Goal: Task Accomplishment & Management: Use online tool/utility

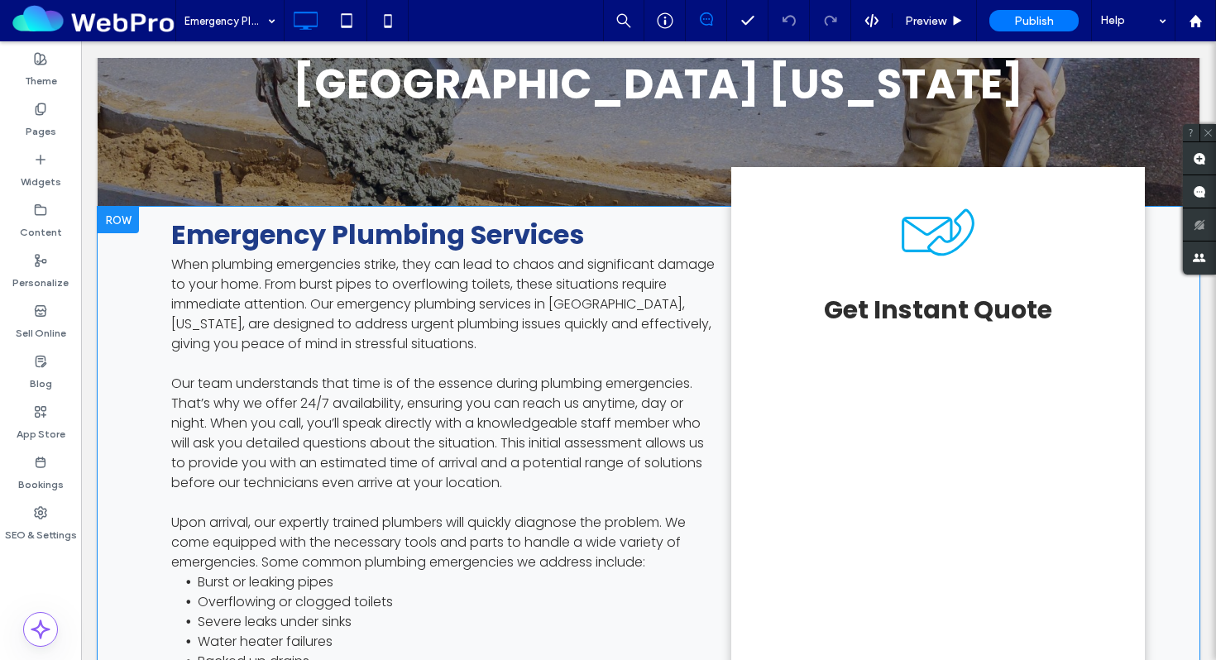
scroll to position [341, 0]
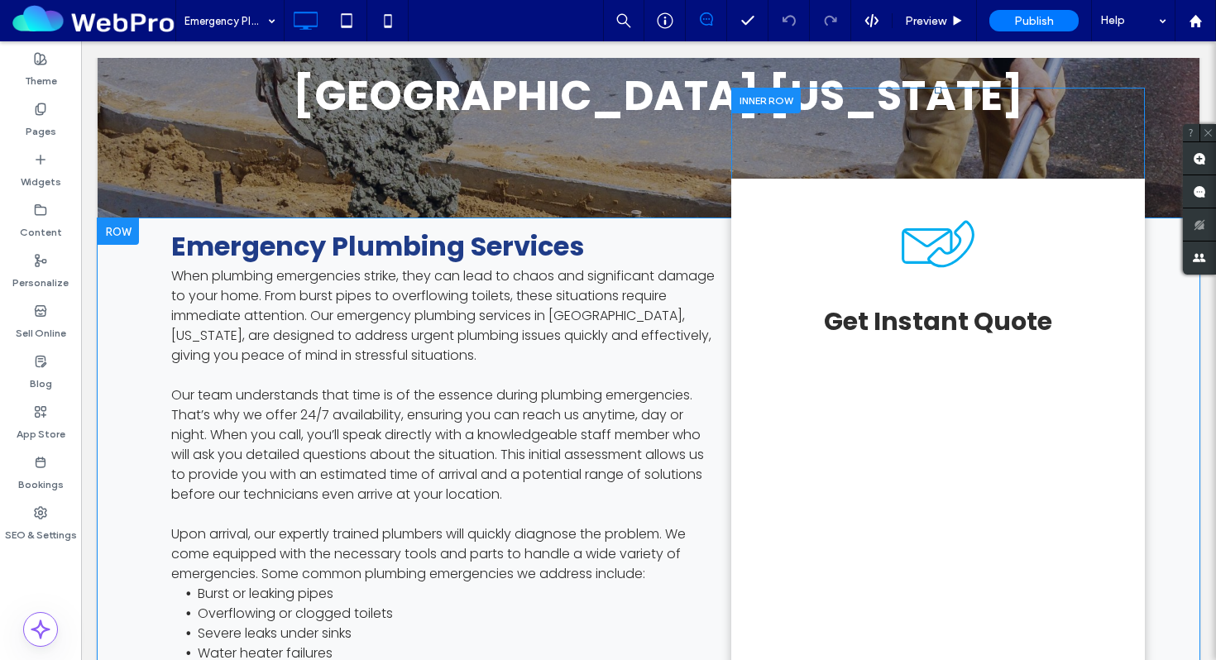
click at [792, 93] on div at bounding box center [765, 101] width 69 height 26
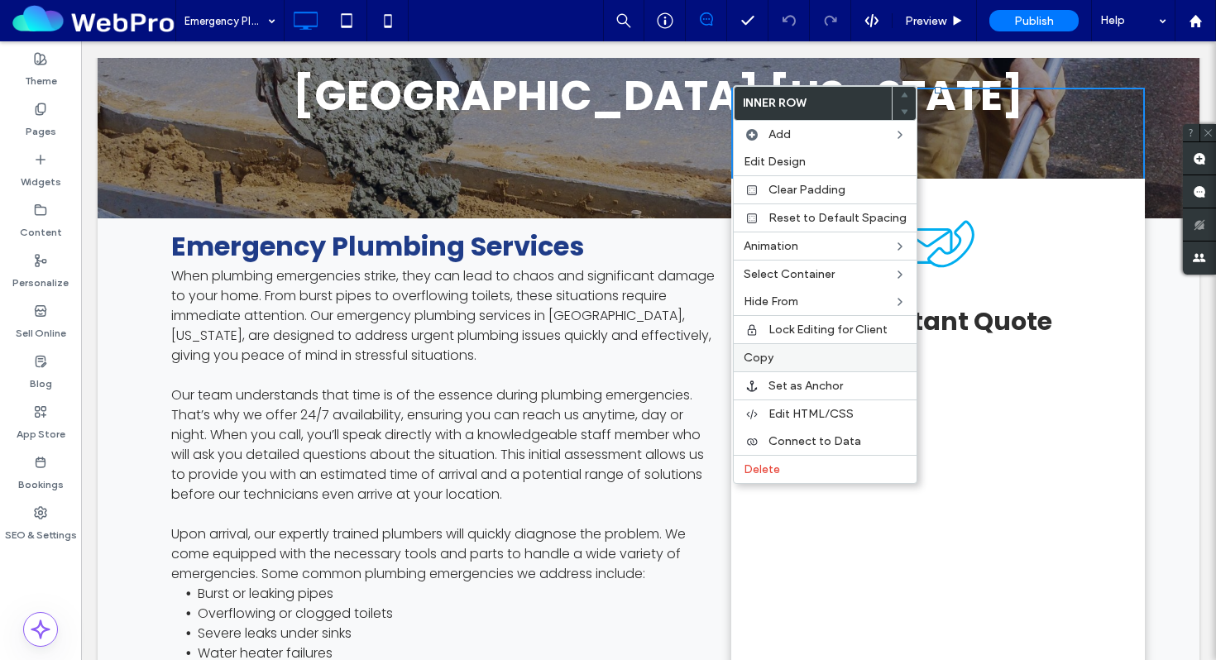
click at [778, 361] on label "Copy" at bounding box center [824, 358] width 163 height 14
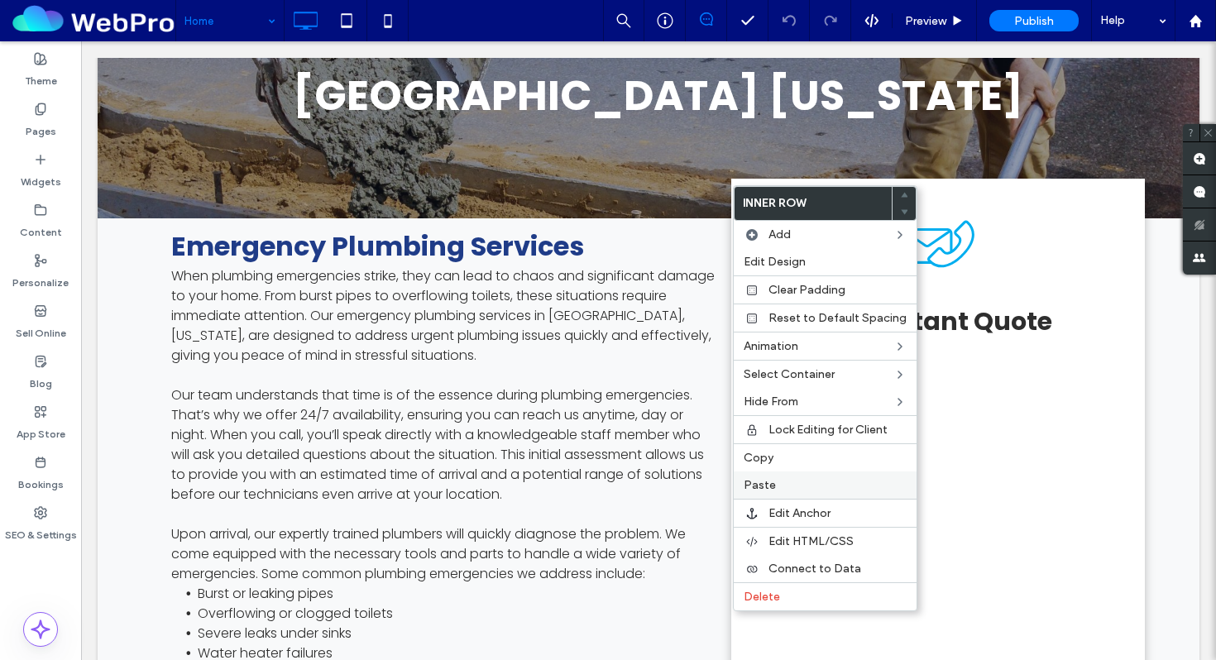
click at [789, 480] on label "Paste" at bounding box center [824, 485] width 163 height 14
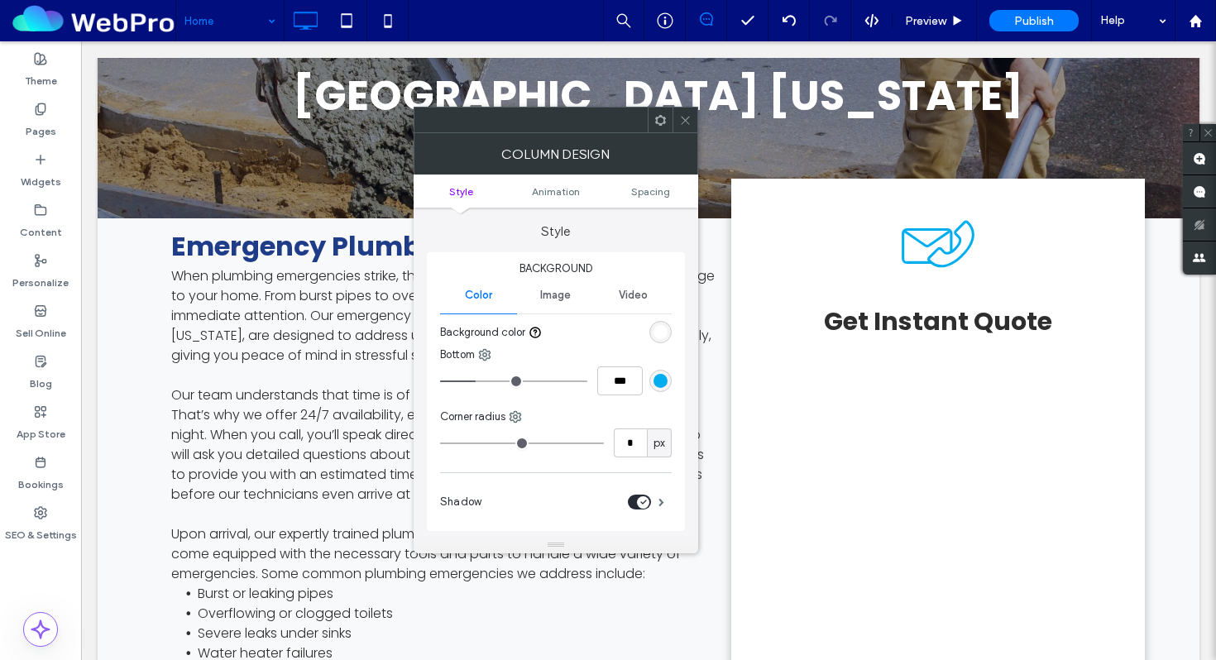
click at [679, 122] on icon at bounding box center [685, 120] width 12 height 12
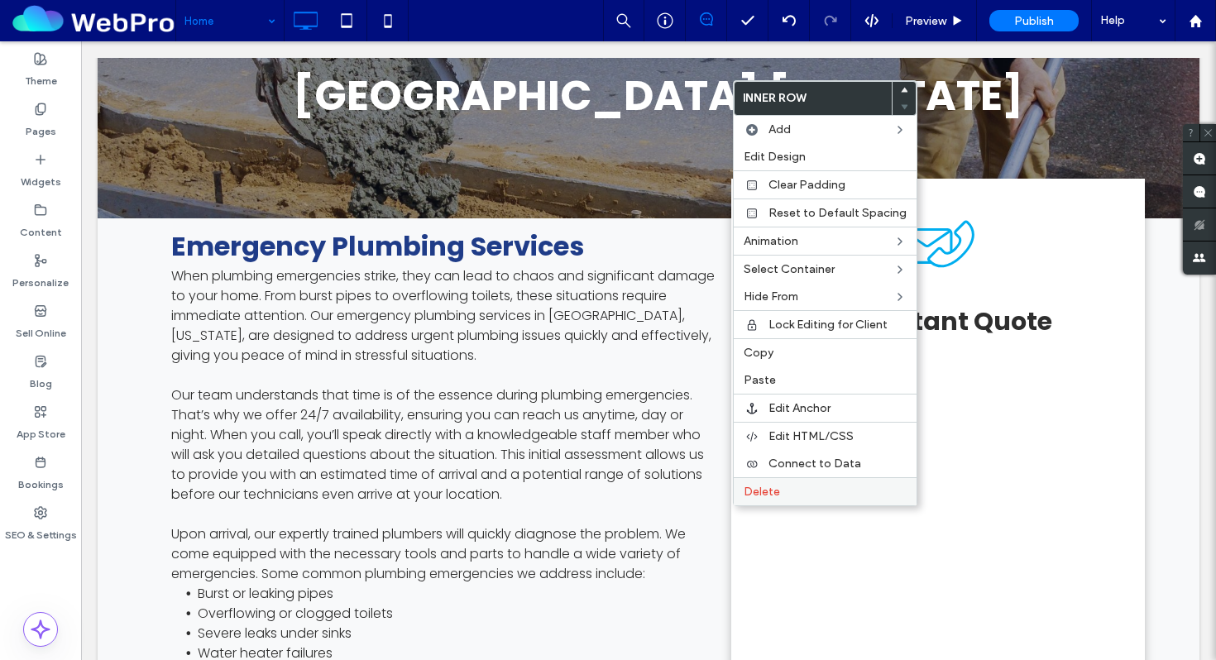
click at [765, 481] on div "Delete" at bounding box center [824, 491] width 183 height 28
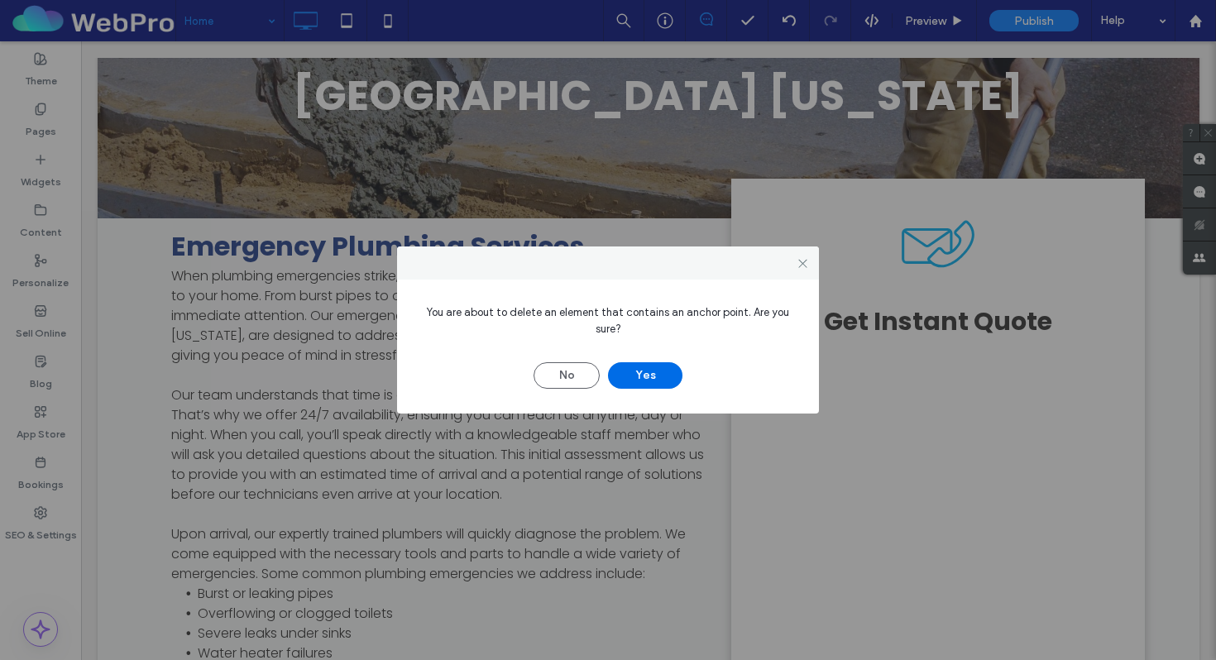
click at [672, 377] on button "Yes" at bounding box center [645, 375] width 74 height 26
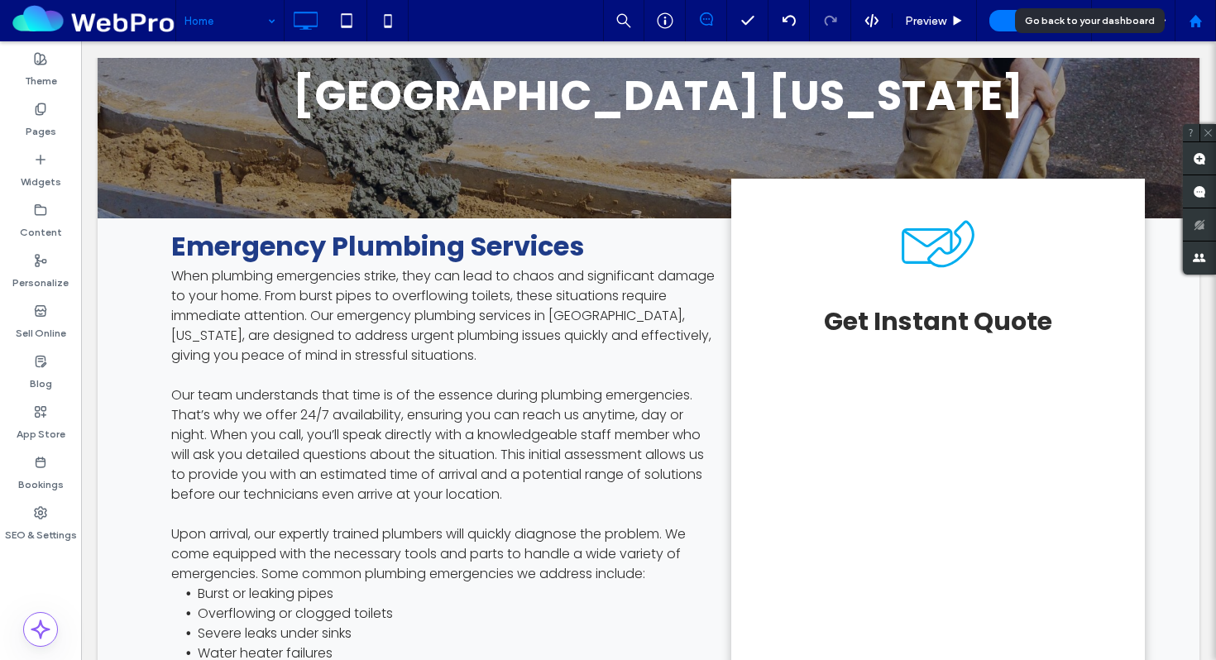
click at [1196, 24] on use at bounding box center [1194, 20] width 12 height 12
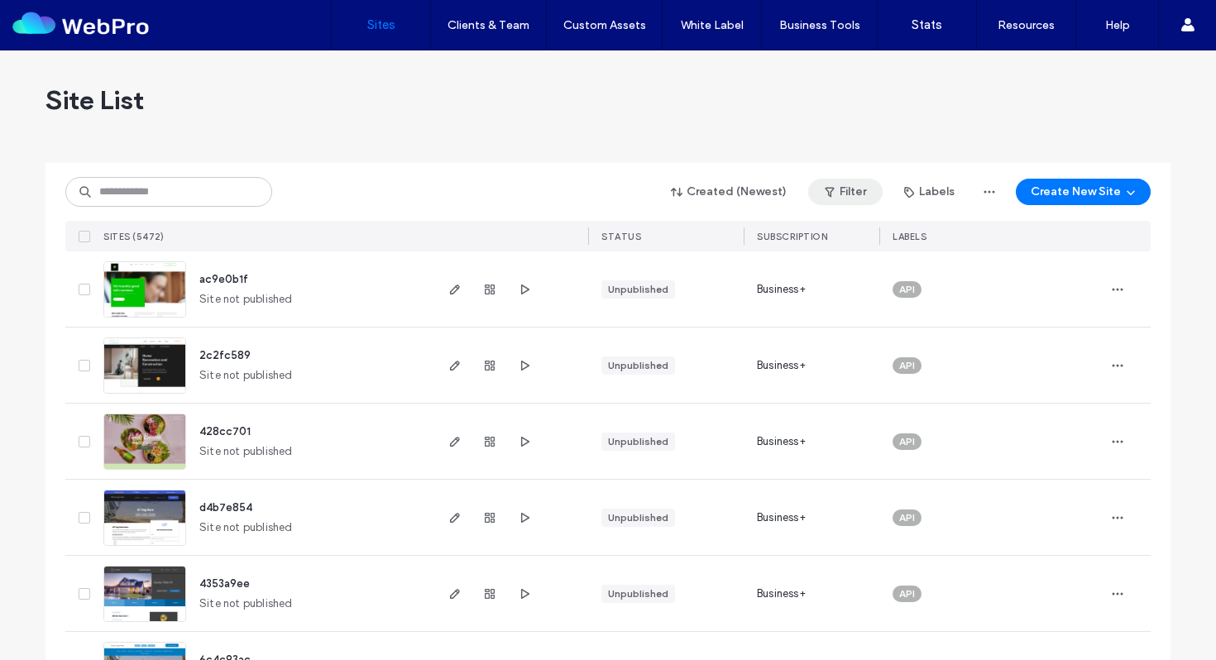
click at [850, 193] on button "Filter" at bounding box center [845, 192] width 74 height 26
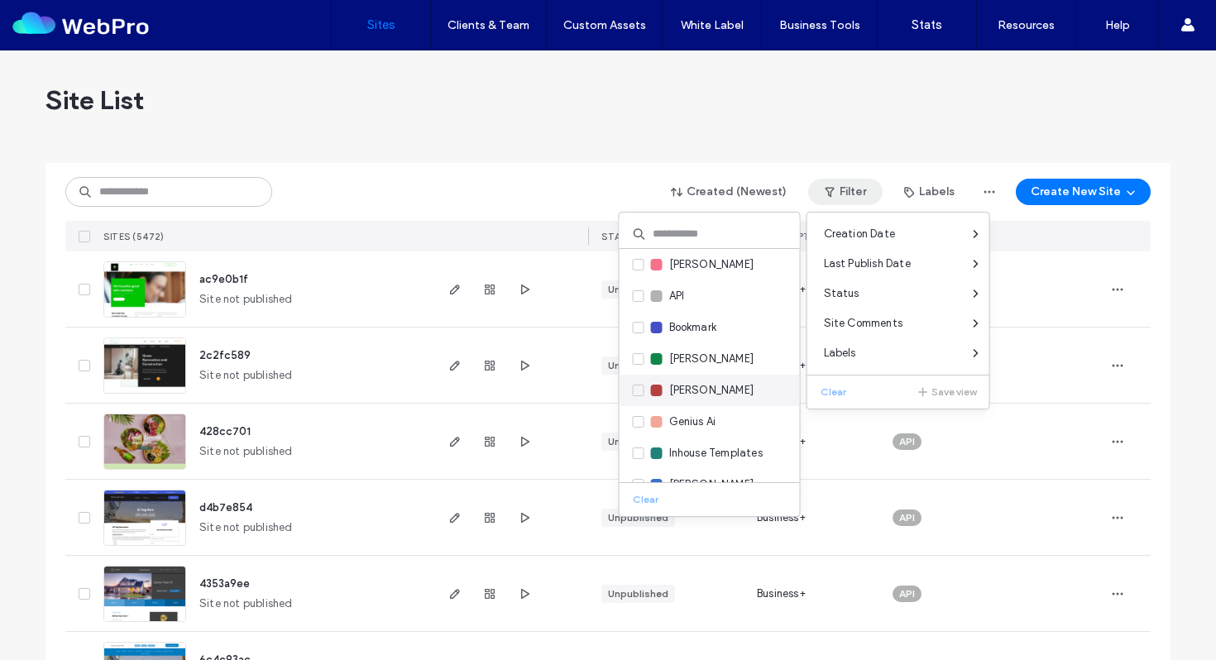
click at [696, 386] on span "Charlie" at bounding box center [711, 390] width 85 height 17
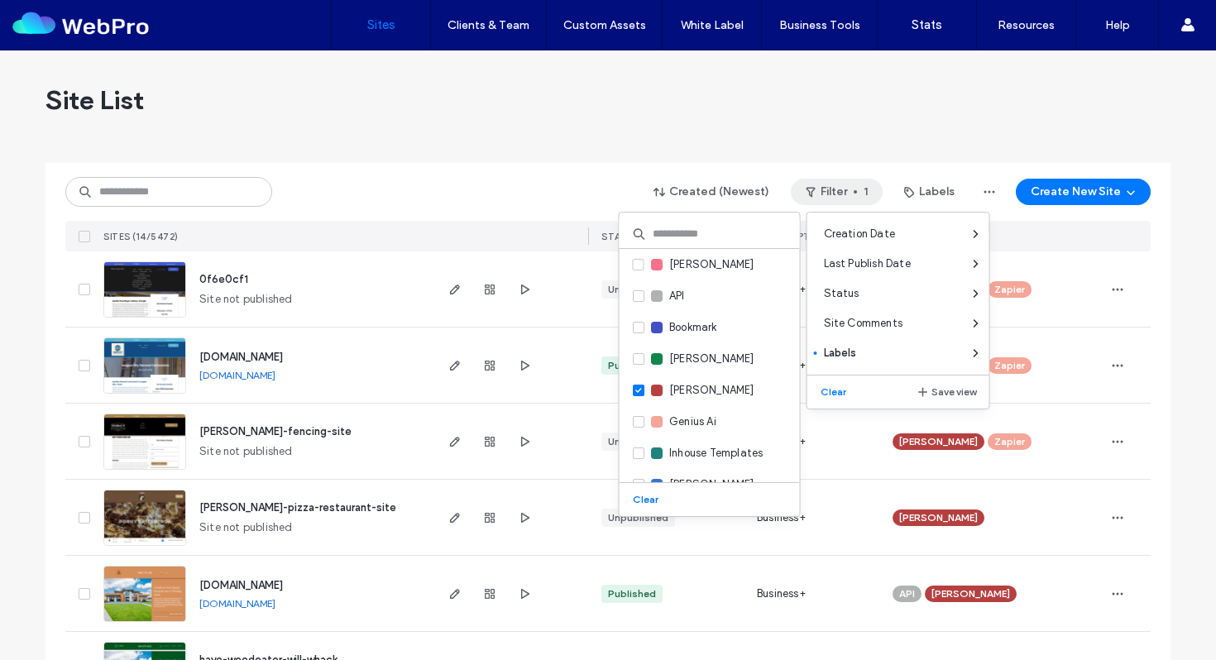
click at [341, 181] on div "Created (Newest) Filter 1 Labels Create New Site" at bounding box center [607, 191] width 1085 height 31
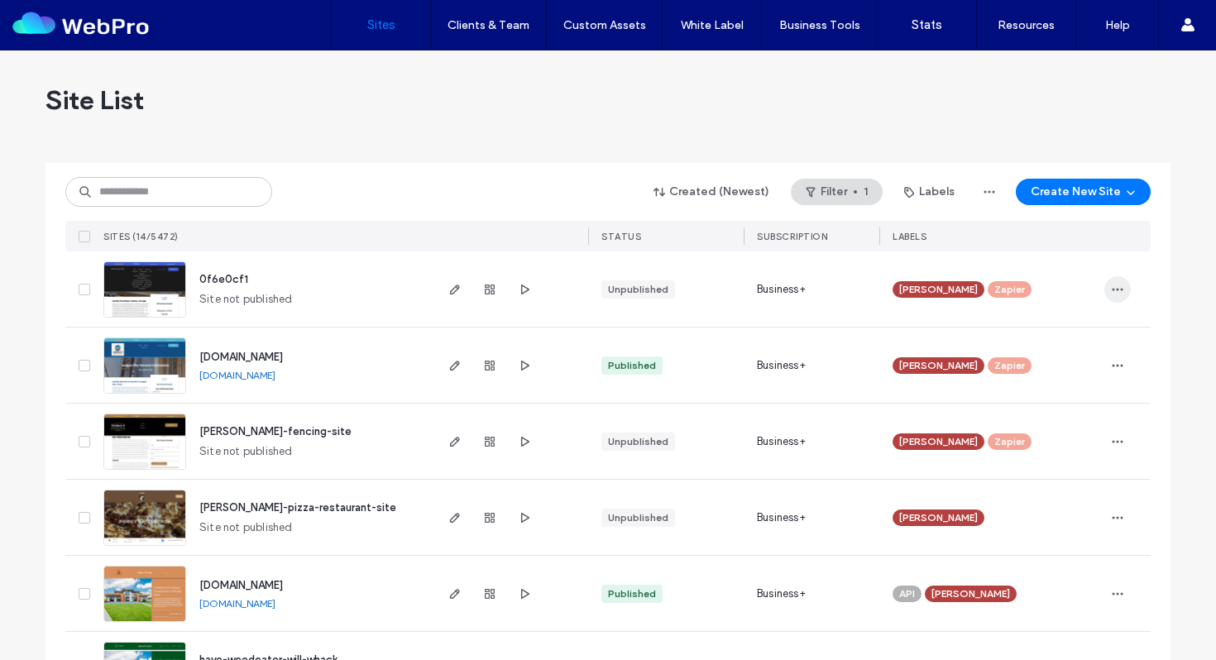
click at [1121, 285] on span "button" at bounding box center [1117, 289] width 26 height 26
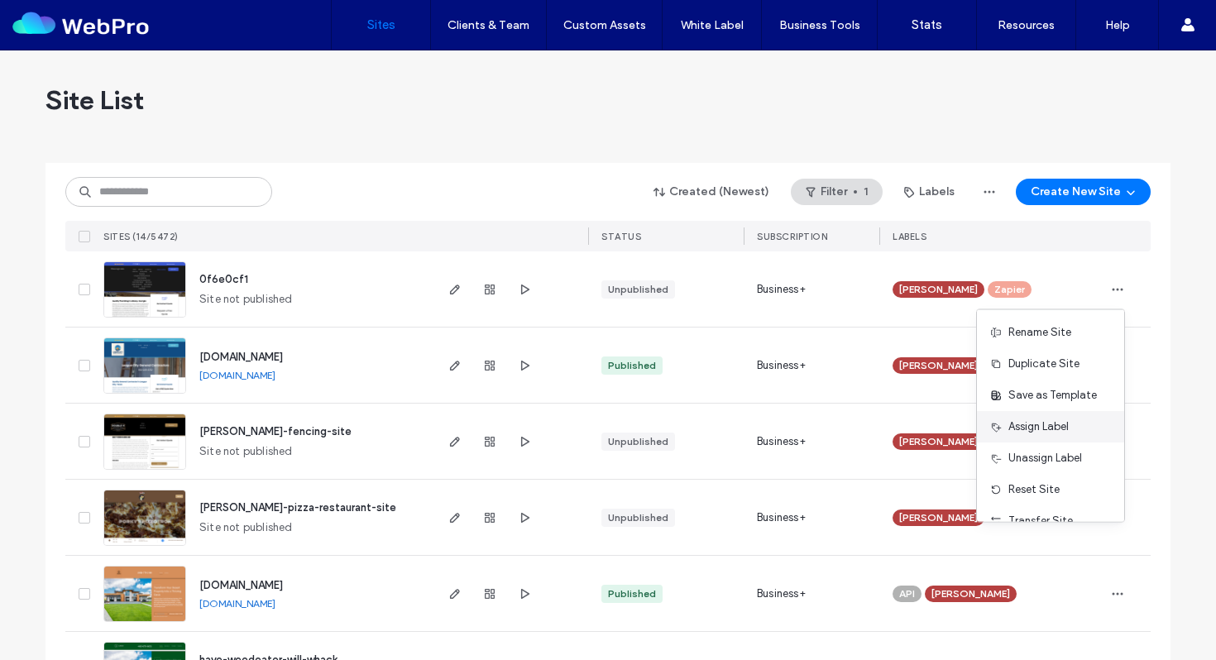
scroll to position [84, 0]
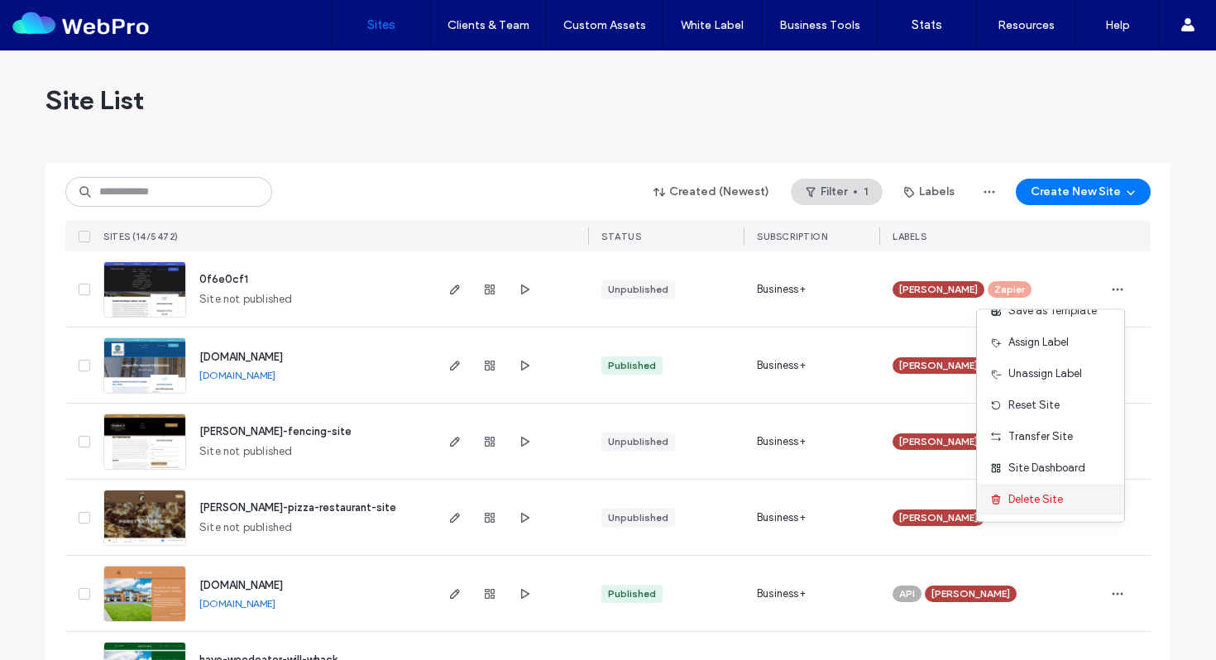
click at [1045, 492] on span "Delete Site" at bounding box center [1035, 499] width 55 height 17
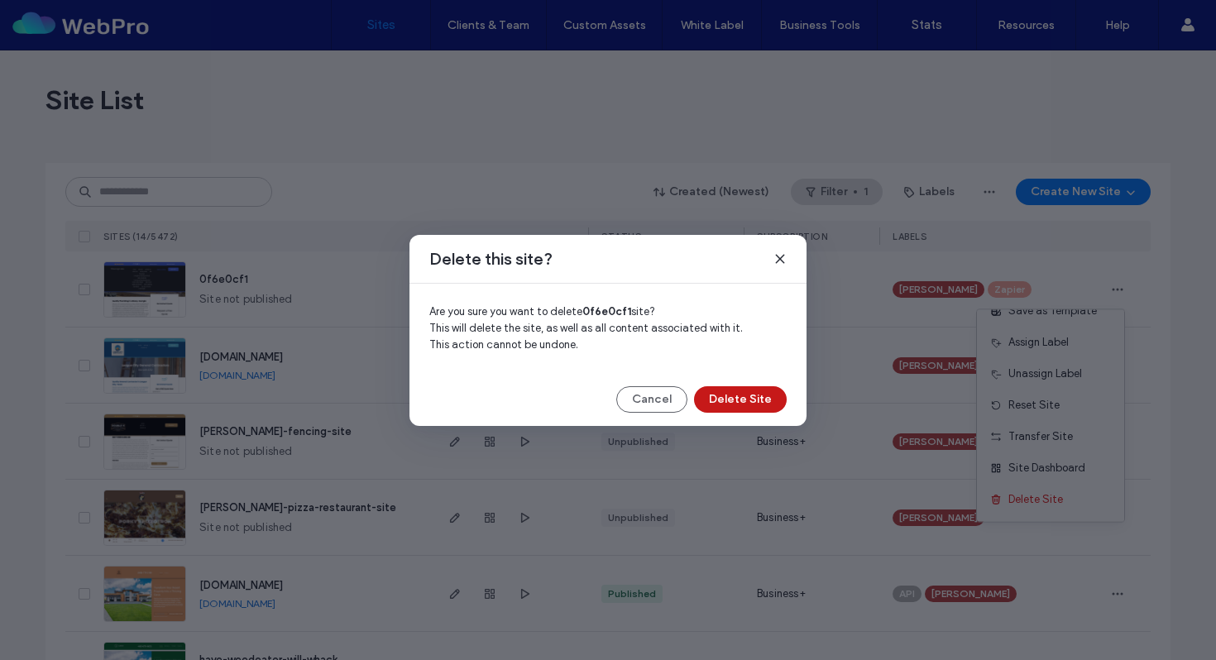
click at [747, 394] on button "Delete Site" at bounding box center [740, 399] width 93 height 26
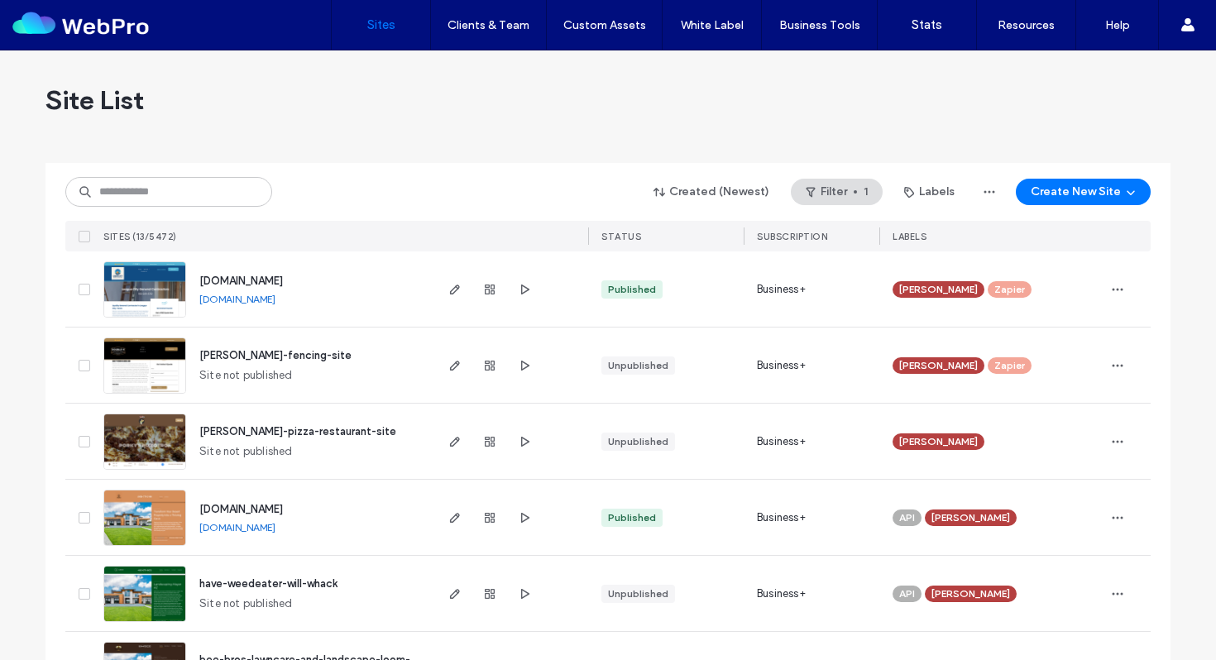
click at [386, 30] on label "Sites" at bounding box center [381, 24] width 28 height 15
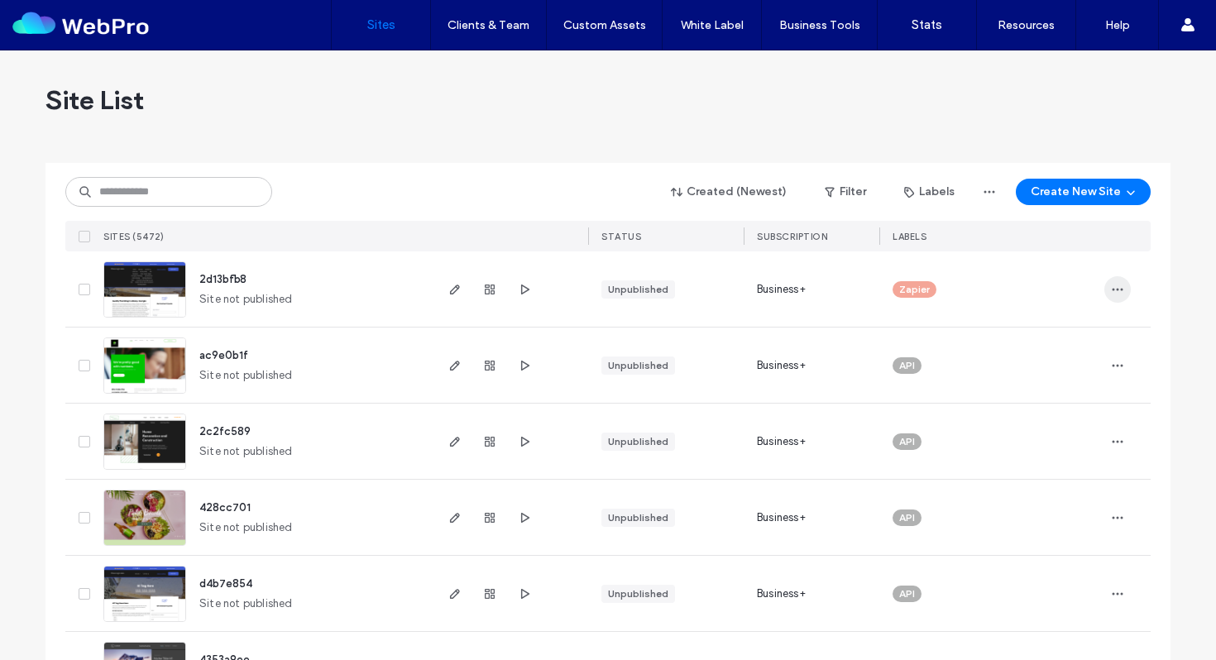
click at [1115, 289] on use "button" at bounding box center [1117, 289] width 11 height 2
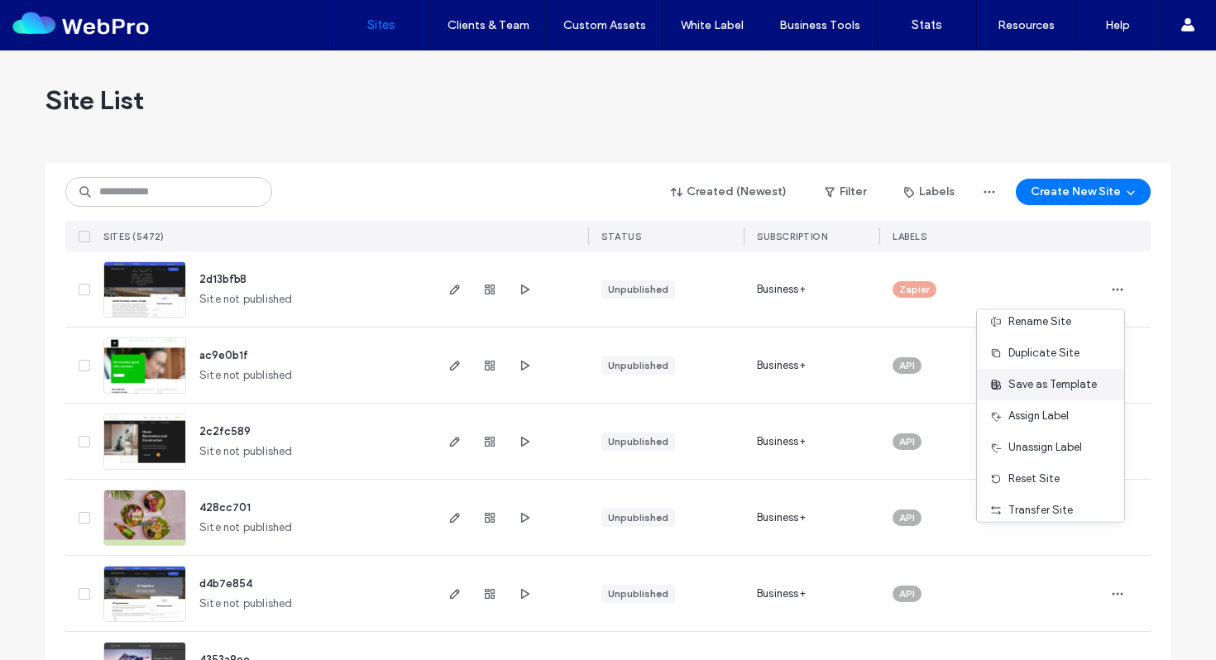
scroll to position [13, 0]
click at [1029, 408] on span "Assign Label" at bounding box center [1038, 413] width 60 height 17
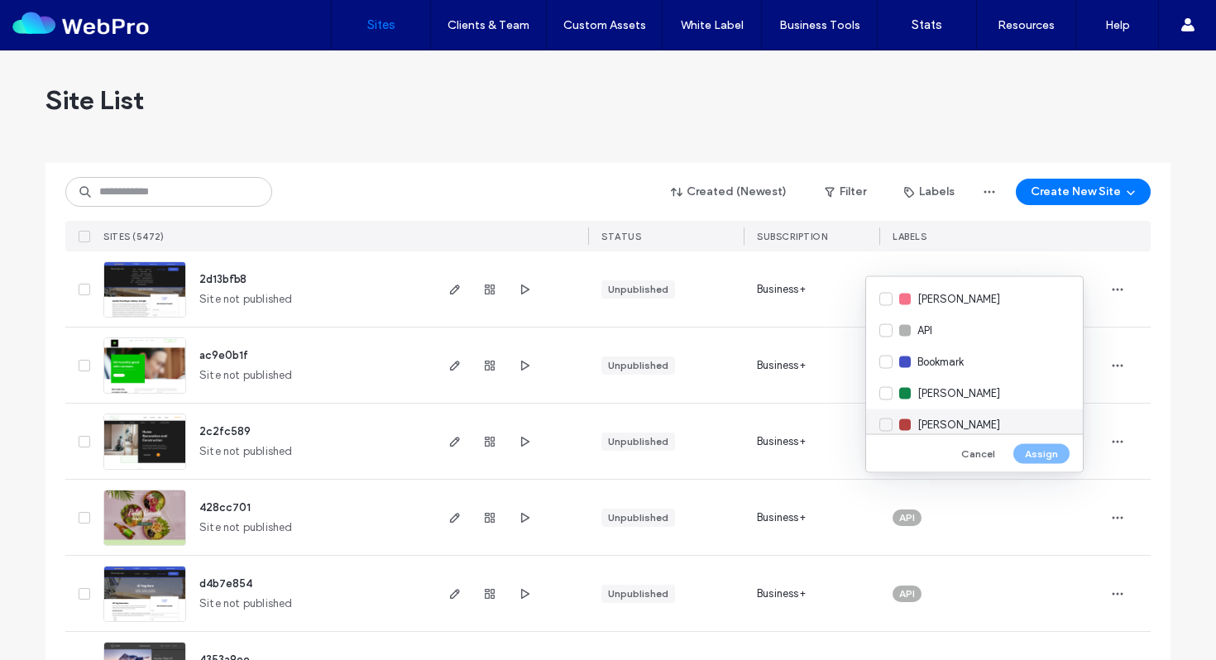
click at [928, 423] on span "Charlie" at bounding box center [958, 425] width 83 height 17
click at [1050, 456] on button "Assign" at bounding box center [1041, 453] width 56 height 20
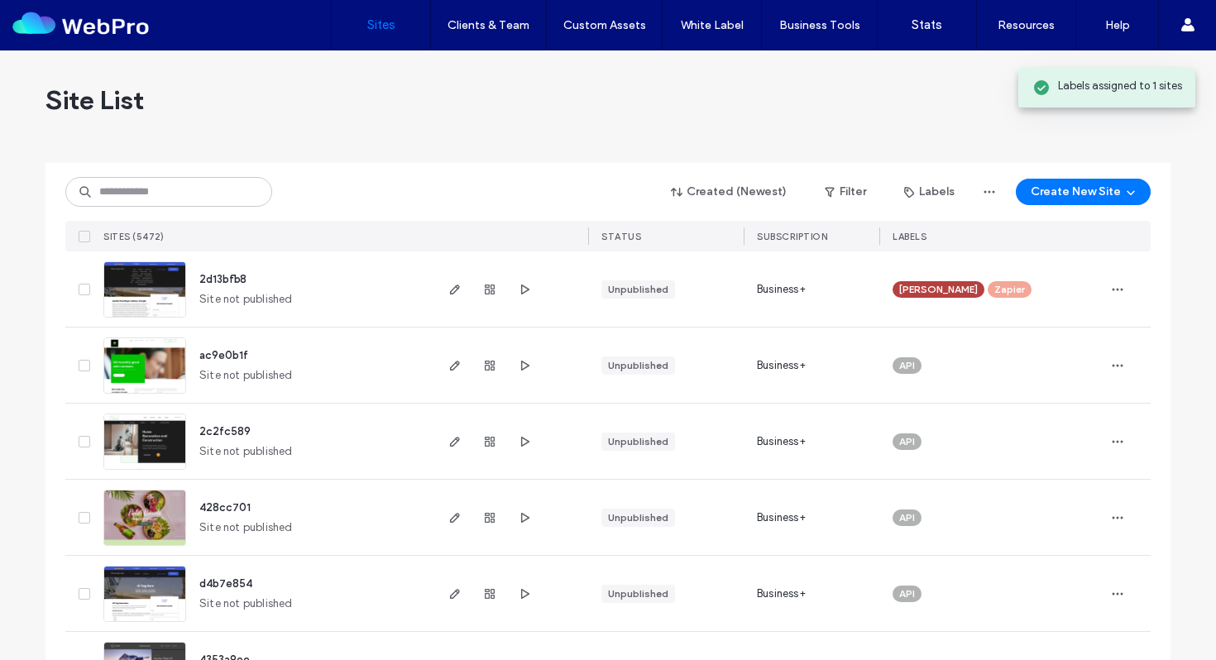
click at [189, 279] on div "2d13bfb8 Site not published" at bounding box center [309, 288] width 246 height 75
click at [162, 287] on img at bounding box center [144, 318] width 81 height 112
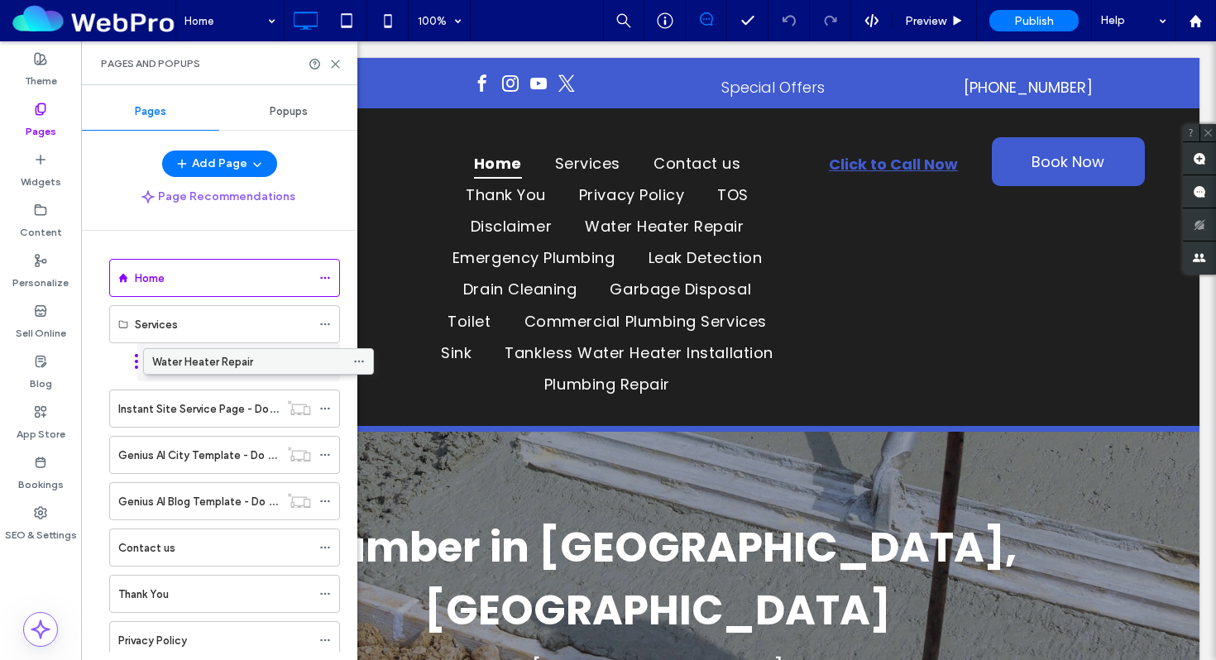
drag, startPoint x: 164, startPoint y: 643, endPoint x: 198, endPoint y: 366, distance: 279.1
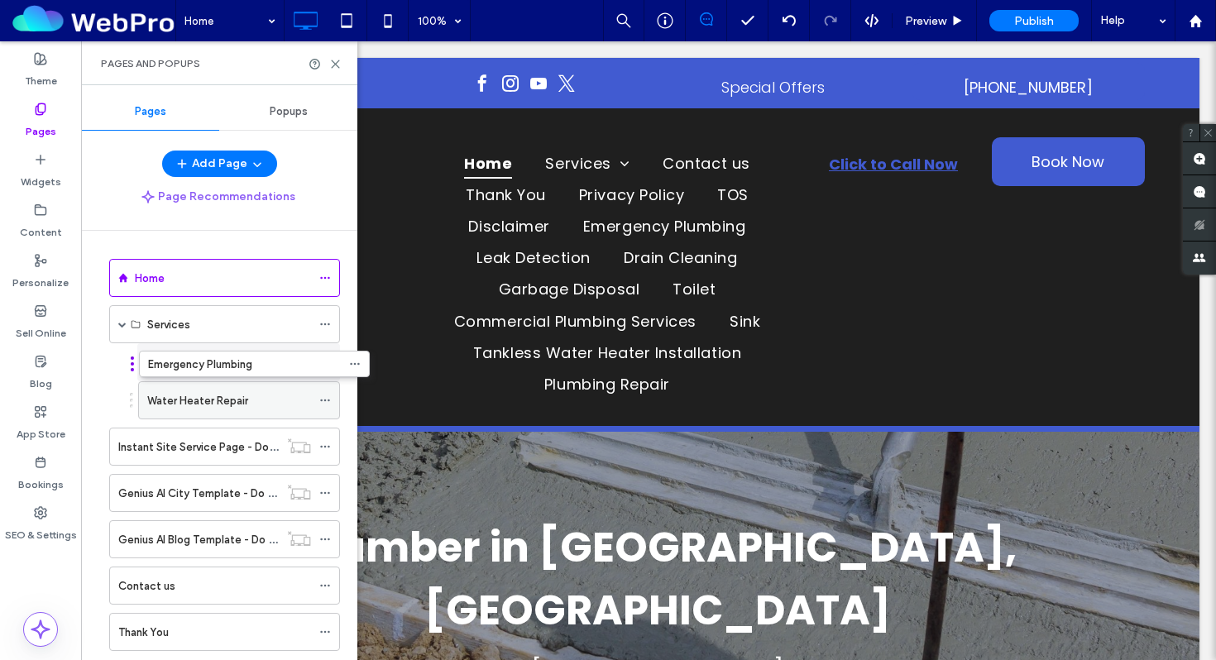
drag, startPoint x: 174, startPoint y: 613, endPoint x: 205, endPoint y: 364, distance: 250.8
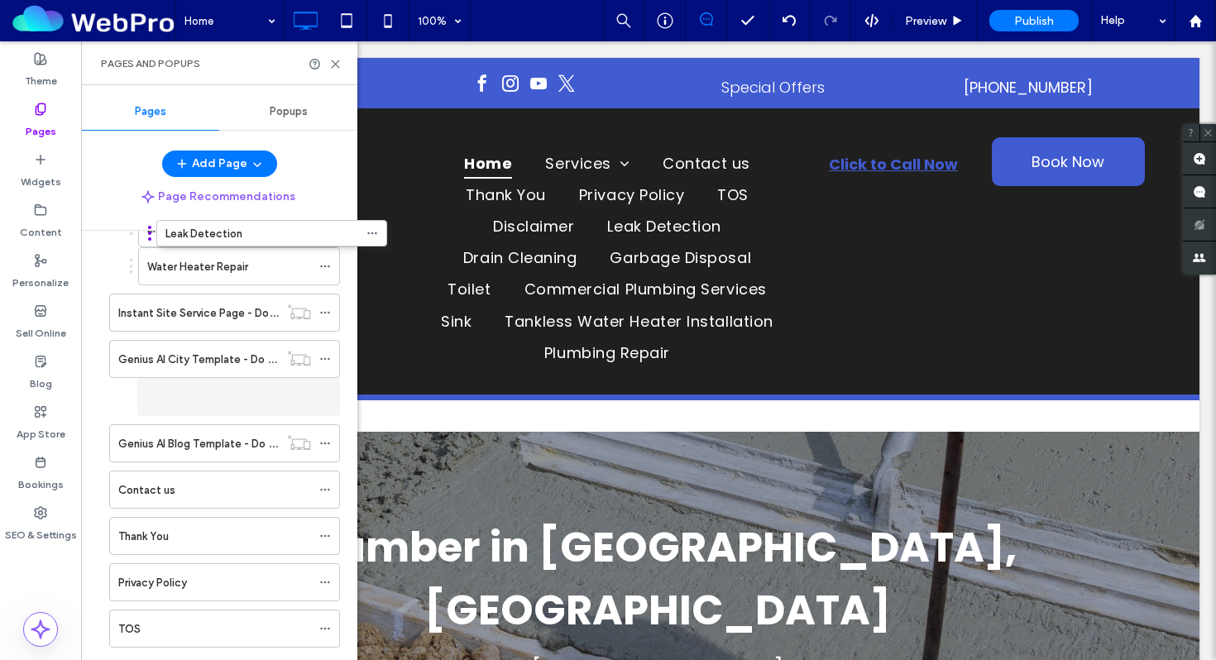
scroll to position [68, 0]
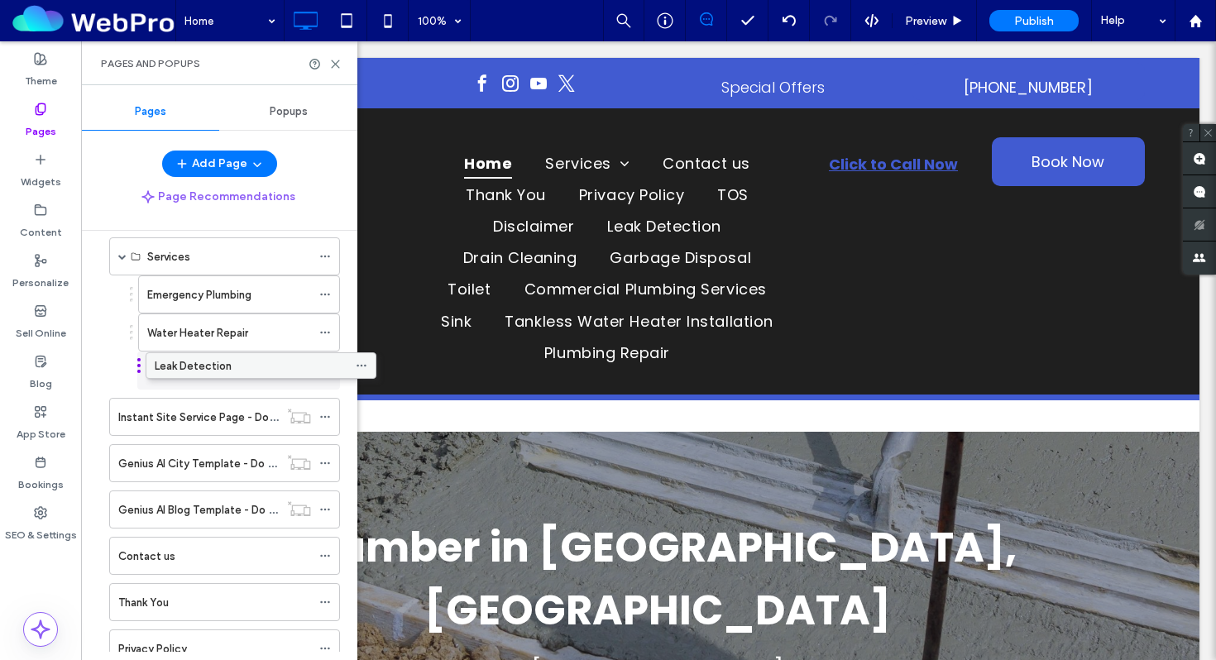
drag, startPoint x: 179, startPoint y: 535, endPoint x: 214, endPoint y: 372, distance: 166.7
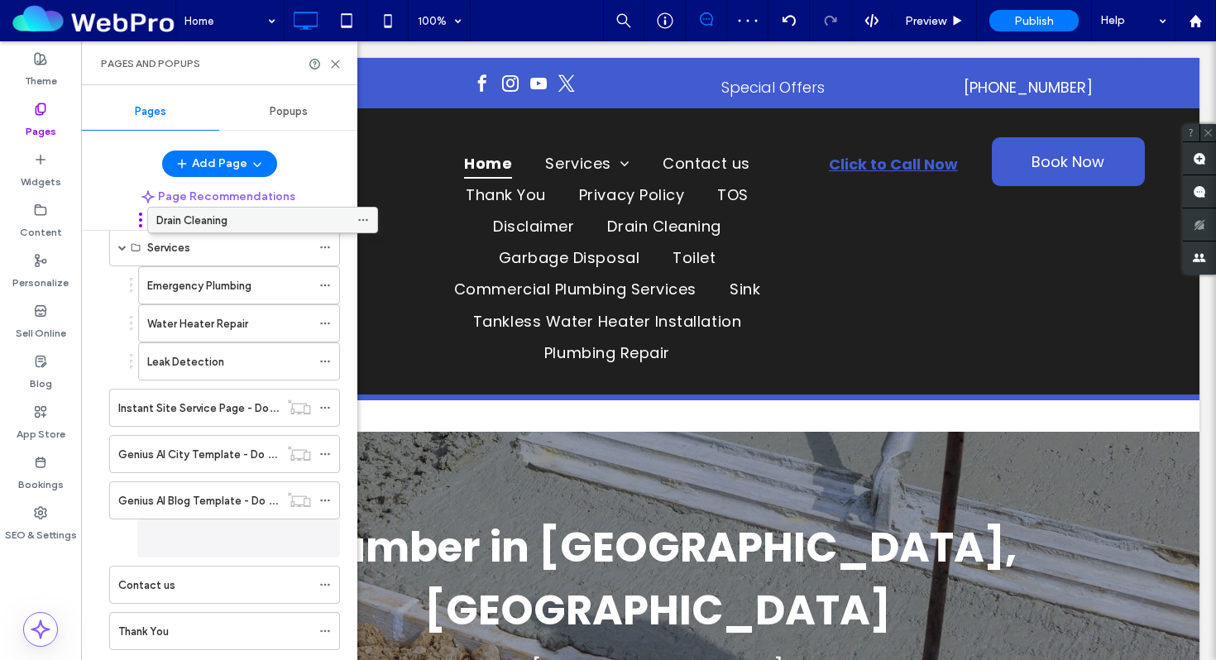
scroll to position [0, 0]
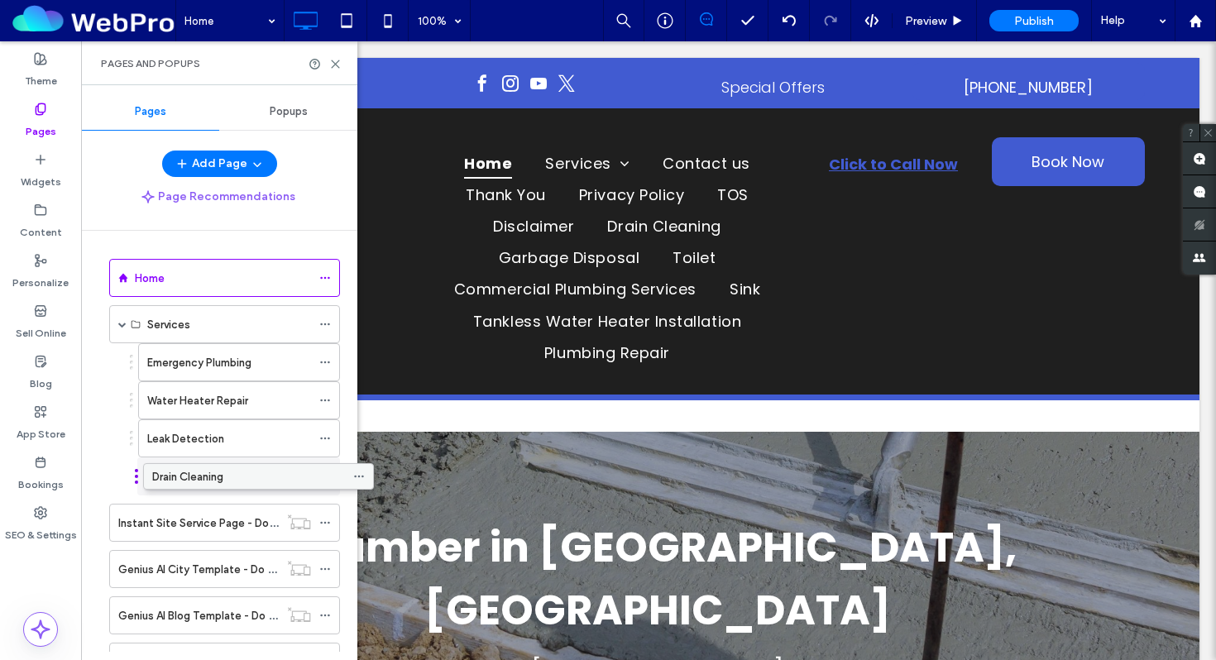
drag, startPoint x: 189, startPoint y: 516, endPoint x: 223, endPoint y: 485, distance: 46.2
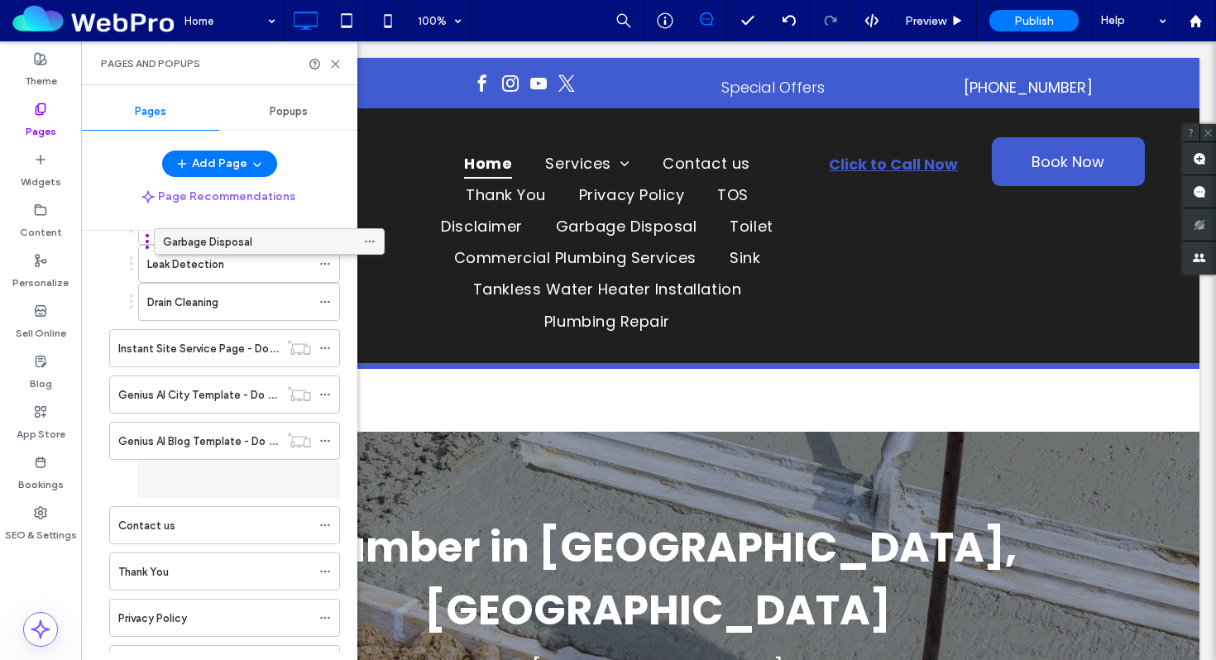
scroll to position [108, 0]
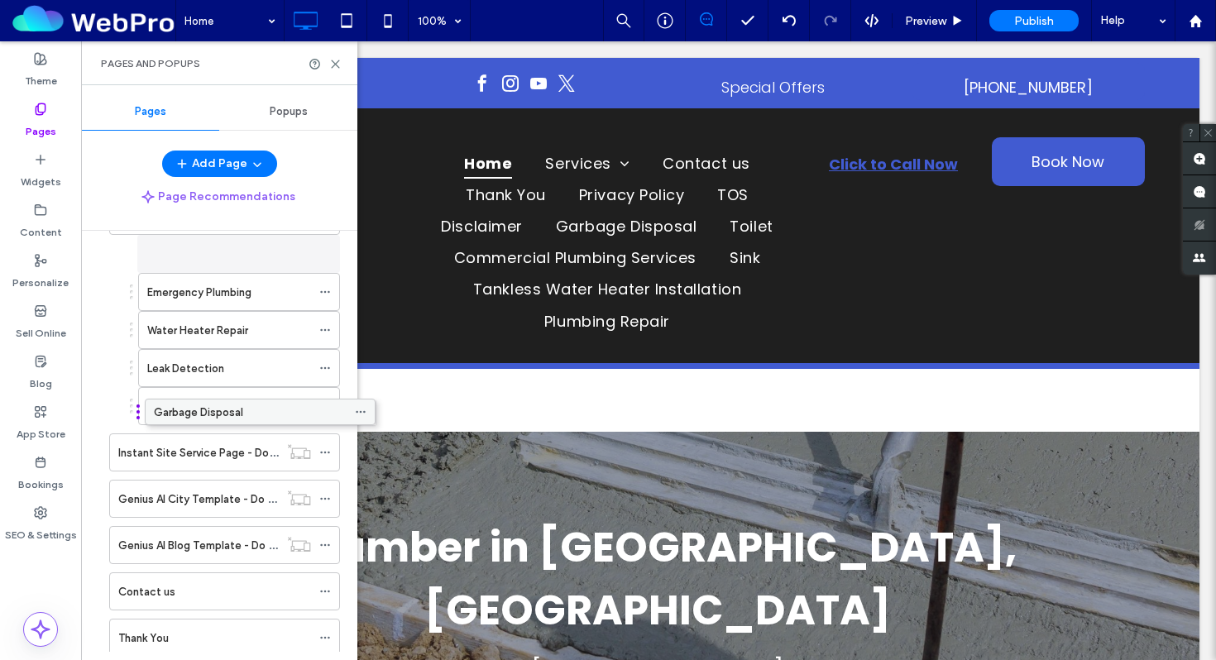
drag, startPoint x: 193, startPoint y: 499, endPoint x: 229, endPoint y: 412, distance: 93.8
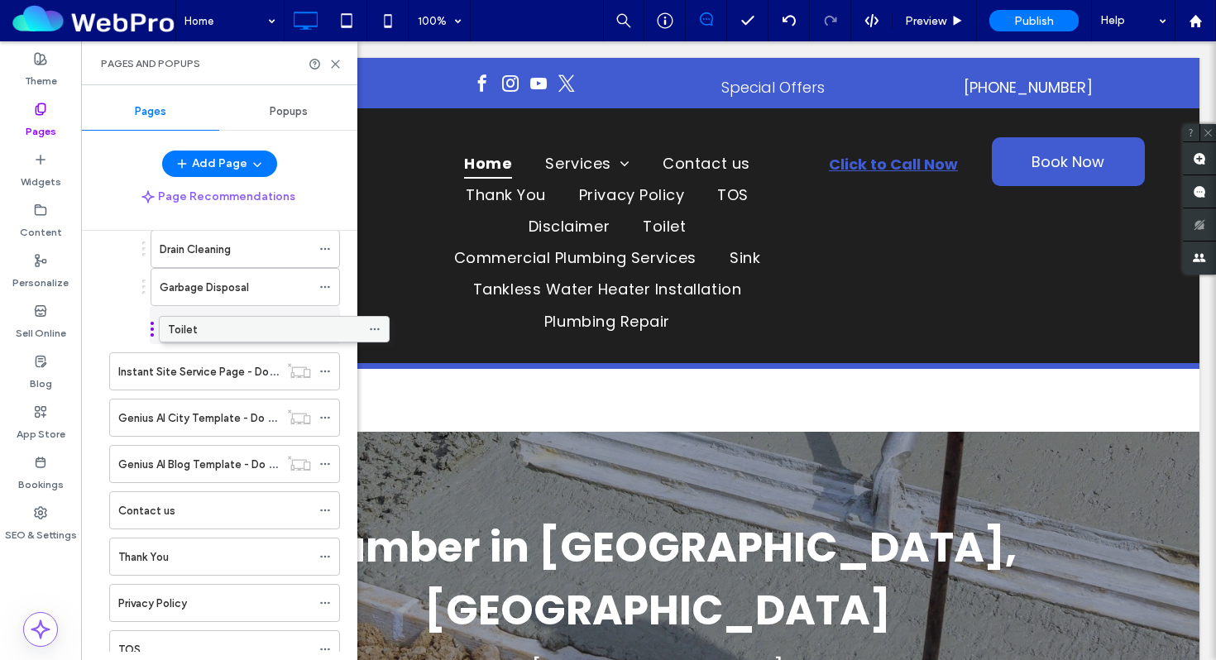
scroll to position [189, 0]
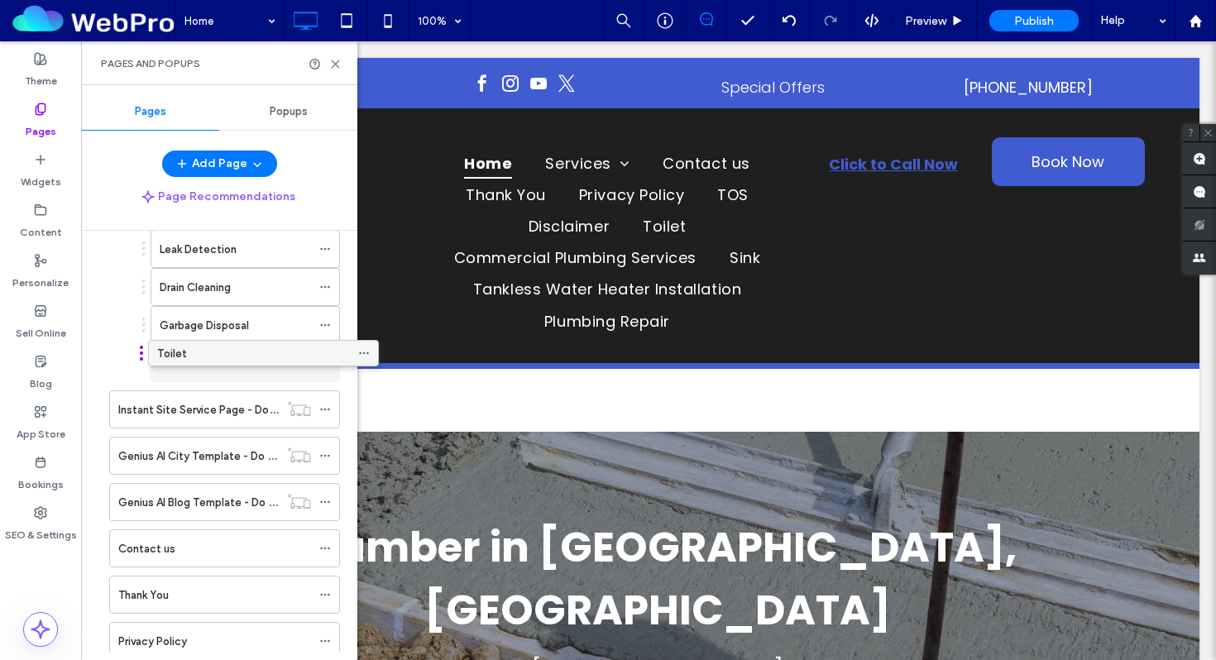
drag, startPoint x: 205, startPoint y: 433, endPoint x: 246, endPoint y: 366, distance: 78.7
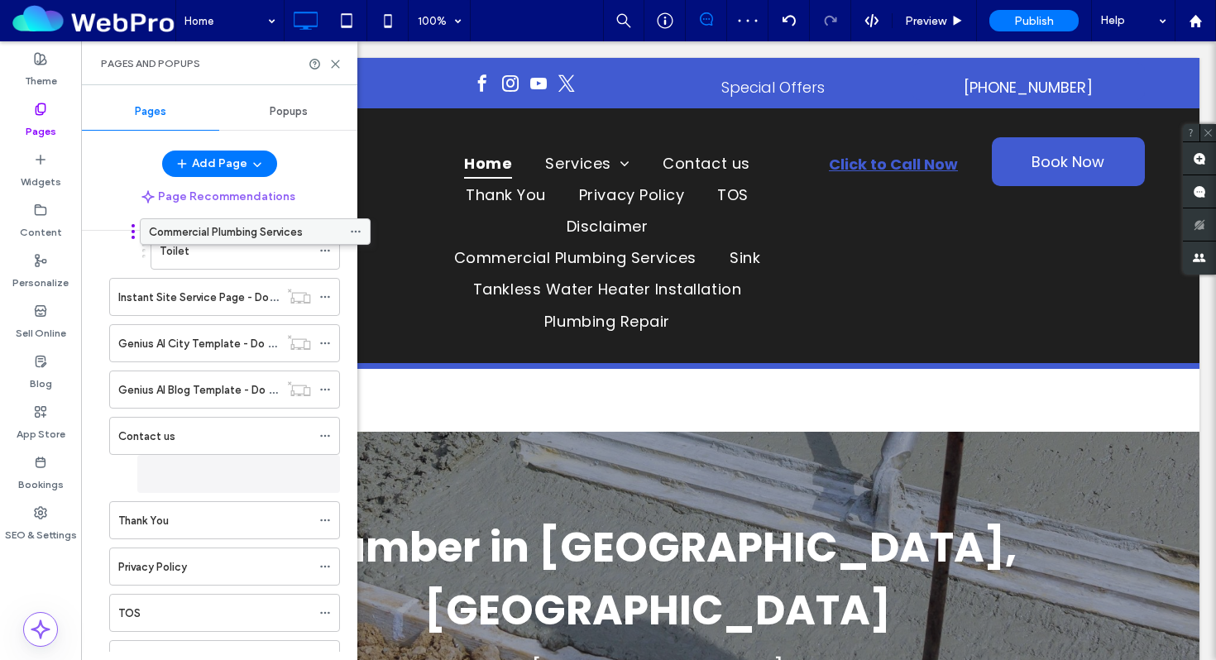
scroll to position [120, 0]
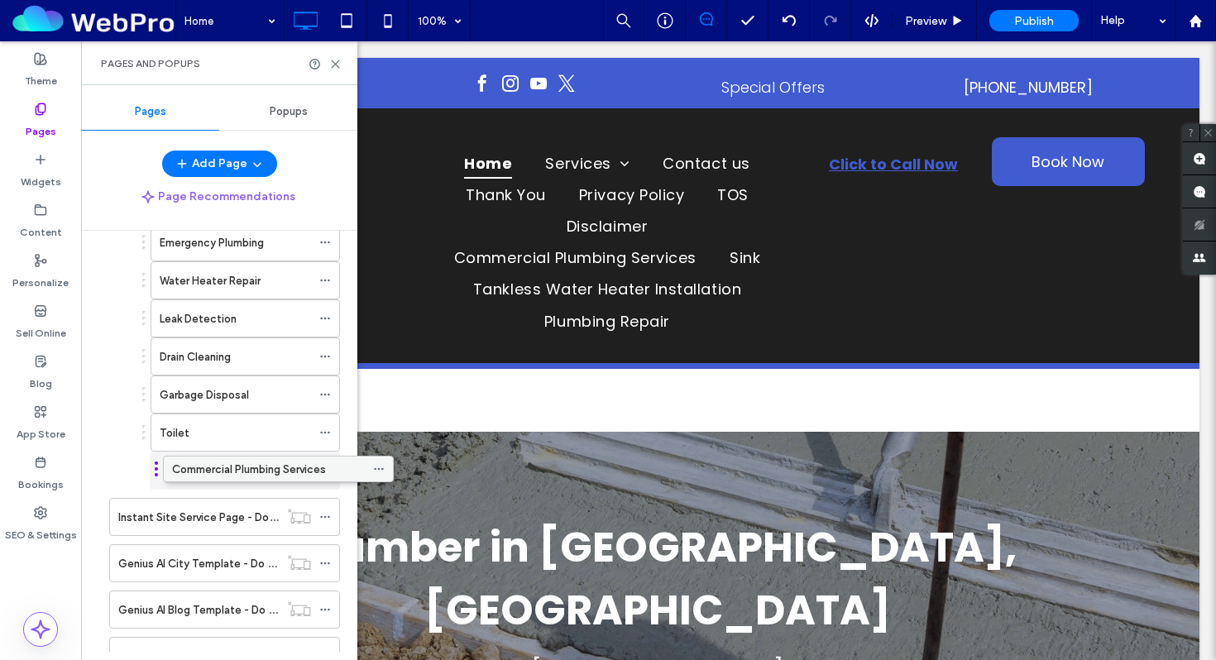
drag, startPoint x: 195, startPoint y: 442, endPoint x: 249, endPoint y: 465, distance: 58.2
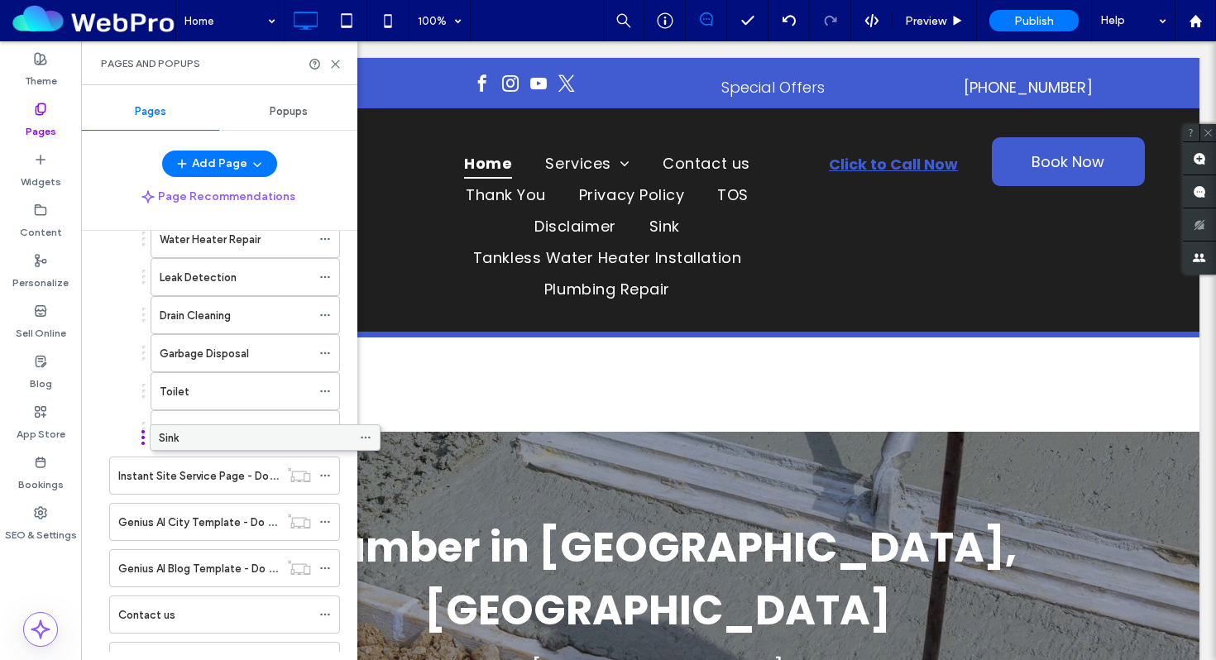
scroll to position [161, 0]
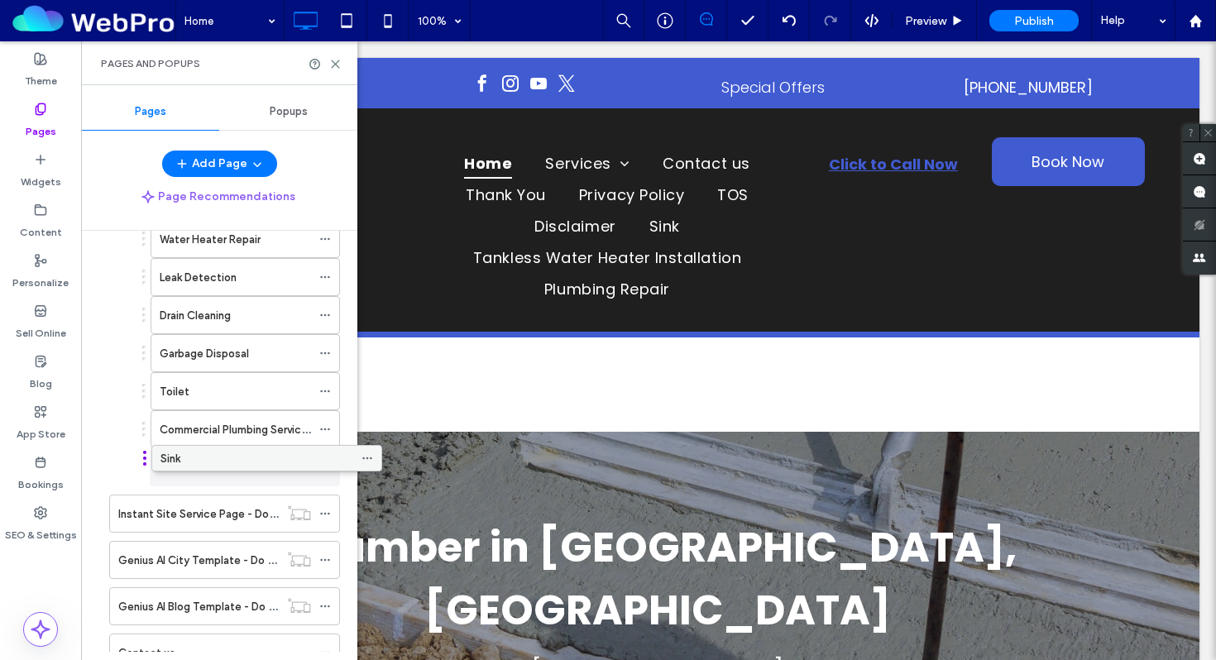
drag, startPoint x: 208, startPoint y: 491, endPoint x: 250, endPoint y: 456, distance: 54.5
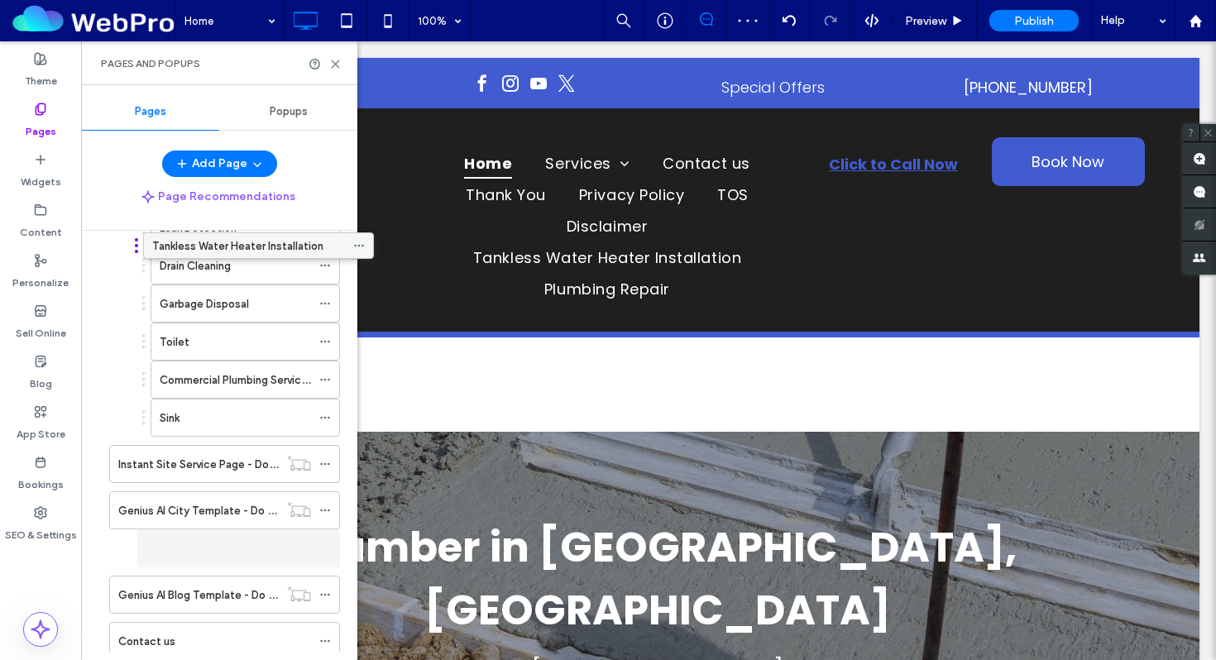
scroll to position [178, 0]
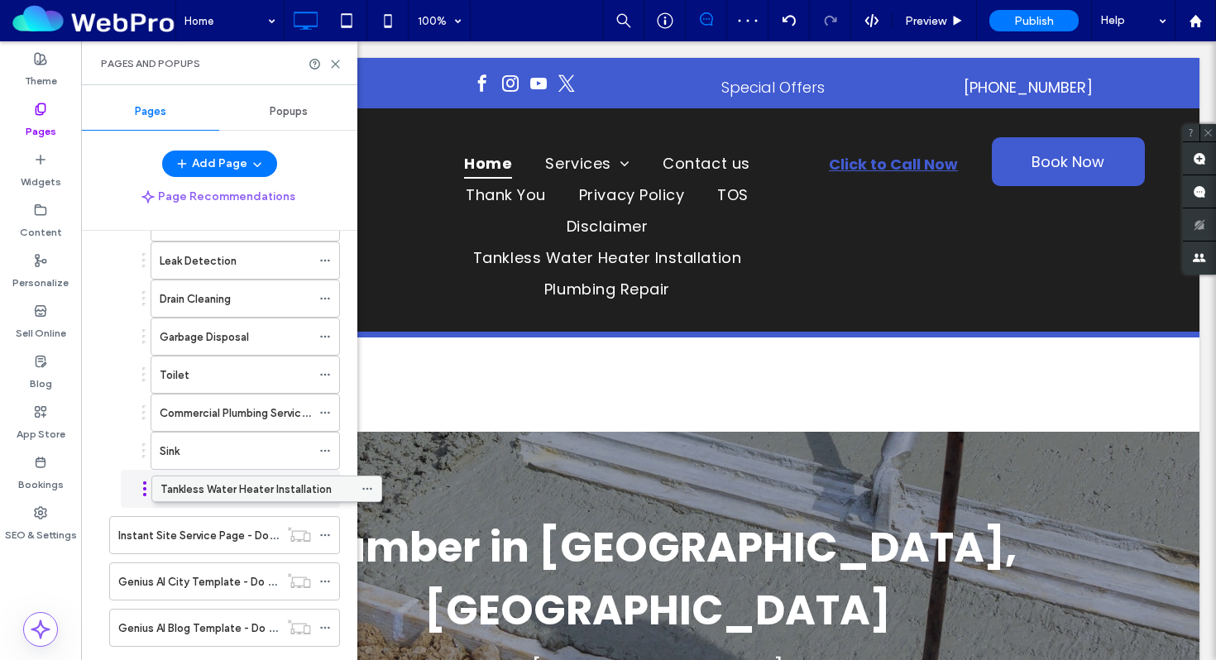
drag, startPoint x: 209, startPoint y: 538, endPoint x: 252, endPoint y: 488, distance: 66.3
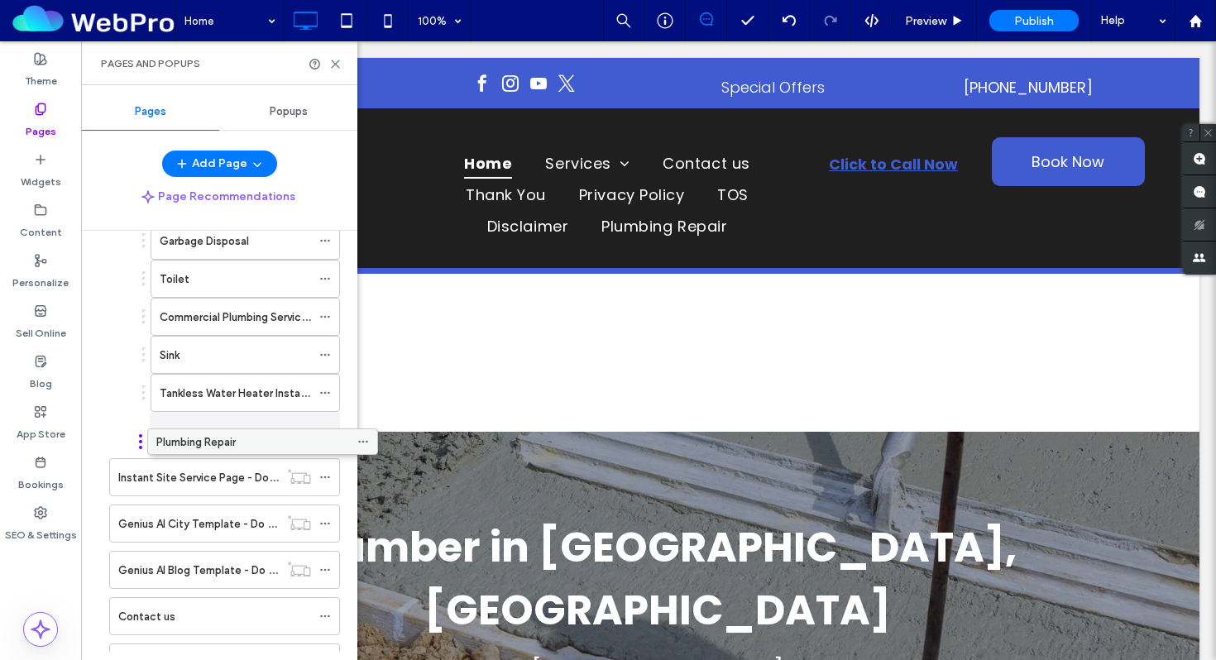
scroll to position [236, 0]
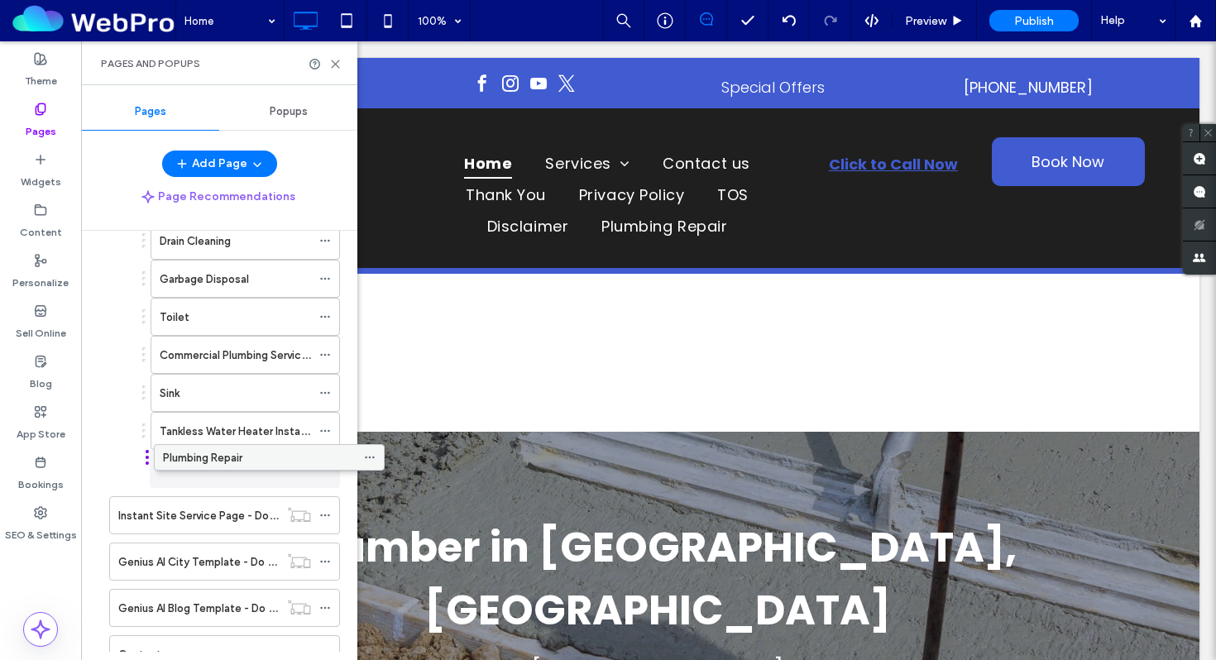
drag, startPoint x: 196, startPoint y: 595, endPoint x: 239, endPoint y: 467, distance: 134.4
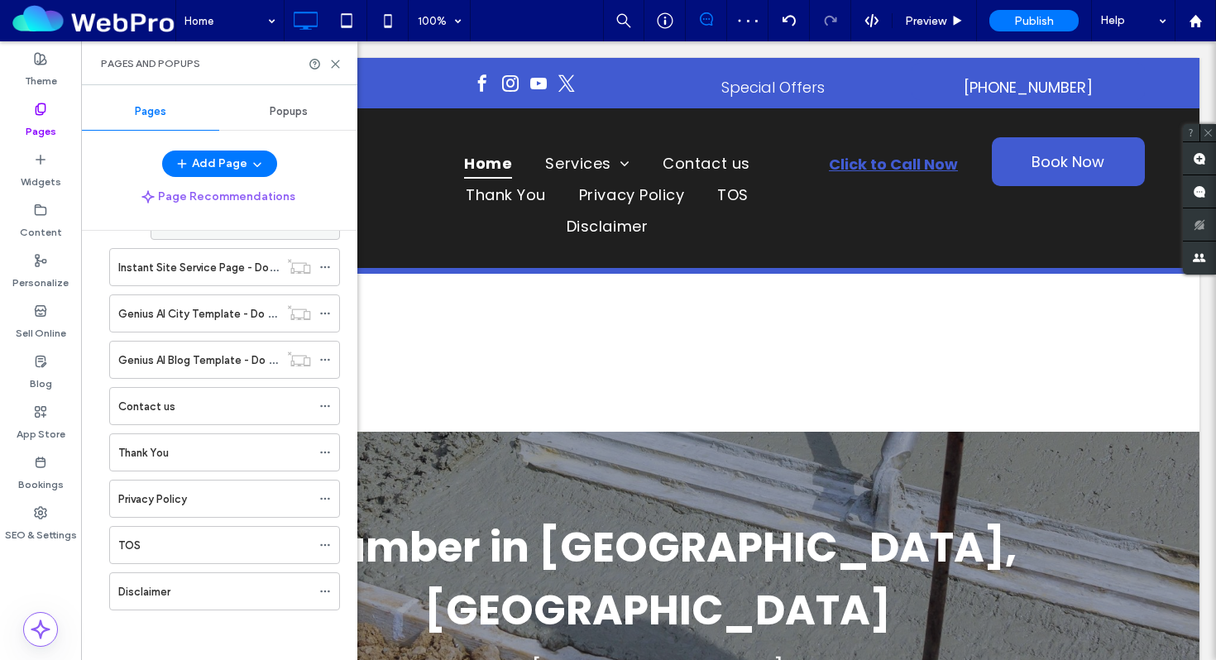
scroll to position [479, 0]
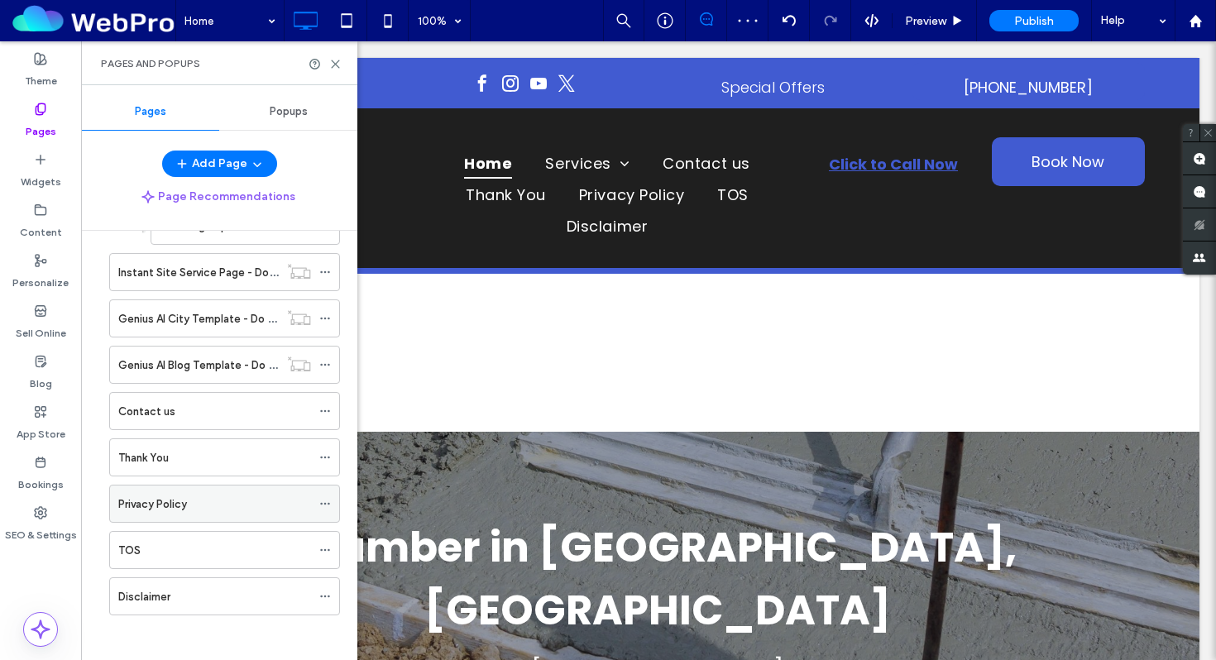
click at [323, 499] on icon at bounding box center [325, 504] width 12 height 12
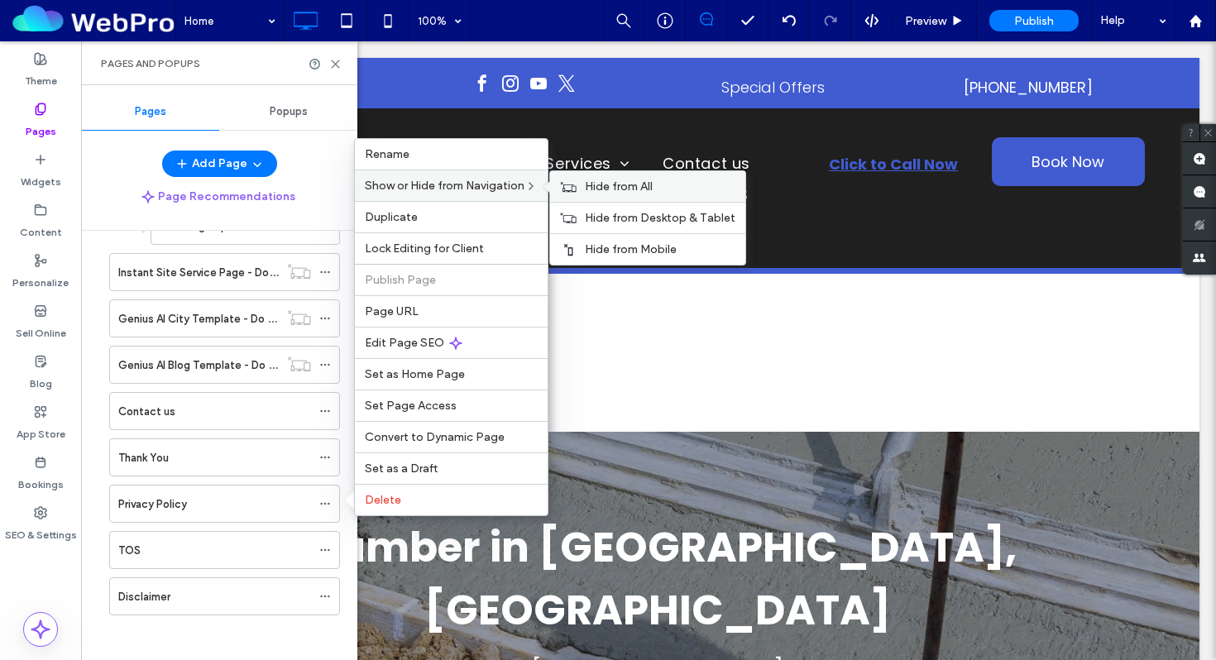
click at [613, 178] on div "Hide from All" at bounding box center [647, 186] width 195 height 31
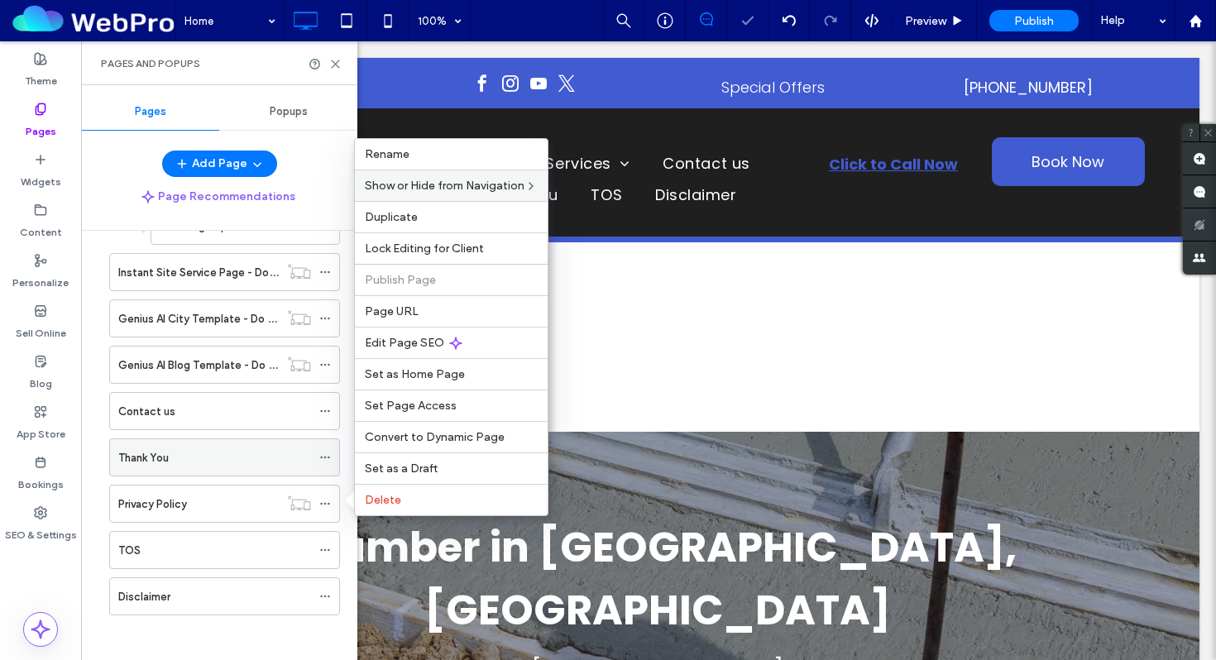
click at [322, 457] on icon at bounding box center [325, 457] width 12 height 12
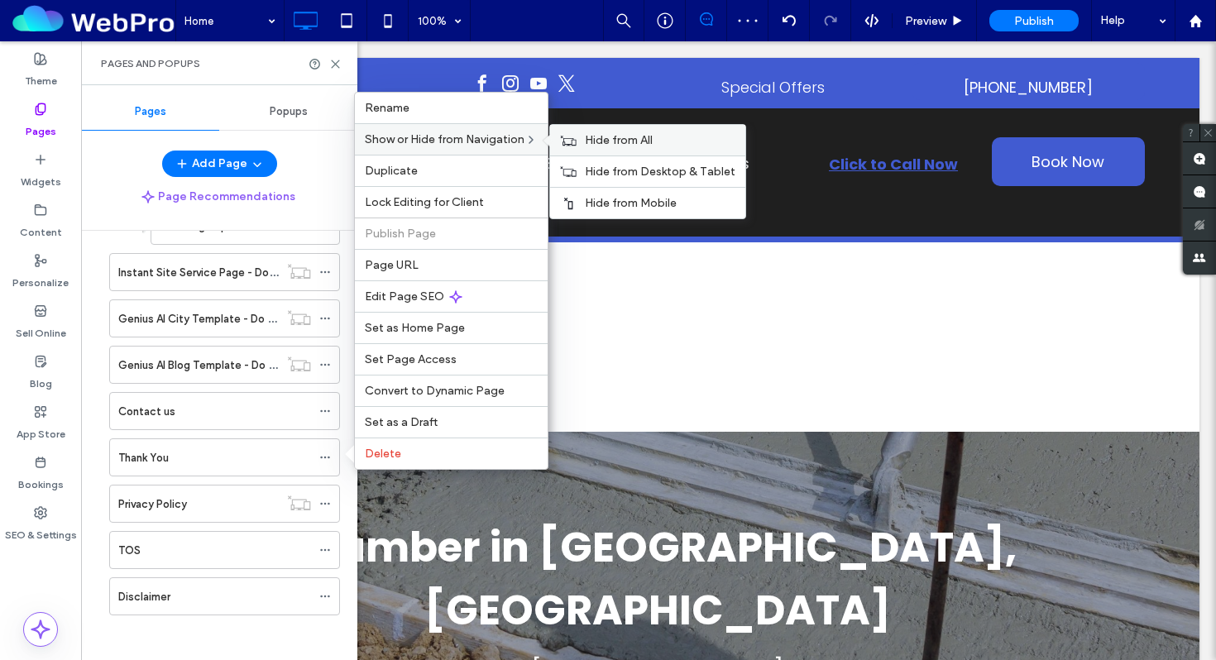
click at [592, 140] on span "Hide from All" at bounding box center [619, 140] width 68 height 14
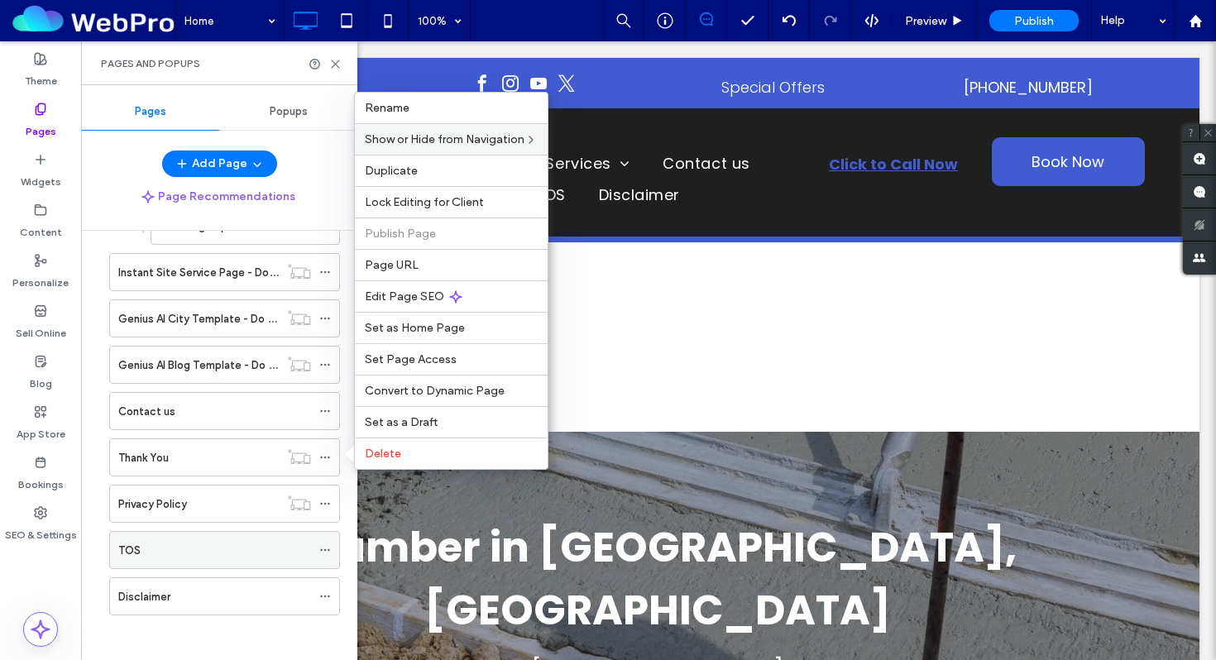
click at [333, 554] on div at bounding box center [329, 549] width 20 height 25
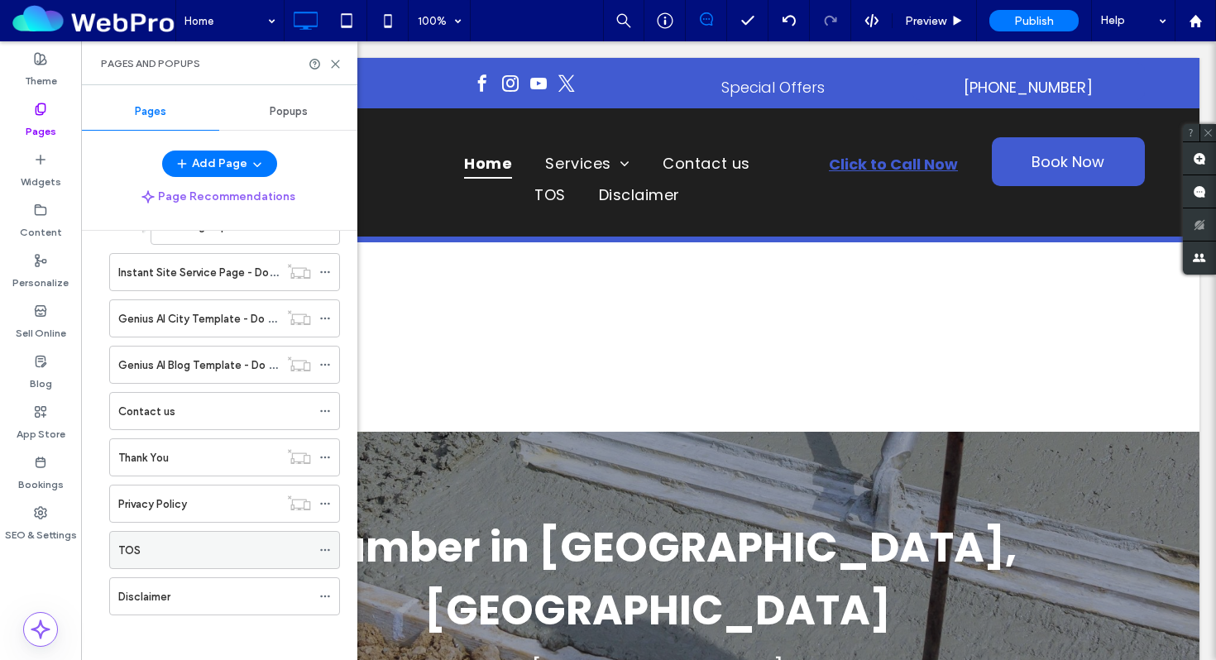
click at [327, 546] on icon at bounding box center [325, 550] width 12 height 12
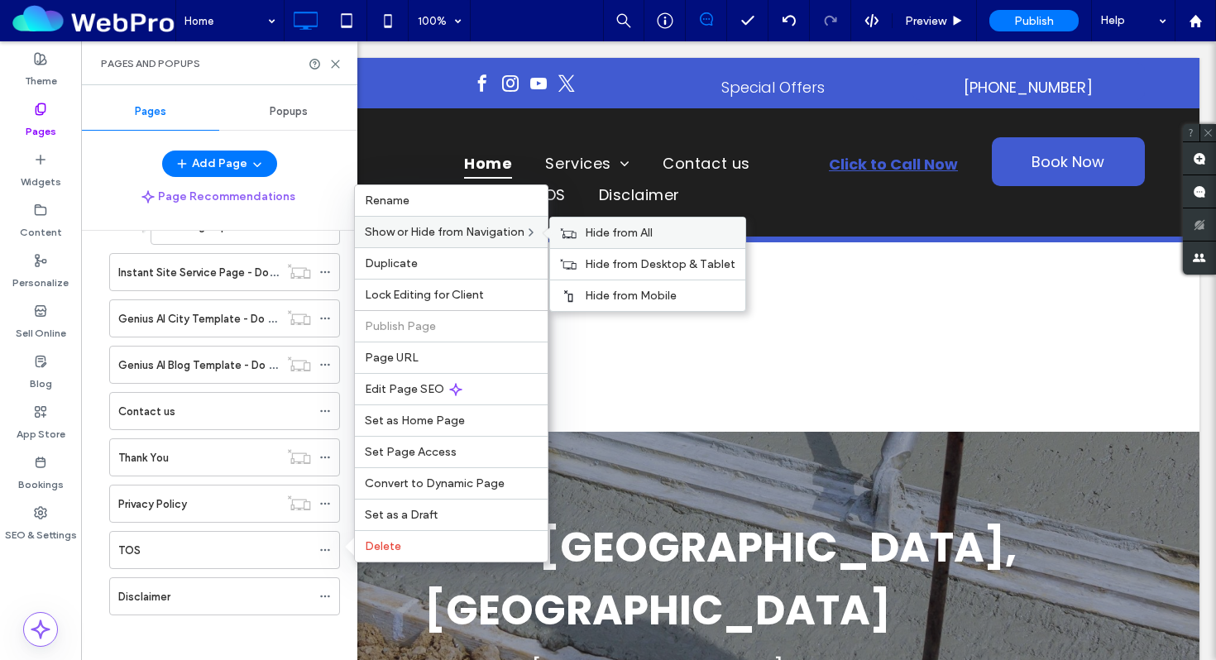
click at [575, 236] on icon at bounding box center [568, 233] width 17 height 12
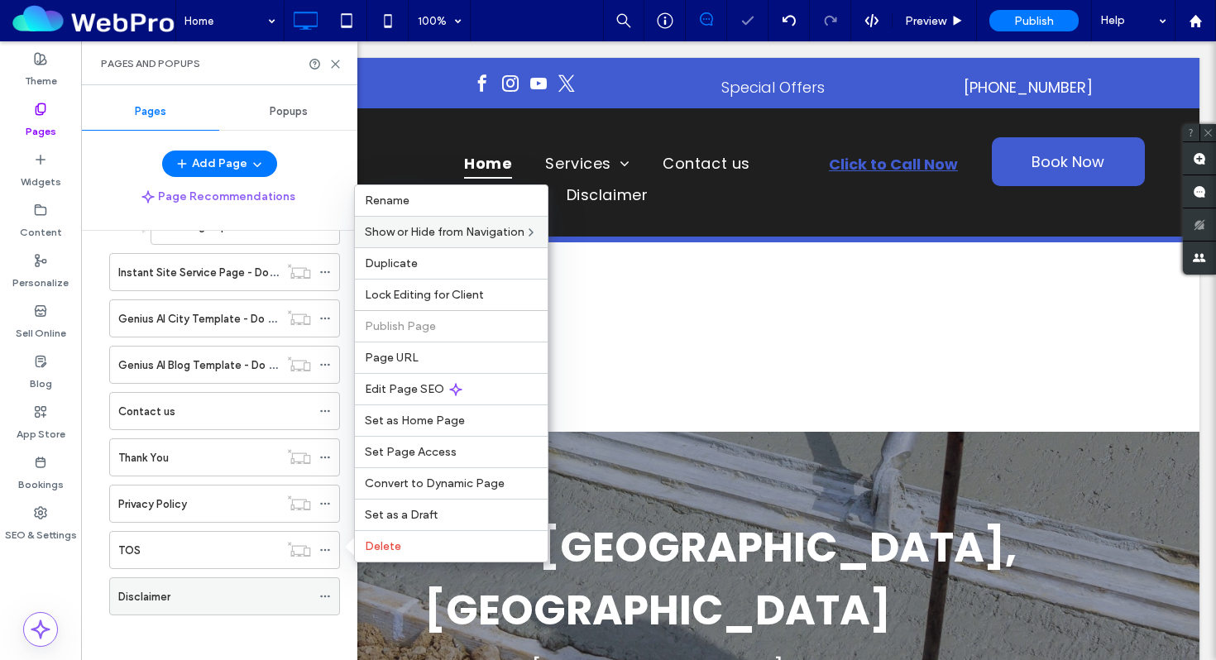
click at [326, 596] on icon at bounding box center [325, 596] width 12 height 12
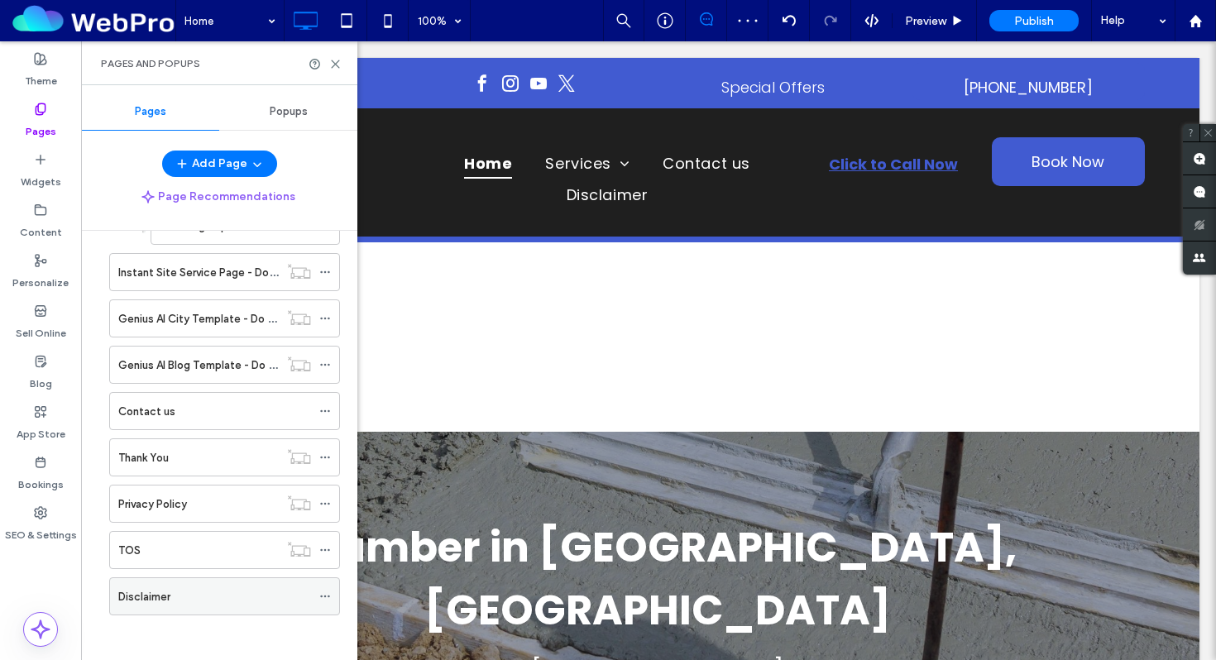
click at [323, 597] on icon at bounding box center [325, 596] width 12 height 12
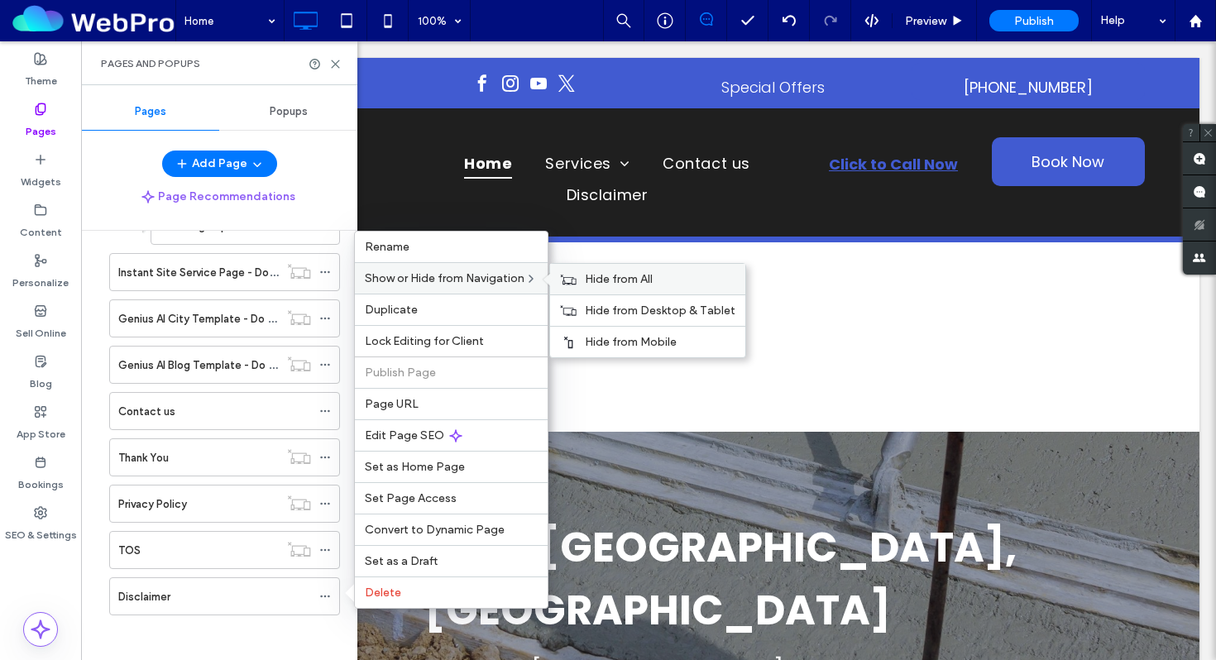
click at [590, 281] on span "Hide from All" at bounding box center [619, 279] width 68 height 14
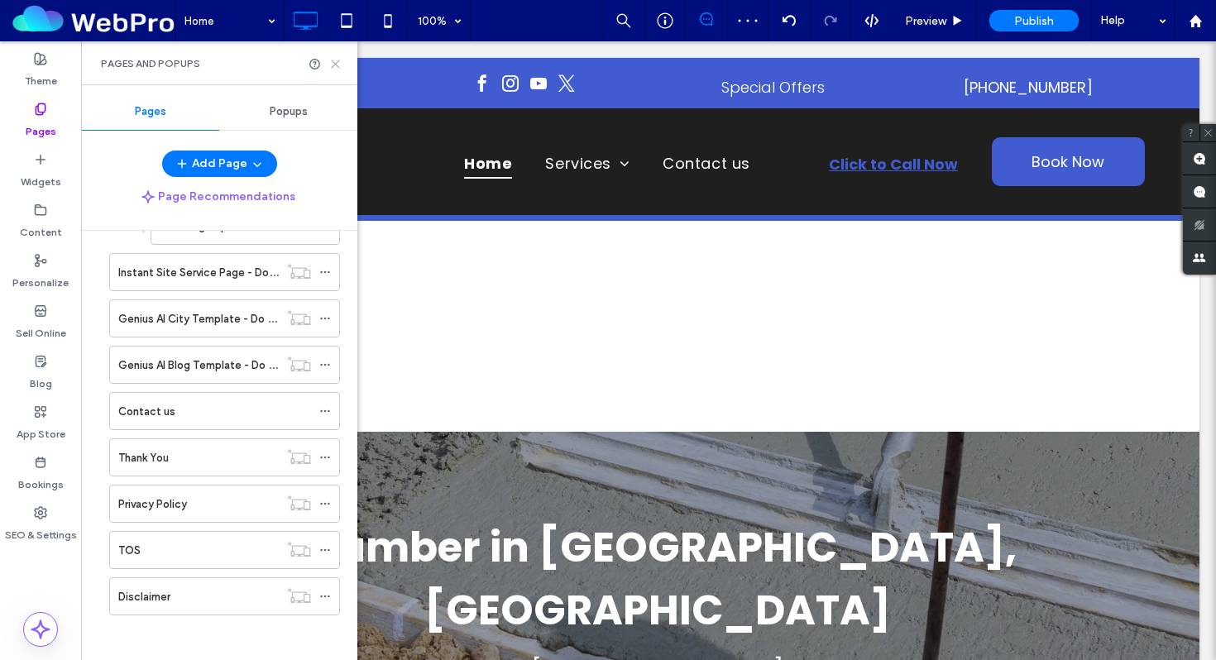
click at [337, 64] on icon at bounding box center [335, 64] width 12 height 12
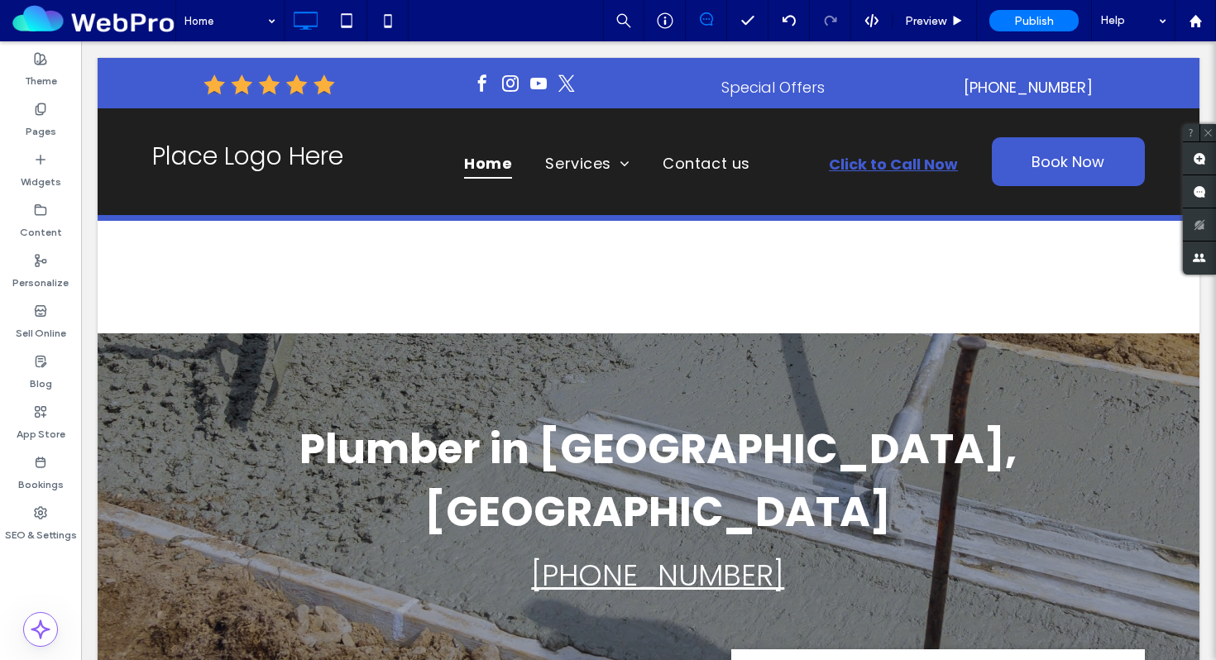
scroll to position [0, 0]
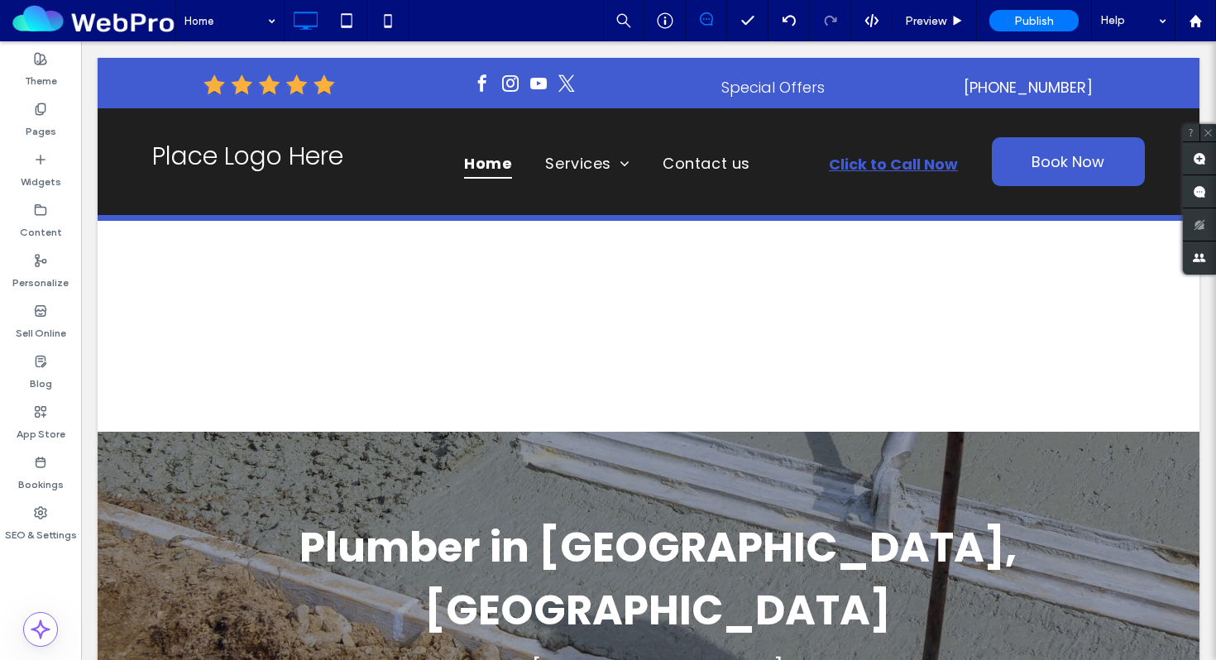
click at [388, 276] on div at bounding box center [648, 245] width 1101 height 374
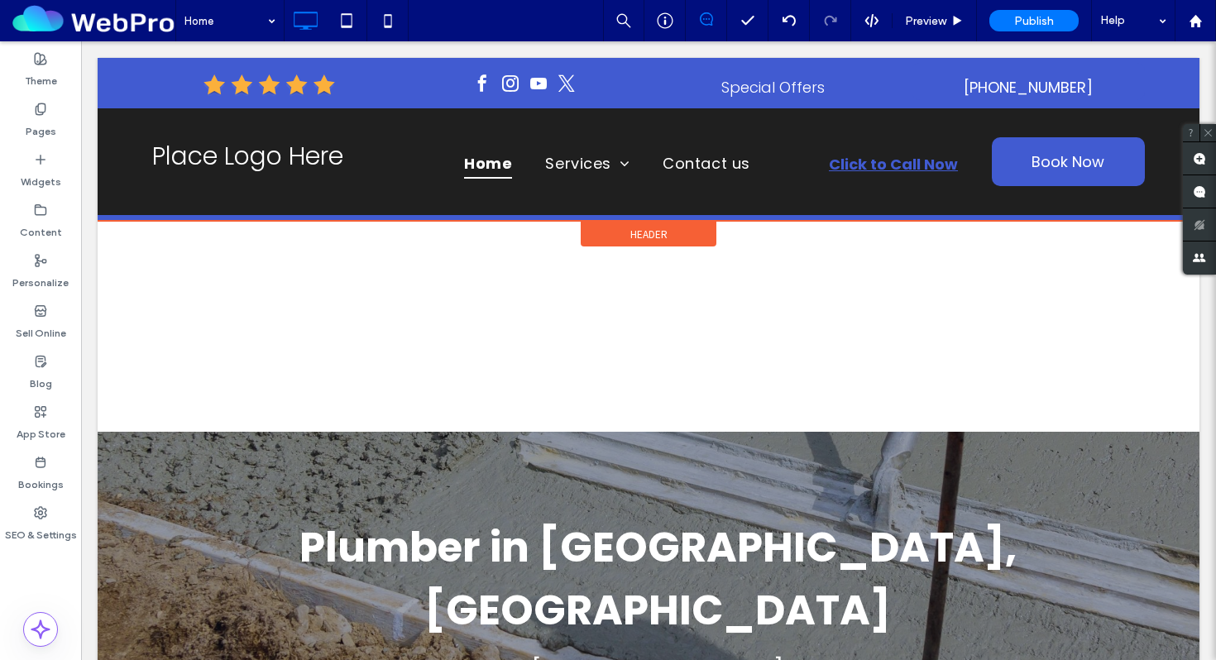
click at [611, 232] on div "Header" at bounding box center [648, 234] width 136 height 25
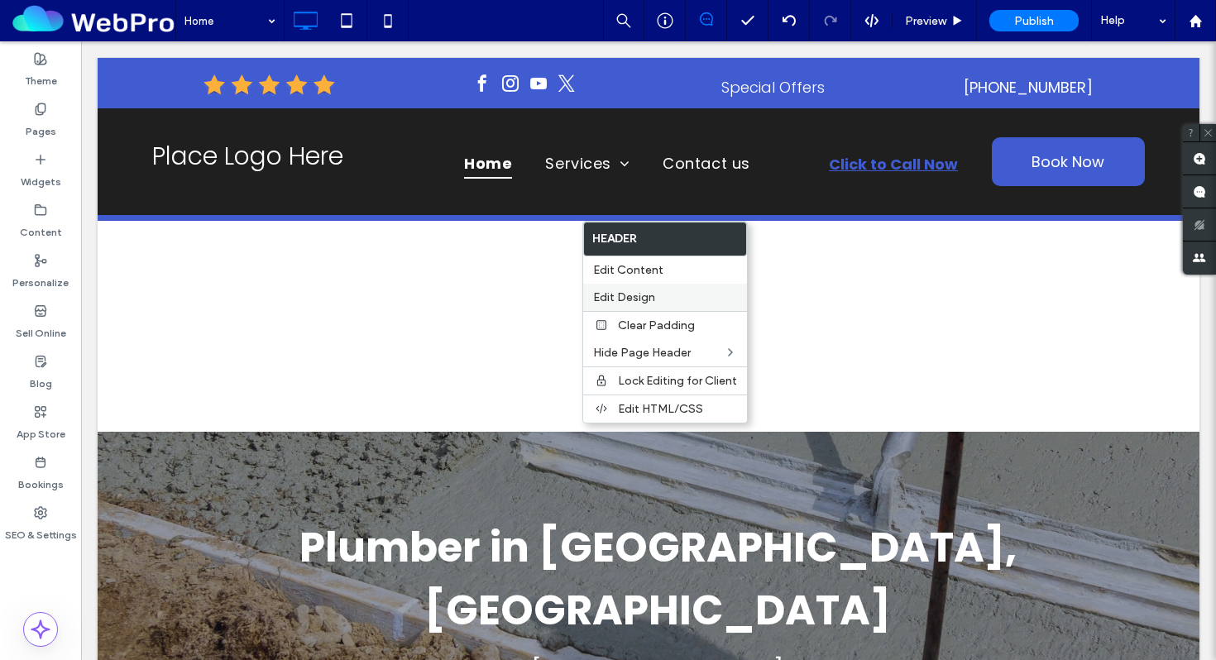
click at [660, 298] on label "Edit Design" at bounding box center [665, 297] width 144 height 14
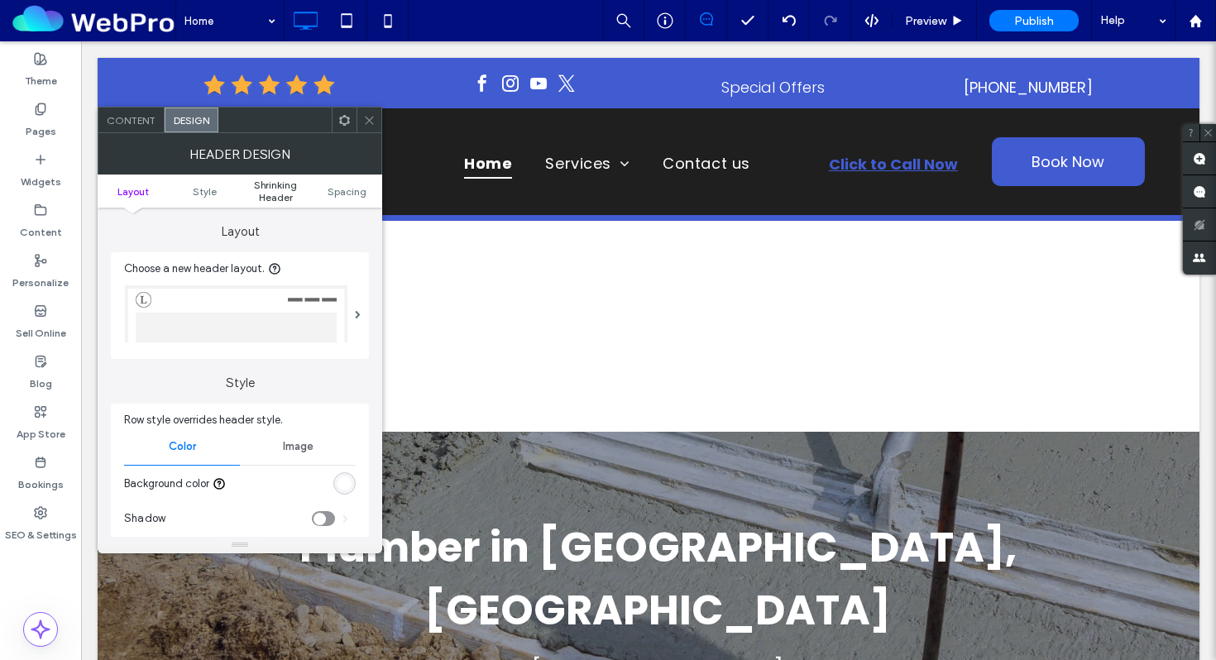
click at [274, 183] on span "Shrinking Header" at bounding box center [275, 191] width 71 height 25
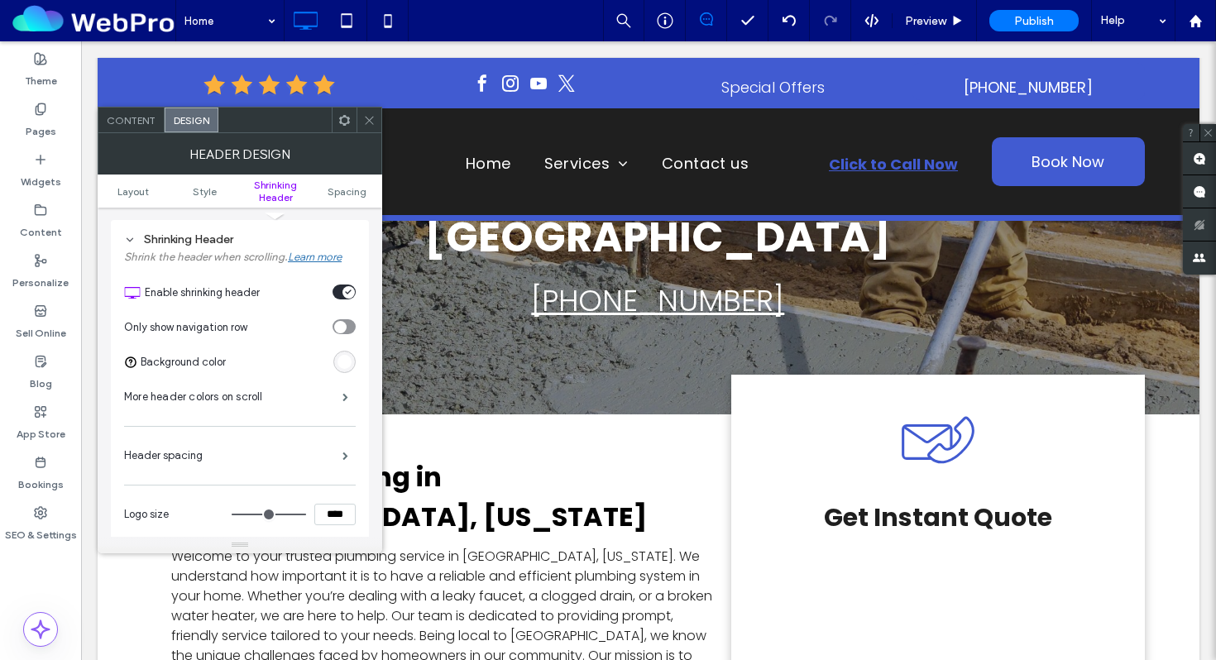
scroll to position [374, 0]
click at [348, 290] on icon "toggle" at bounding box center [348, 291] width 7 height 5
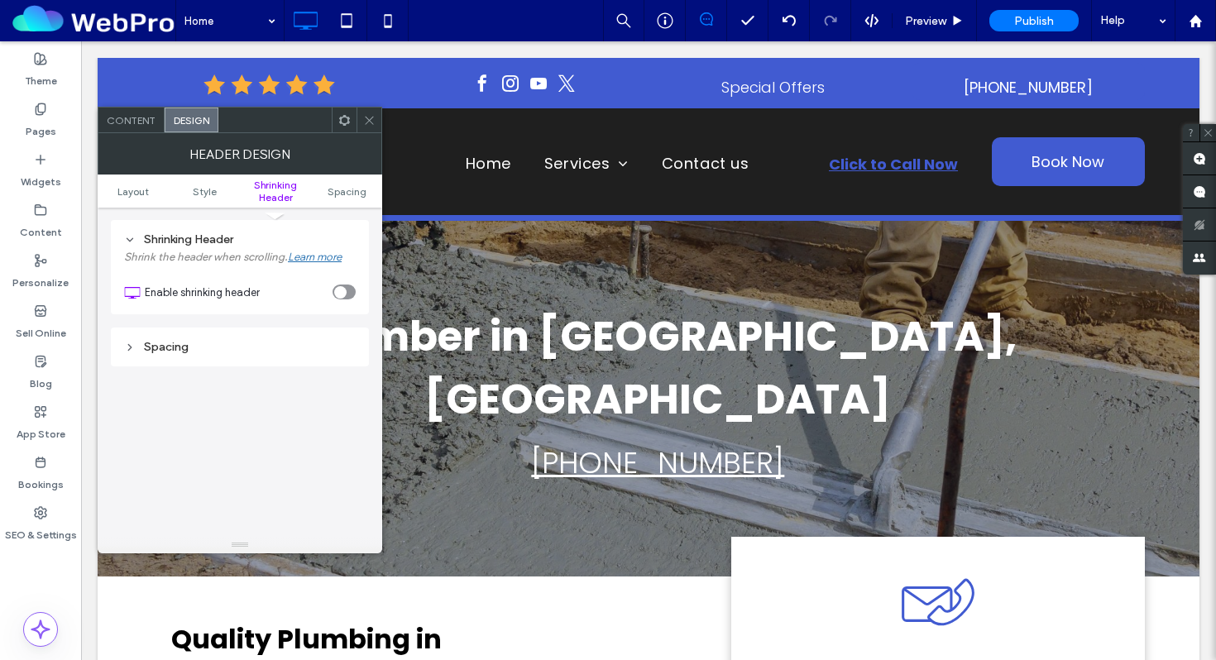
click at [358, 119] on div at bounding box center [368, 119] width 25 height 25
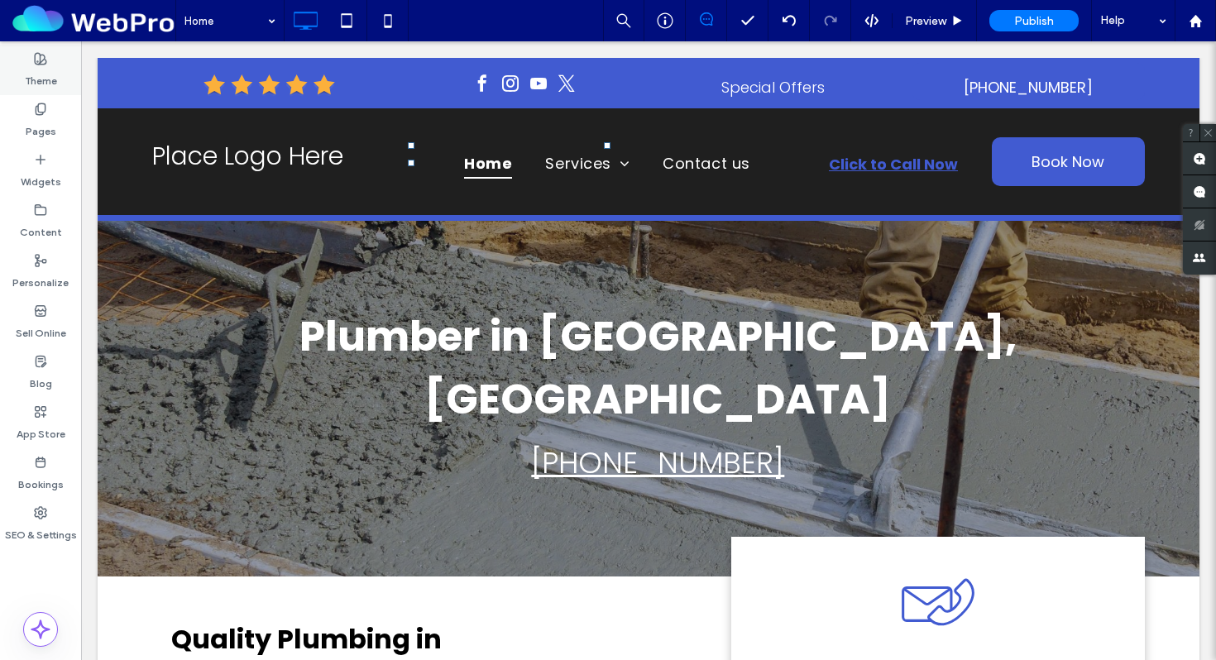
click at [43, 68] on label "Theme" at bounding box center [41, 76] width 32 height 23
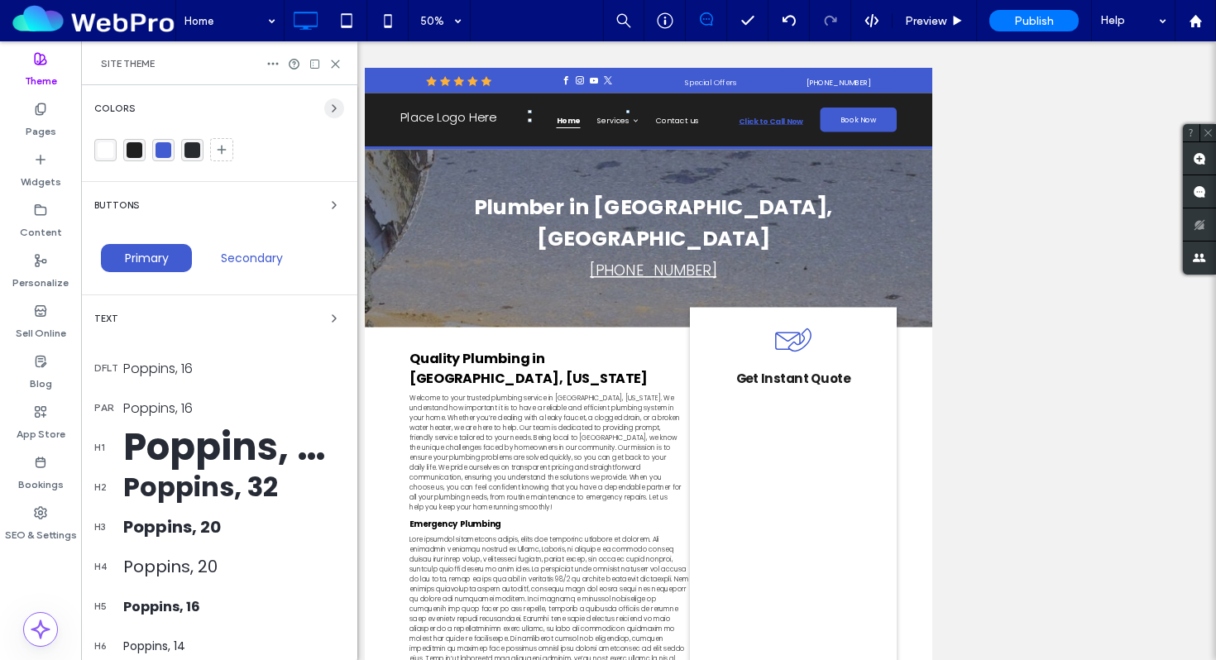
click at [327, 104] on icon "button" at bounding box center [333, 108] width 13 height 13
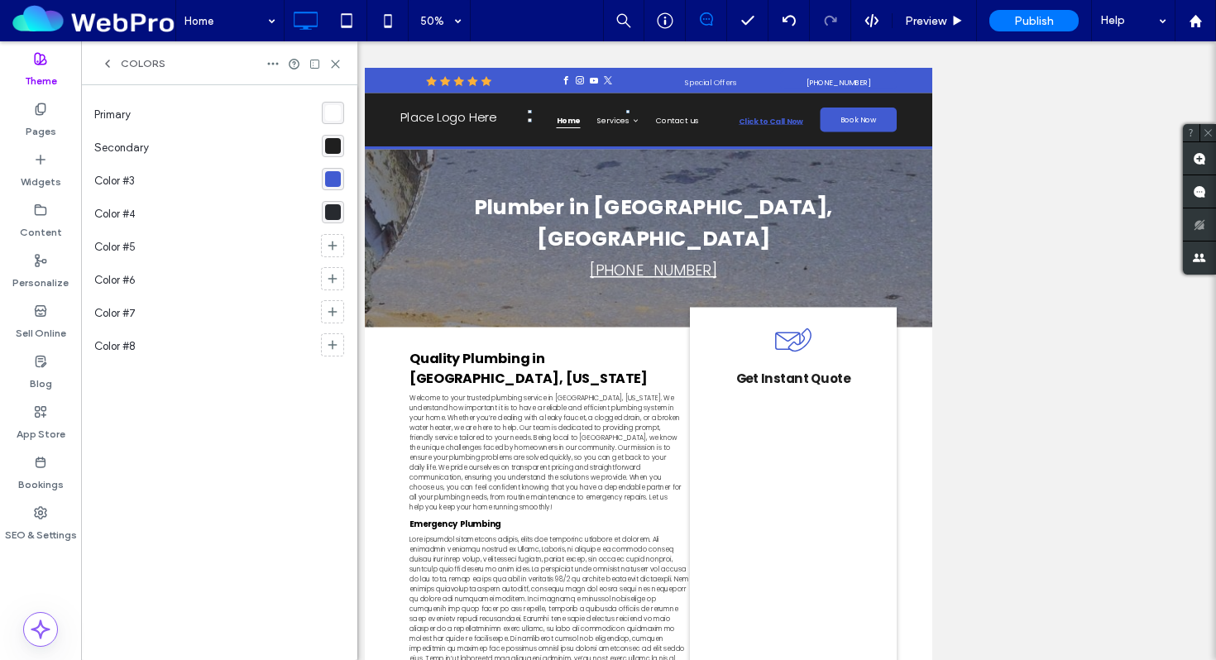
click at [331, 180] on div "rgba(65,91,209,1)" at bounding box center [333, 179] width 16 height 16
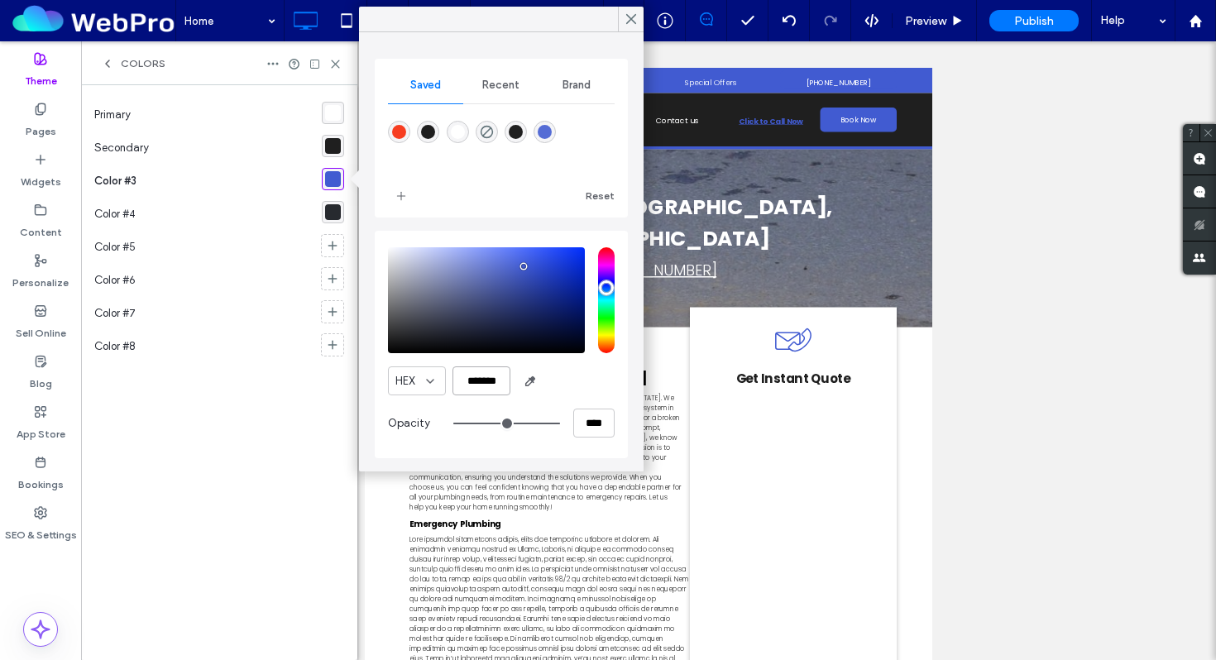
click at [485, 388] on input "*******" at bounding box center [481, 380] width 58 height 29
paste input "color picker textbox"
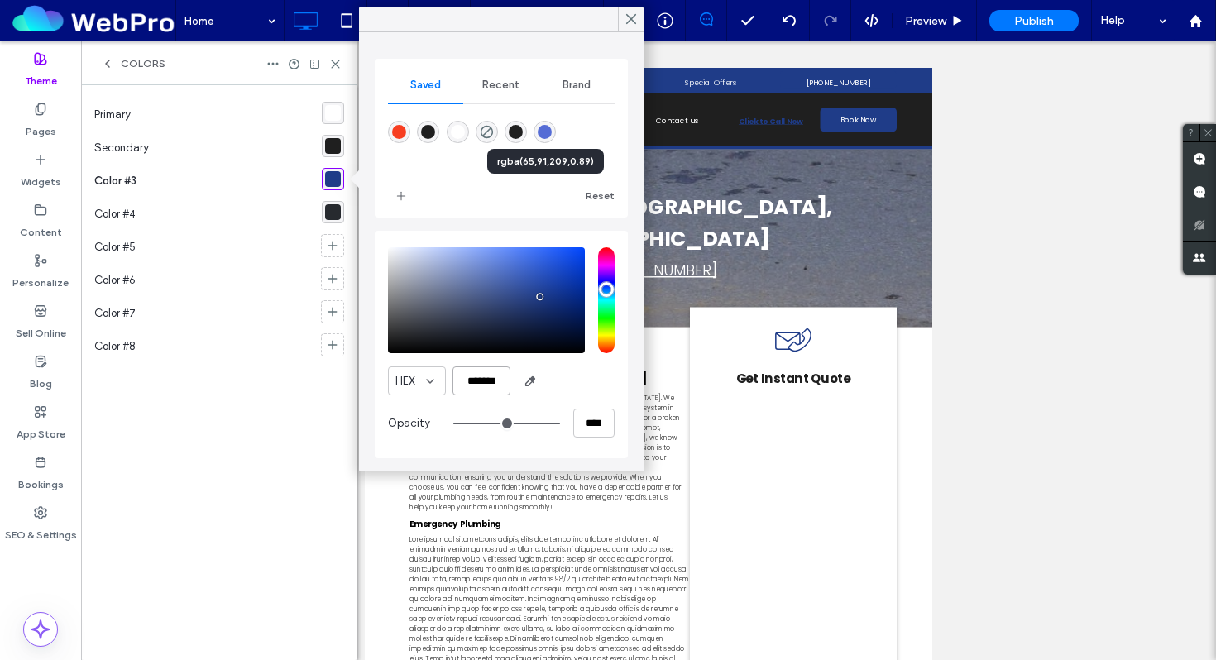
type input "*******"
click at [573, 110] on span "Remove" at bounding box center [579, 113] width 45 height 14
click at [543, 107] on span "Remove" at bounding box center [550, 113] width 45 height 14
click at [489, 117] on span "Remove" at bounding box center [492, 113] width 45 height 14
click at [488, 116] on span "Remove" at bounding box center [492, 113] width 45 height 14
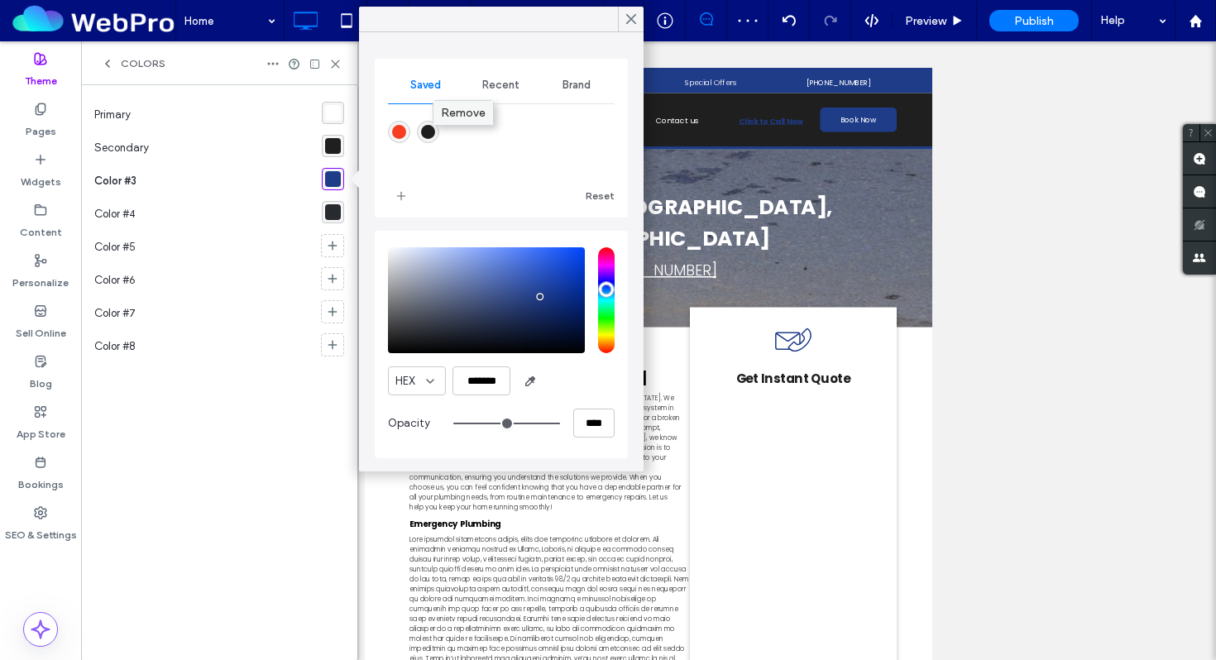
click at [458, 117] on span "Remove" at bounding box center [463, 113] width 45 height 14
click at [436, 112] on span "Remove" at bounding box center [434, 113] width 45 height 14
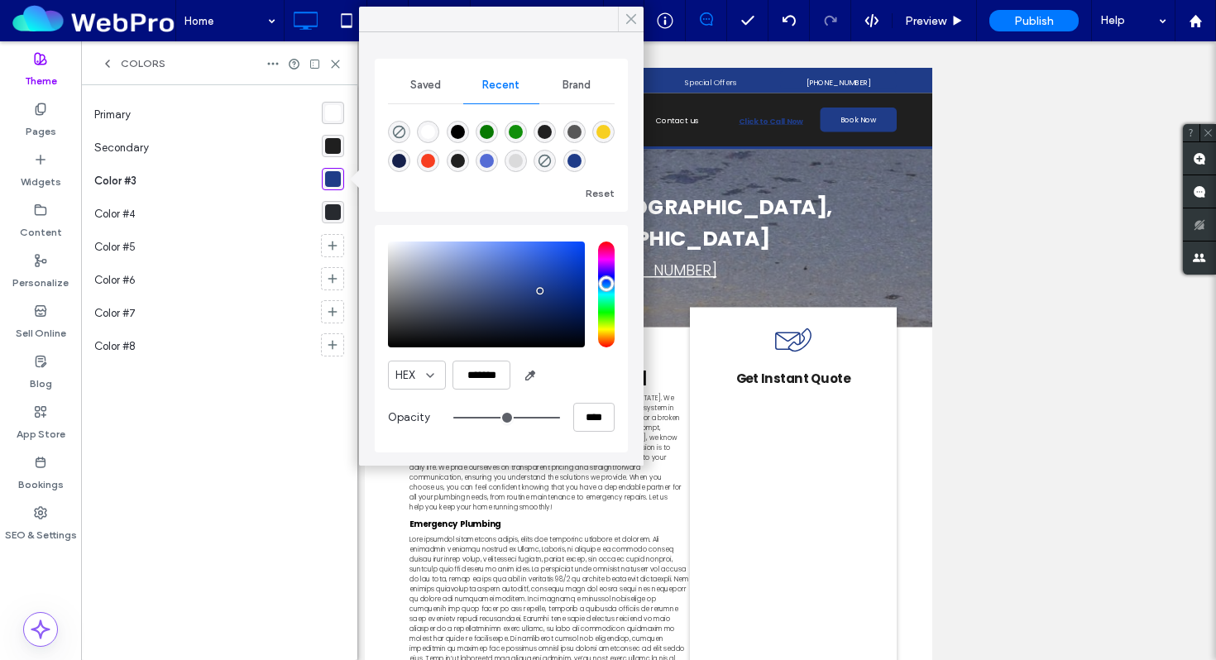
click at [624, 14] on icon at bounding box center [630, 19] width 15 height 15
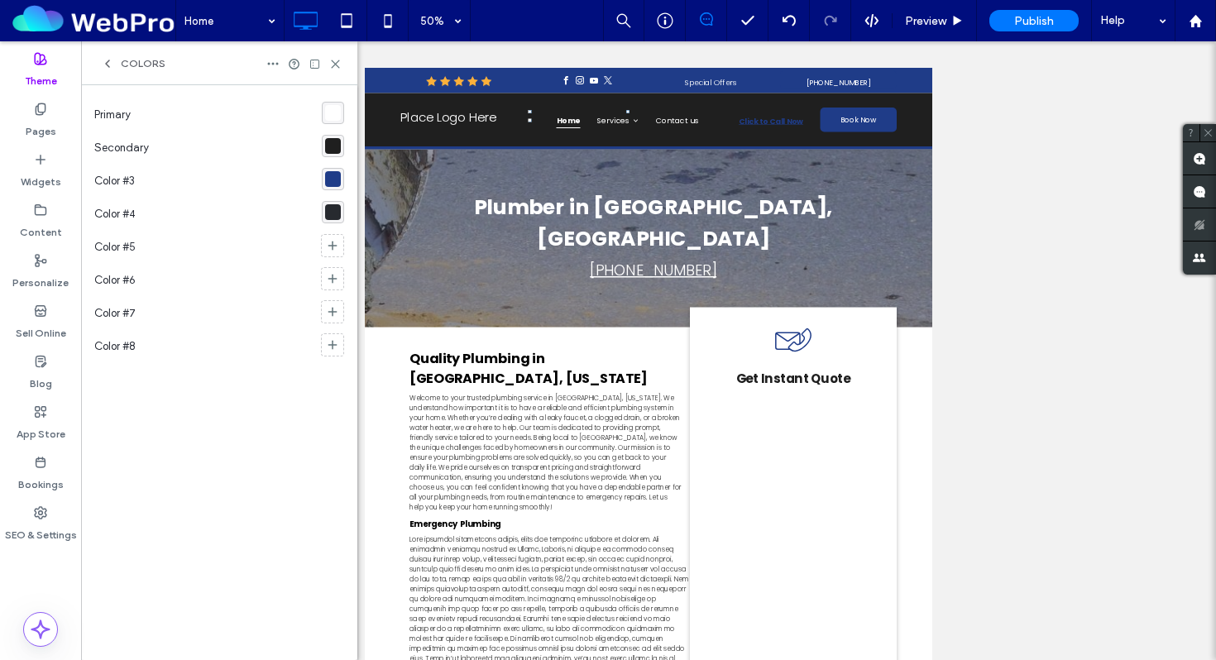
click at [112, 66] on icon at bounding box center [107, 63] width 13 height 13
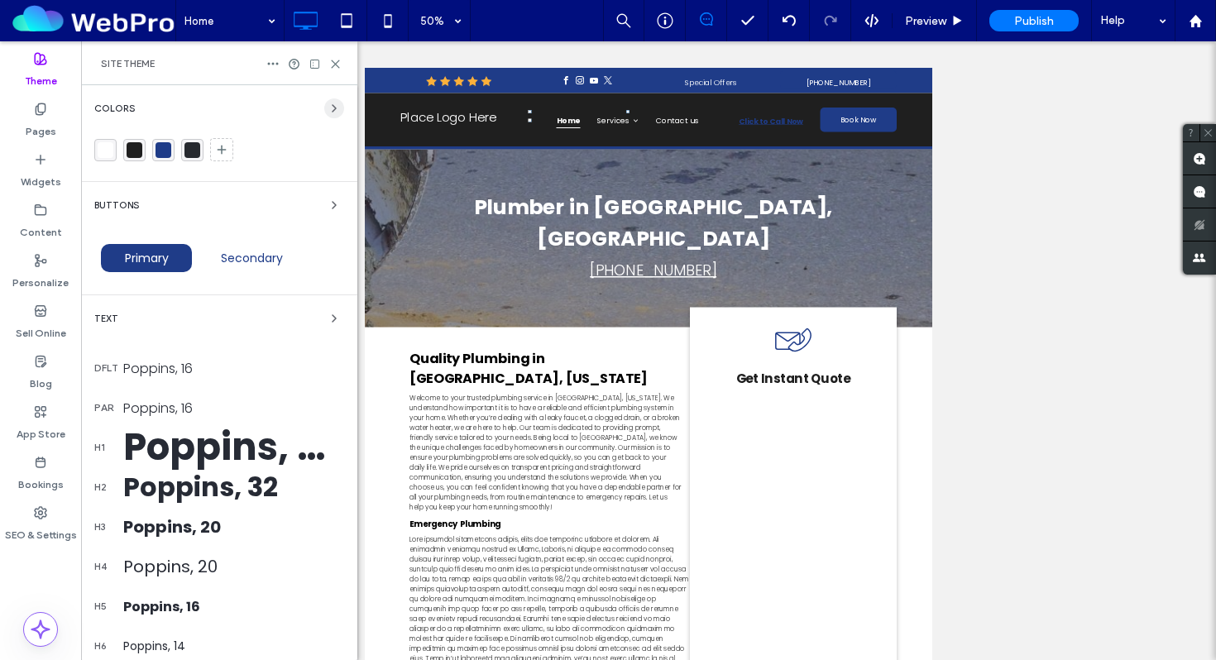
click at [327, 103] on icon "button" at bounding box center [333, 108] width 13 height 13
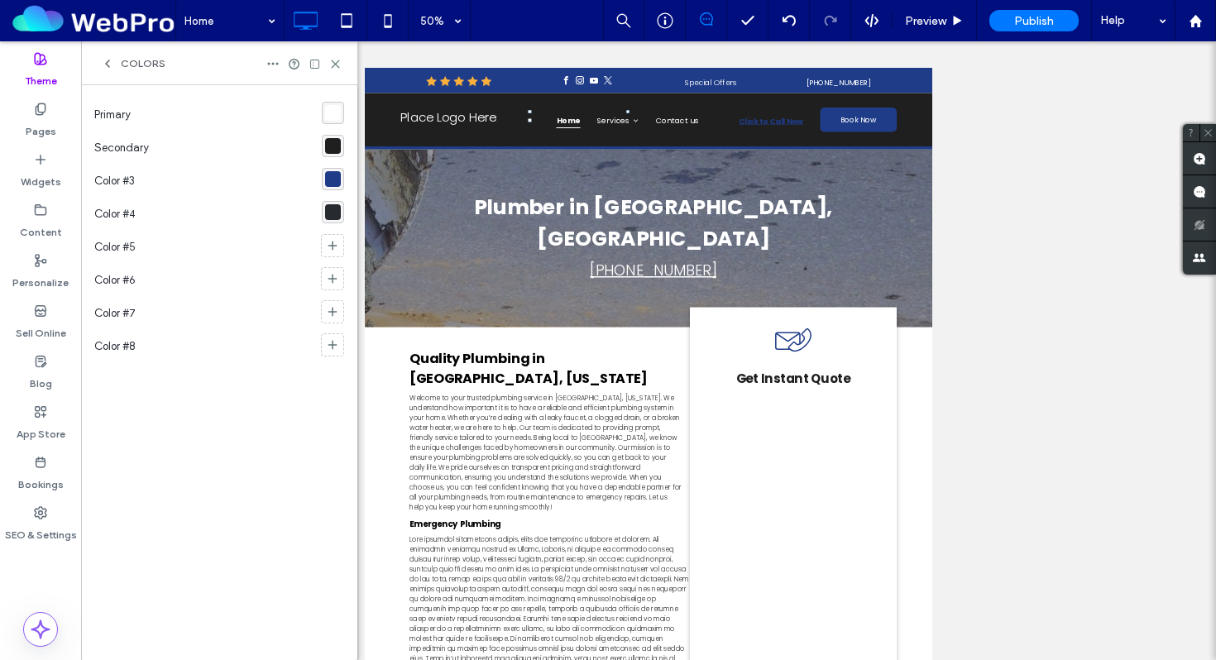
click at [115, 62] on div "Colors" at bounding box center [133, 63] width 64 height 13
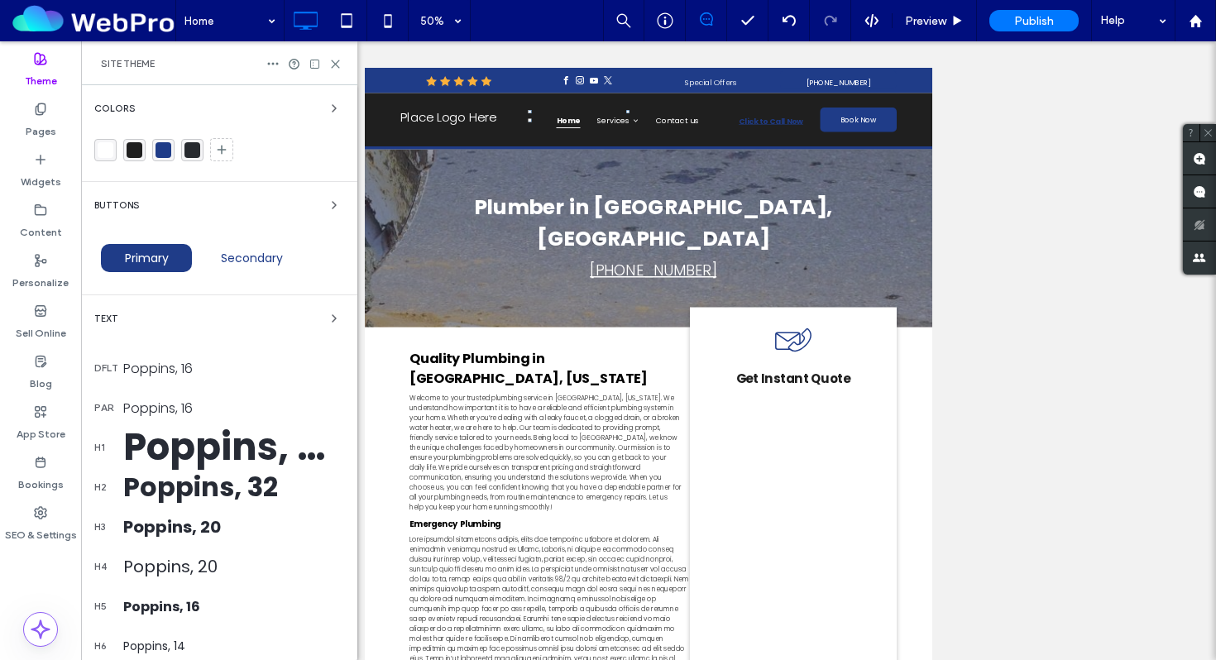
click at [162, 208] on div "Buttons" at bounding box center [219, 205] width 250 height 20
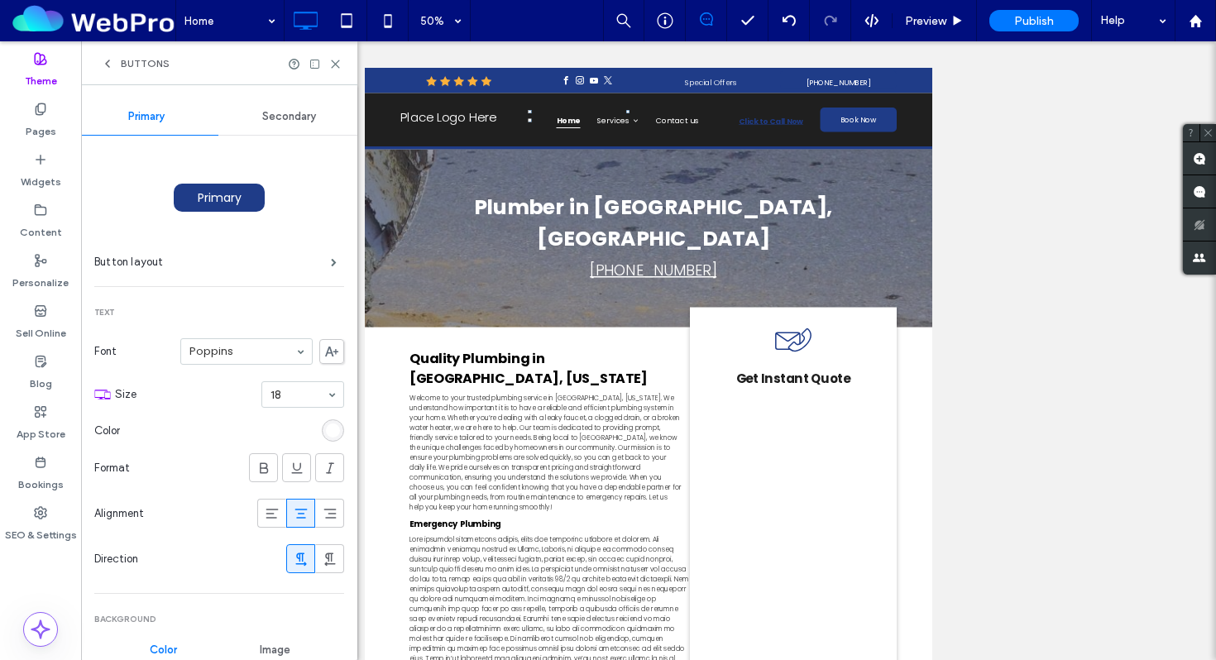
click at [141, 64] on span "Buttons" at bounding box center [145, 63] width 49 height 13
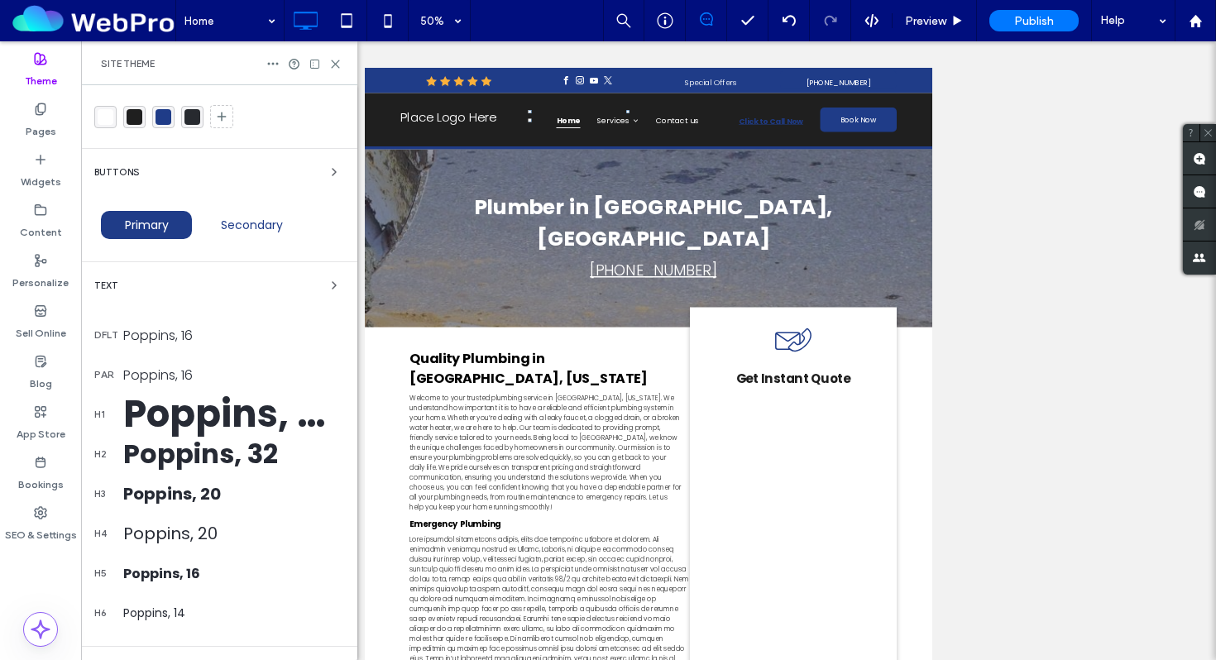
scroll to position [34, 0]
click at [176, 283] on div "Text" at bounding box center [219, 285] width 250 height 20
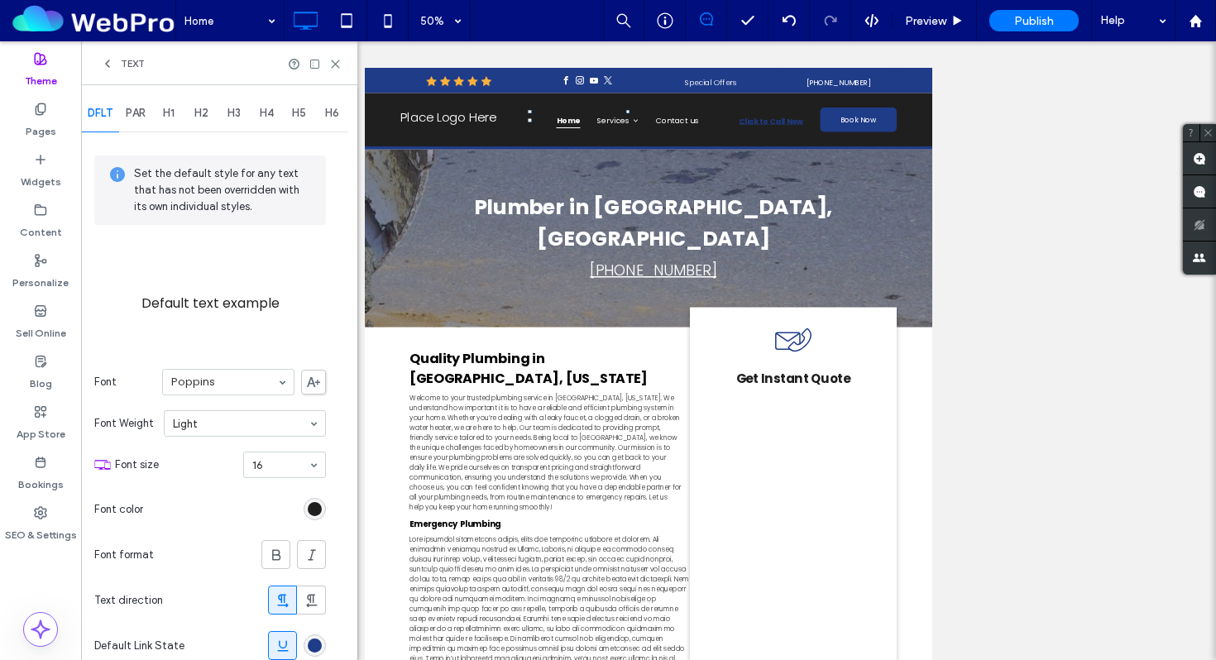
scroll to position [0, 0]
click at [145, 116] on span "PAR" at bounding box center [136, 116] width 20 height 13
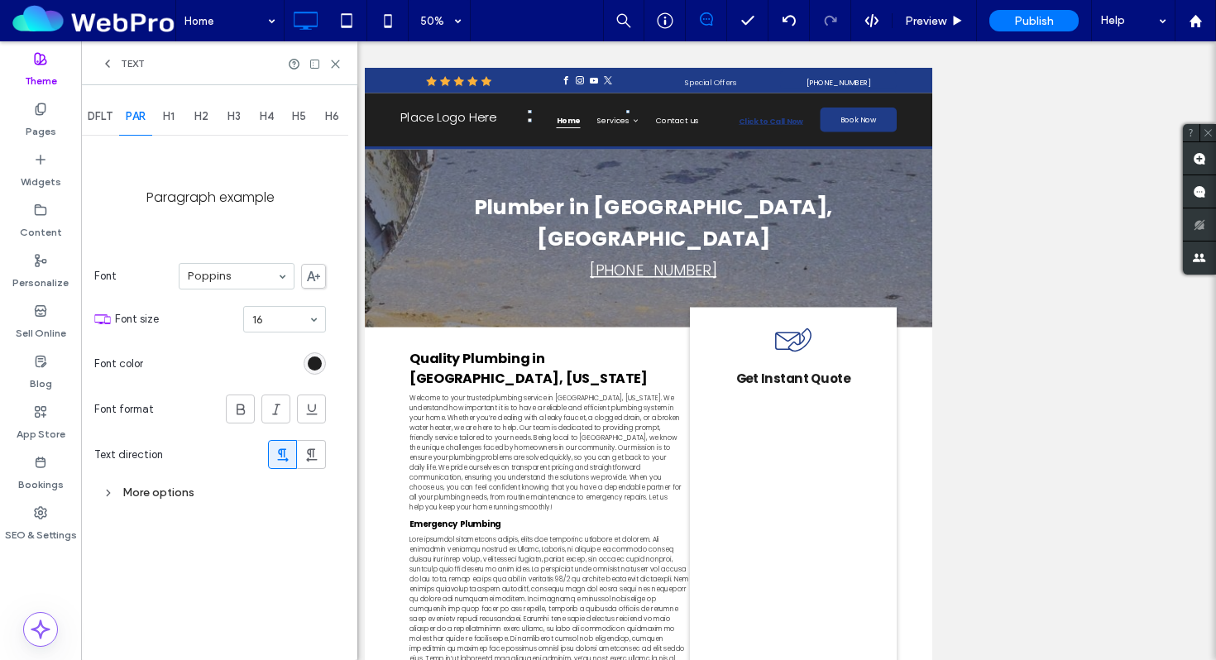
click at [317, 361] on div "rgb(31, 31, 31)" at bounding box center [315, 363] width 14 height 14
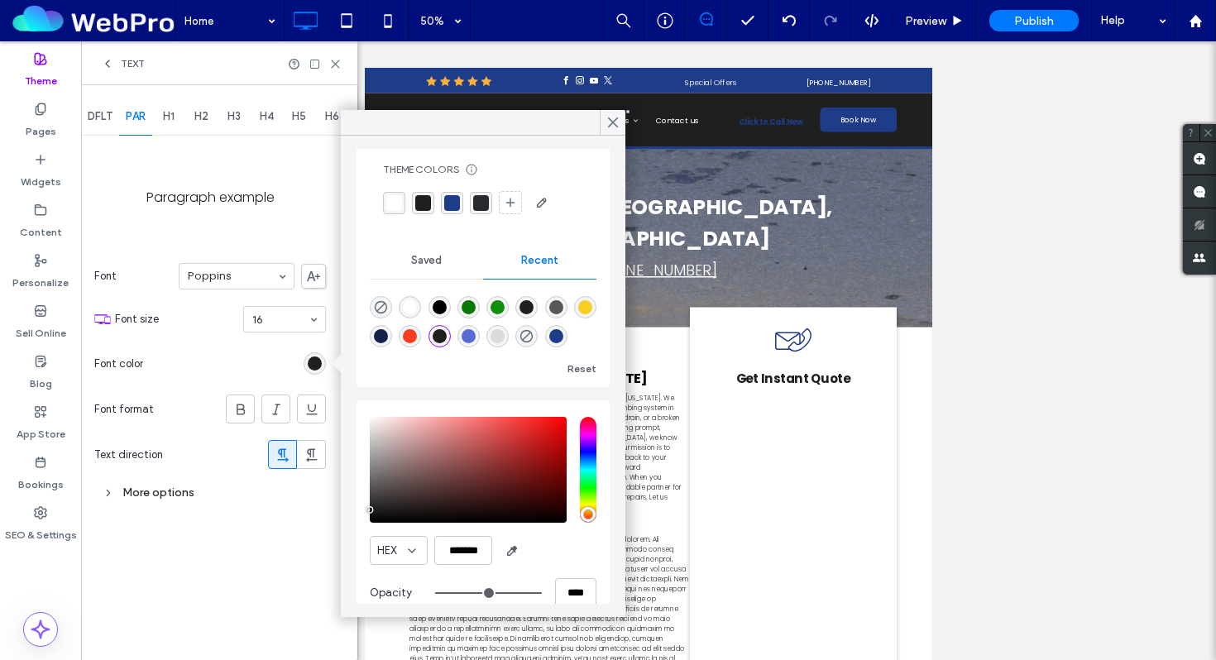
scroll to position [31, 0]
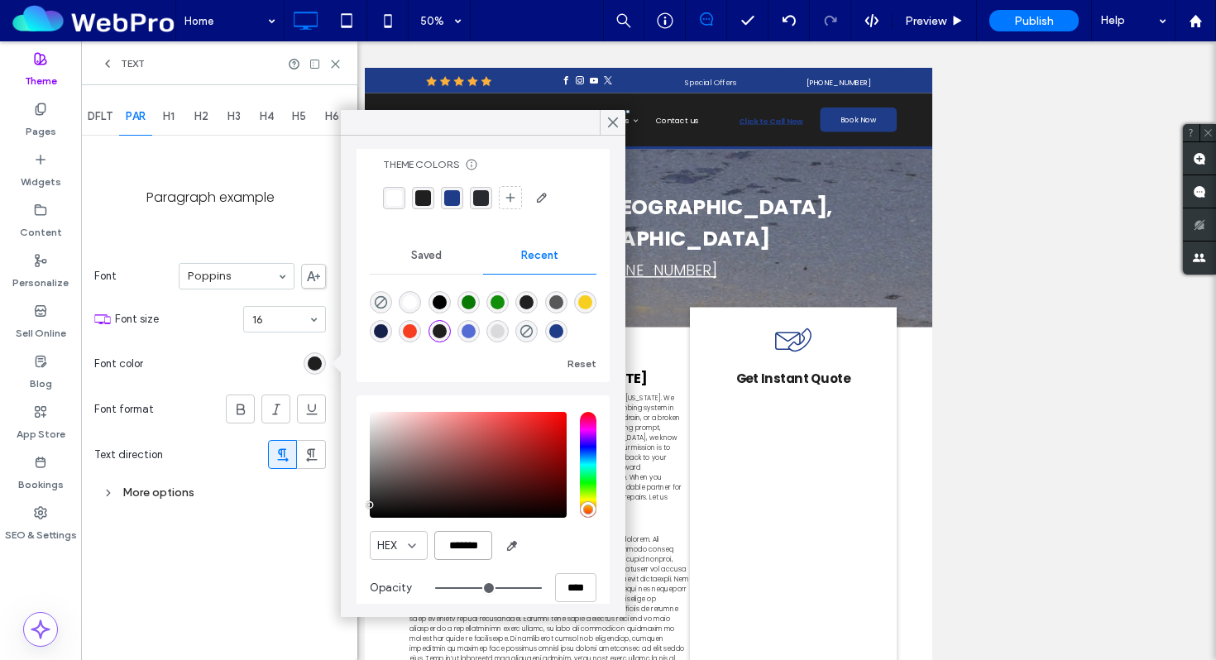
click at [462, 543] on input "*******" at bounding box center [463, 545] width 58 height 29
paste input "color picker textbox"
type input "*******"
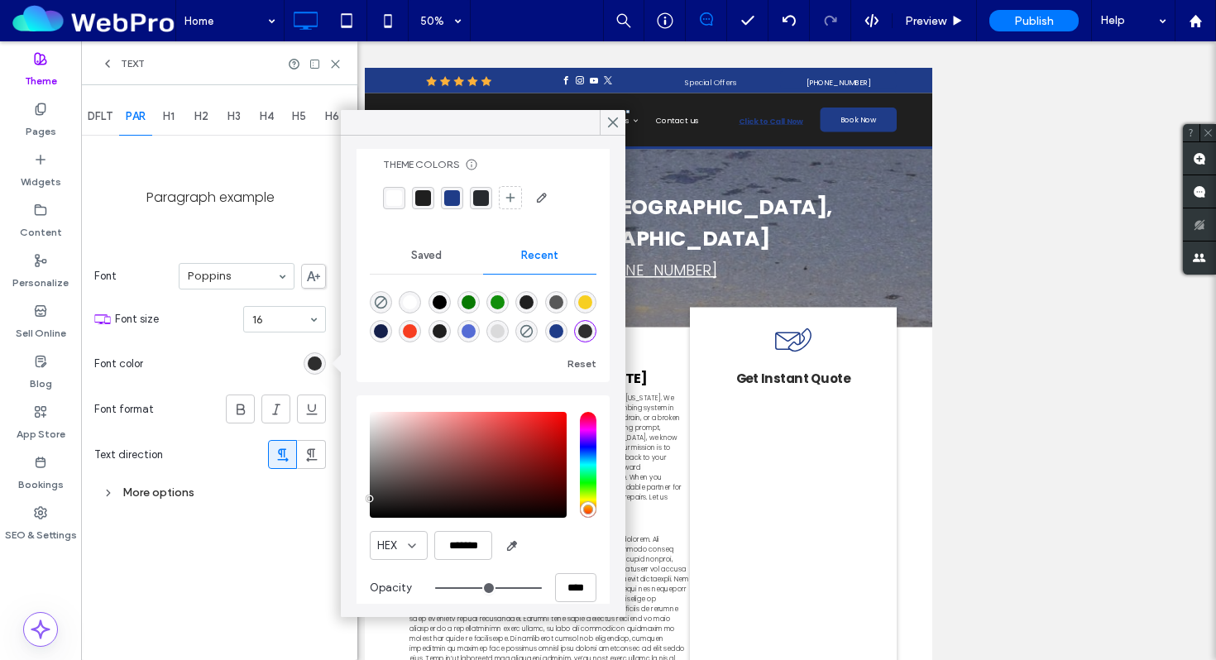
click at [559, 543] on div "HEX *******" at bounding box center [483, 545] width 227 height 29
click at [509, 193] on icon at bounding box center [510, 197] width 13 height 13
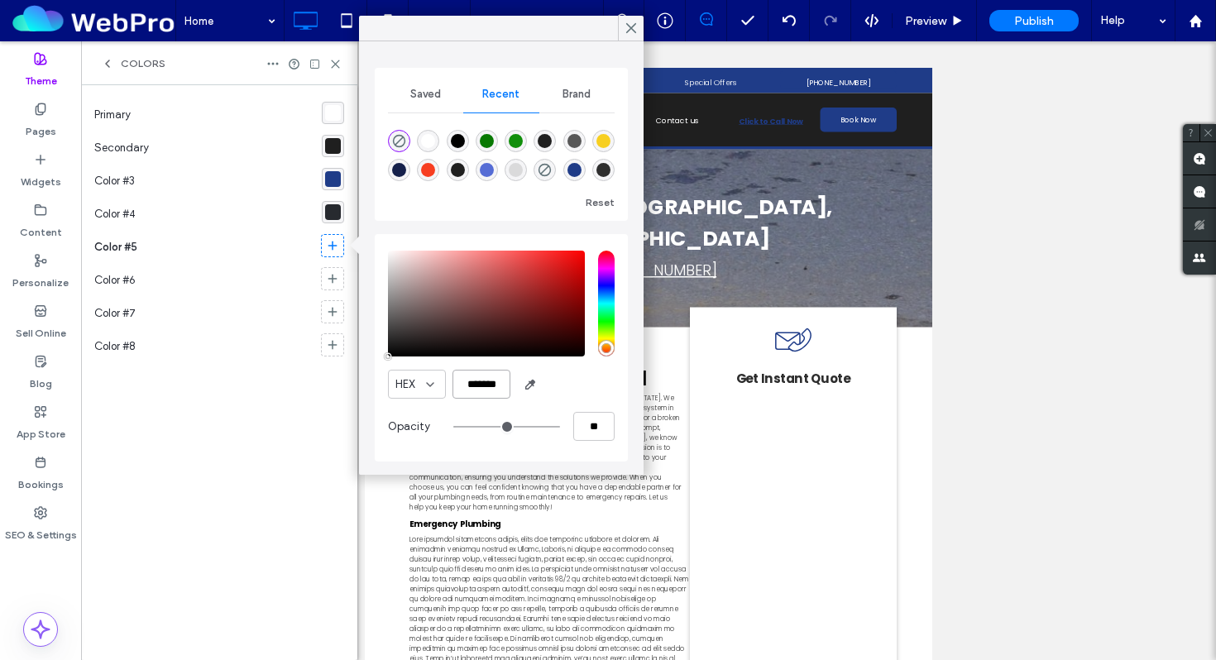
click at [472, 385] on input "*******" at bounding box center [481, 384] width 58 height 29
paste input "color picker textbox"
type input "*******"
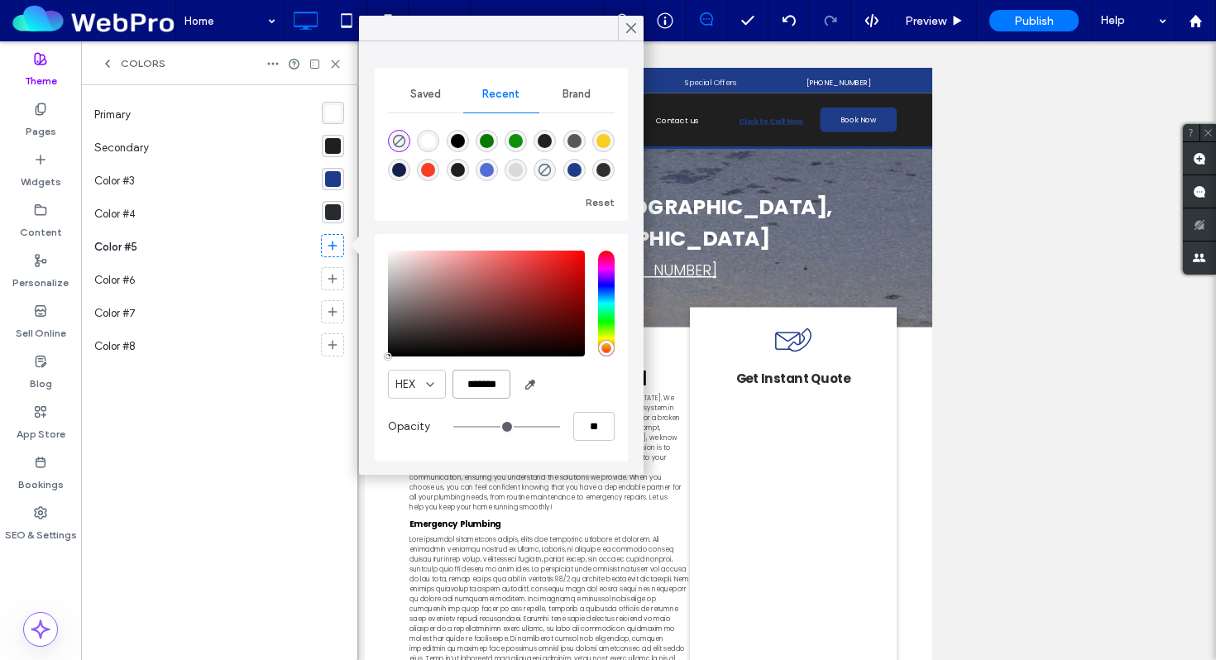
type input "***"
type input "****"
type input "*******"
click at [127, 51] on div "Colors" at bounding box center [219, 63] width 276 height 44
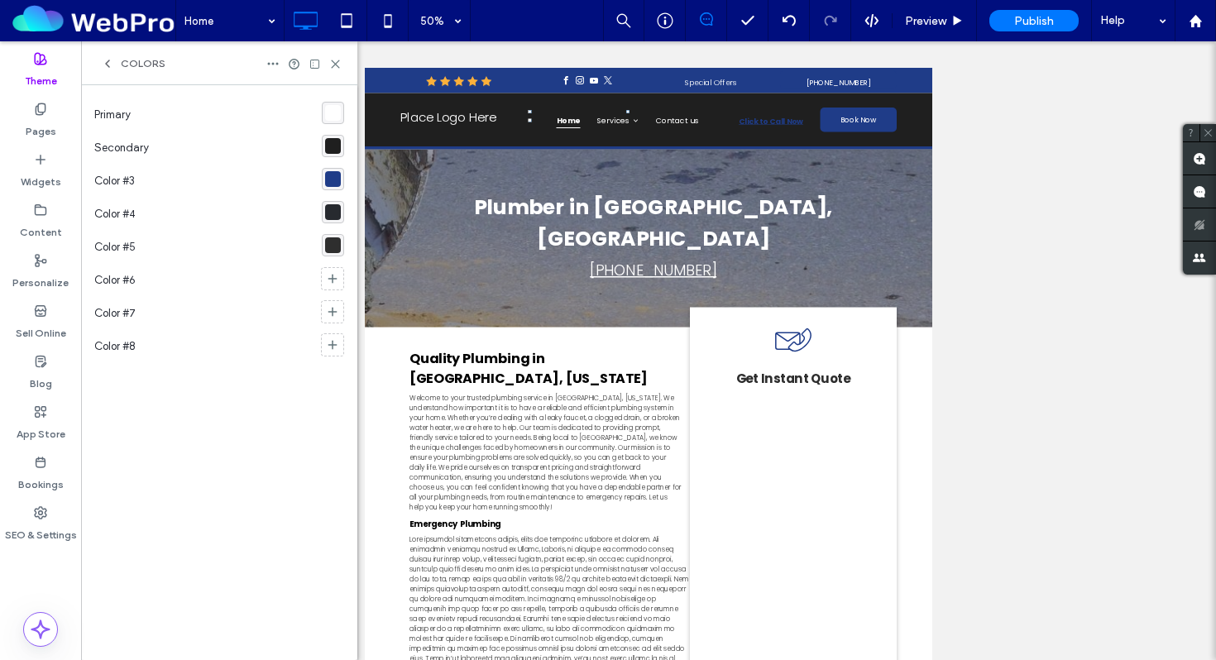
click at [127, 65] on span "Colors" at bounding box center [143, 63] width 45 height 13
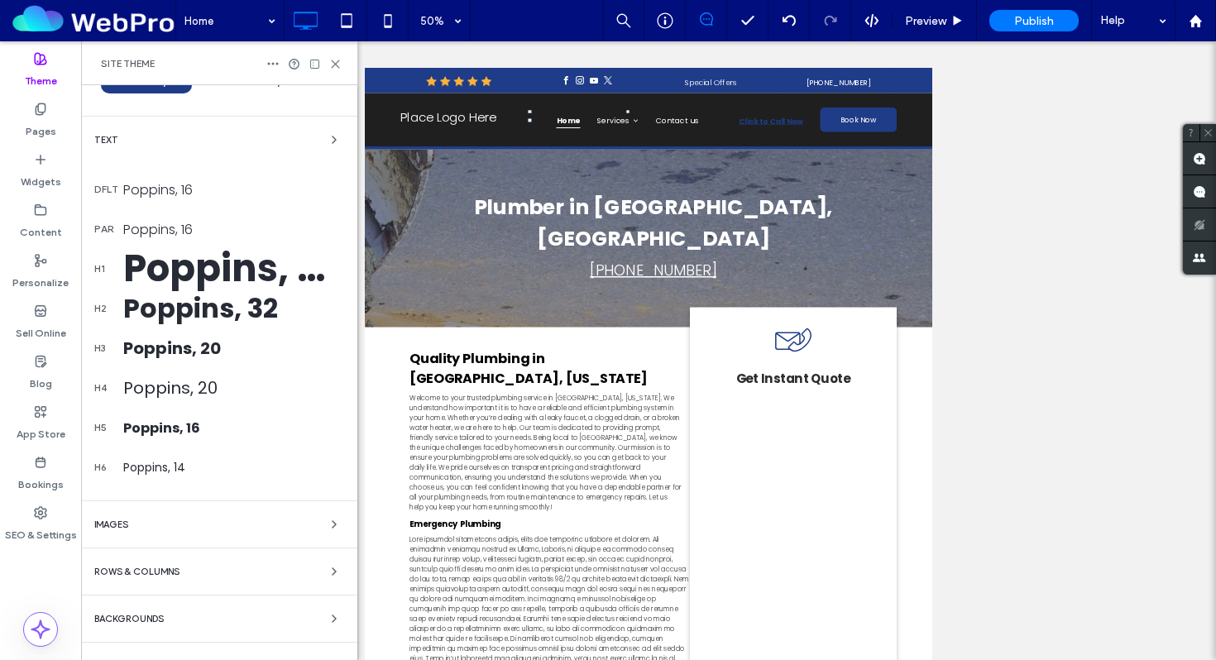
scroll to position [208, 0]
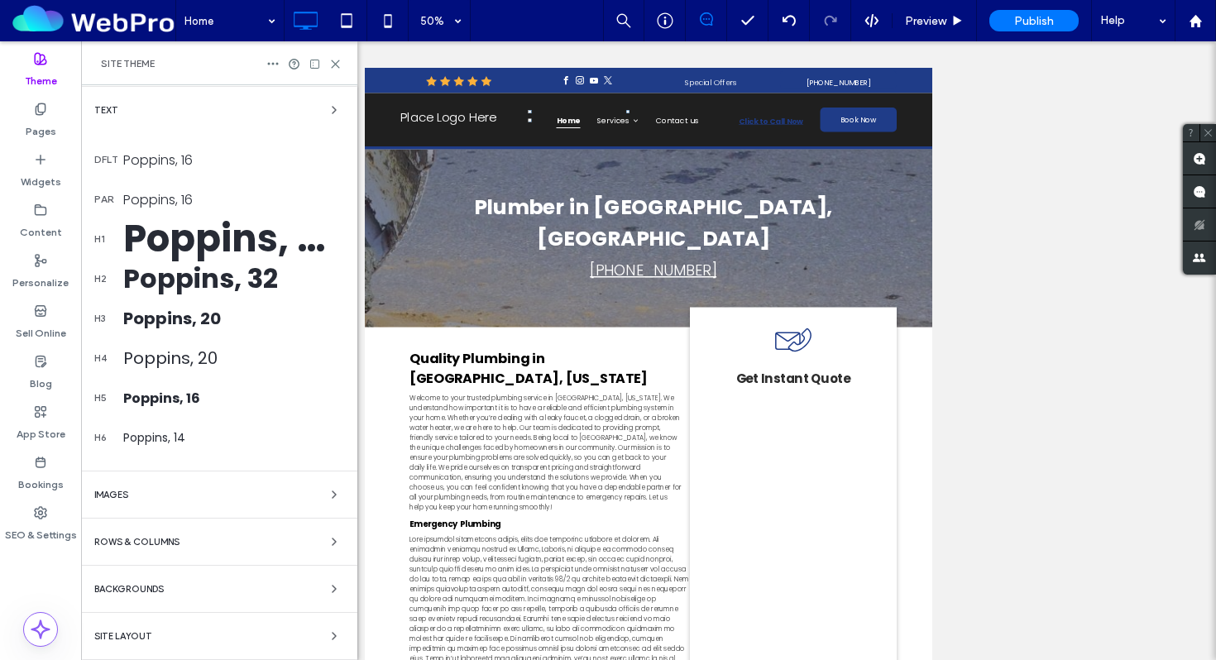
click at [209, 104] on div "Text" at bounding box center [219, 110] width 250 height 20
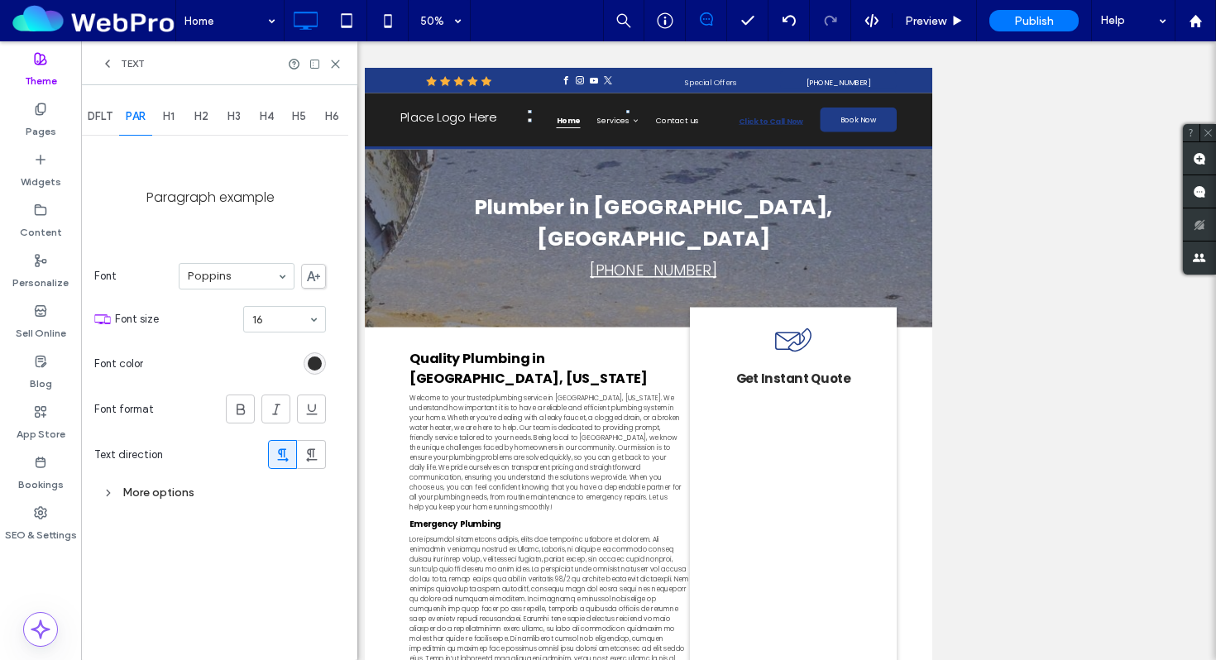
scroll to position [0, 0]
click at [173, 121] on span "H1" at bounding box center [169, 116] width 12 height 13
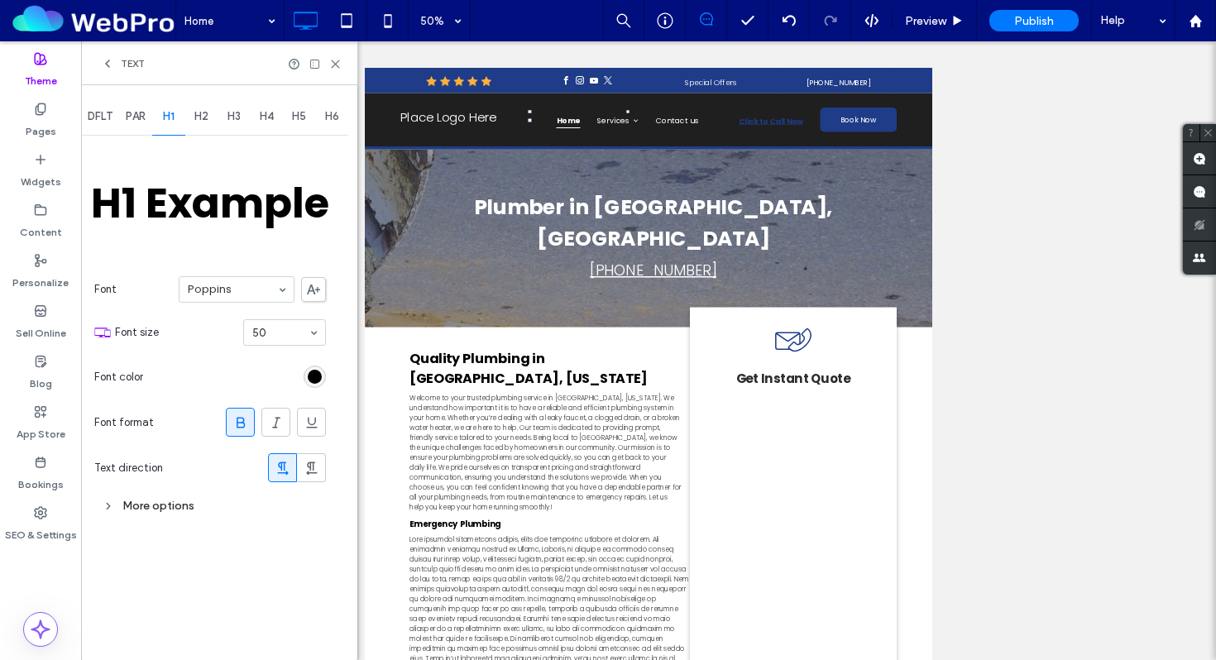
click at [316, 375] on div "rgb(0, 0, 0)" at bounding box center [315, 377] width 14 height 14
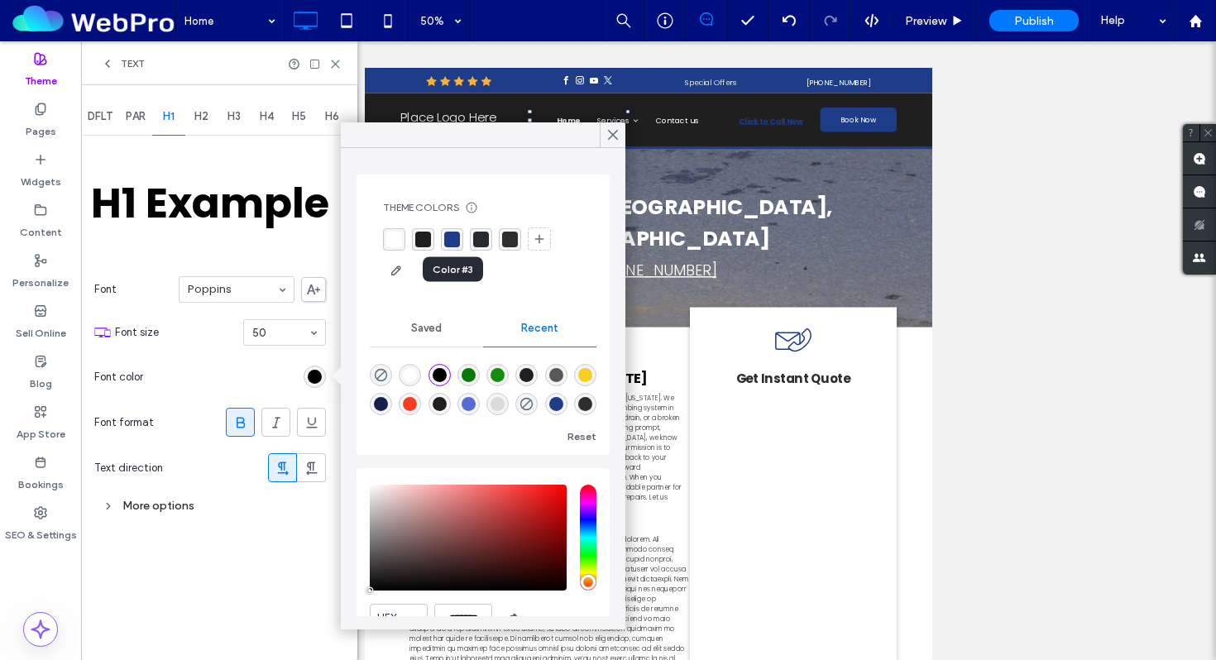
click at [451, 241] on div "rgba(31, 60, 136, 1)" at bounding box center [452, 240] width 16 height 16
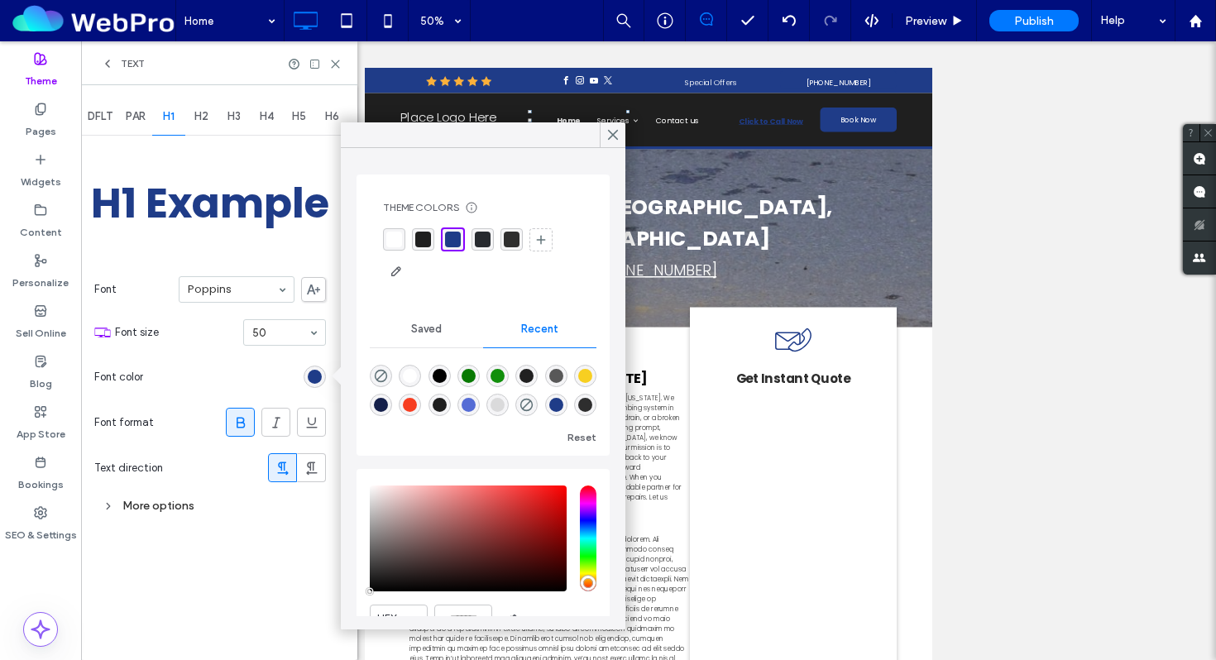
click at [207, 121] on span "H2" at bounding box center [201, 116] width 14 height 13
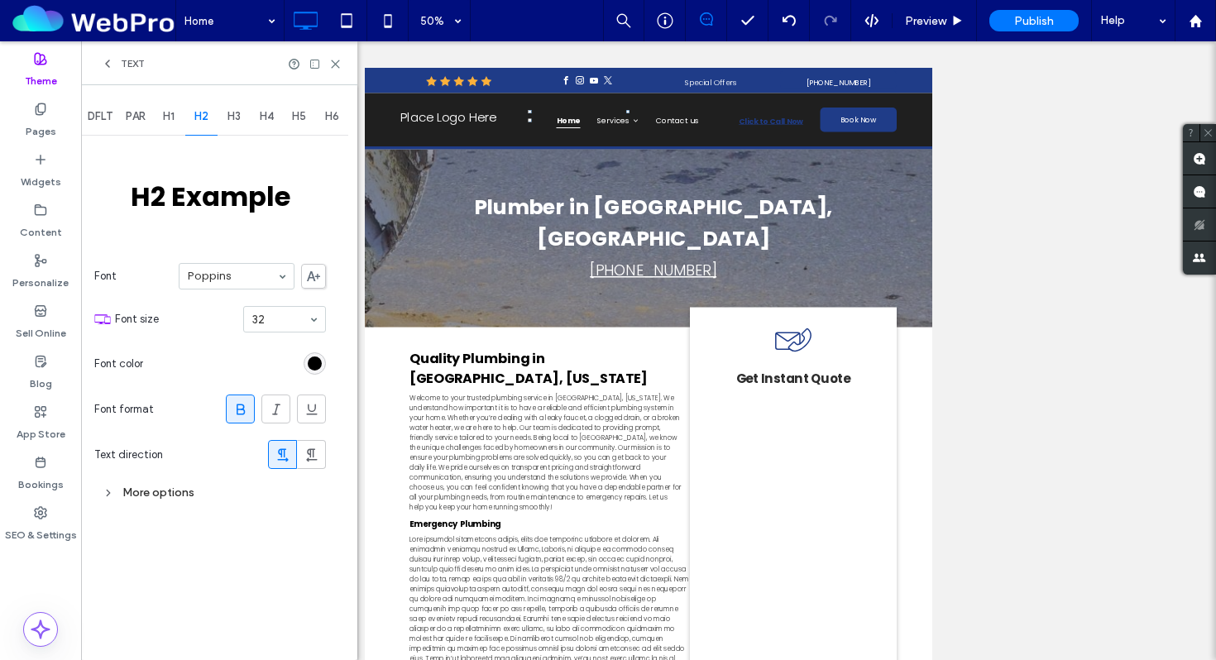
click at [319, 358] on div "rgb(0, 0, 0)" at bounding box center [315, 363] width 14 height 14
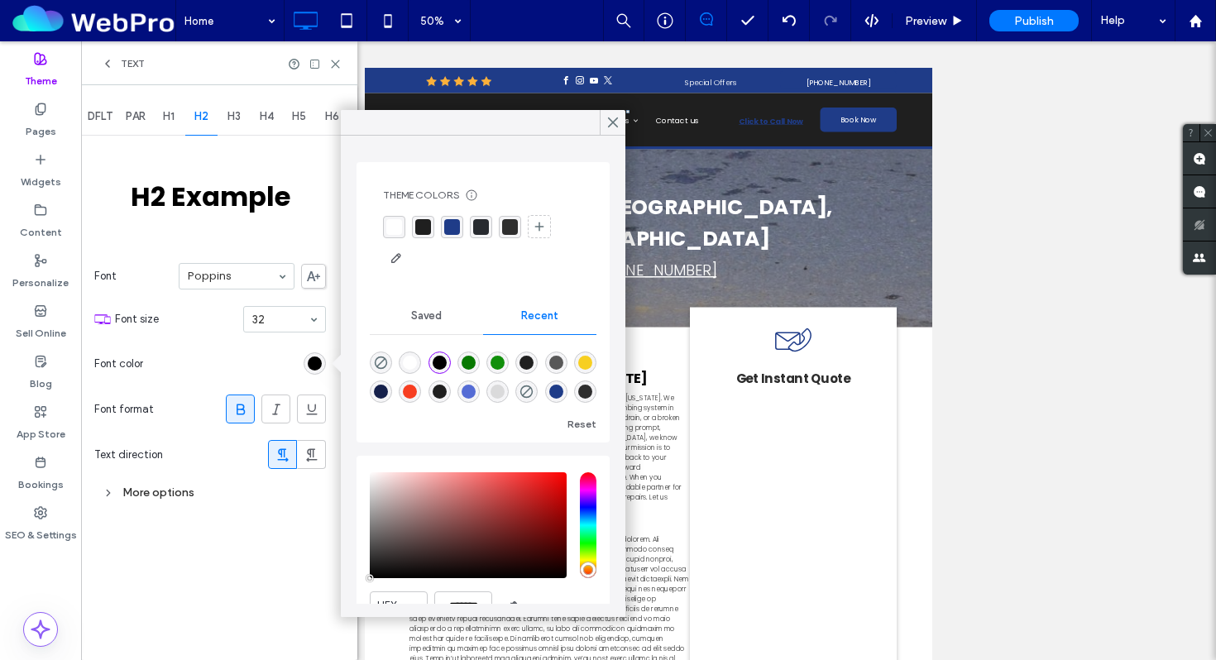
click at [452, 235] on div "rgba(31, 60, 136, 1)" at bounding box center [452, 227] width 22 height 22
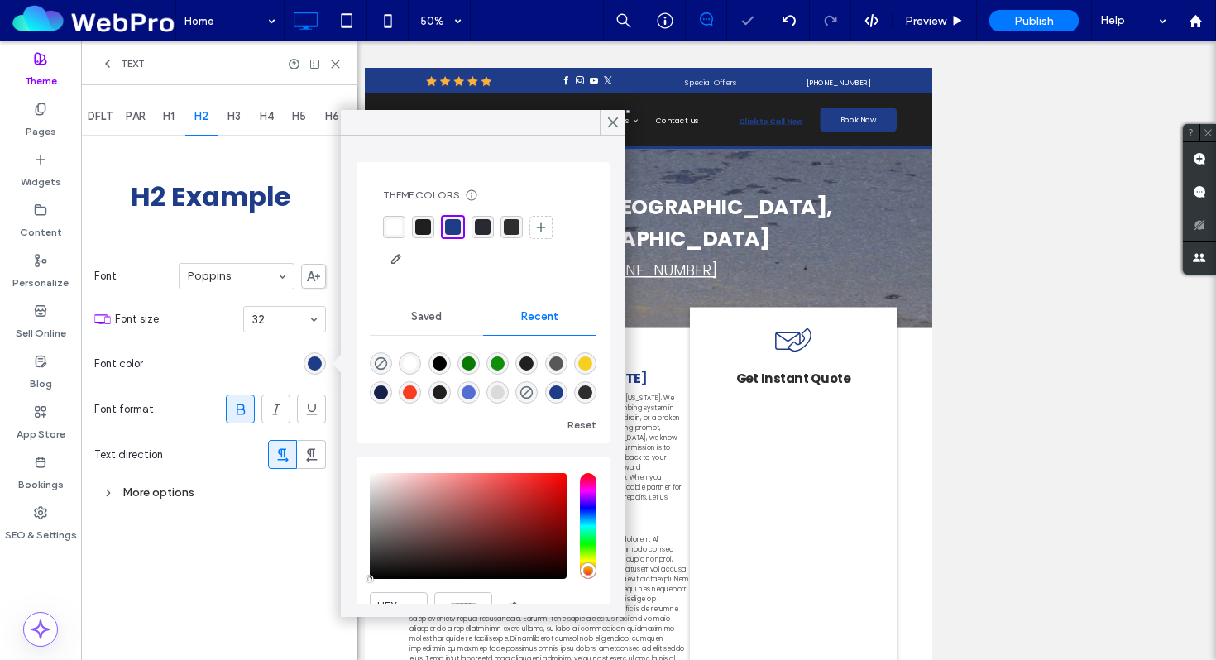
click at [232, 117] on span "H3" at bounding box center [233, 116] width 13 height 13
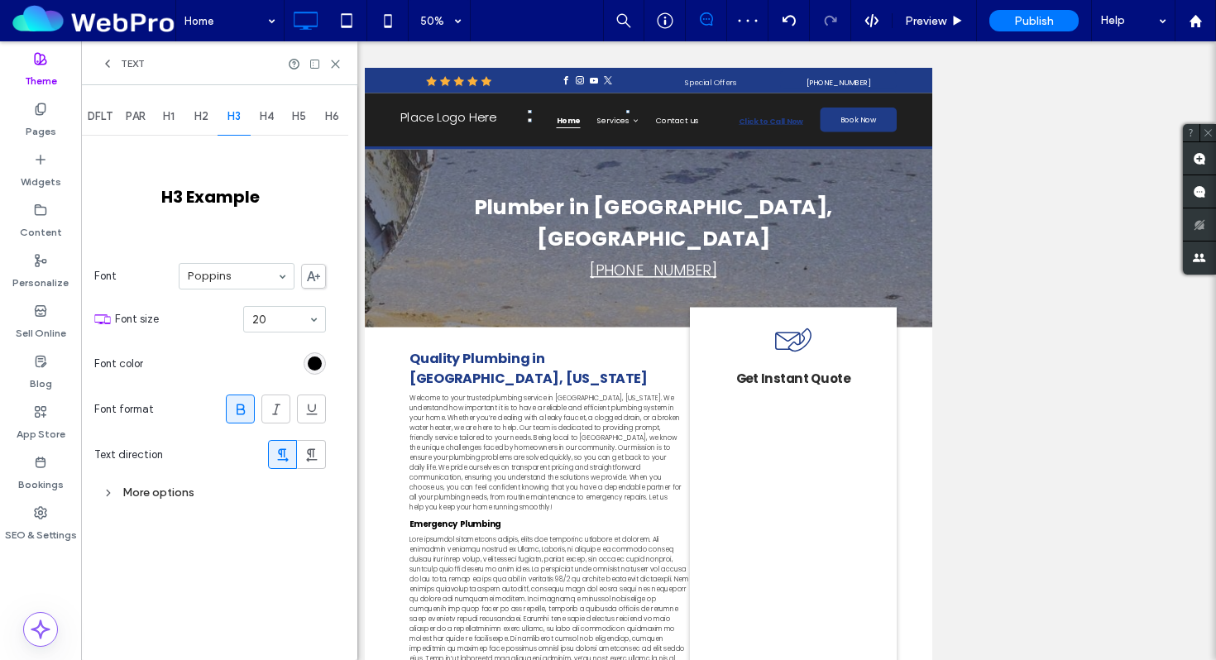
click at [311, 360] on div "rgb(0, 0, 0)" at bounding box center [315, 363] width 14 height 14
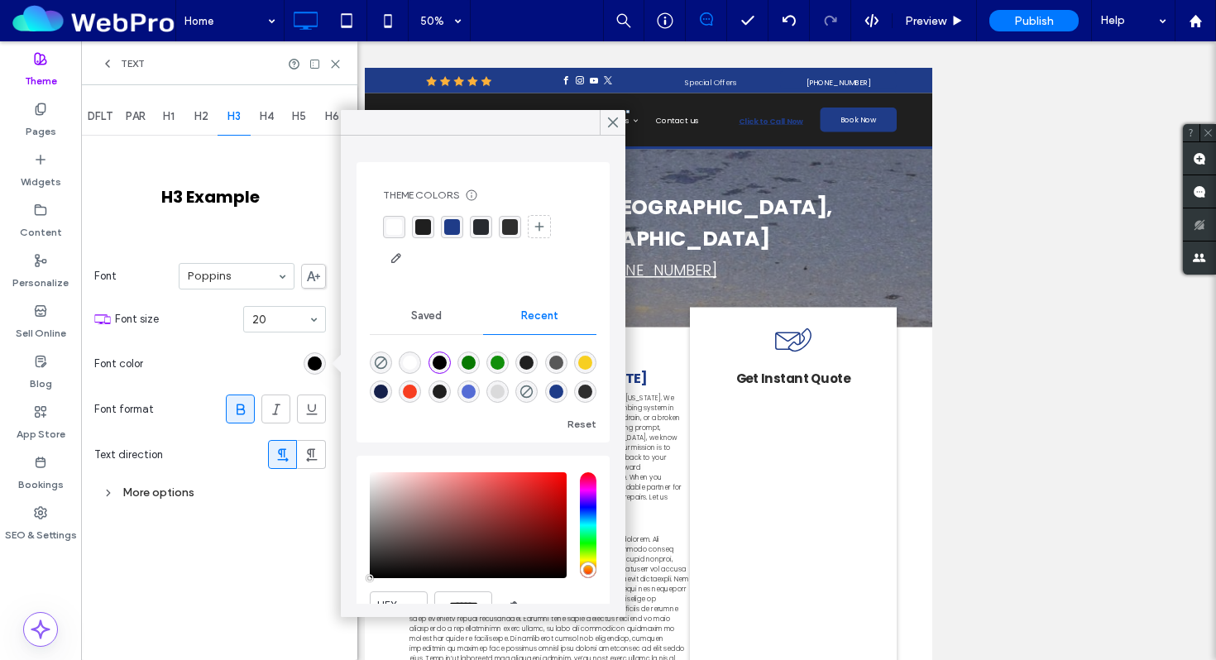
click at [452, 227] on div "rgba(31, 60, 136, 1)" at bounding box center [452, 227] width 16 height 16
click at [267, 117] on span "H4" at bounding box center [267, 116] width 14 height 13
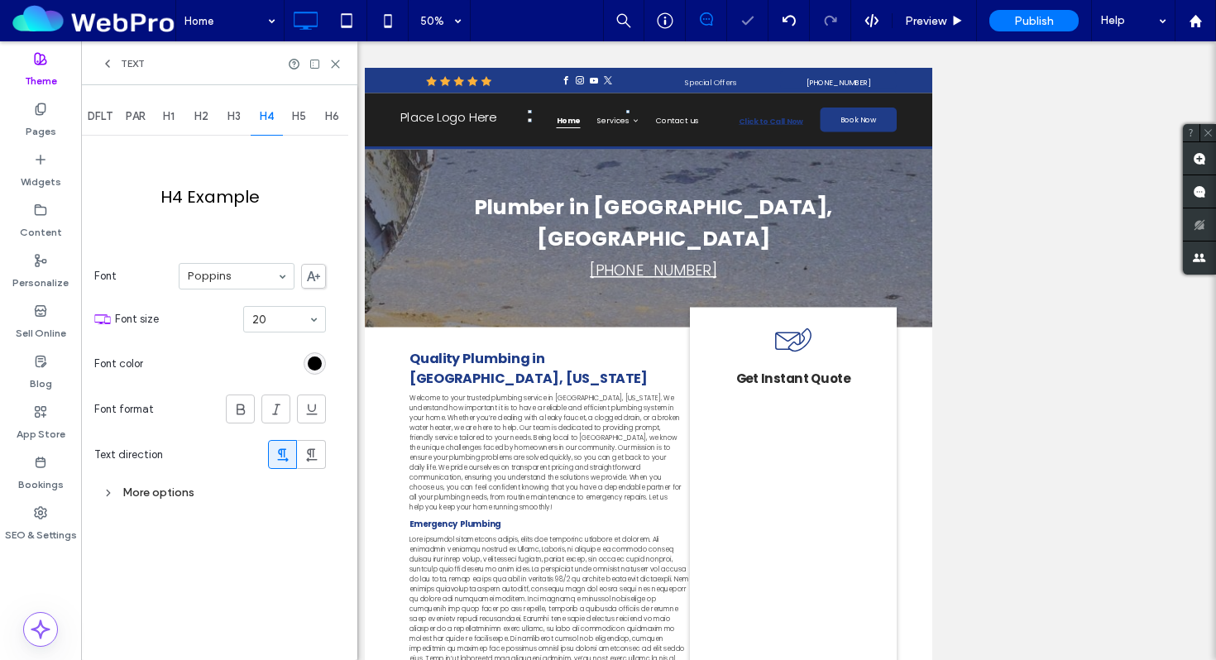
click at [319, 365] on div "rgb(0, 0, 0)" at bounding box center [315, 363] width 14 height 14
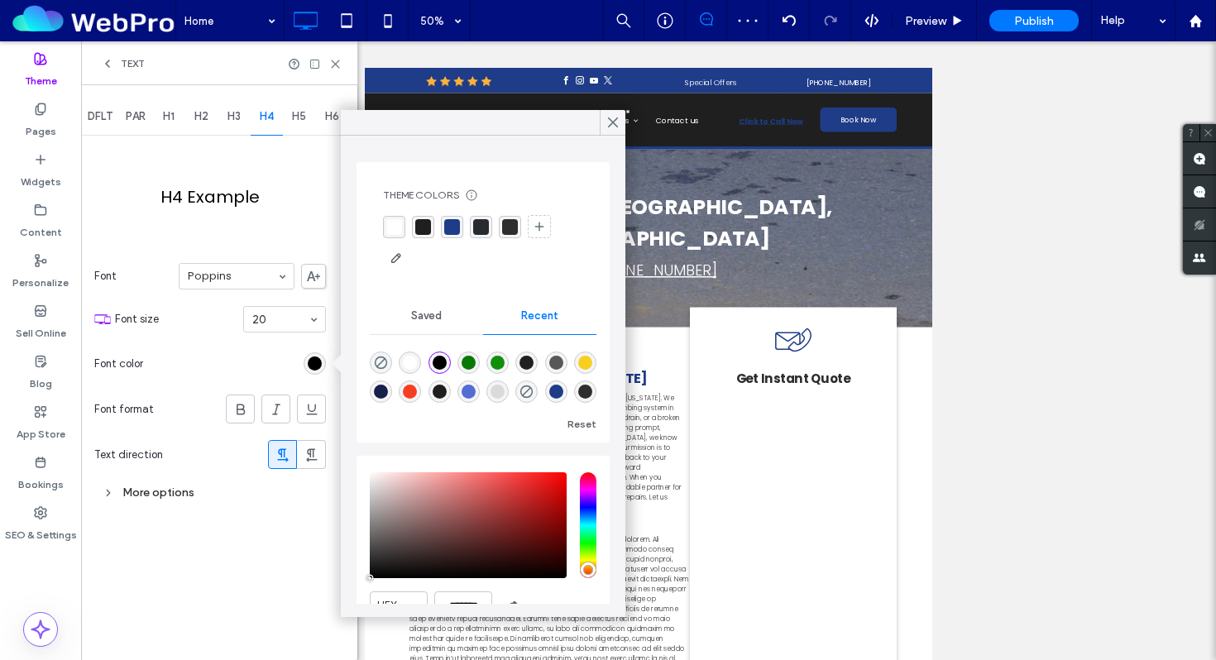
click at [452, 222] on div "rgba(31, 60, 136, 1)" at bounding box center [452, 227] width 16 height 16
click at [294, 110] on span "H5" at bounding box center [299, 116] width 14 height 13
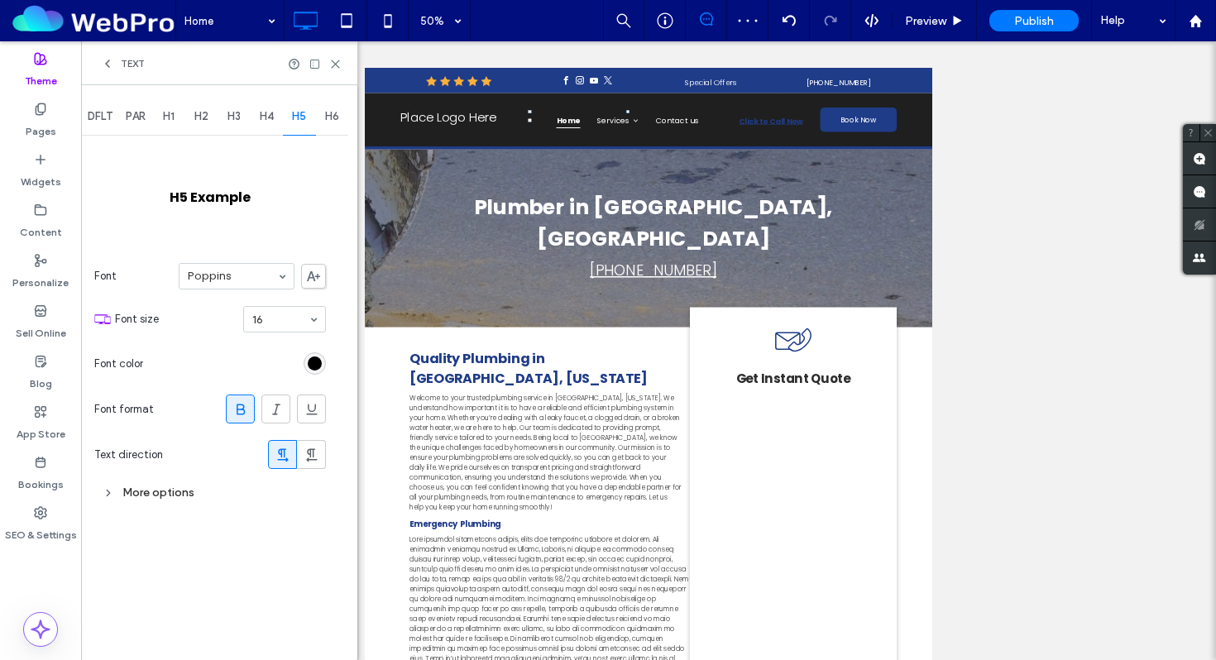
click at [314, 361] on div "rgb(0, 0, 0)" at bounding box center [315, 363] width 14 height 14
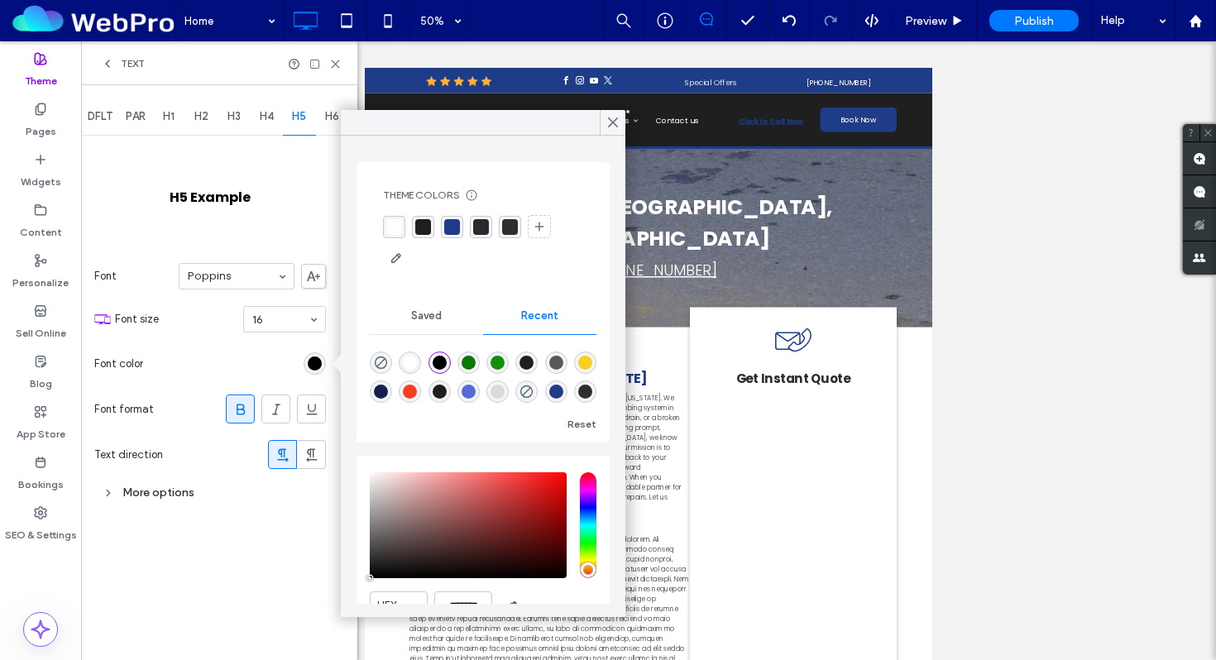
click at [456, 222] on div "rgba(31, 60, 136, 1)" at bounding box center [452, 227] width 16 height 16
click at [331, 122] on span "H6" at bounding box center [332, 116] width 14 height 13
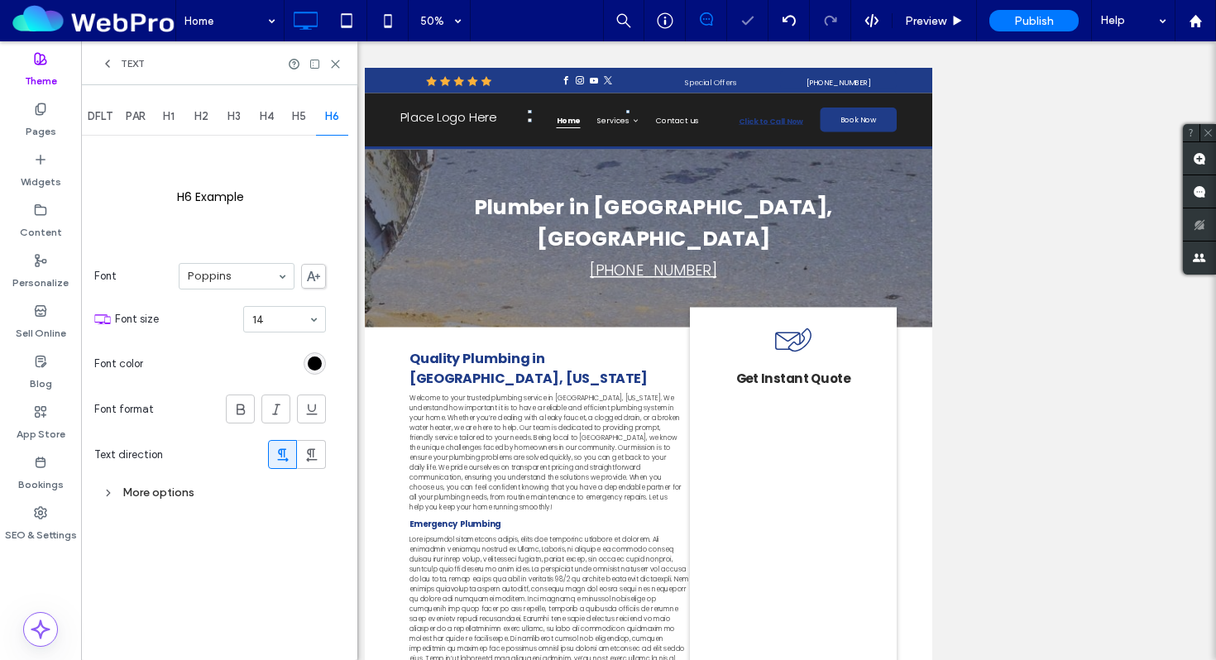
click at [316, 370] on div "rgb(0, 0, 0)" at bounding box center [314, 363] width 22 height 22
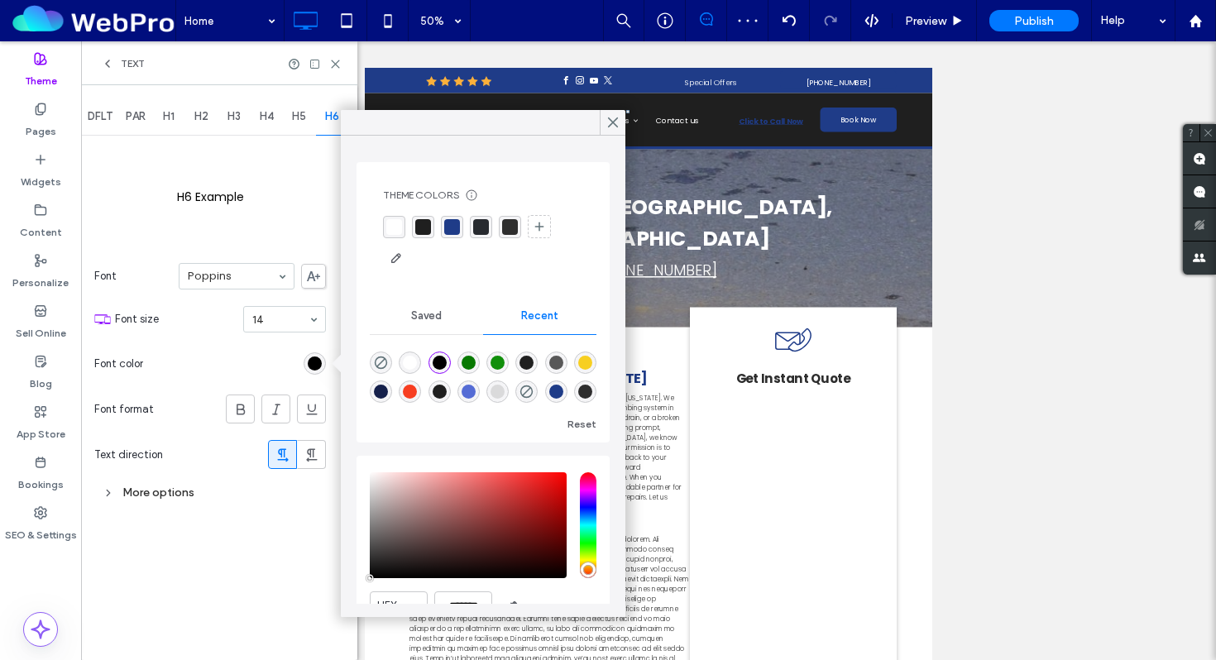
click at [456, 229] on div "rgba(31, 60, 136, 1)" at bounding box center [452, 227] width 16 height 16
click at [621, 122] on div at bounding box center [612, 122] width 26 height 25
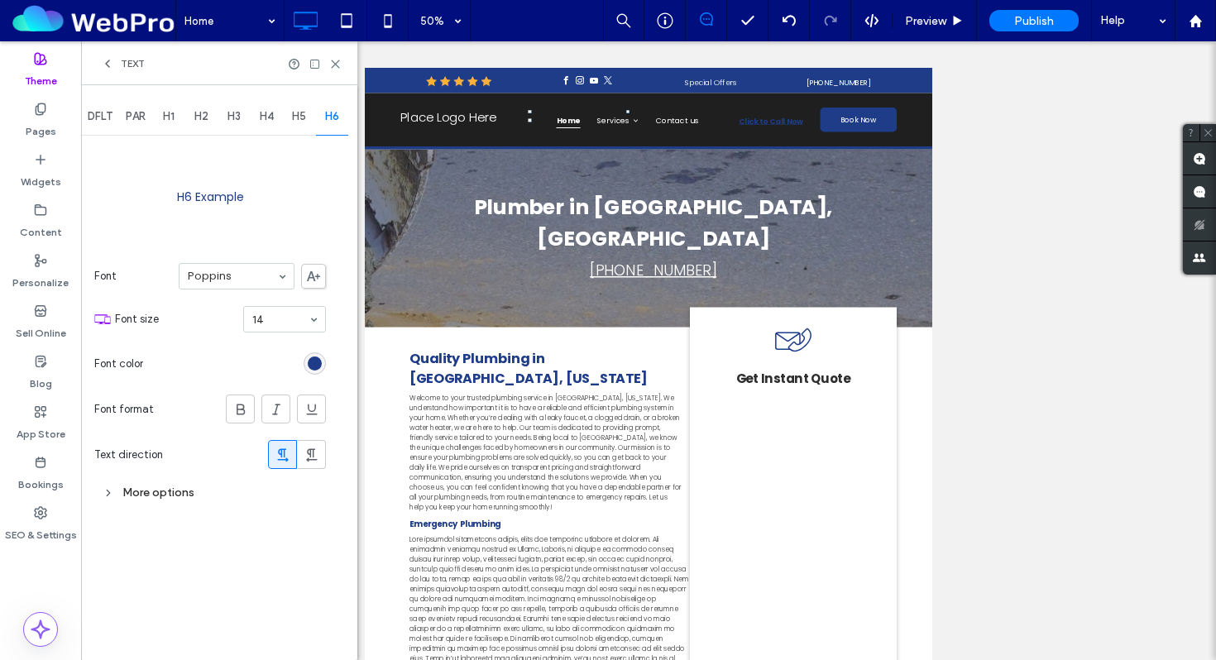
click at [116, 61] on div "Text" at bounding box center [123, 63] width 44 height 13
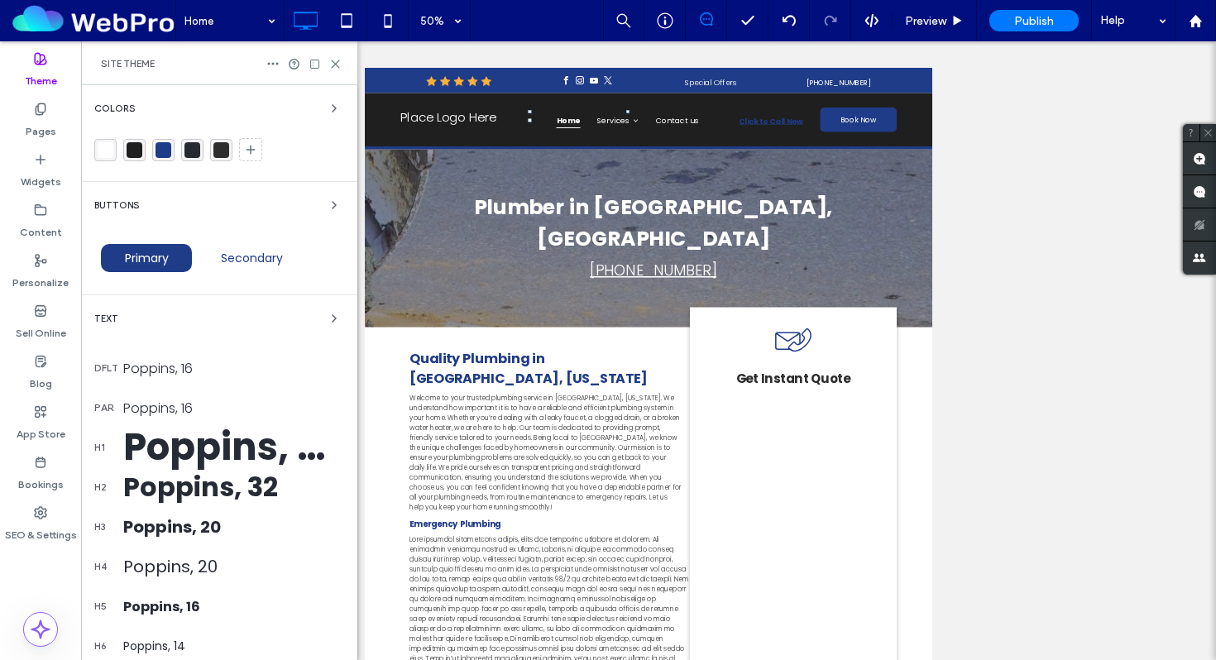
click at [165, 127] on div "Colors" at bounding box center [219, 132] width 250 height 69
click at [230, 117] on div "Colors" at bounding box center [219, 108] width 250 height 20
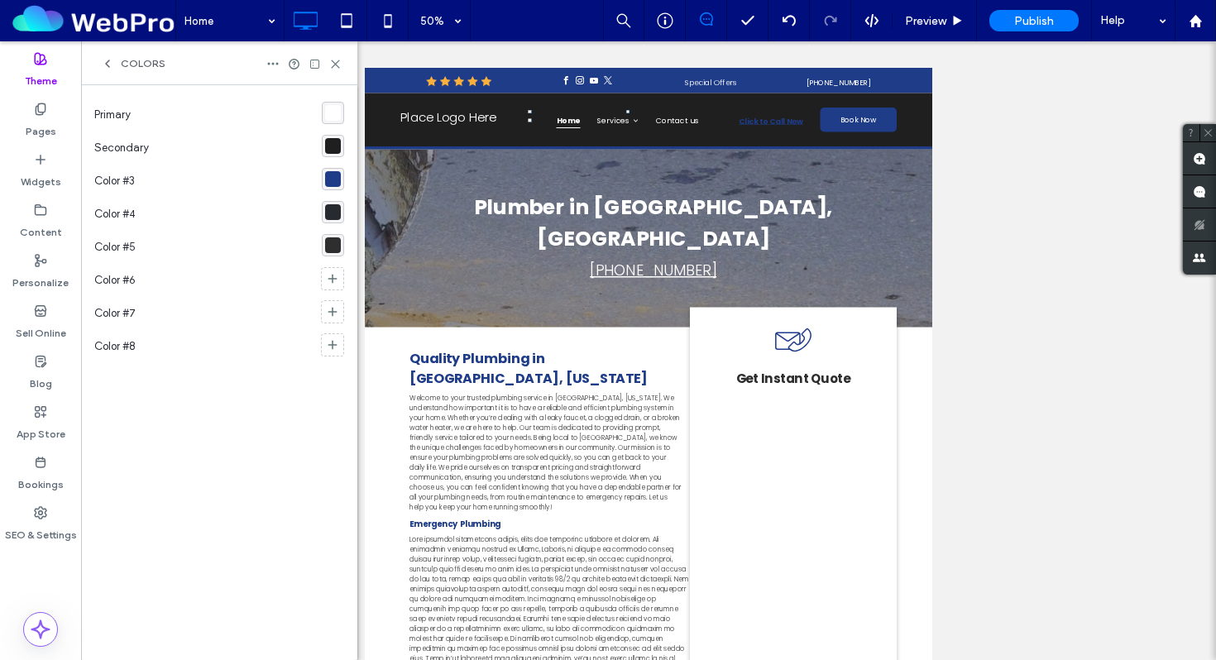
click at [332, 167] on div at bounding box center [333, 179] width 22 height 29
click at [332, 173] on div "rgba(31, 60, 136, 1)" at bounding box center [333, 179] width 16 height 16
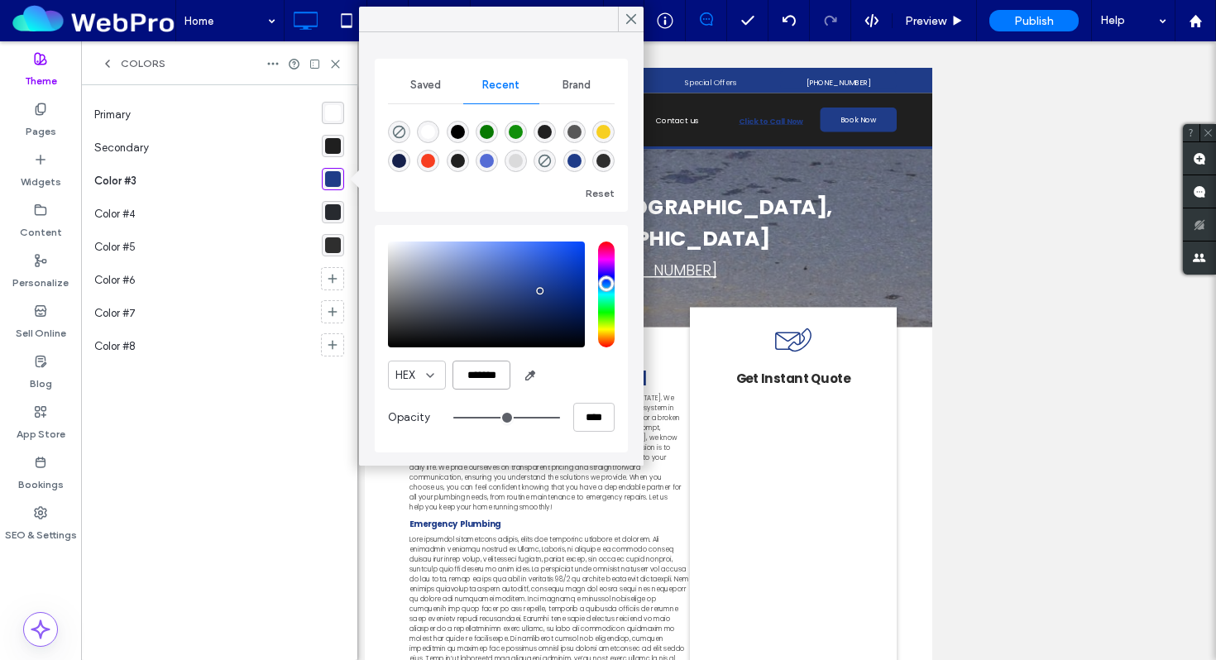
click at [481, 380] on input "*******" at bounding box center [481, 375] width 58 height 29
paste input "color picker textbox"
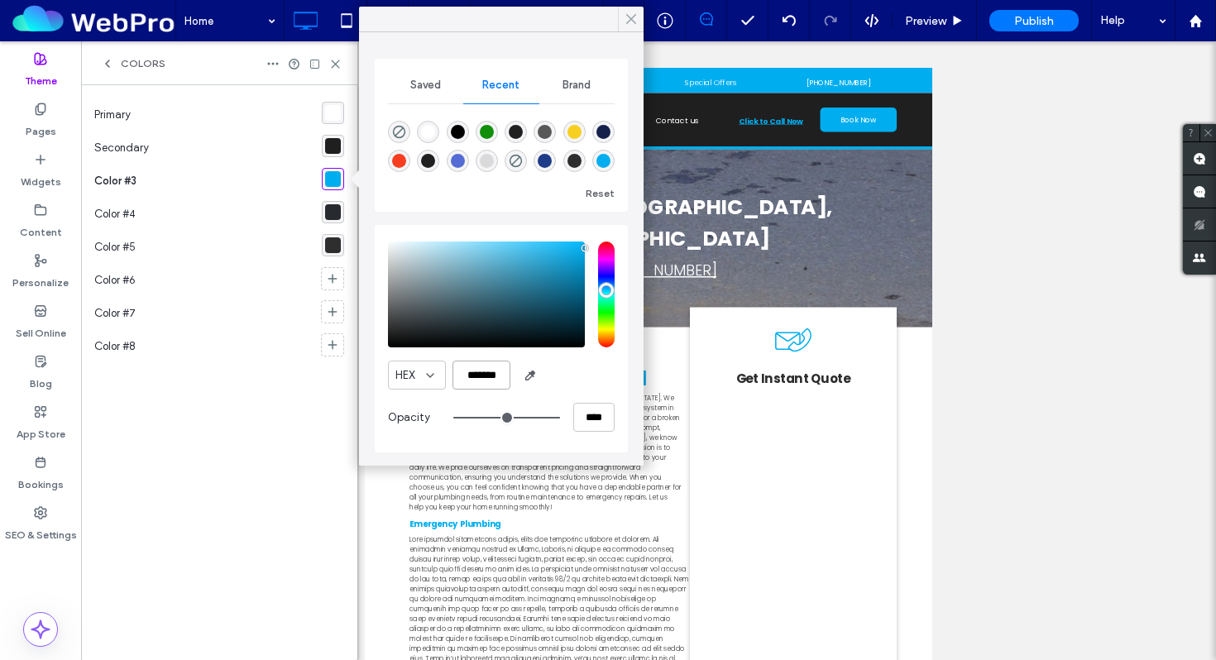
type input "*******"
click at [630, 18] on use at bounding box center [631, 19] width 8 height 9
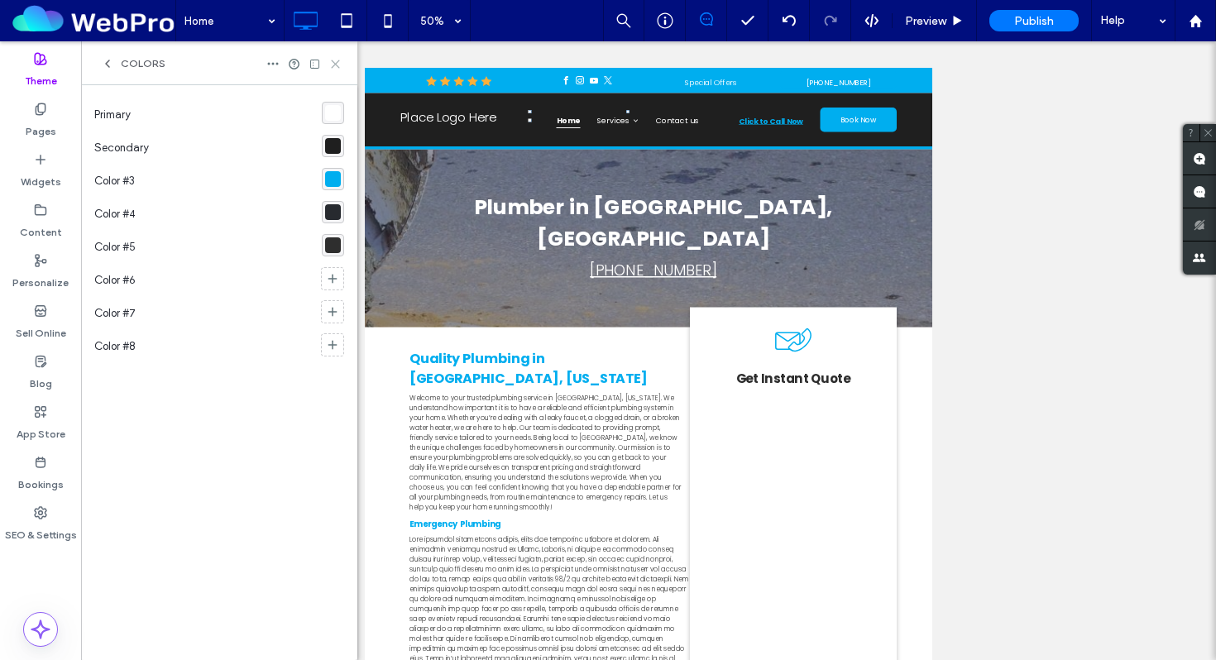
click at [336, 61] on icon at bounding box center [335, 64] width 12 height 12
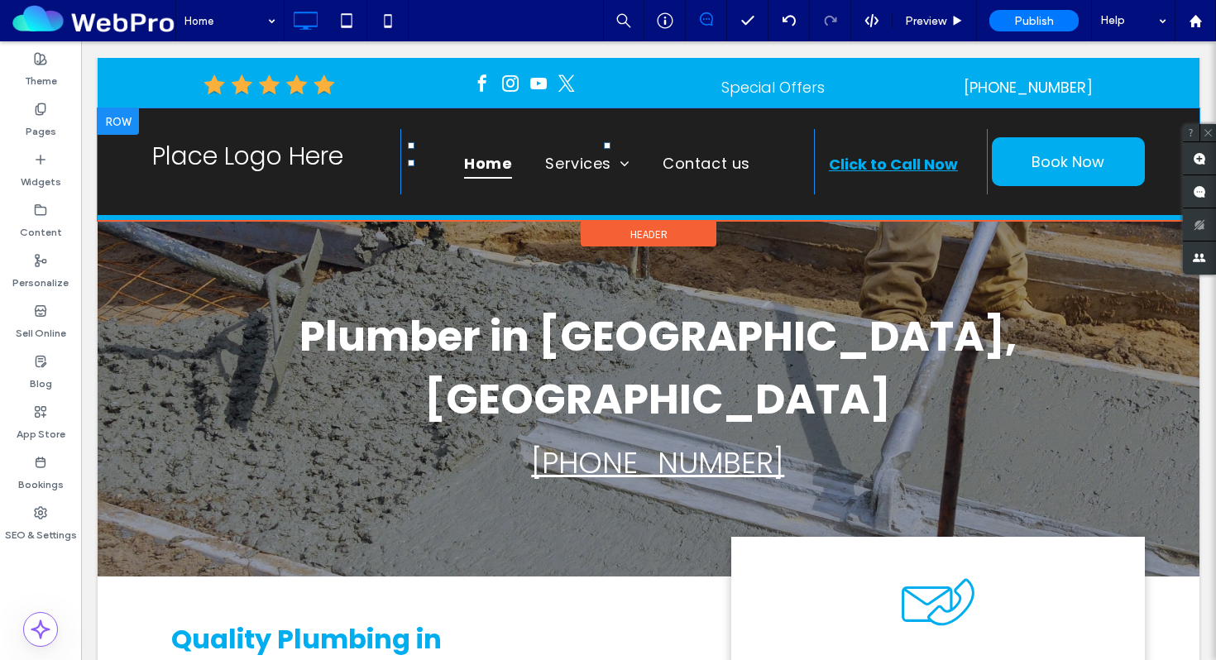
click at [465, 201] on div "Place Logo Here Click To Paste Home Services Emergency Plumbing Water Heater Re…" at bounding box center [648, 164] width 1101 height 112
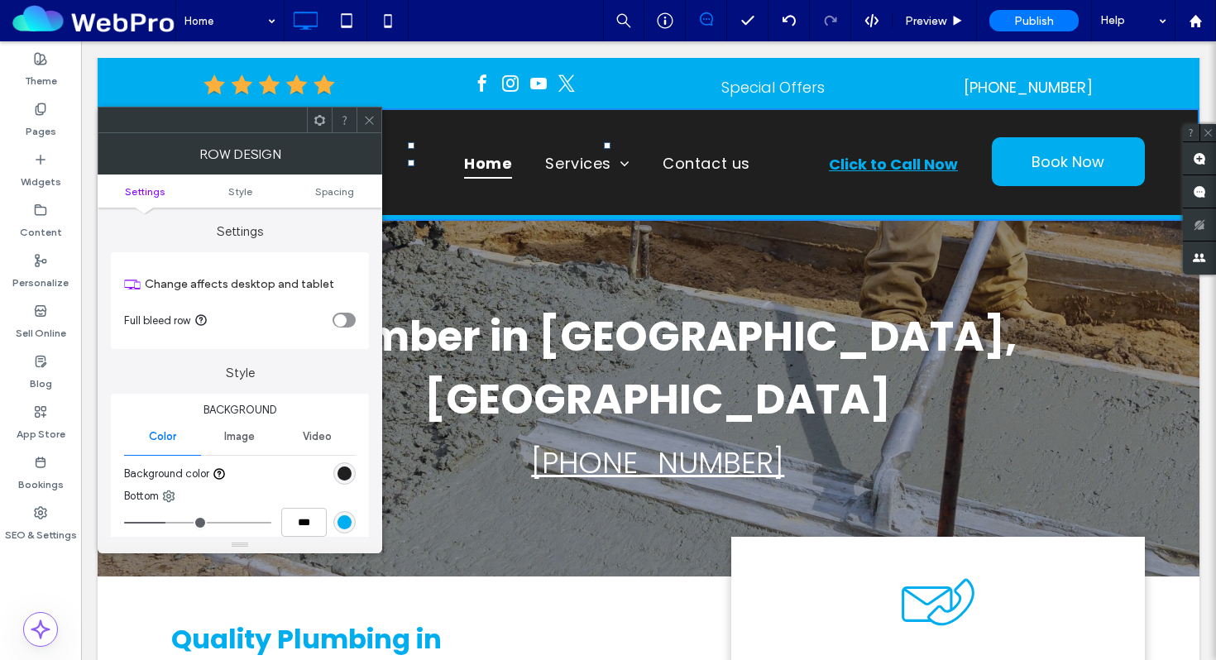
click at [345, 473] on div "rgb(31, 31, 31)" at bounding box center [344, 473] width 14 height 14
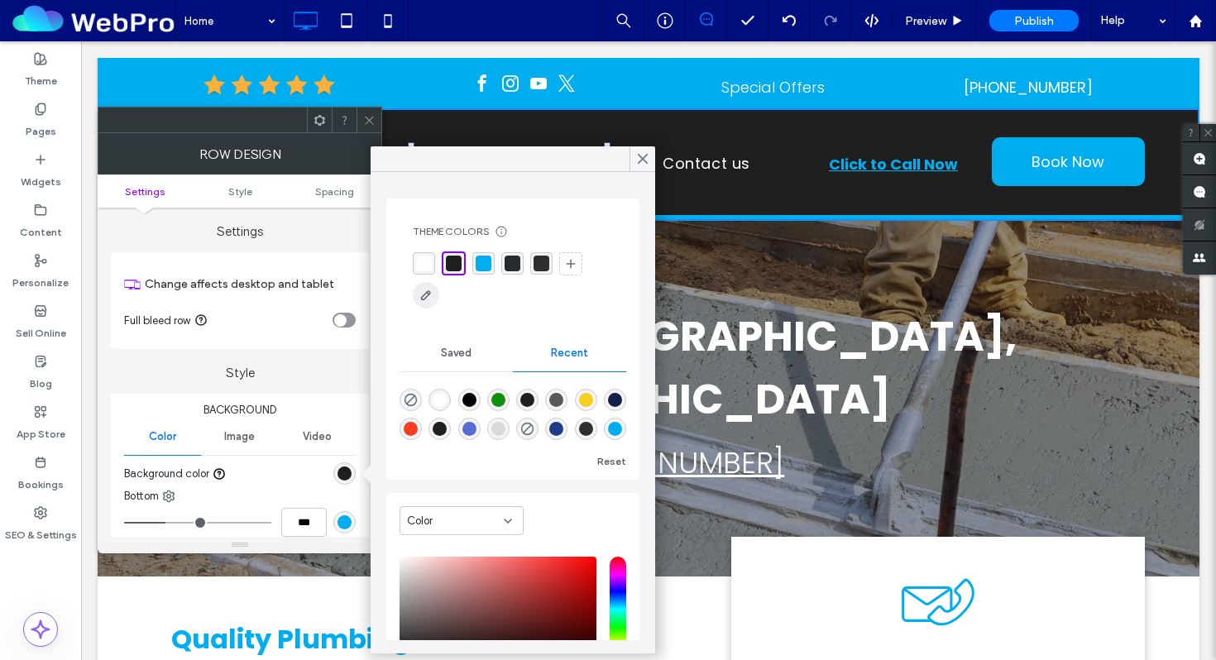
click at [434, 291] on span "button" at bounding box center [426, 295] width 26 height 26
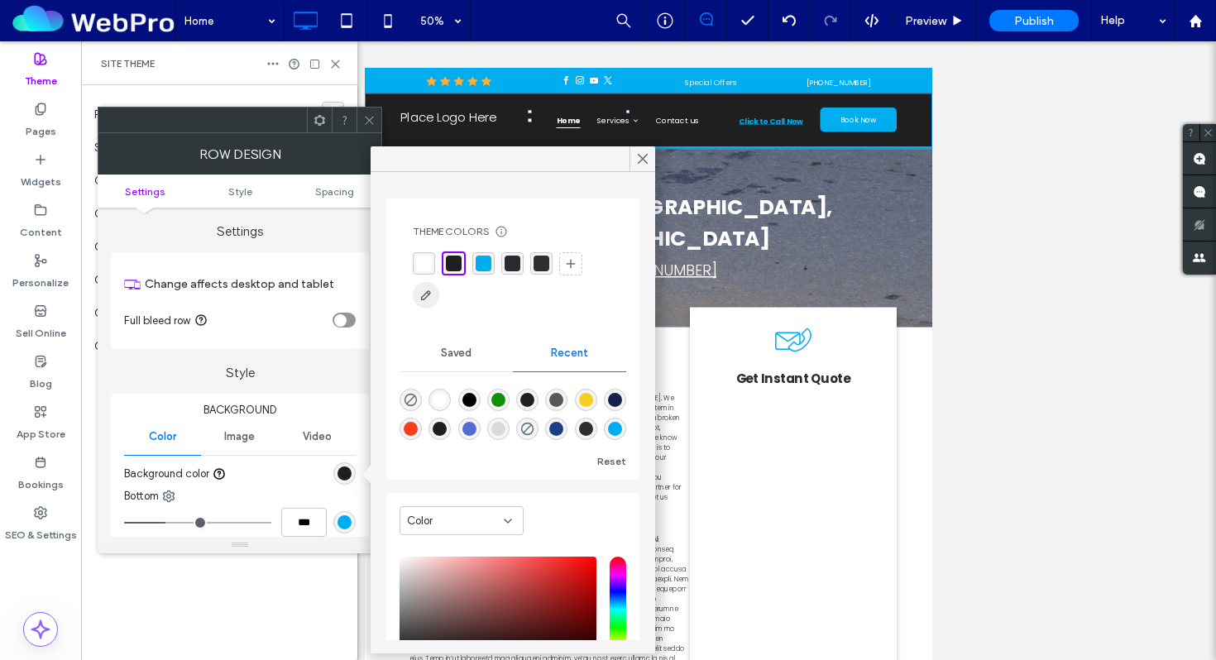
click at [427, 291] on use "button" at bounding box center [426, 295] width 10 height 10
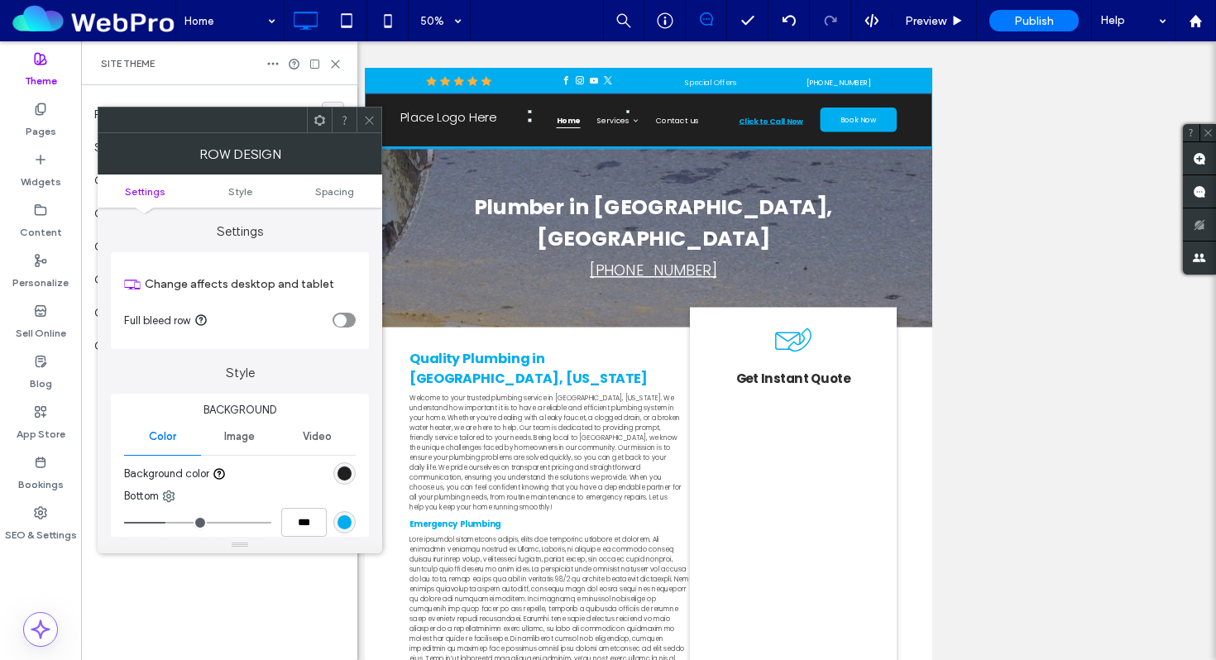
click at [369, 124] on icon at bounding box center [369, 120] width 12 height 12
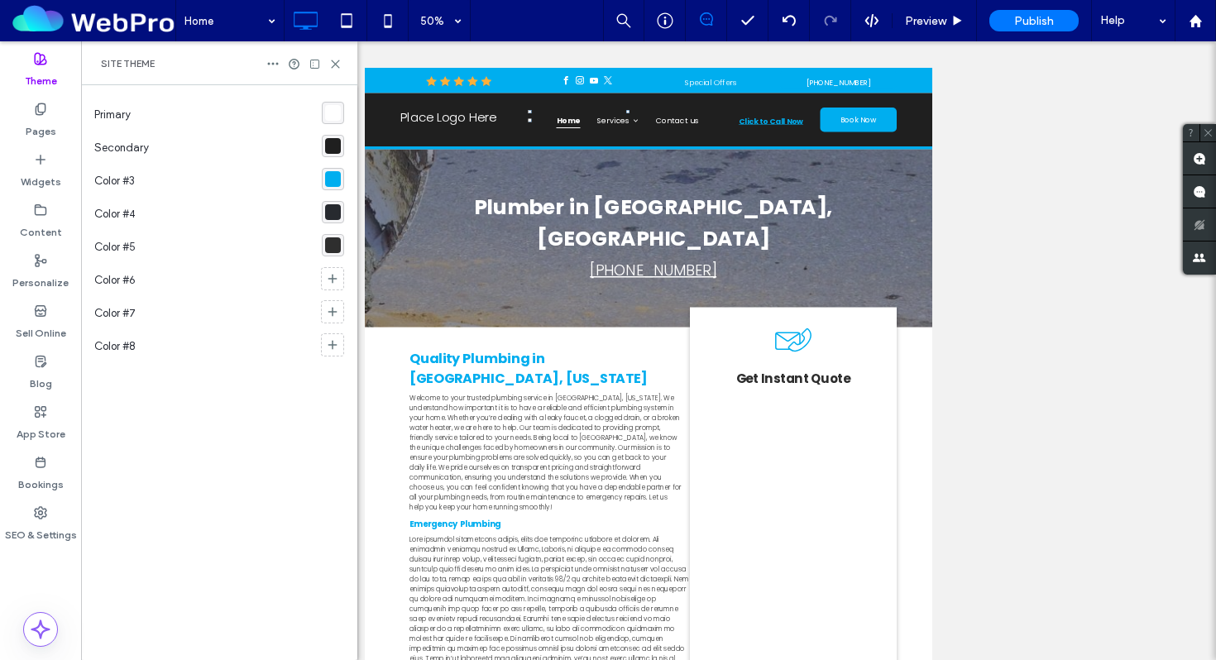
click at [331, 117] on div "rgba(255,255,255,1)" at bounding box center [333, 113] width 16 height 16
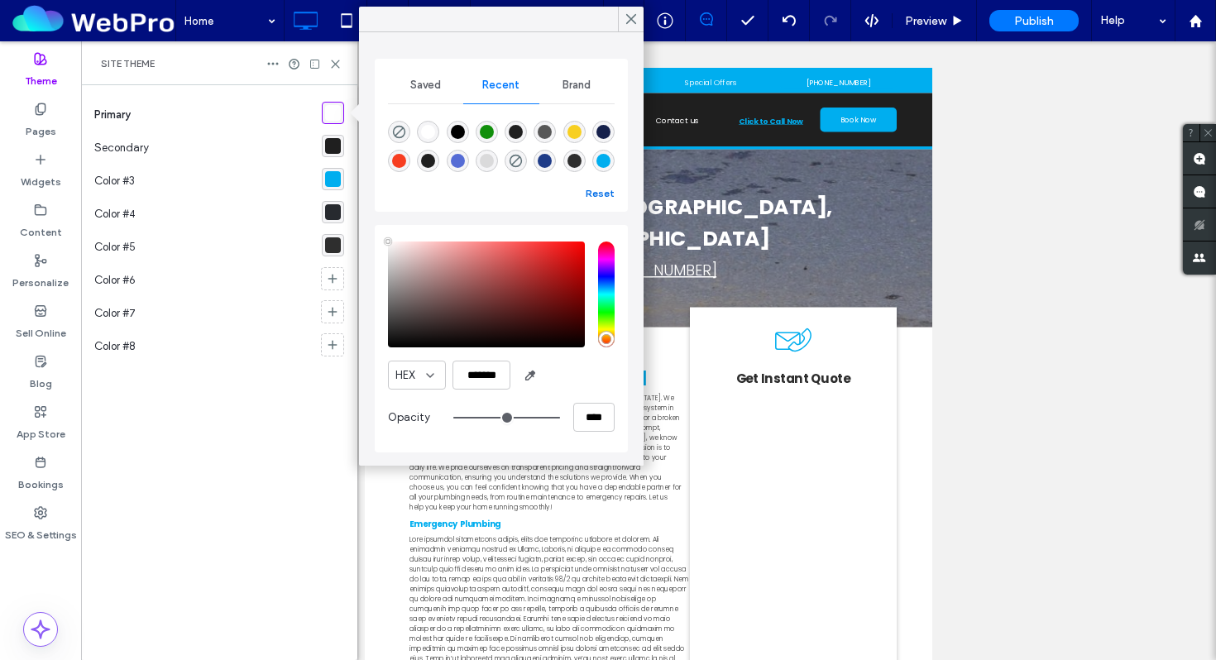
click at [599, 193] on button "Reset" at bounding box center [599, 194] width 29 height 20
click at [488, 374] on input "*******" at bounding box center [481, 375] width 58 height 29
paste input "color picker textbox"
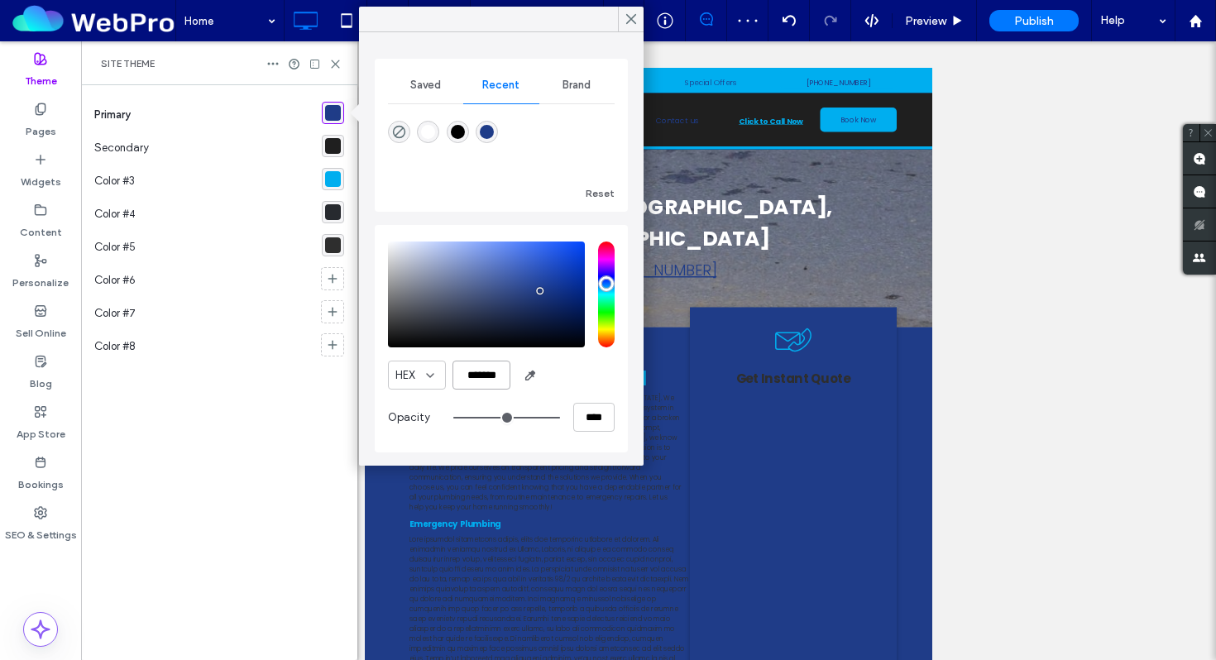
type input "*******"
click at [532, 159] on div at bounding box center [501, 143] width 227 height 62
click at [336, 144] on div "rgba(31,31,31,1)" at bounding box center [333, 146] width 16 height 16
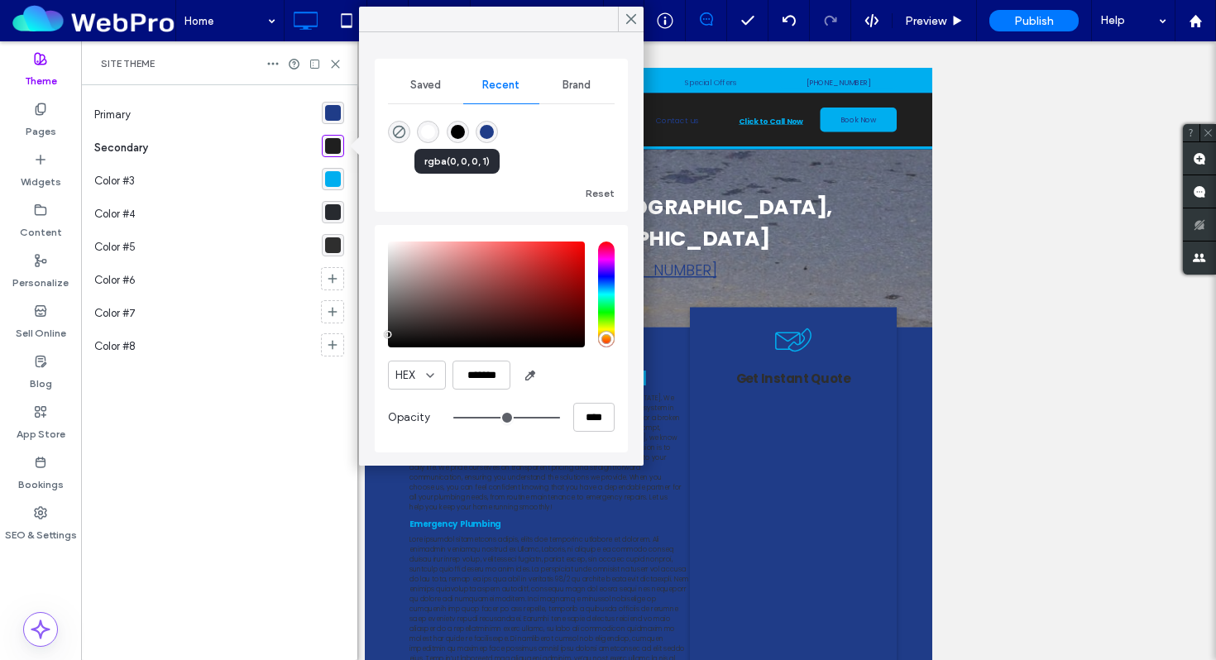
click at [457, 131] on div "rgba(0, 0, 0, 1)" at bounding box center [458, 132] width 14 height 14
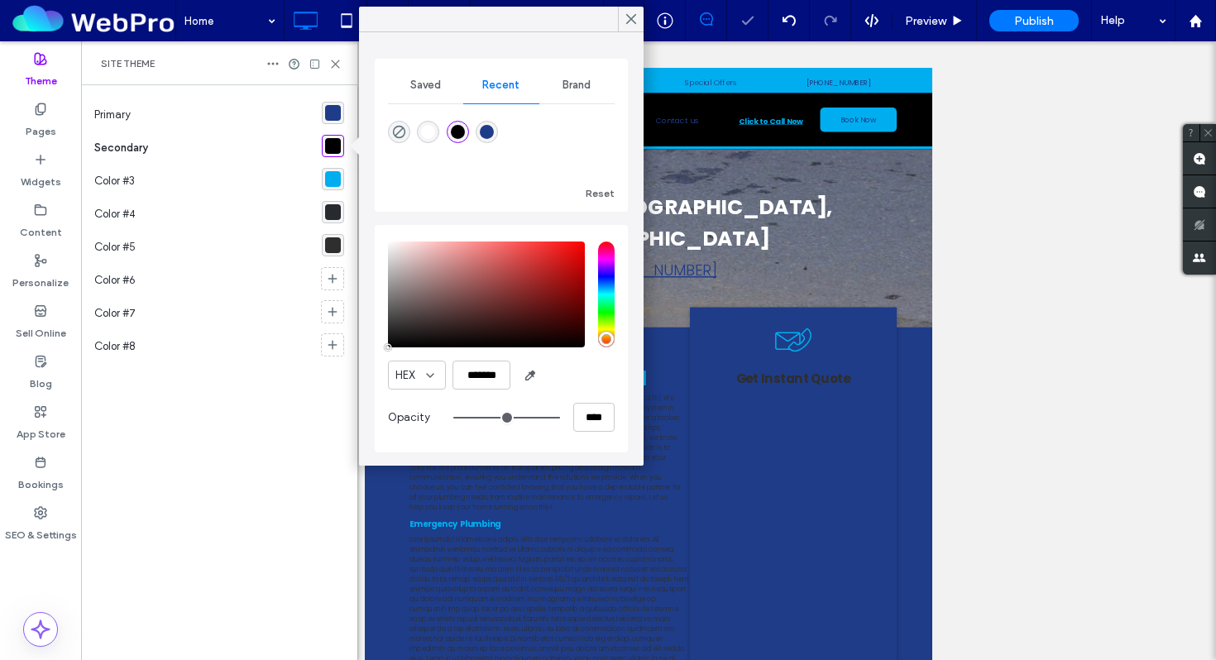
click at [328, 146] on div "rgba(0, 0, 0, 1)" at bounding box center [333, 146] width 16 height 16
click at [476, 371] on input "*******" at bounding box center [481, 375] width 58 height 29
paste input "color picker textbox"
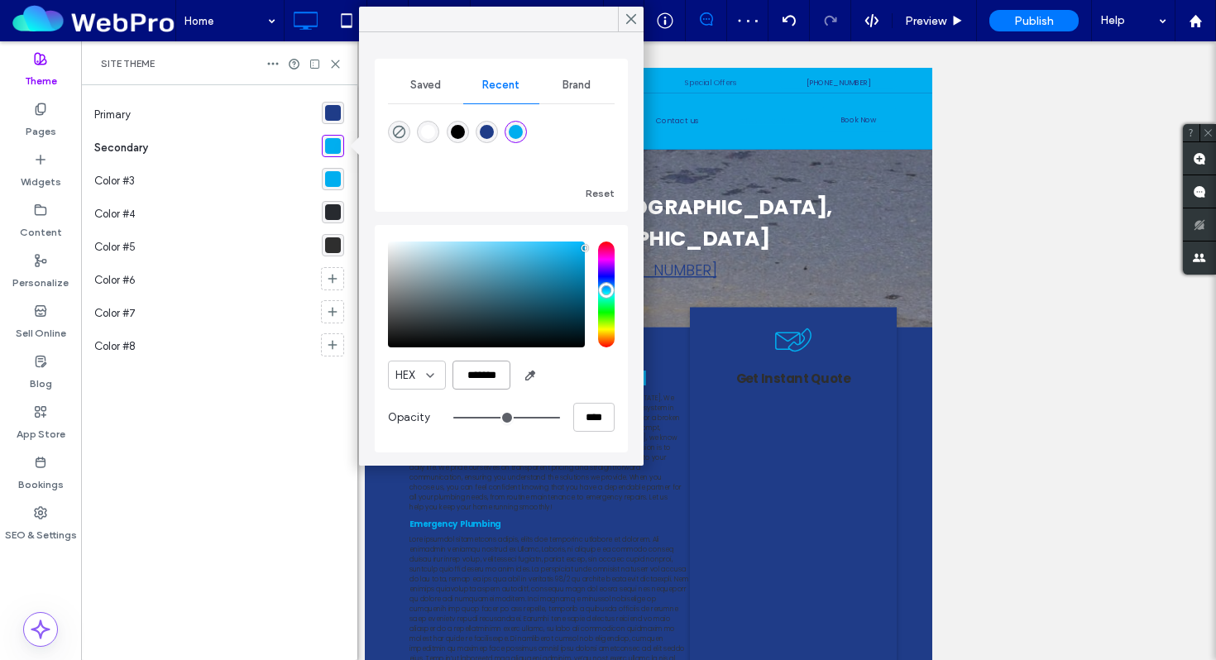
type input "*******"
click at [336, 178] on div "rgba(0, 174, 239, 1)" at bounding box center [333, 179] width 16 height 16
click at [480, 381] on input "*******" at bounding box center [481, 375] width 58 height 29
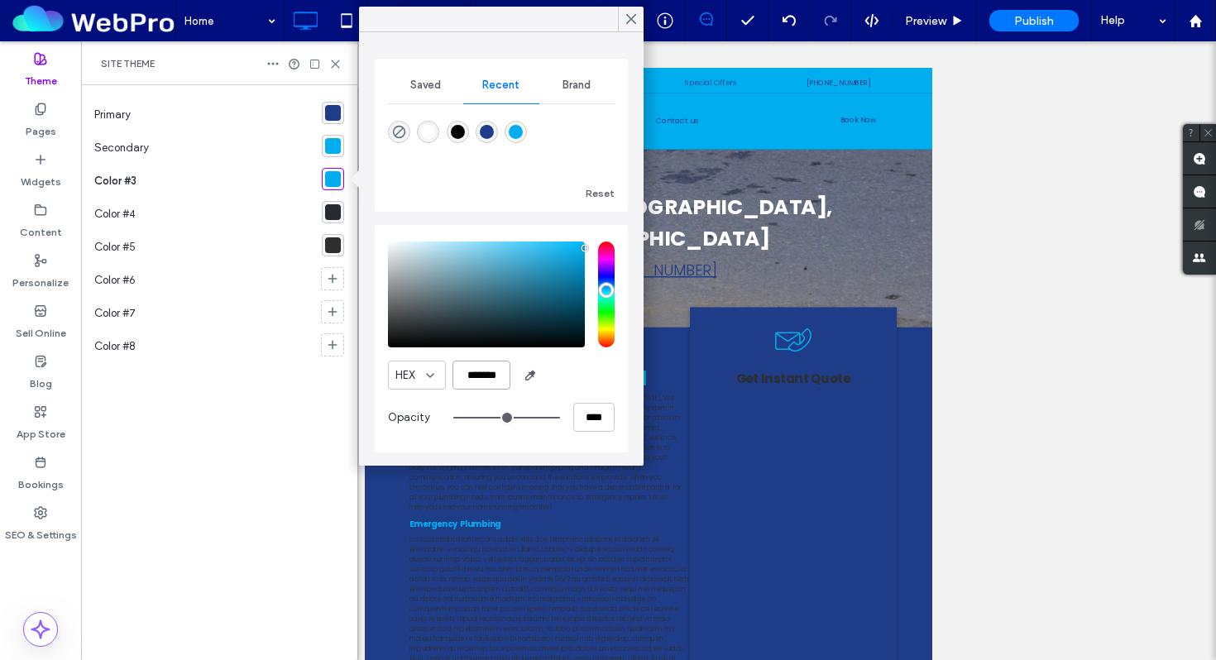
paste input "color picker textbox"
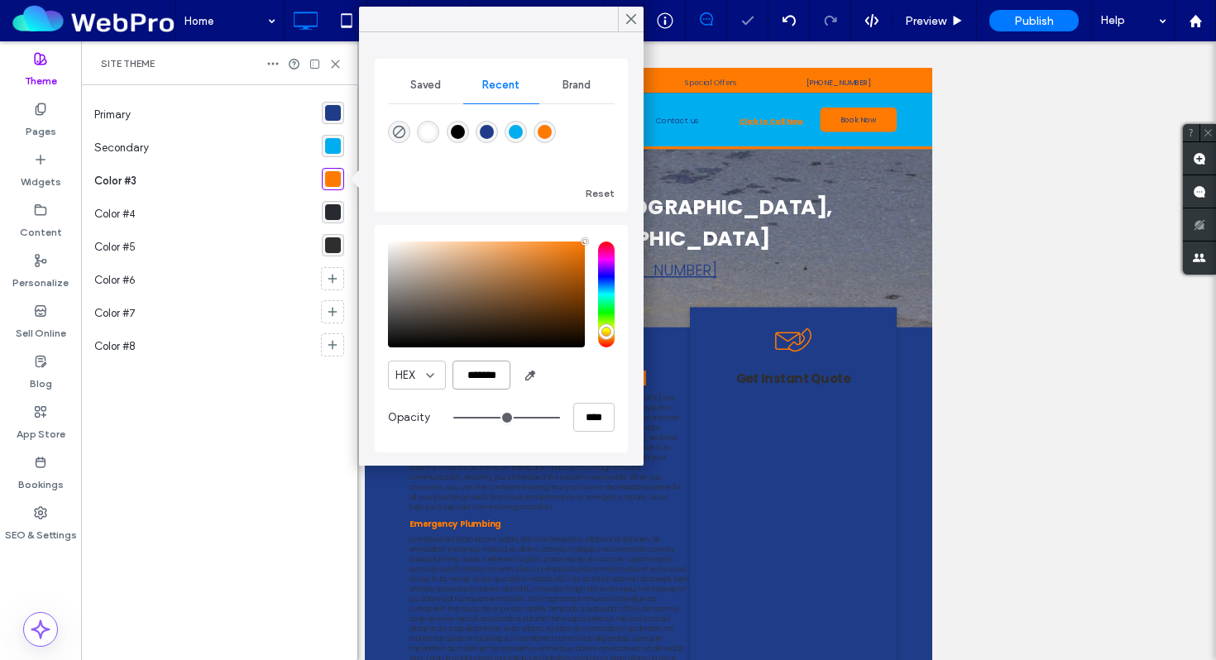
type input "*******"
click at [335, 214] on div "rgba(39,42,47,1)" at bounding box center [333, 212] width 16 height 16
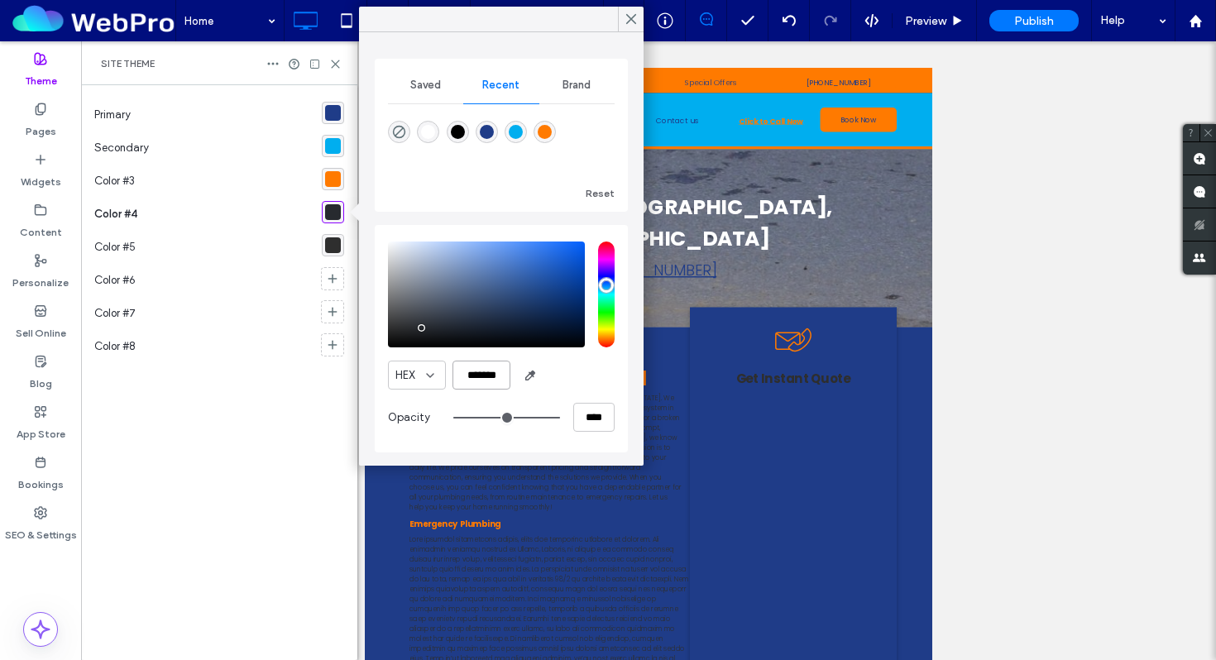
click at [475, 371] on input "*******" at bounding box center [481, 375] width 58 height 29
paste input "color picker textbox"
type input "*******"
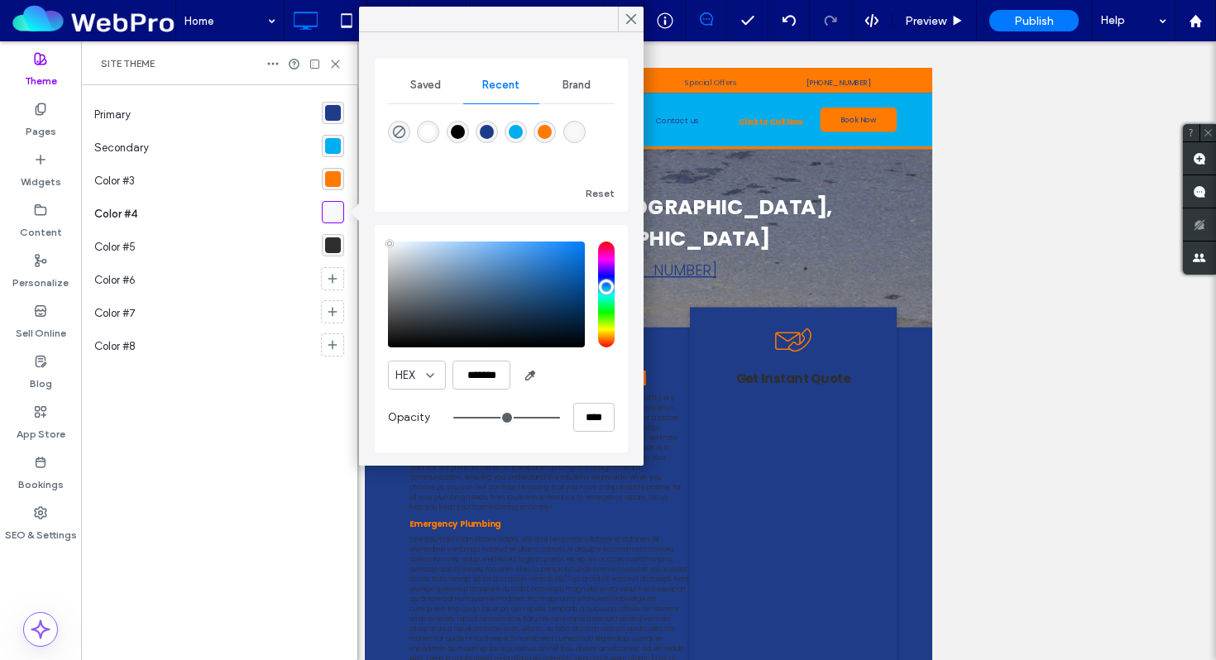
click at [418, 90] on span "Saved" at bounding box center [425, 85] width 31 height 13
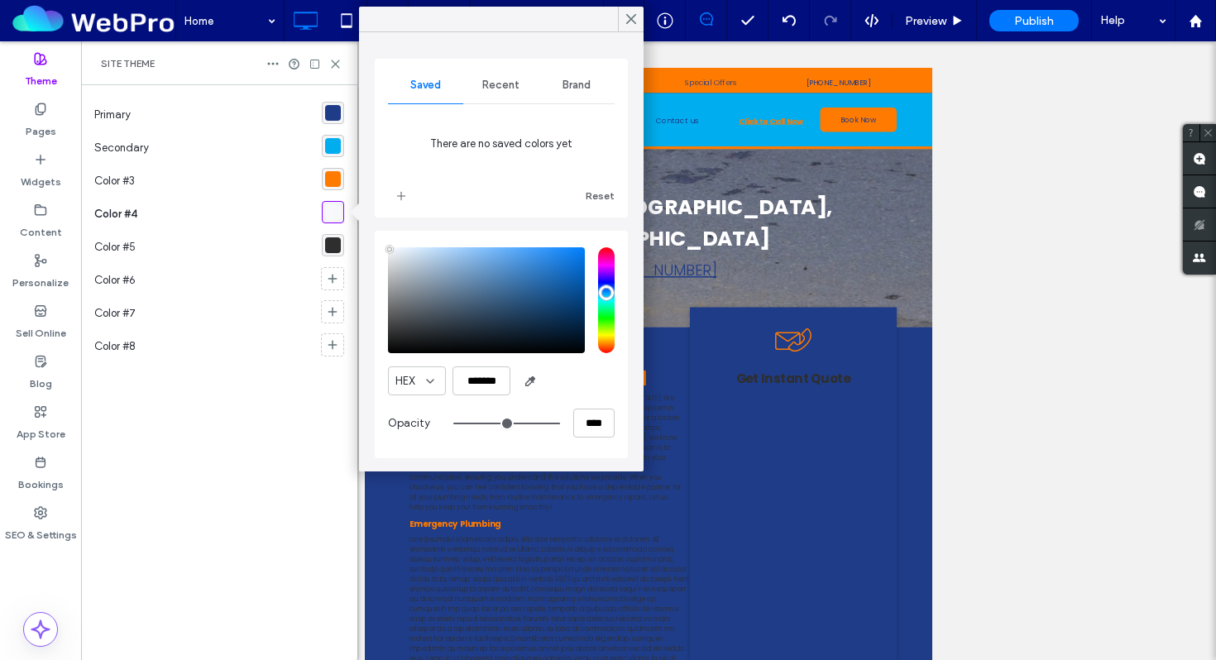
click at [481, 83] on div "Recent" at bounding box center [500, 85] width 75 height 36
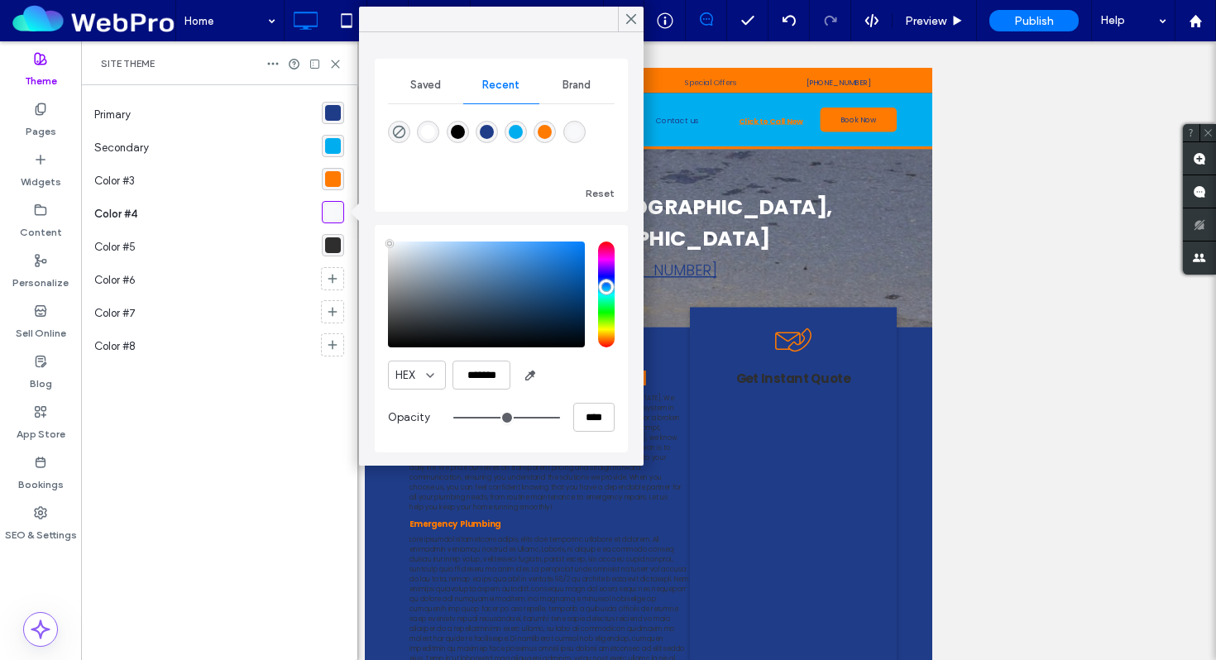
click at [578, 93] on div "Brand" at bounding box center [576, 85] width 75 height 36
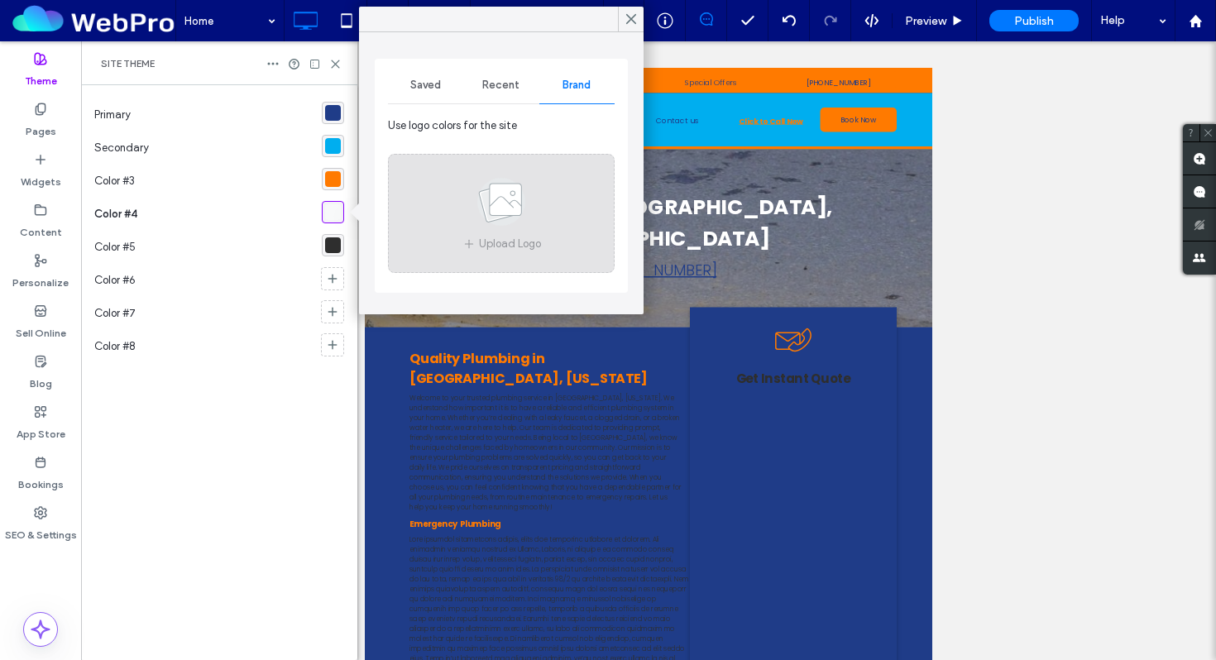
click at [480, 216] on icon at bounding box center [501, 201] width 83 height 55
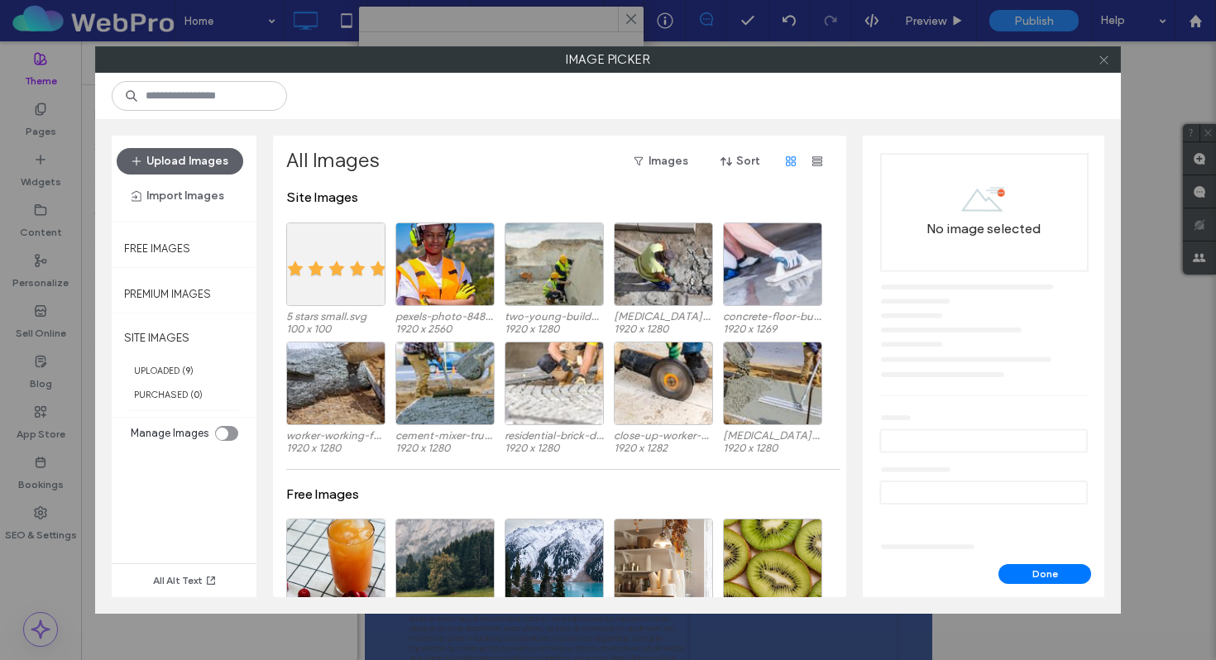
click at [1105, 63] on icon at bounding box center [1103, 60] width 12 height 12
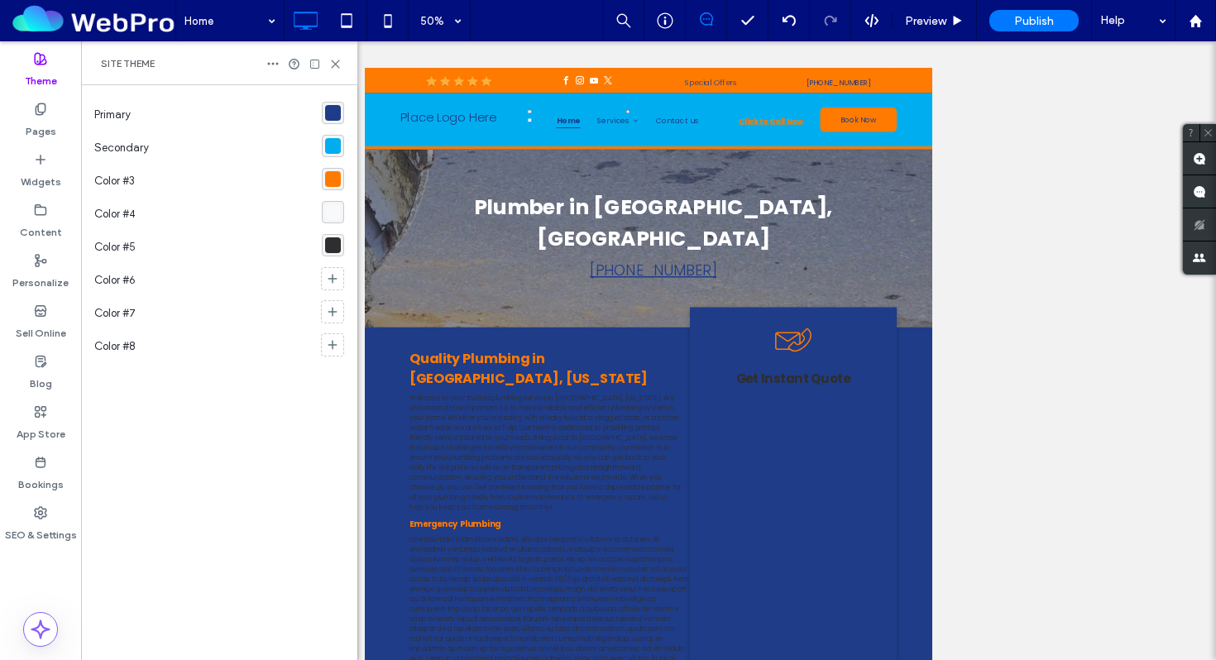
click at [334, 247] on div "rgba(46, 46, 46, 1)" at bounding box center [333, 245] width 16 height 16
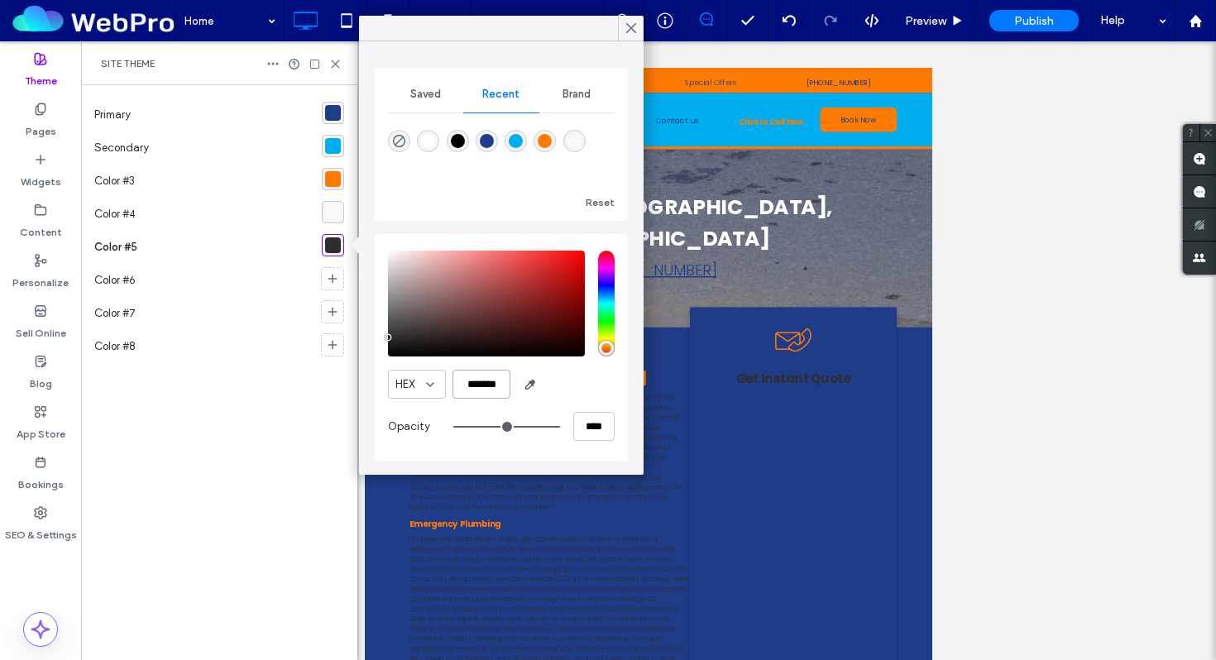
click at [476, 394] on input "*******" at bounding box center [481, 384] width 58 height 29
click at [334, 272] on icon at bounding box center [332, 278] width 13 height 13
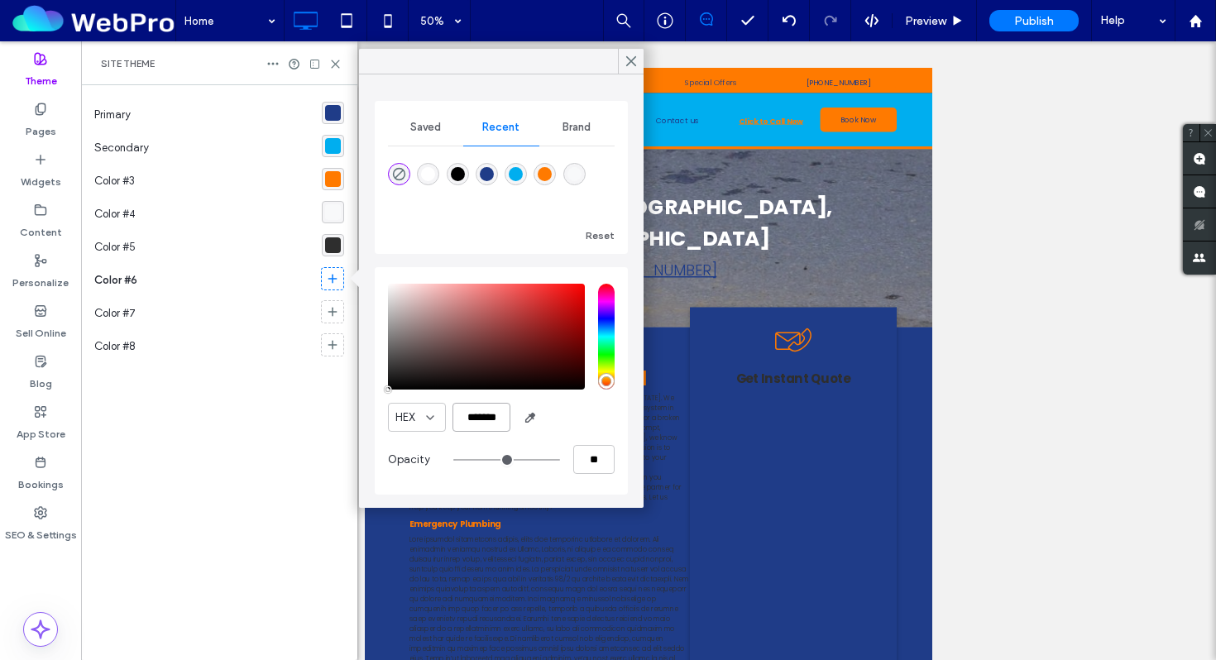
click at [480, 408] on input "*******" at bounding box center [481, 417] width 58 height 29
paste input "color picker textbox"
type input "*******"
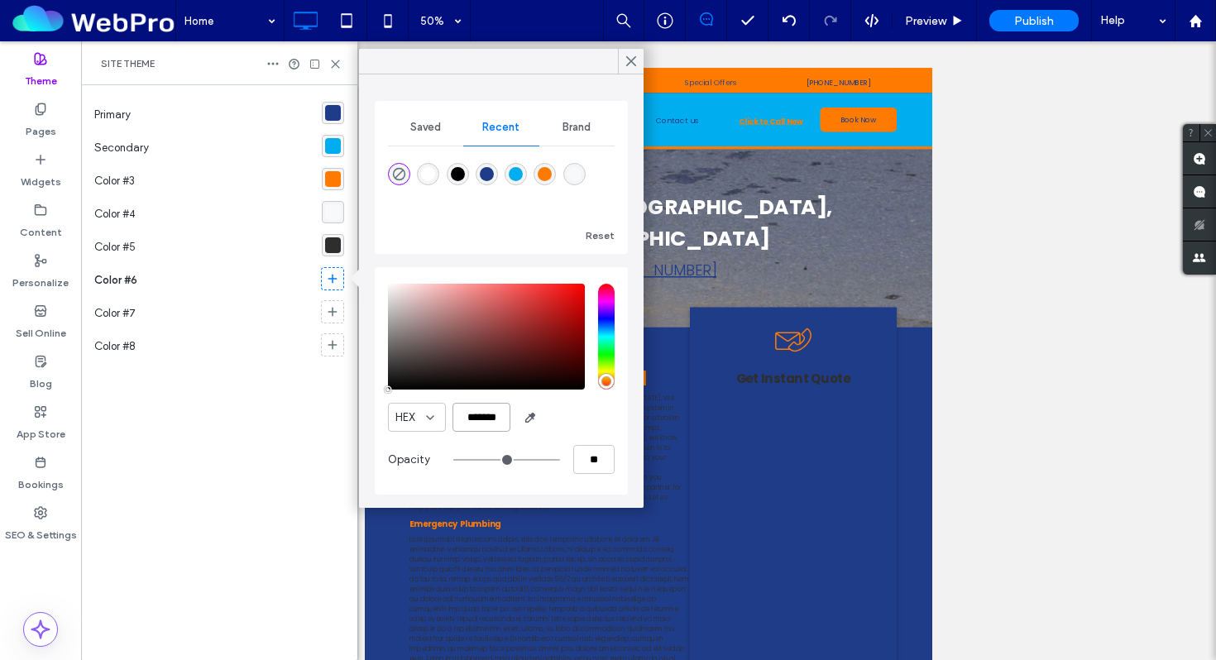
type input "***"
type input "****"
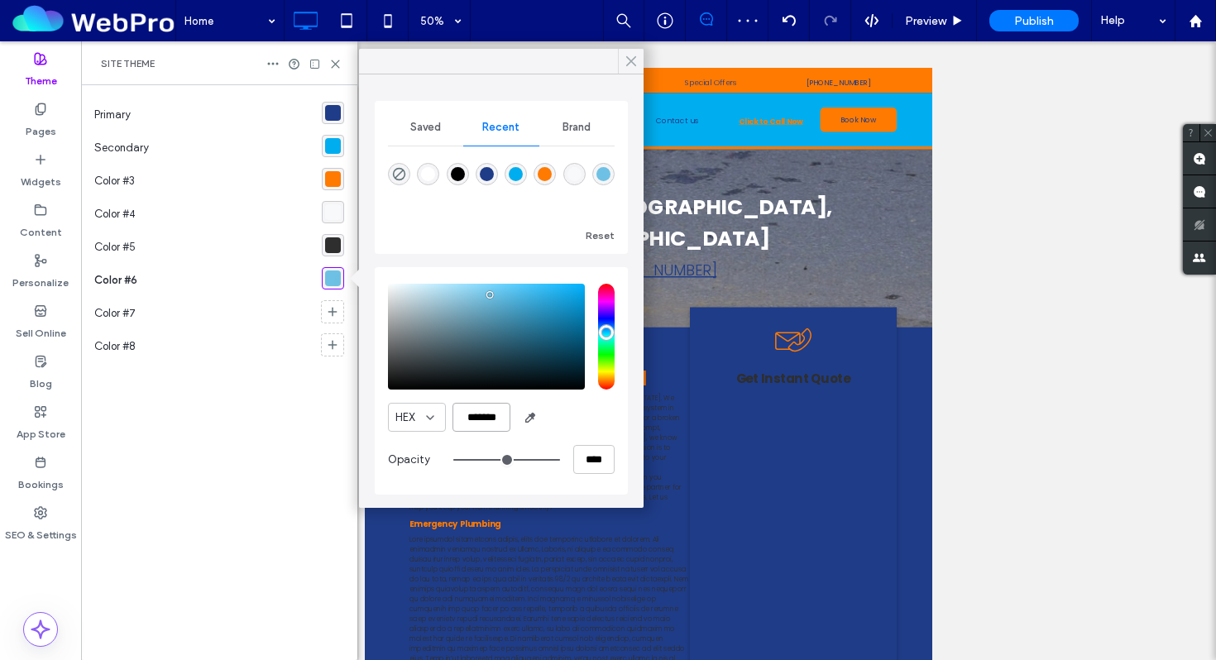
type input "*******"
click at [628, 67] on icon at bounding box center [630, 61] width 15 height 15
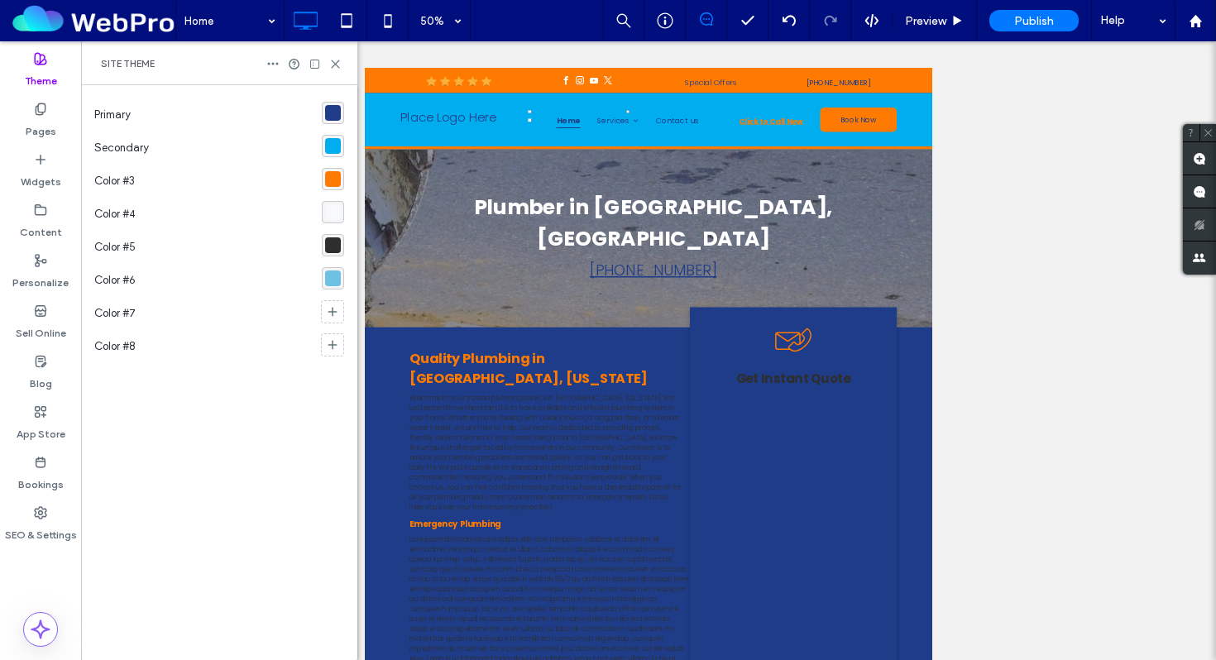
click at [48, 66] on label "Theme" at bounding box center [41, 76] width 32 height 23
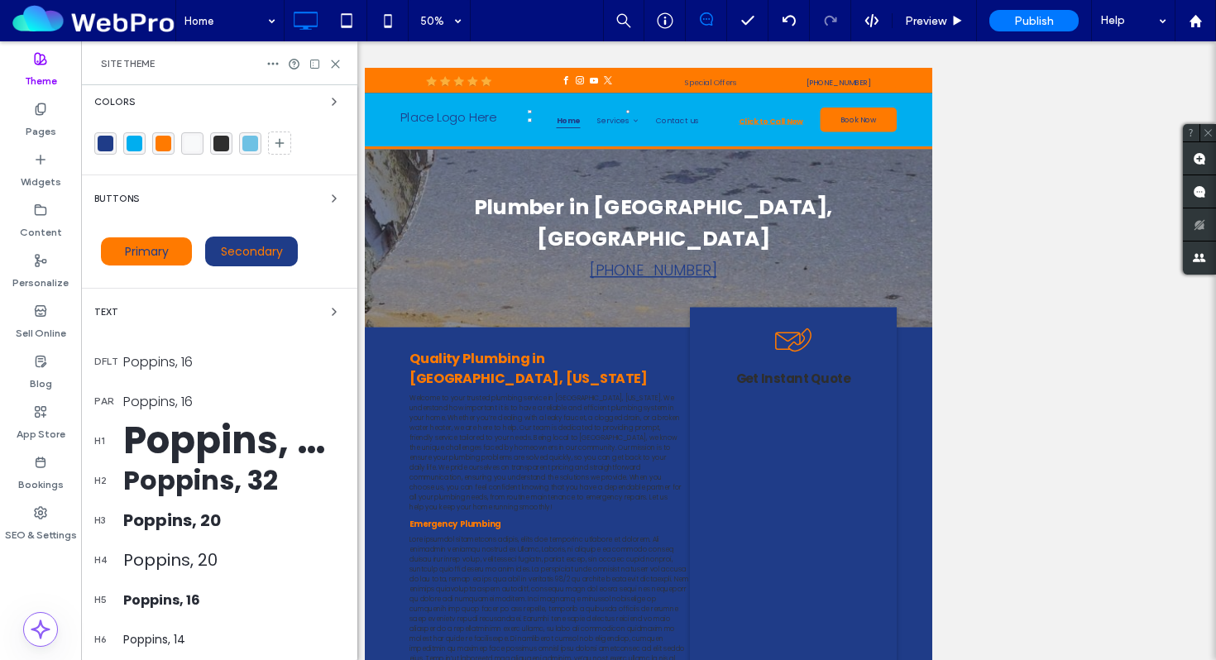
scroll to position [4, 0]
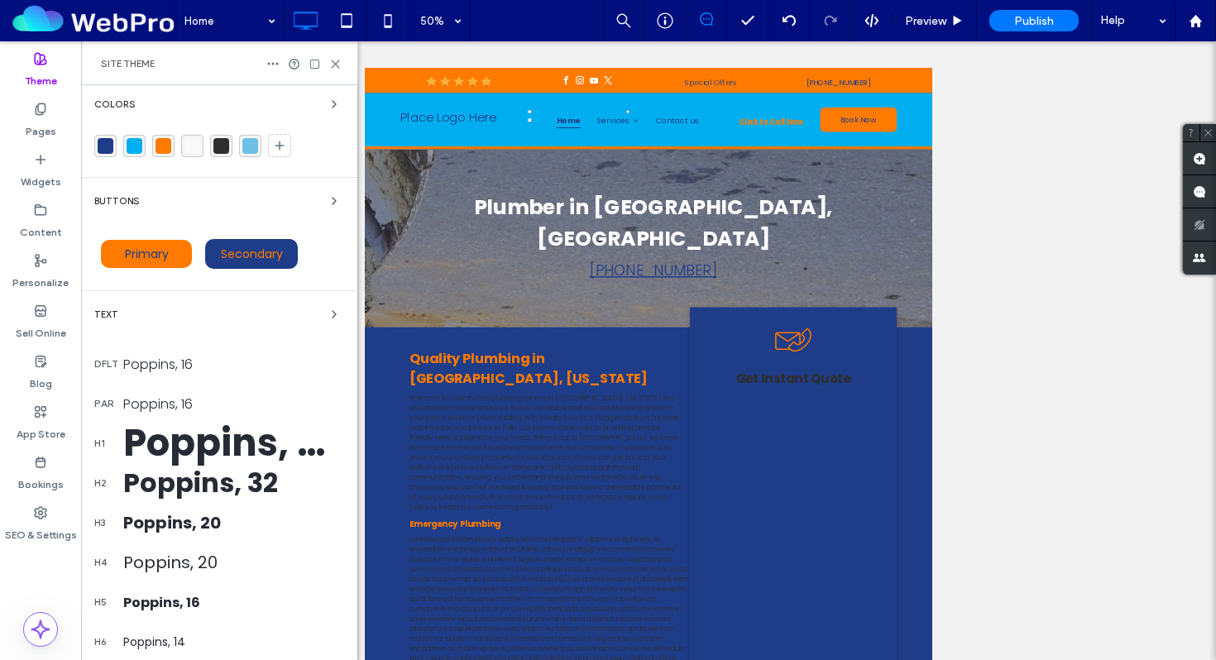
click at [169, 316] on div "Text" at bounding box center [219, 314] width 250 height 20
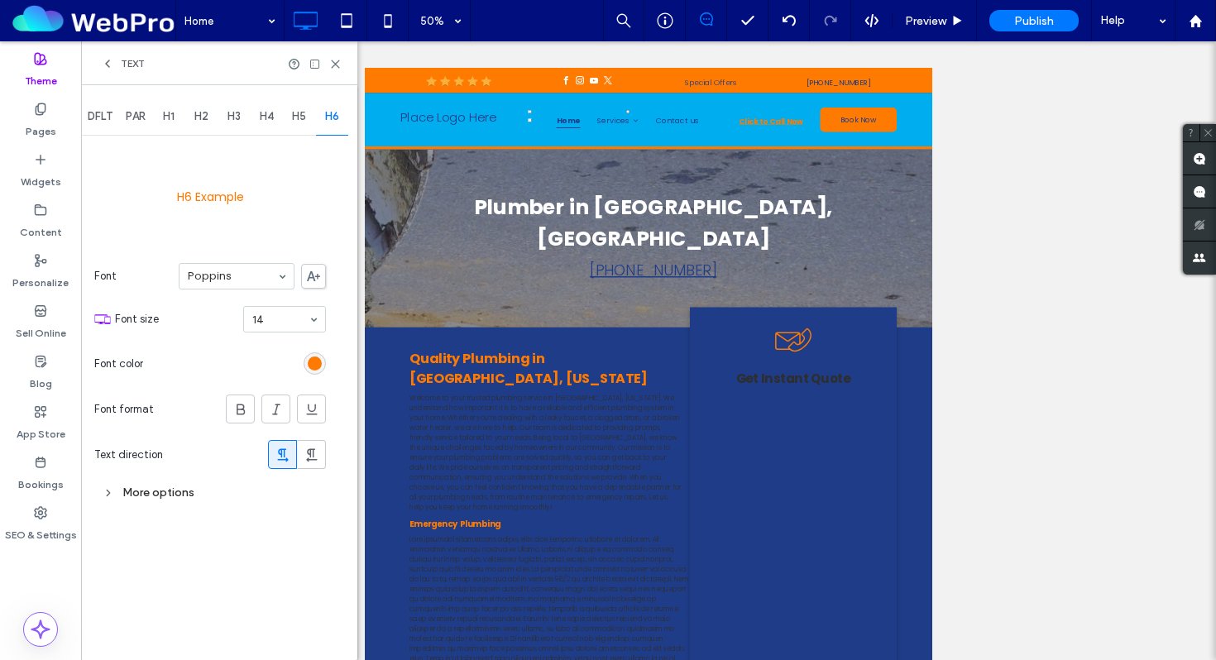
scroll to position [0, 0]
click at [131, 118] on span "PAR" at bounding box center [136, 116] width 20 height 13
click at [316, 367] on div "rgb(46, 46, 46)" at bounding box center [315, 363] width 14 height 14
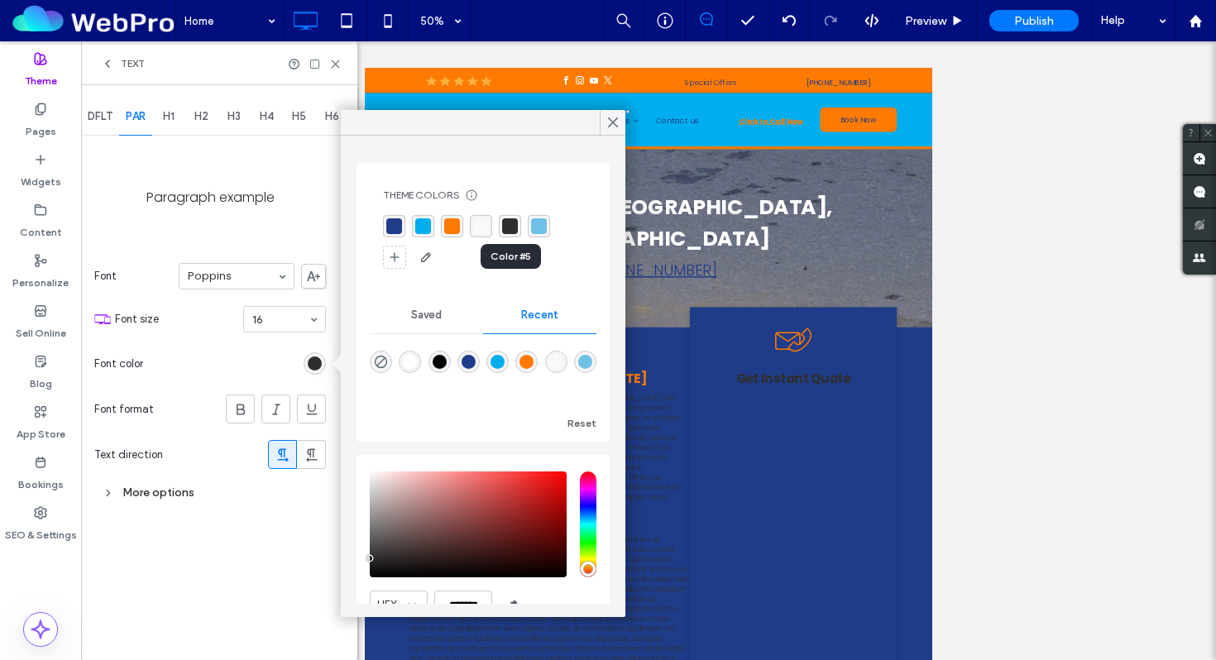
click at [509, 228] on div "rgba(46, 46, 46, 1)" at bounding box center [510, 226] width 16 height 16
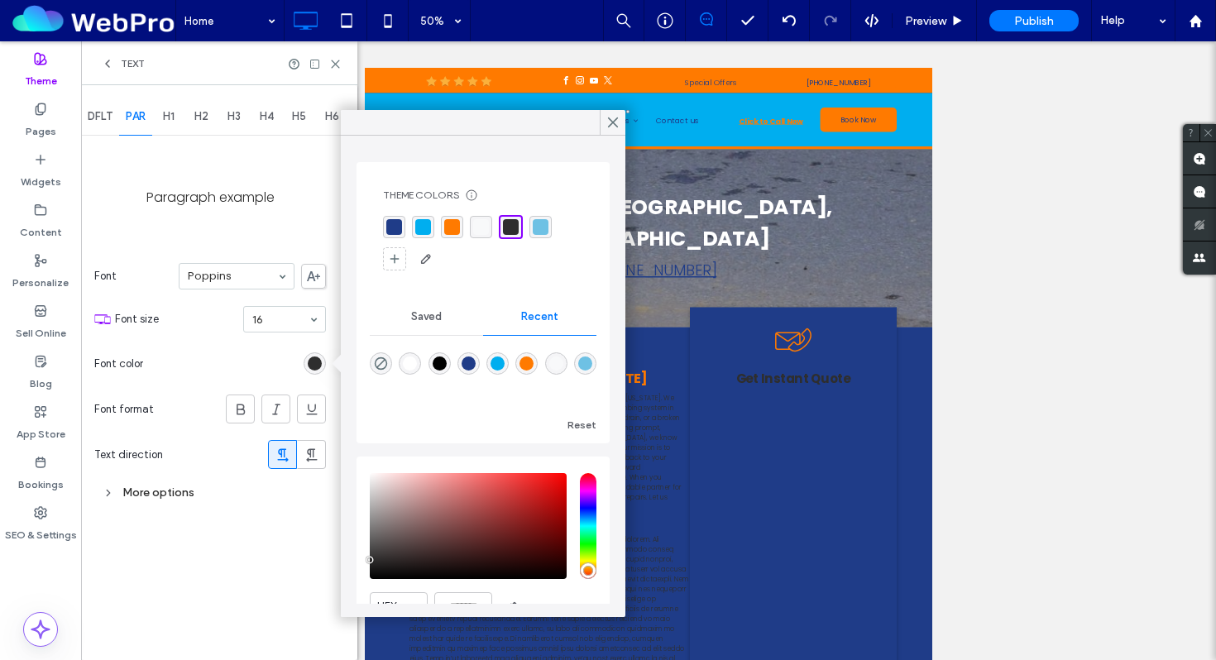
click at [173, 118] on span "H1" at bounding box center [169, 116] width 12 height 13
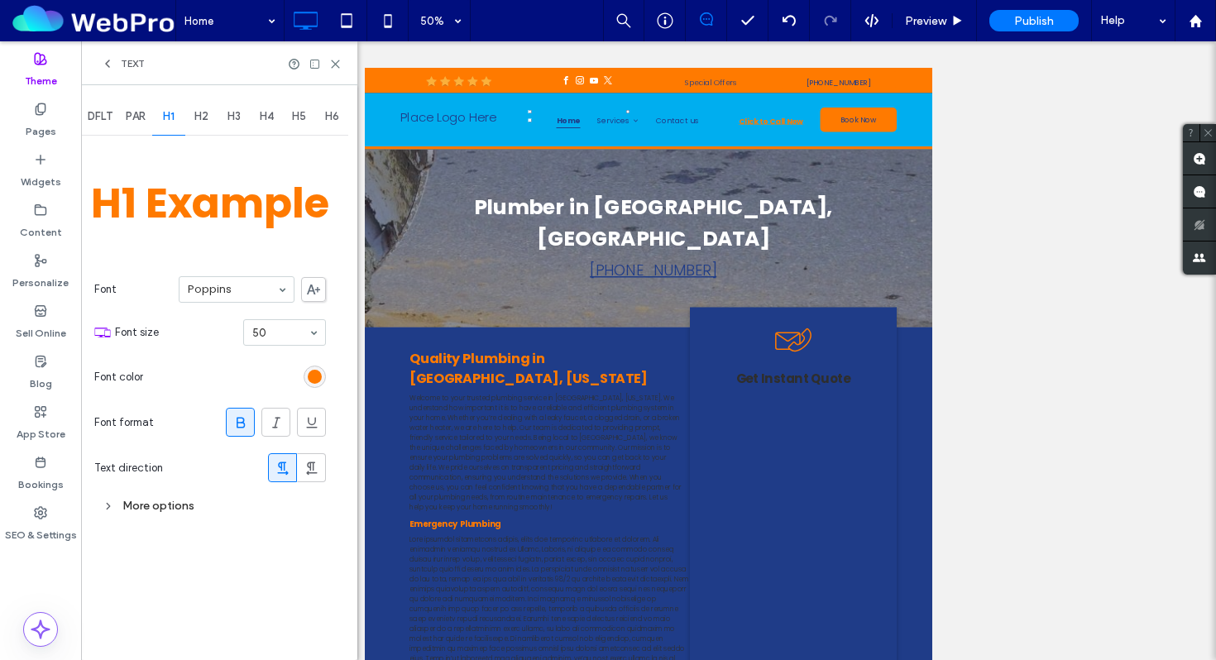
click at [310, 372] on div "rgb(255, 122, 0)" at bounding box center [315, 377] width 14 height 14
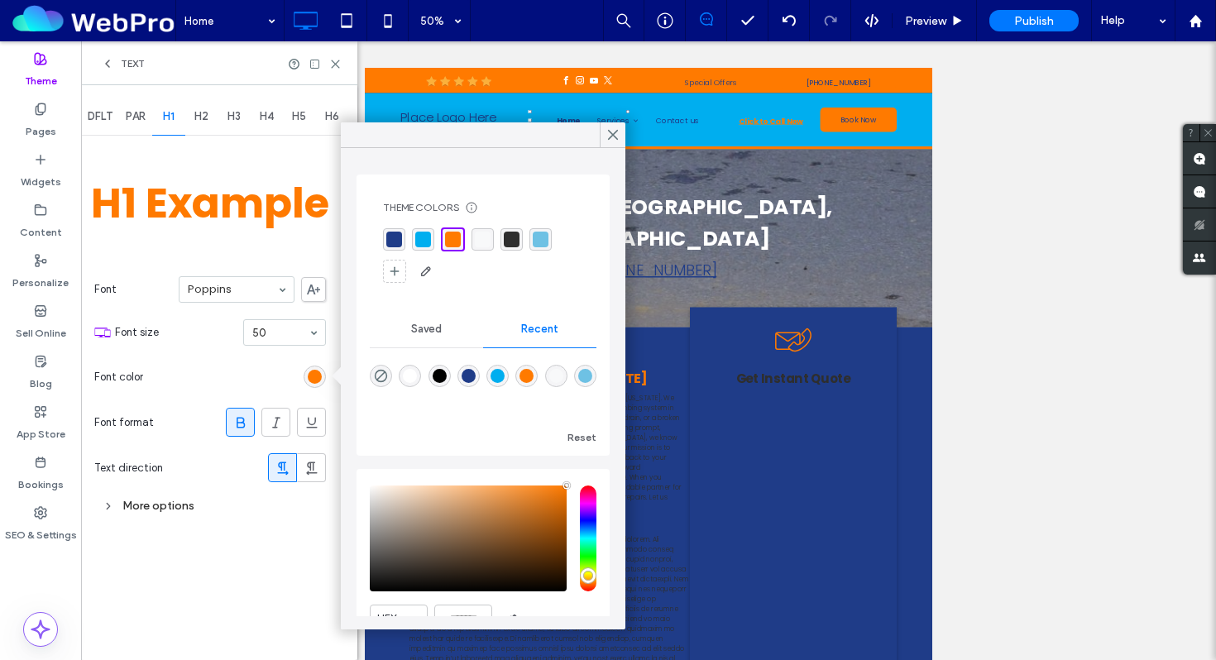
click at [397, 239] on div "rgba(31, 60, 136, 1)" at bounding box center [394, 240] width 16 height 16
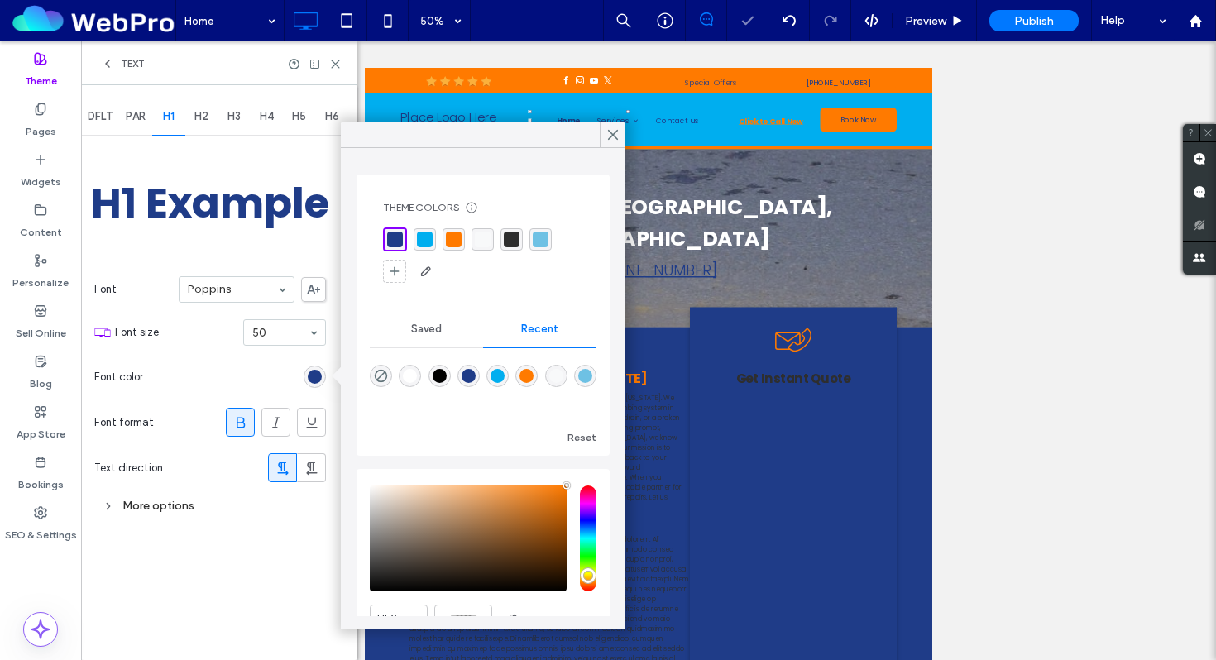
click at [203, 119] on span "H2" at bounding box center [201, 116] width 14 height 13
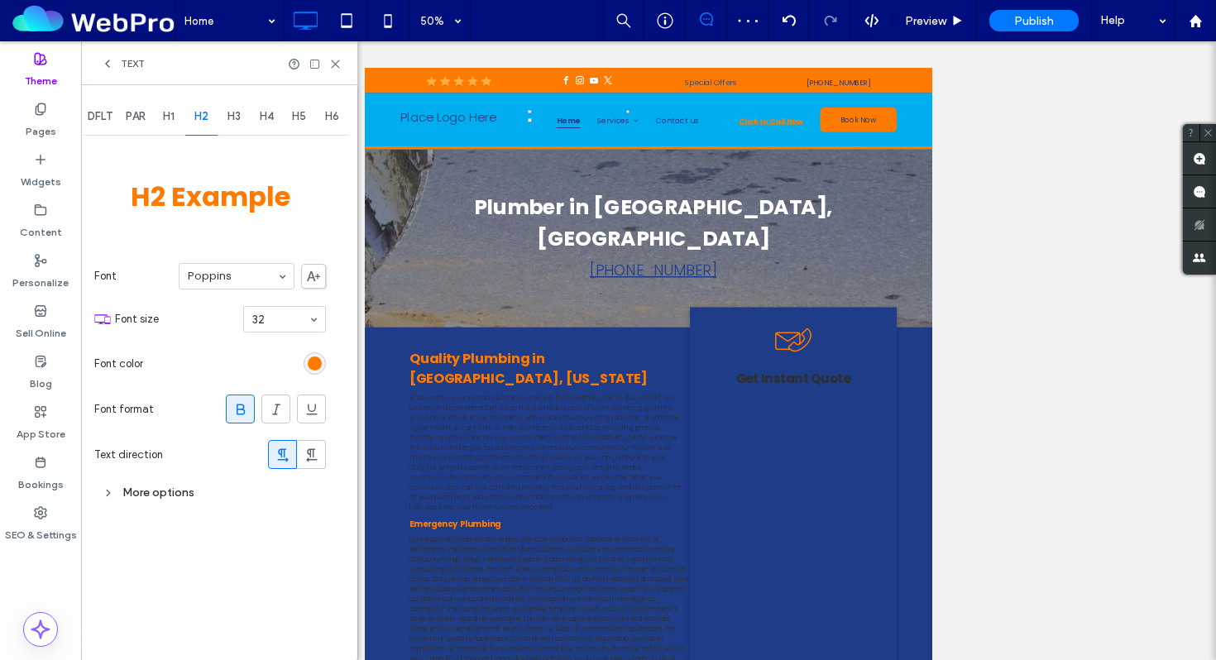
click at [312, 365] on div "rgb(255, 122, 0)" at bounding box center [315, 363] width 14 height 14
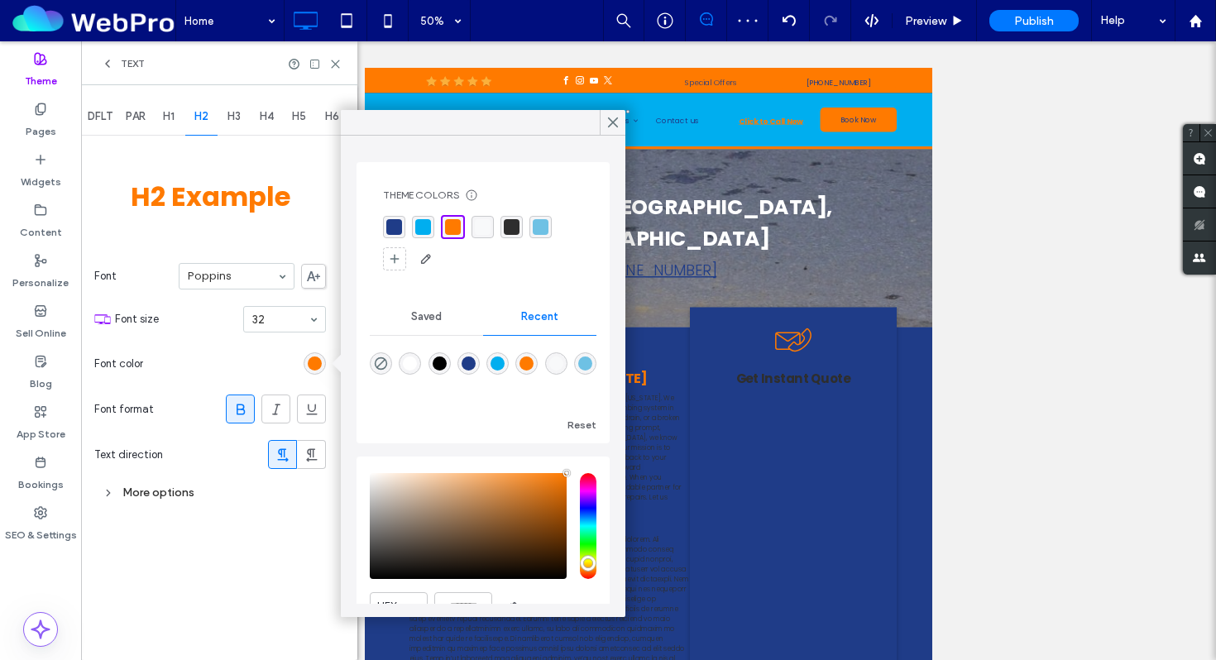
click at [389, 229] on div "rgba(31, 60, 136, 1)" at bounding box center [394, 227] width 16 height 16
click at [232, 116] on span "H3" at bounding box center [233, 116] width 13 height 13
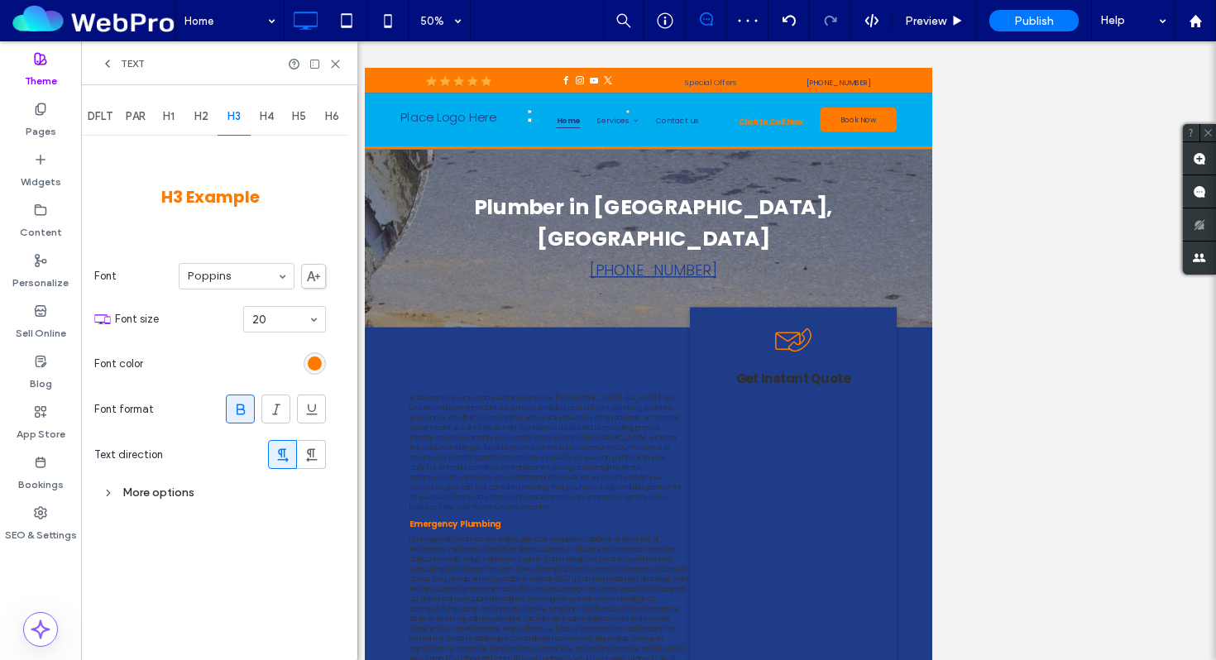
click at [313, 361] on div "rgb(255, 122, 0)" at bounding box center [315, 363] width 14 height 14
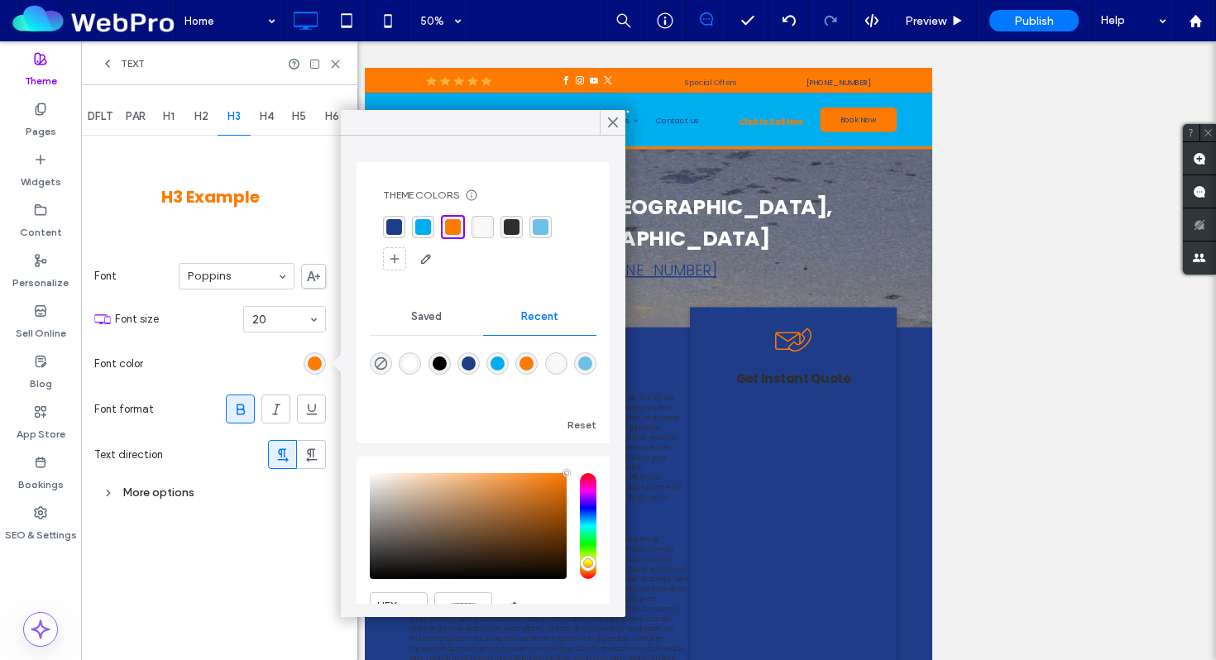
click at [397, 226] on div "rgba(31, 60, 136, 1)" at bounding box center [394, 227] width 16 height 16
click at [272, 112] on span "H4" at bounding box center [267, 116] width 14 height 13
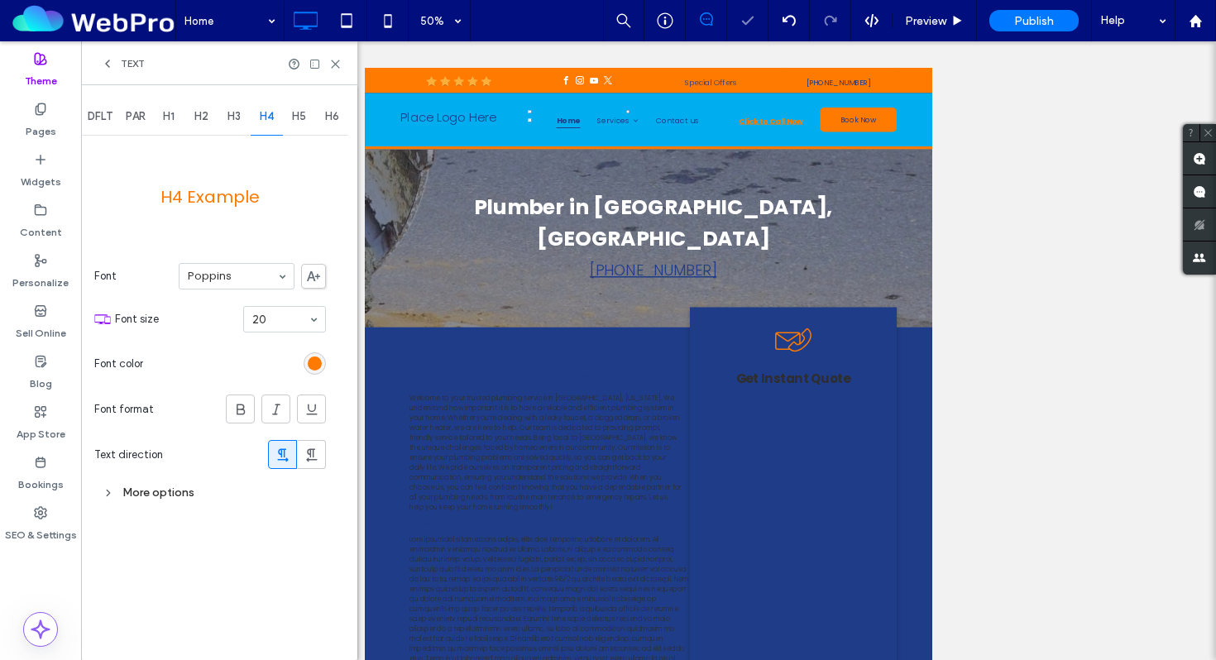
click at [309, 356] on div "rgb(255, 122, 0)" at bounding box center [315, 363] width 14 height 14
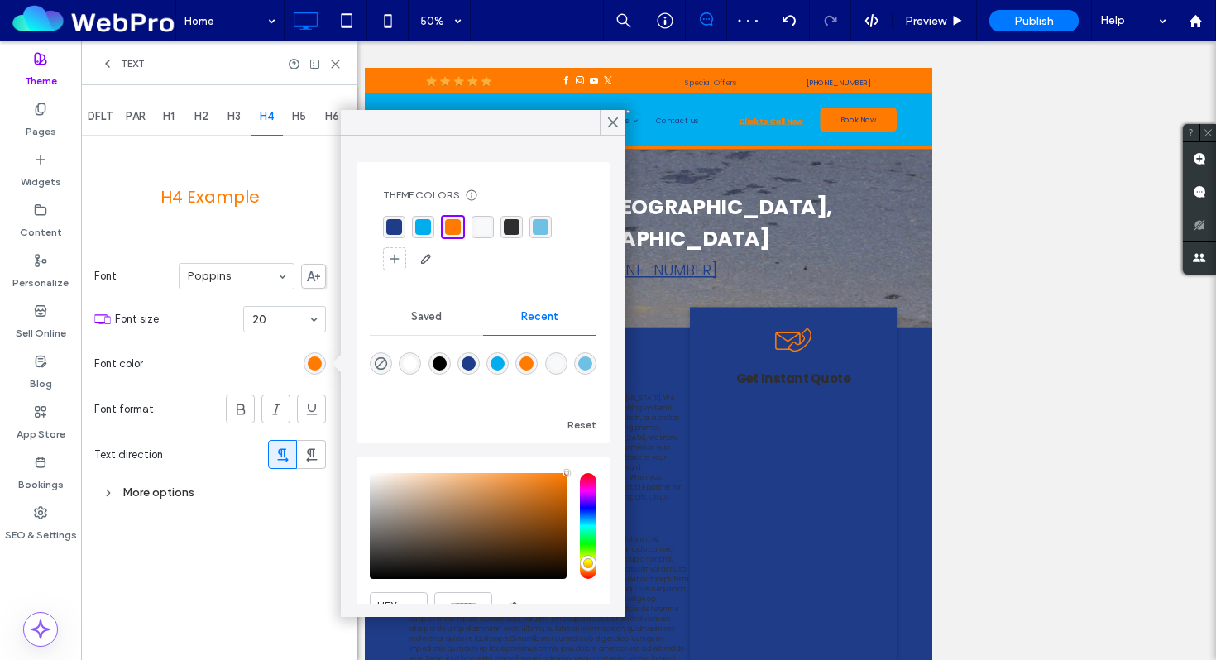
click at [393, 233] on div "rgba(31, 60, 136, 1)" at bounding box center [394, 227] width 16 height 16
click at [293, 114] on span "H5" at bounding box center [299, 116] width 14 height 13
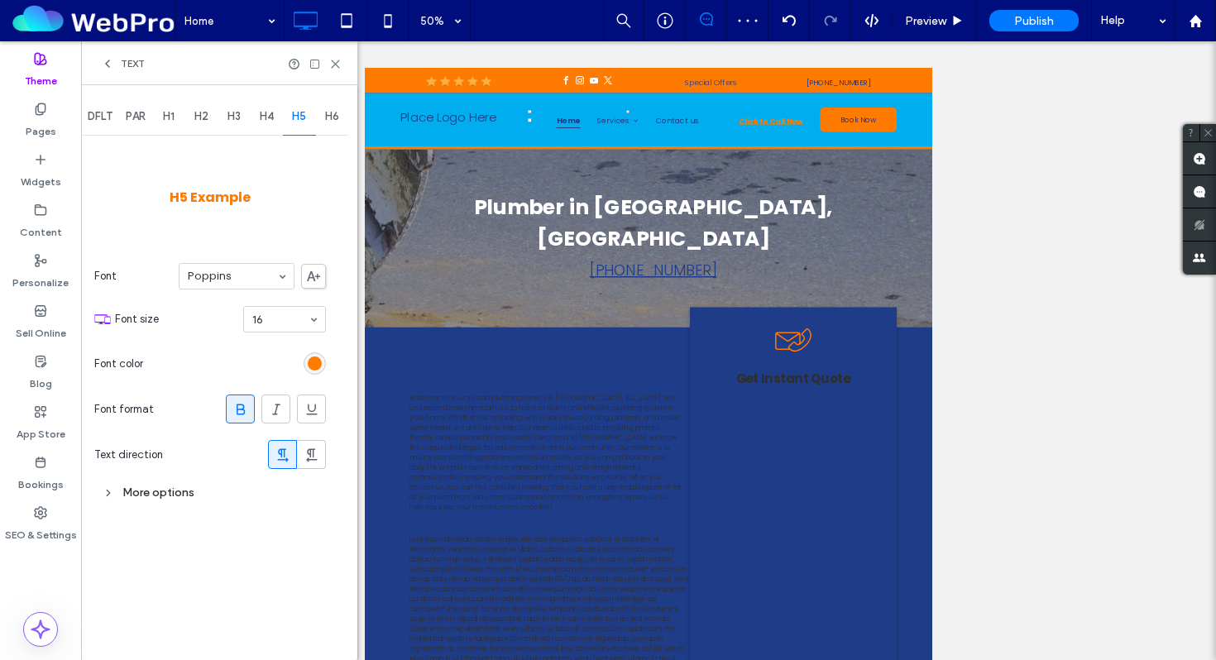
click at [317, 361] on div "rgb(255, 122, 0)" at bounding box center [315, 363] width 14 height 14
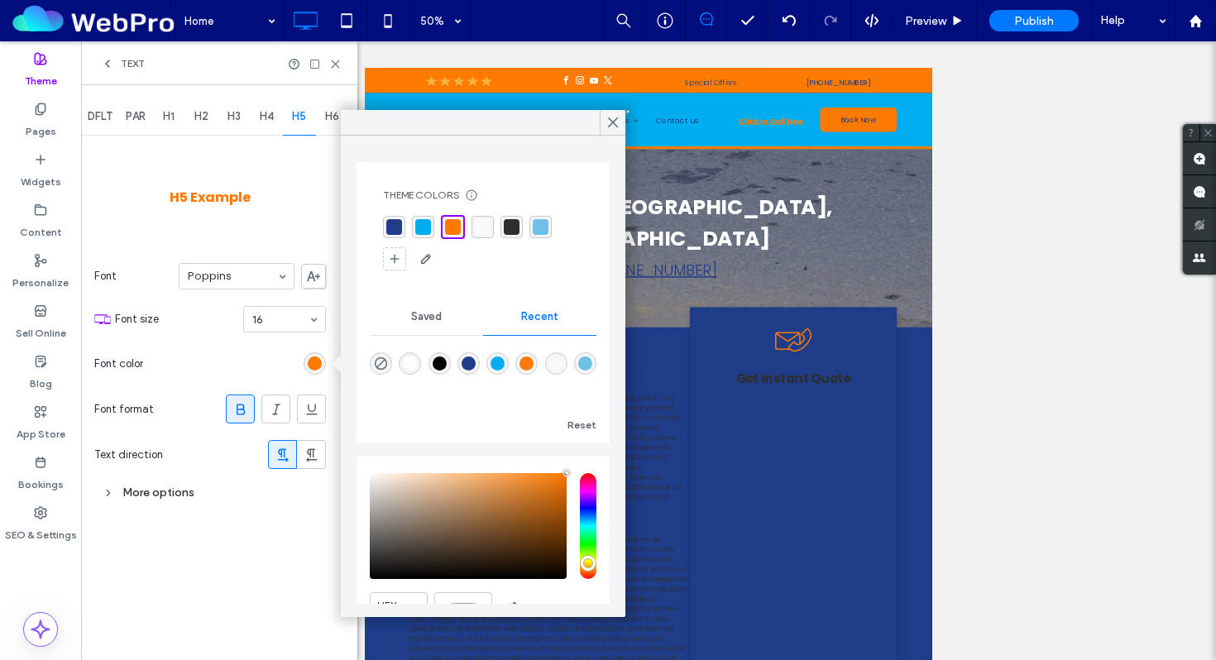
click at [396, 232] on div "rgba(31, 60, 136, 1)" at bounding box center [394, 227] width 16 height 16
click at [327, 115] on span "H6" at bounding box center [332, 116] width 14 height 13
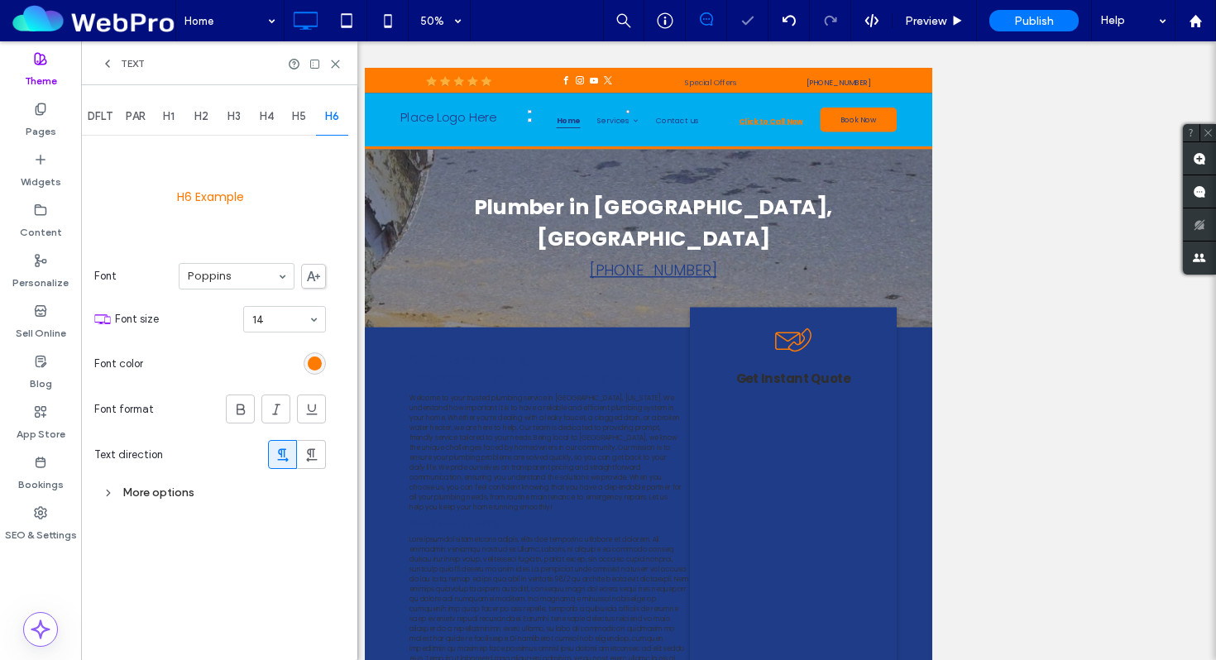
click at [313, 366] on div "rgb(255, 122, 0)" at bounding box center [315, 363] width 14 height 14
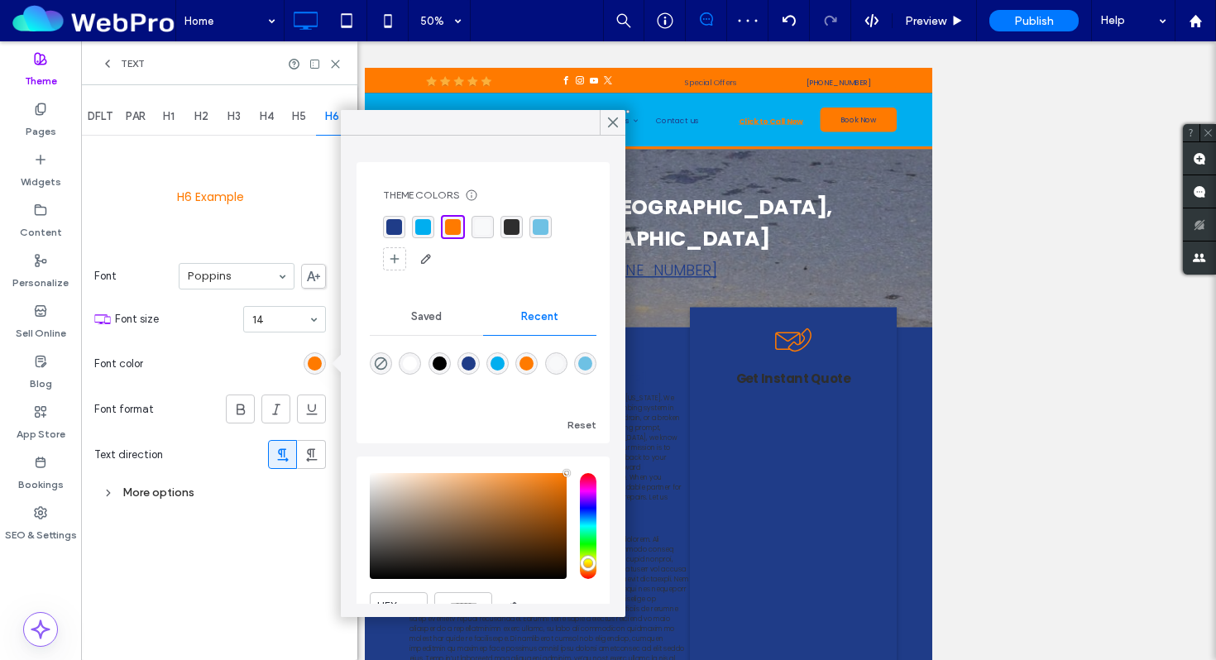
click at [398, 223] on div "rgba(31, 60, 136, 1)" at bounding box center [394, 227] width 16 height 16
click at [249, 161] on span at bounding box center [249, 336] width 13 height 369
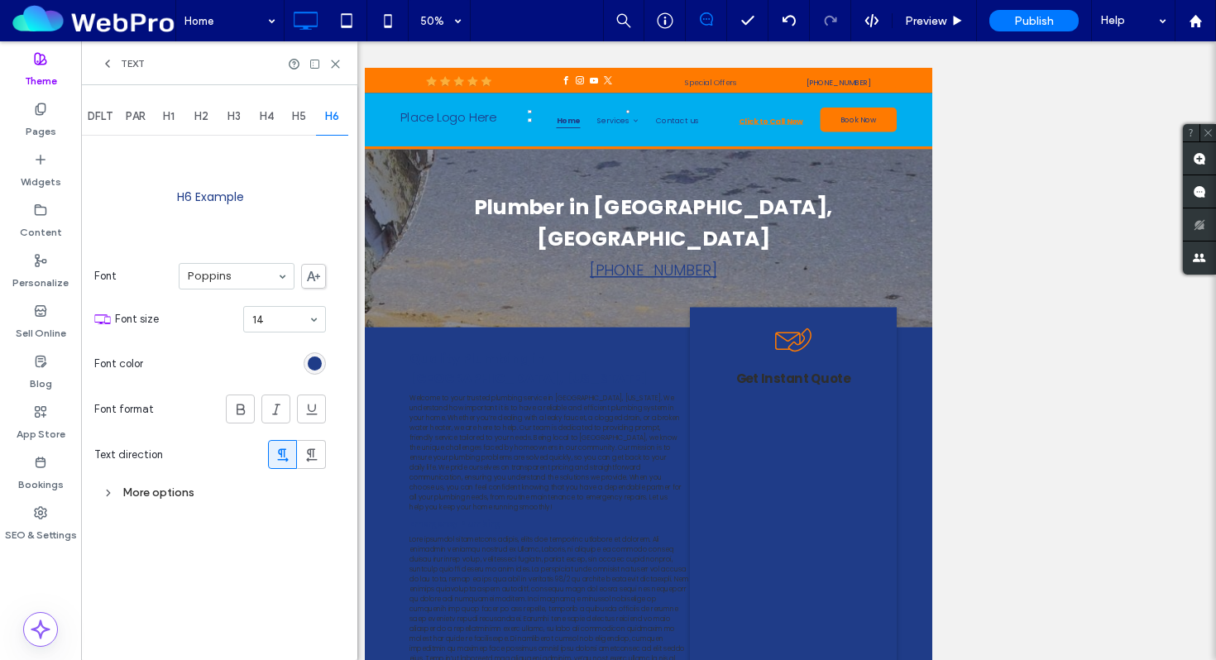
click at [107, 64] on use at bounding box center [107, 63] width 3 height 7
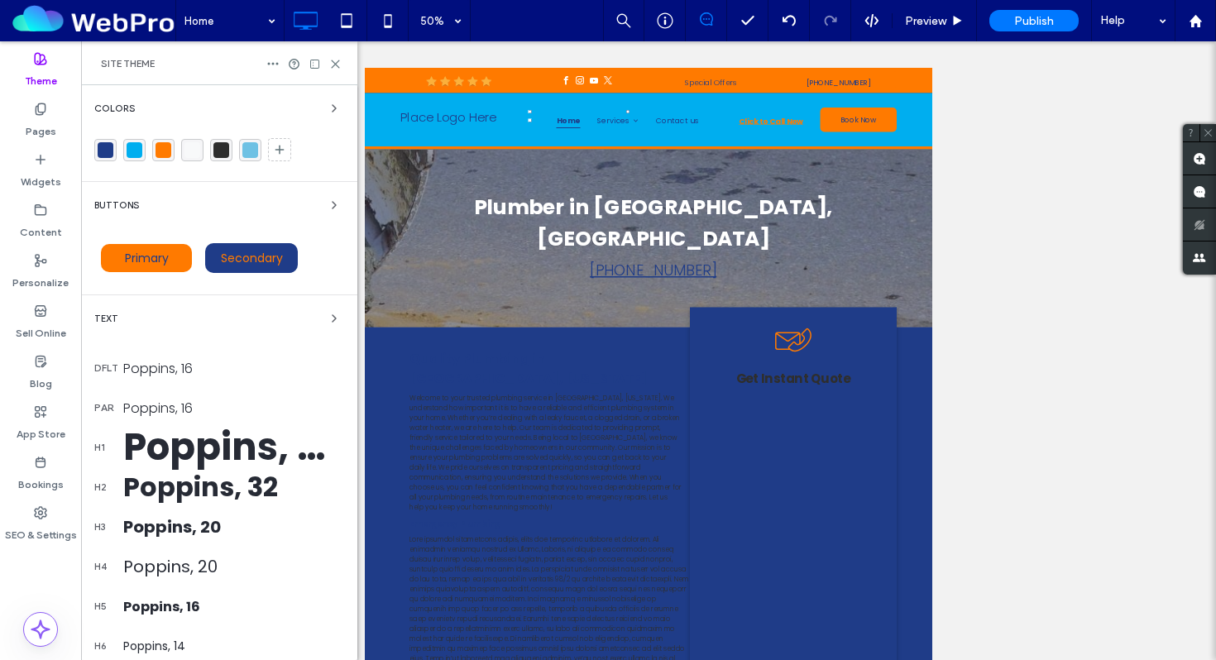
click at [194, 207] on div "Buttons" at bounding box center [219, 205] width 250 height 20
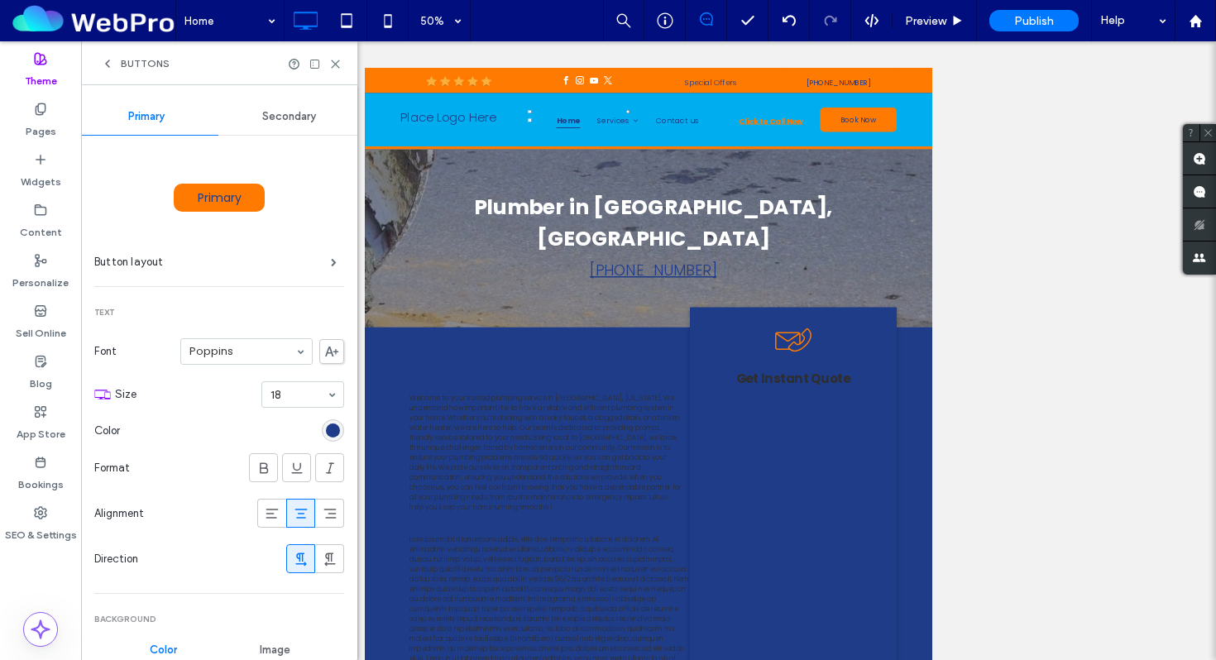
click at [228, 189] on span "Primary" at bounding box center [220, 197] width 44 height 17
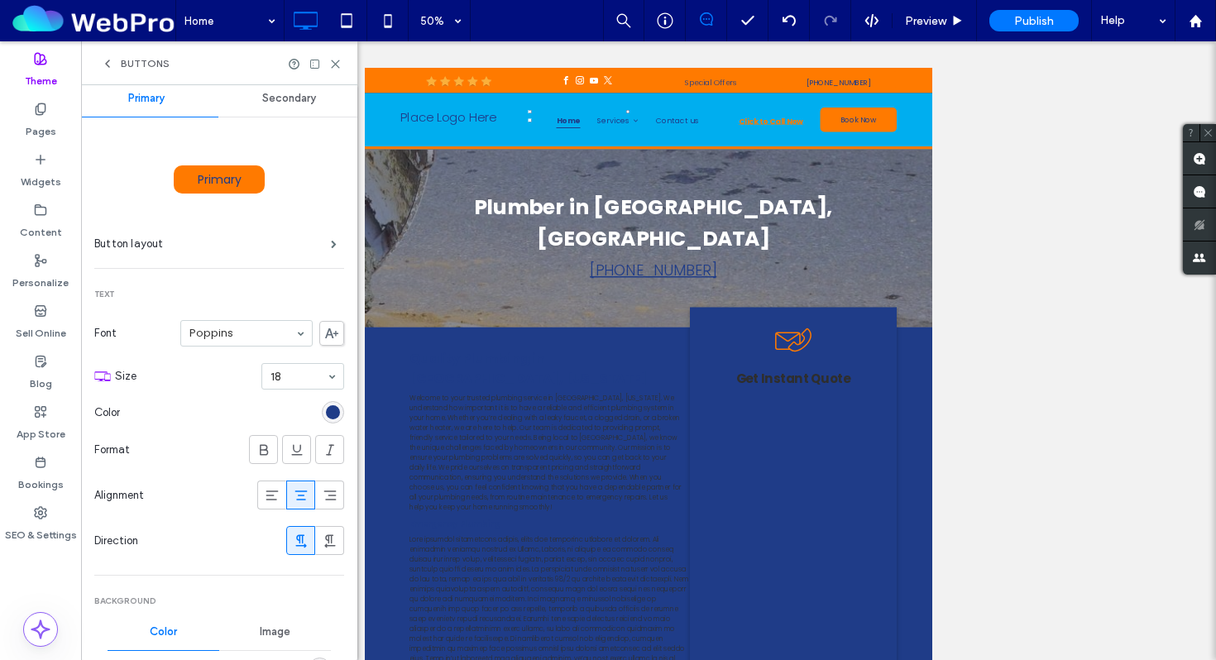
click at [326, 408] on div "rgb(31, 60, 136)" at bounding box center [333, 412] width 14 height 14
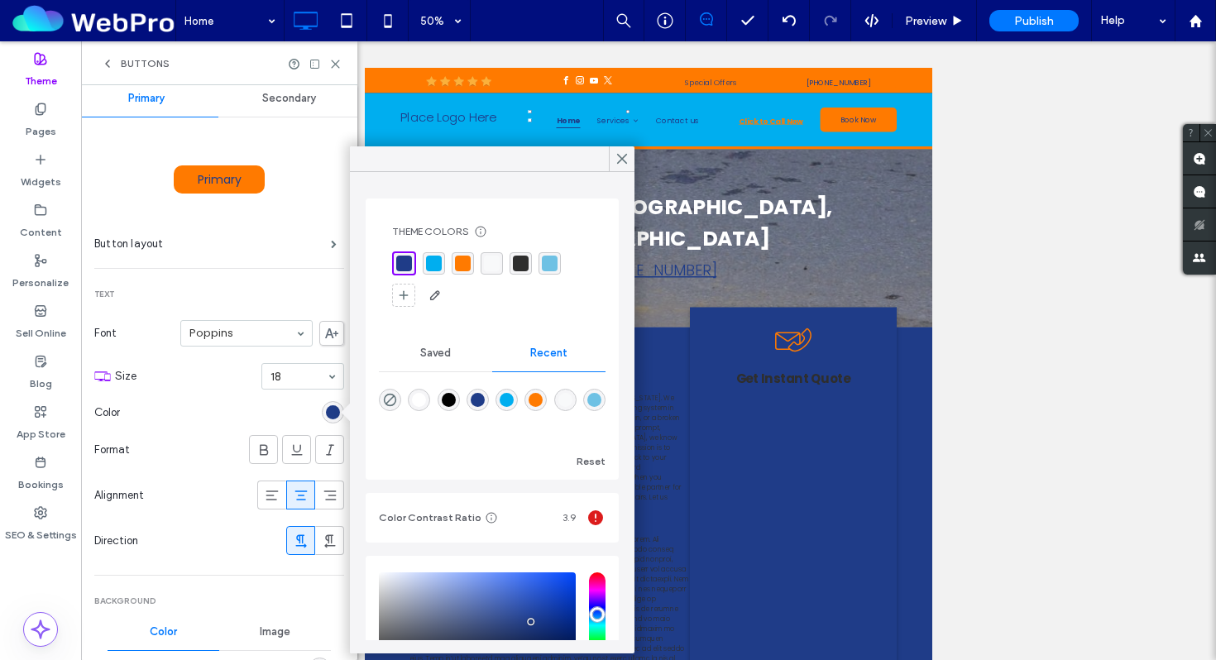
click at [490, 265] on div "rgba(248, 249, 250, 1)" at bounding box center [492, 264] width 16 height 16
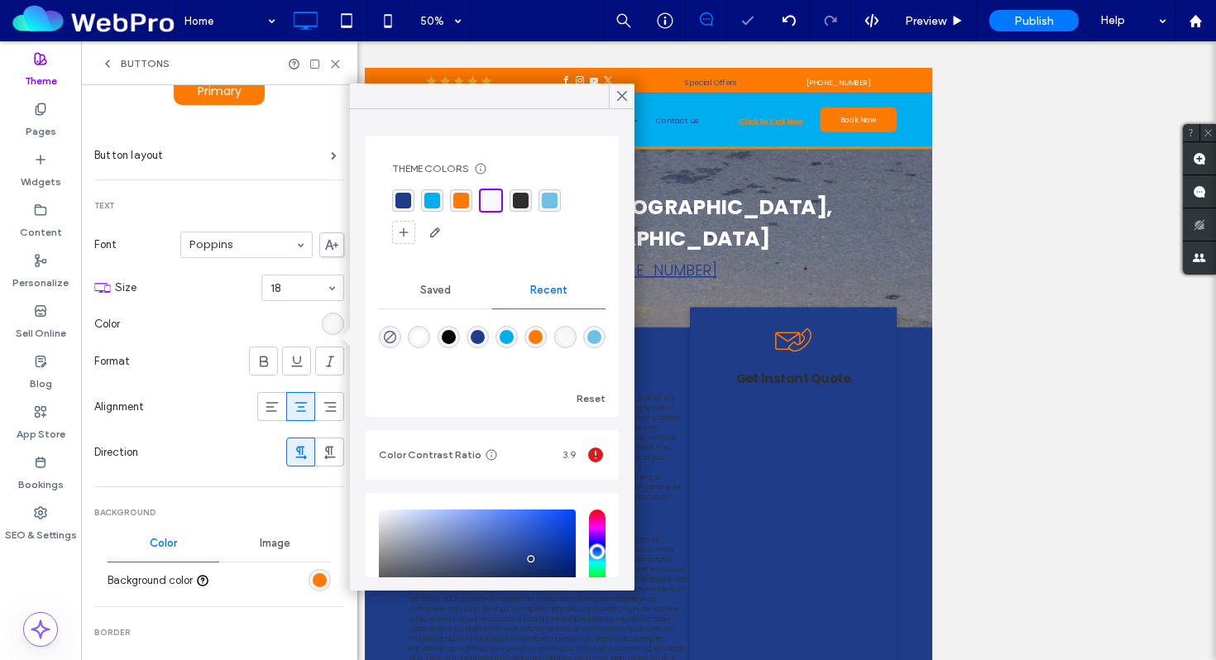
scroll to position [124, 0]
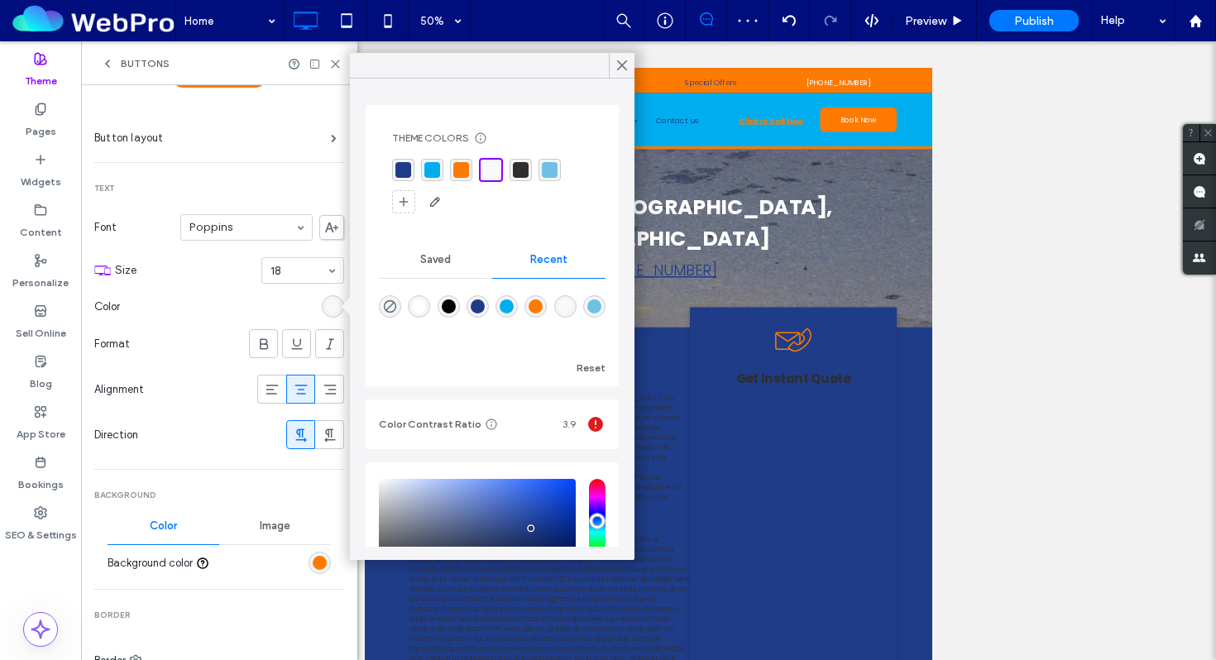
click at [313, 558] on div "rgb(255, 122, 0)" at bounding box center [320, 563] width 14 height 14
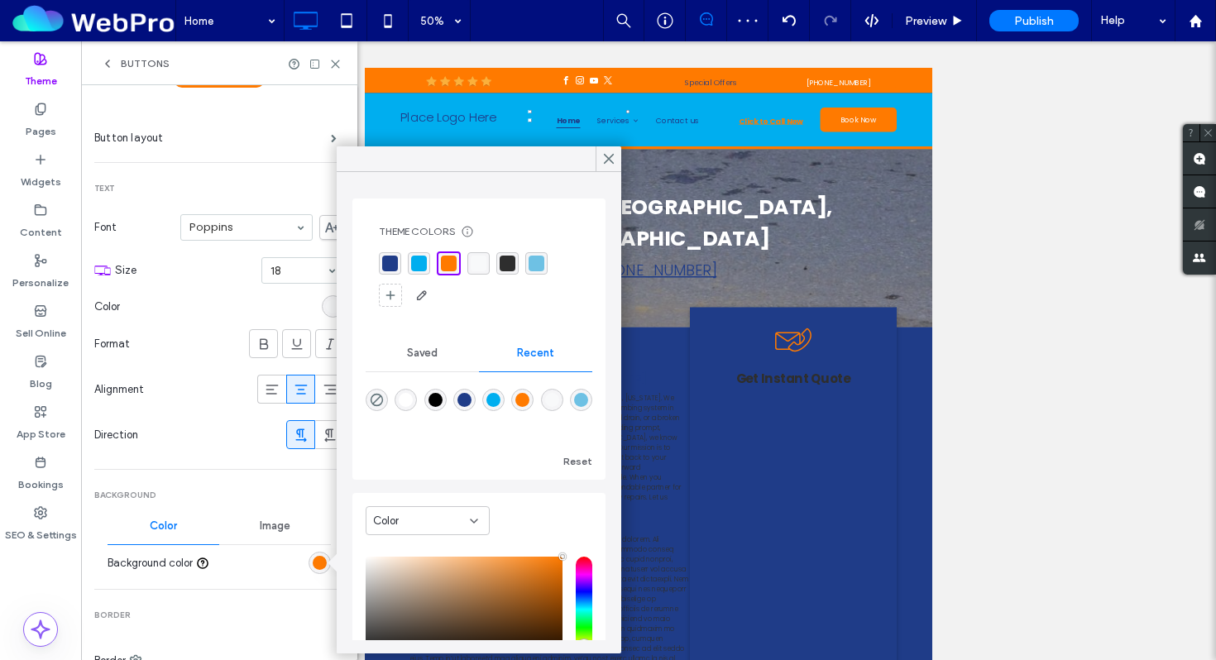
click at [392, 266] on div "rgba(31, 60, 136, 1)" at bounding box center [390, 264] width 16 height 16
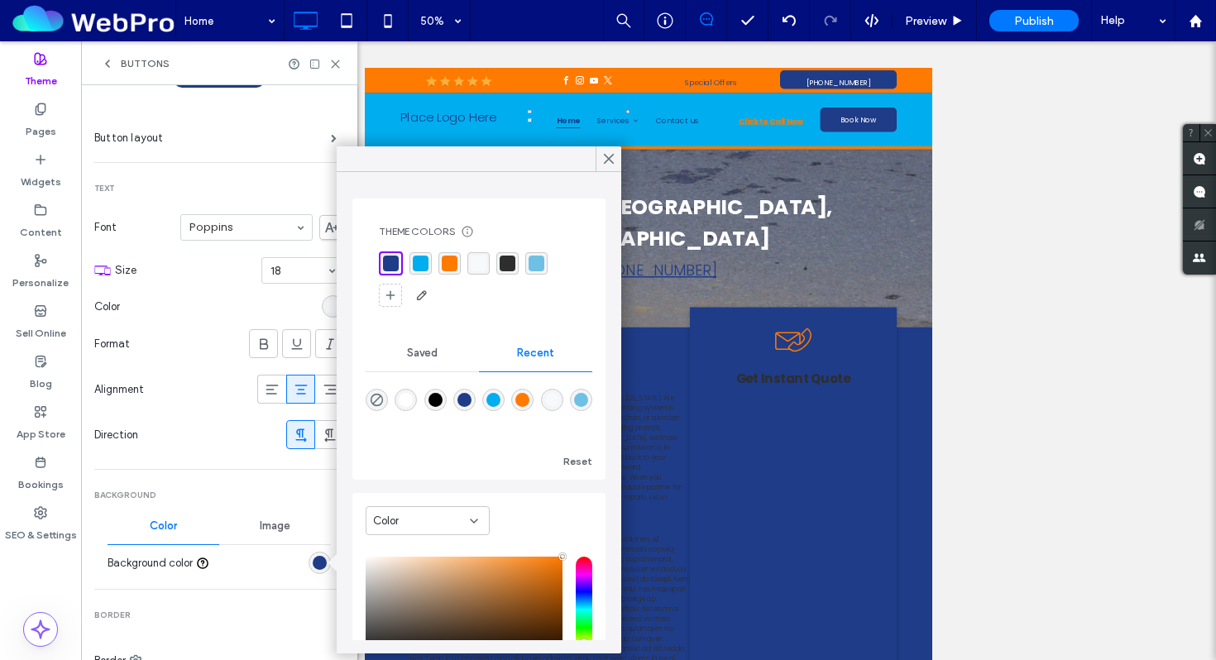
click at [141, 61] on span "Buttons" at bounding box center [145, 63] width 49 height 13
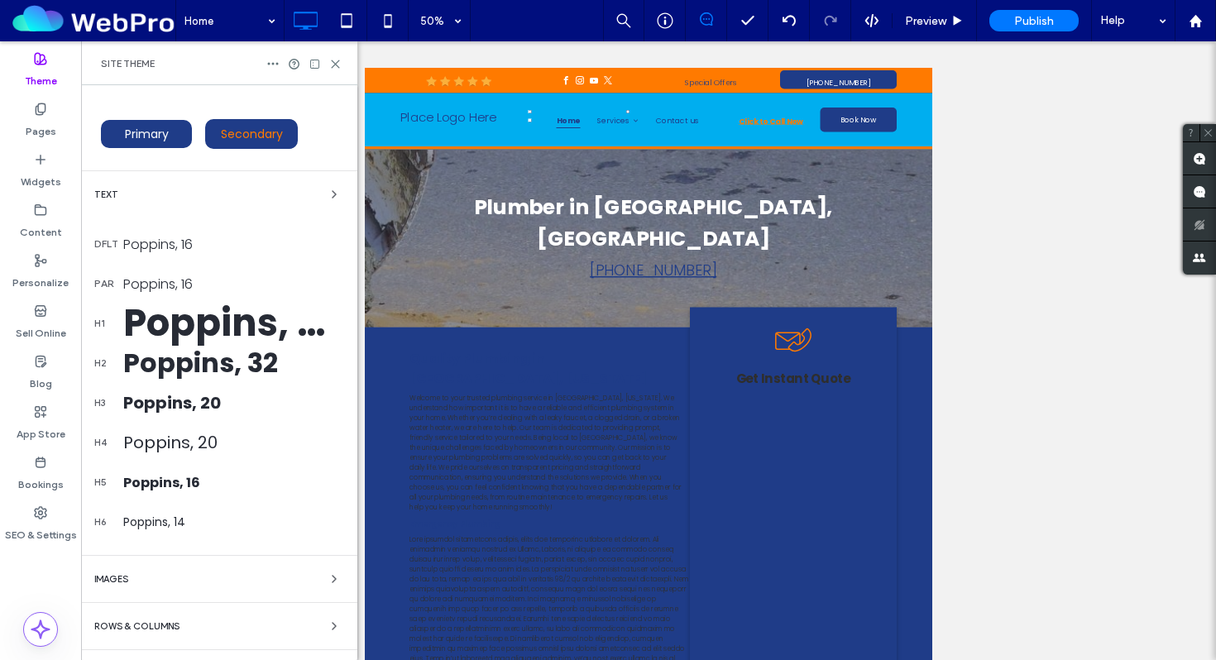
click at [245, 134] on span "Secondary" at bounding box center [252, 134] width 62 height 17
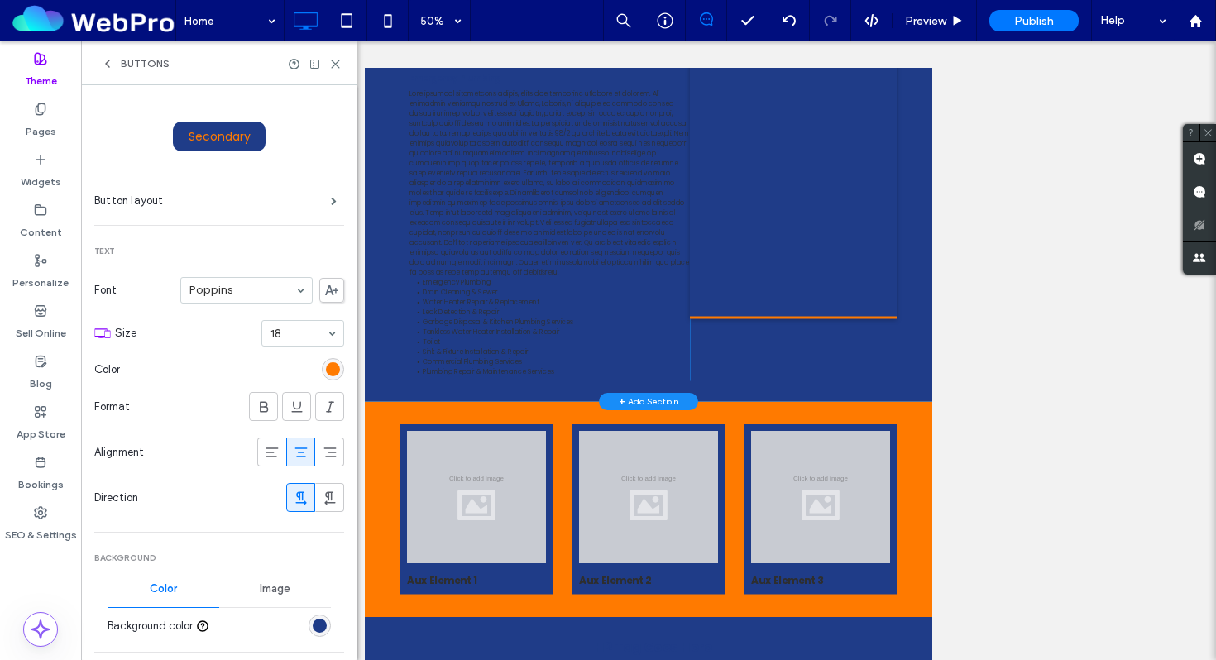
scroll to position [787, 0]
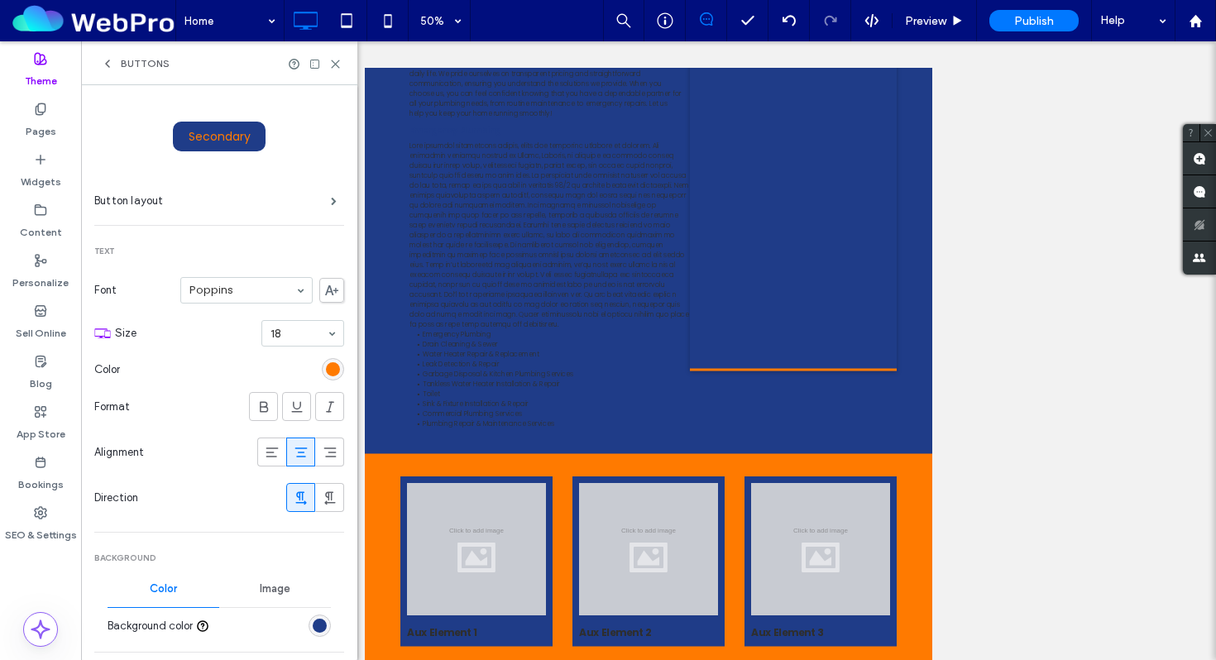
click at [326, 368] on div "rgb(255, 122, 0)" at bounding box center [333, 369] width 14 height 14
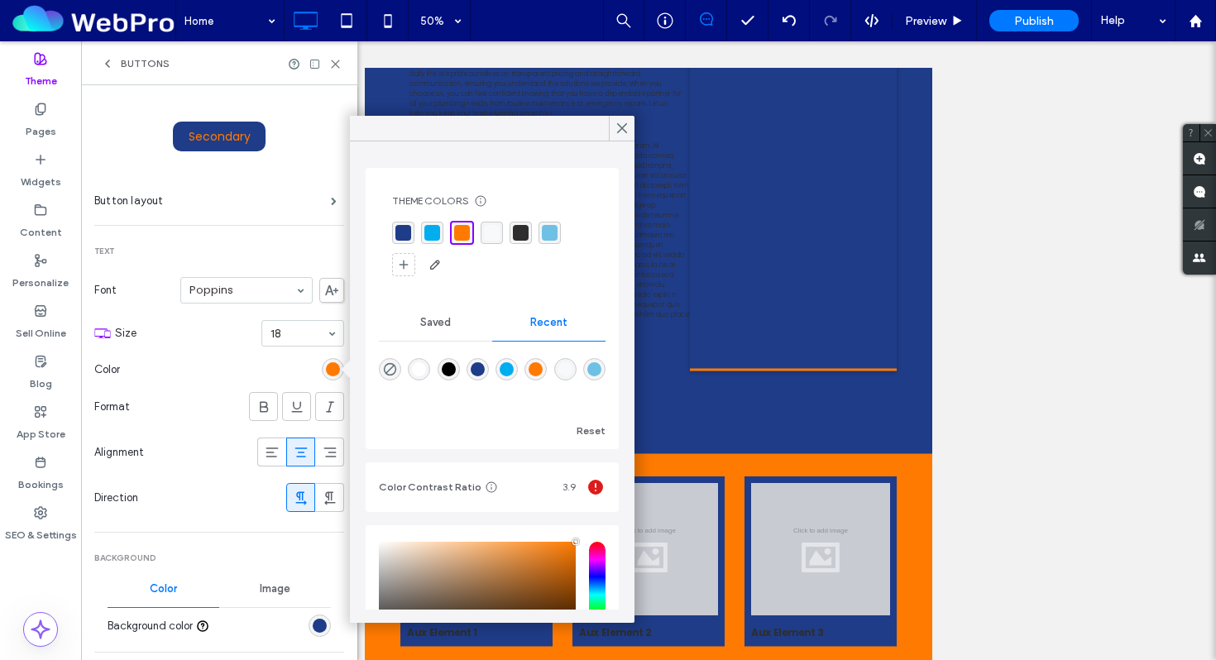
click at [493, 227] on div "rgba(248, 249, 250, 1)" at bounding box center [492, 233] width 16 height 16
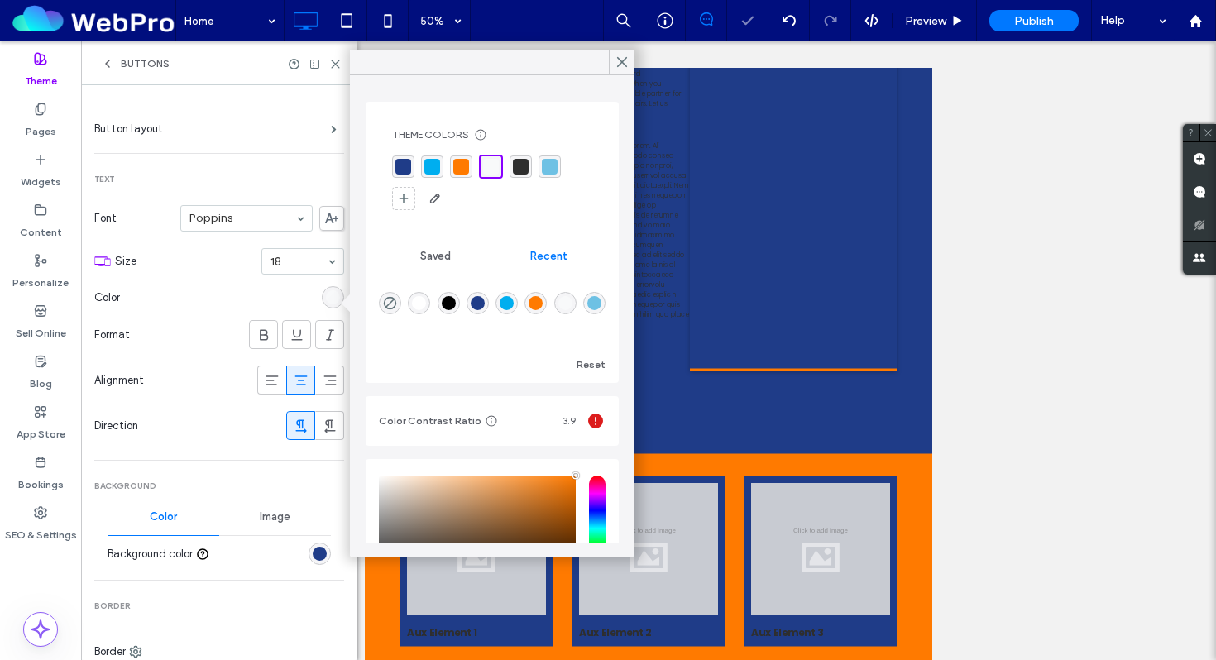
scroll to position [134, 0]
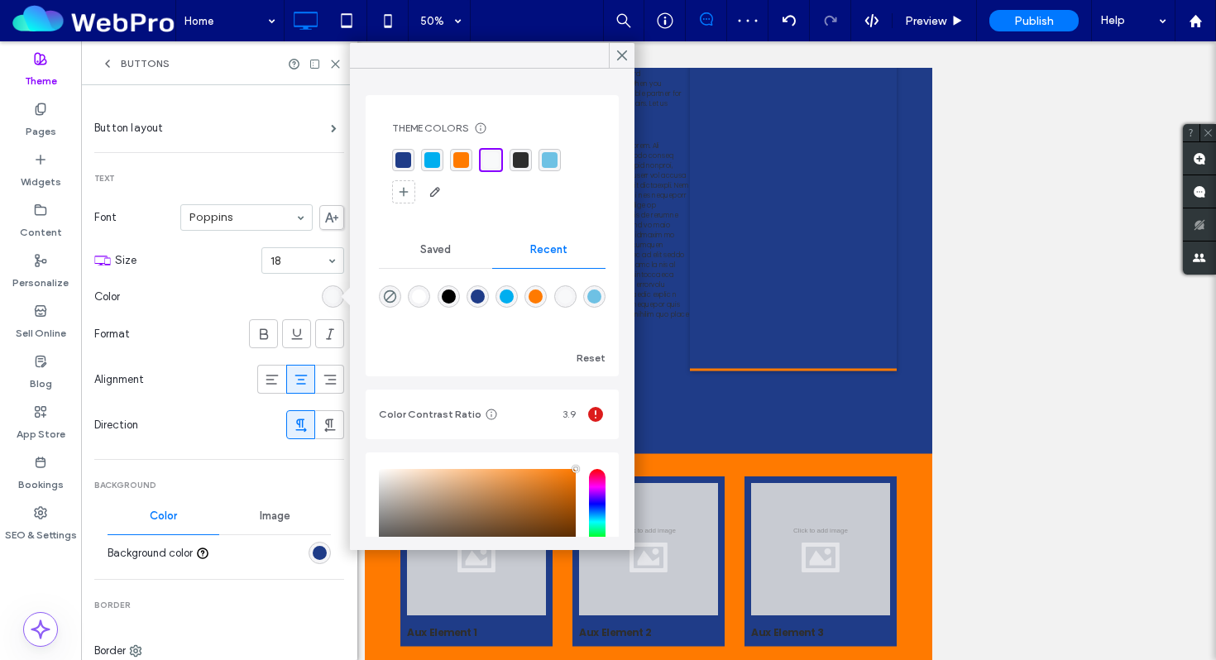
click at [313, 554] on div "rgb(31, 60, 136)" at bounding box center [320, 553] width 14 height 14
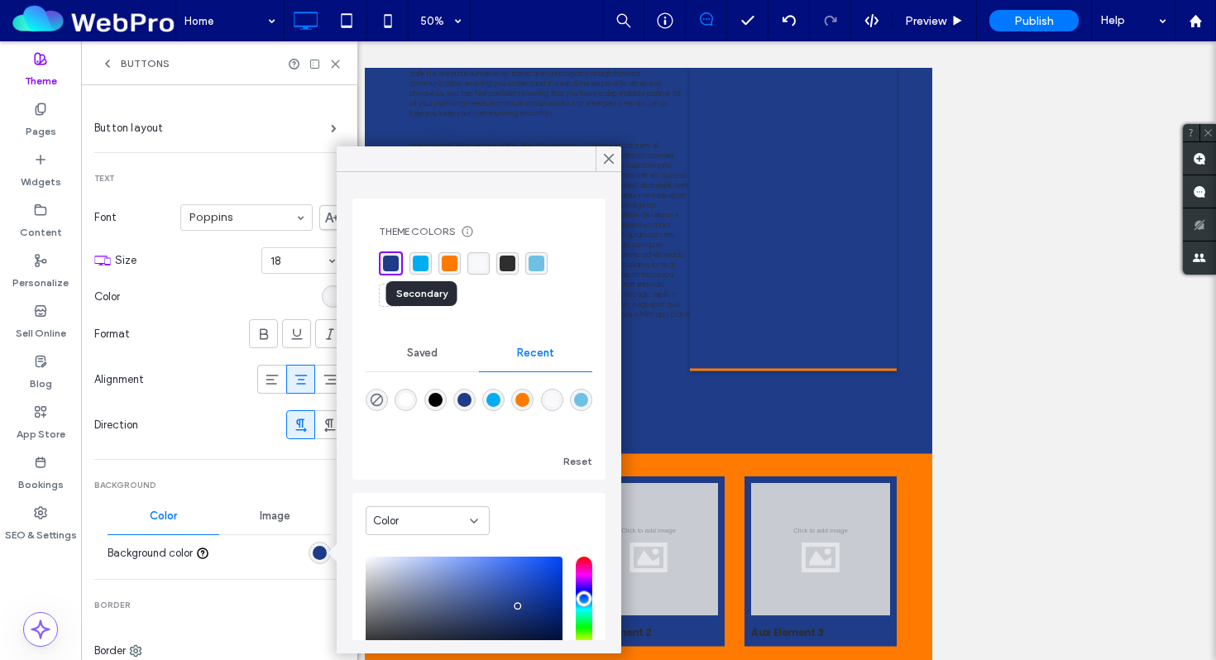
click at [416, 262] on div "rgba(0, 174, 239, 1)" at bounding box center [421, 264] width 16 height 16
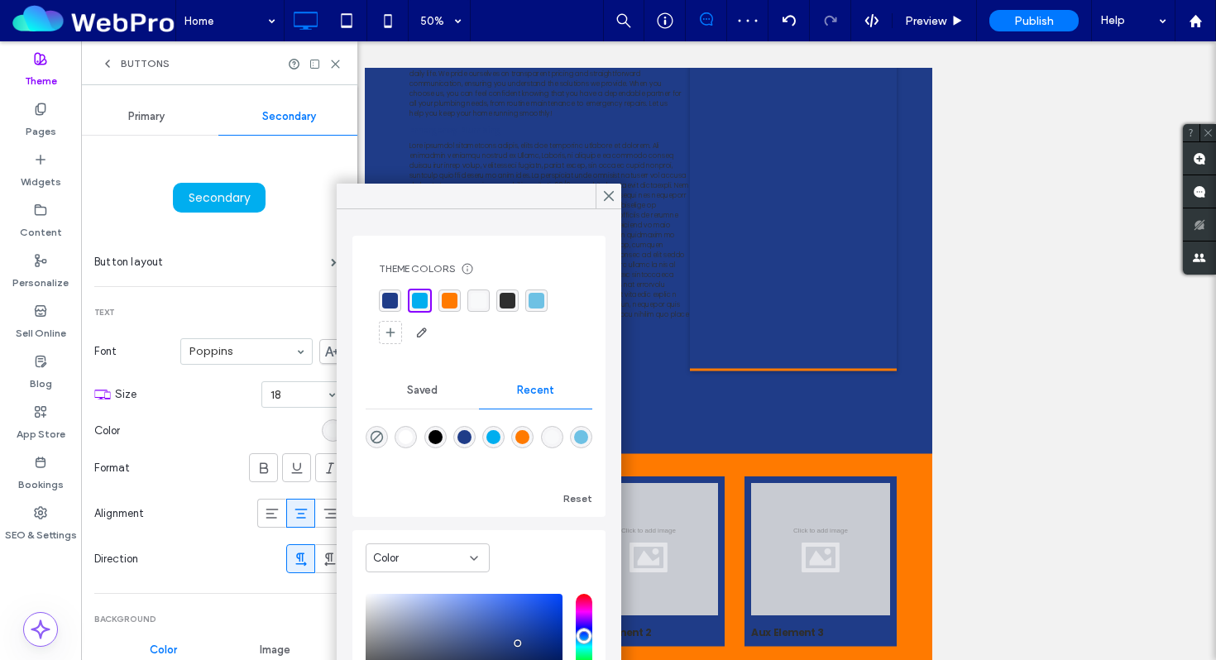
click at [153, 66] on span "Buttons" at bounding box center [145, 63] width 49 height 13
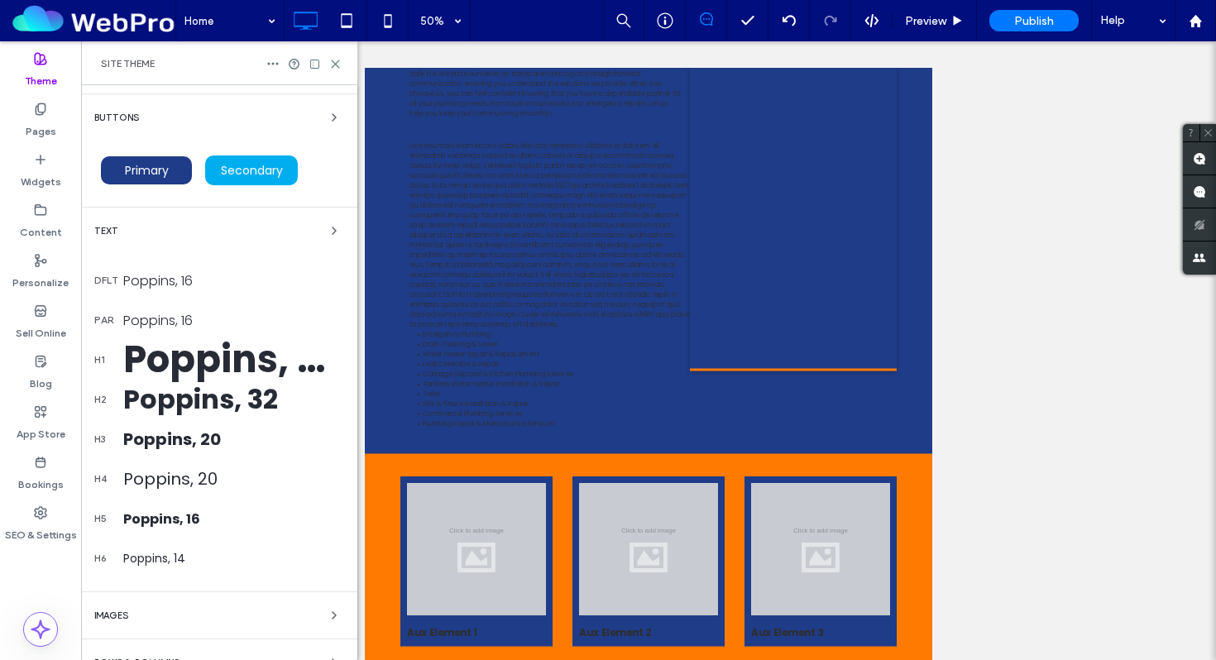
scroll to position [86, 0]
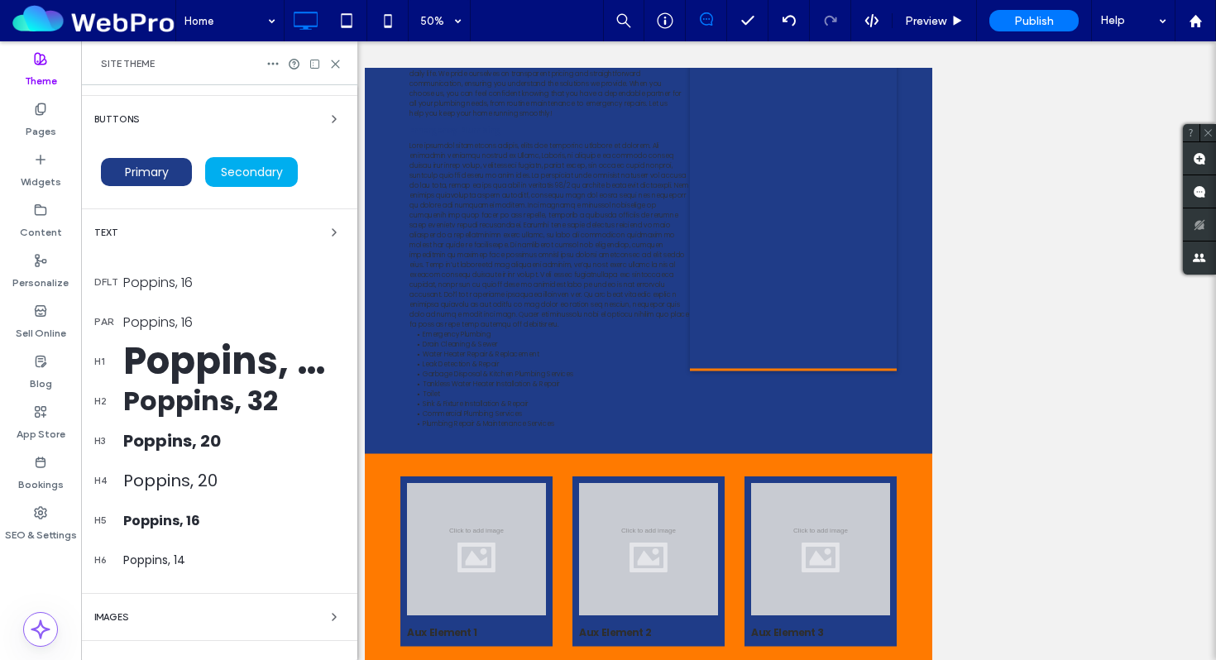
click at [198, 113] on div "Buttons" at bounding box center [219, 119] width 250 height 20
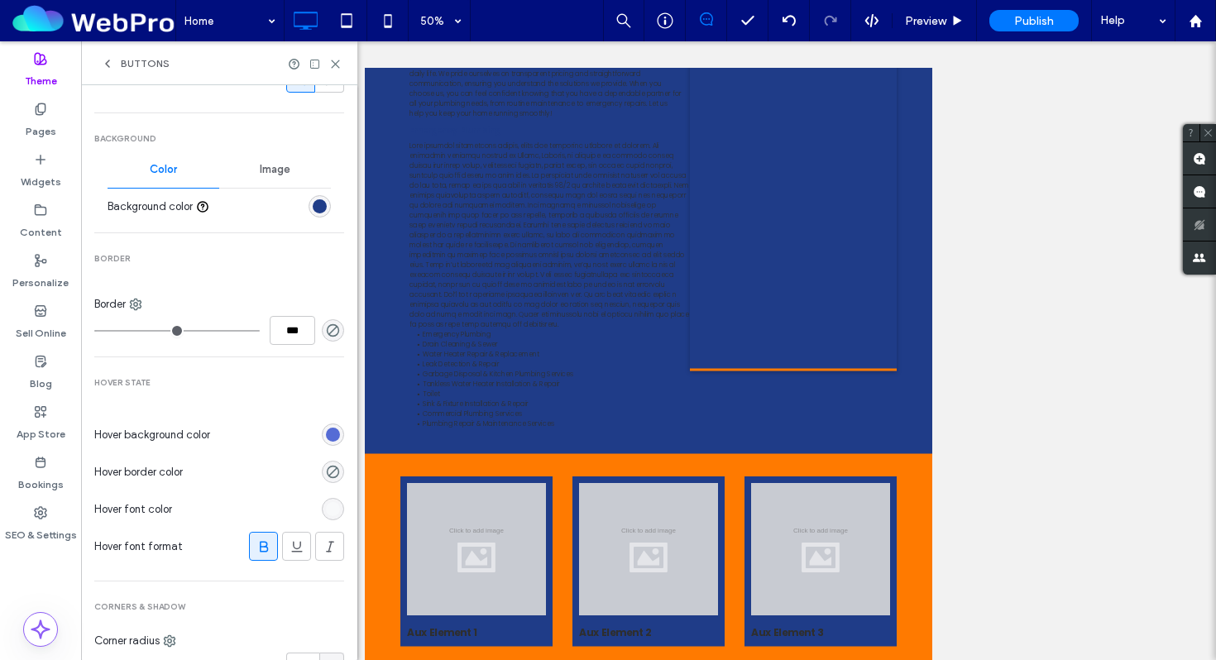
scroll to position [493, 0]
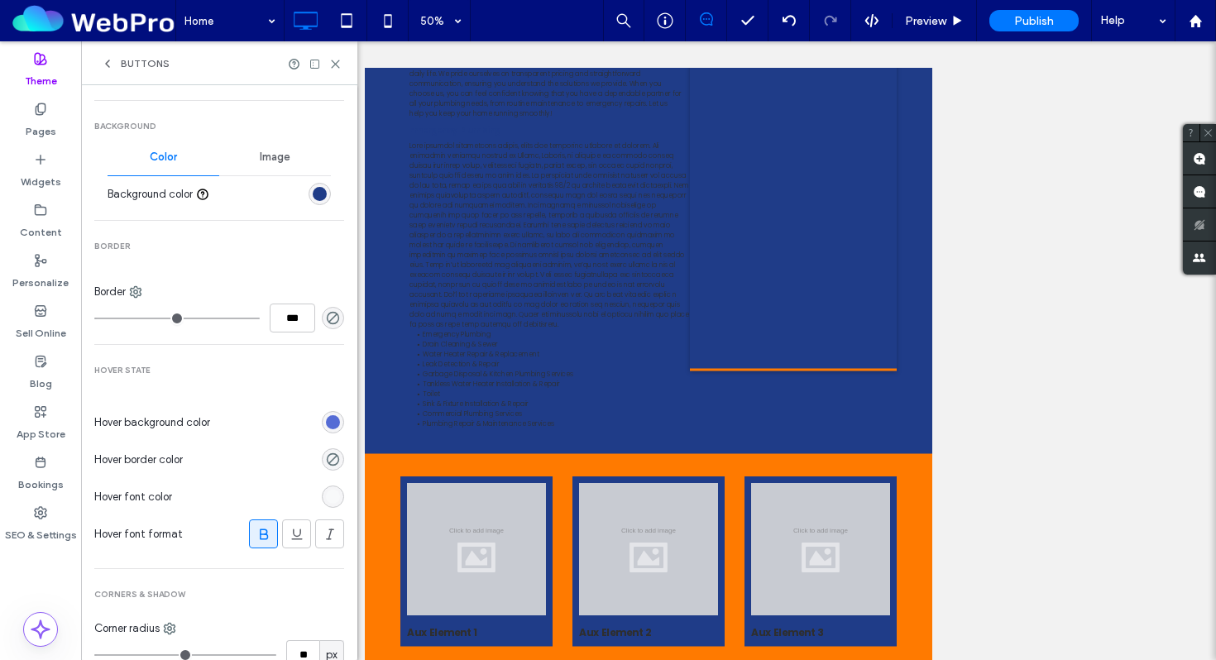
click at [328, 426] on div "rgba(65, 91, 209, 0.89)" at bounding box center [333, 422] width 14 height 14
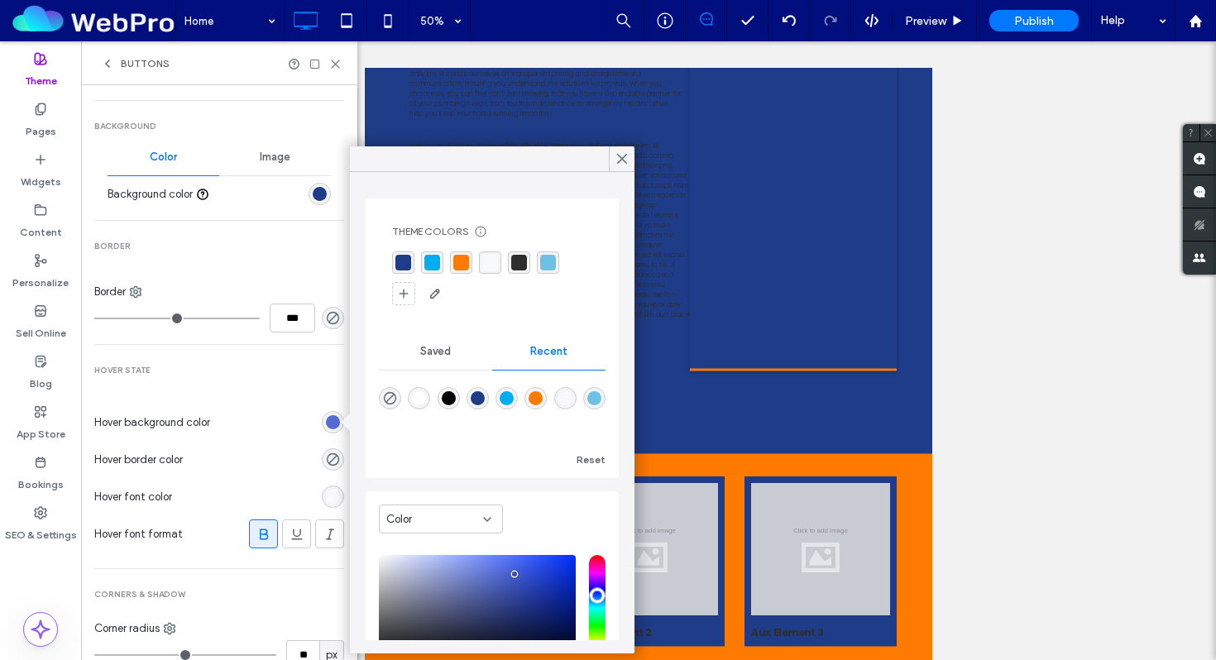
click at [432, 265] on div "rgba(0, 174, 239, 1)" at bounding box center [432, 263] width 16 height 16
click at [276, 452] on div at bounding box center [266, 459] width 155 height 29
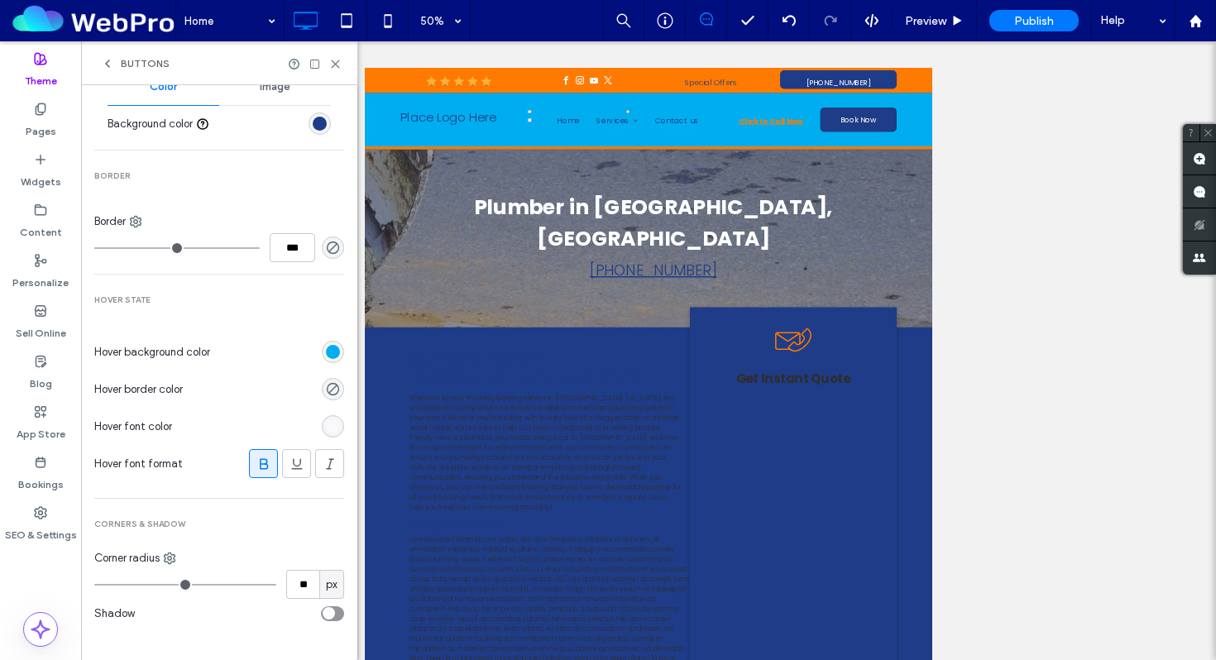
scroll to position [564, 0]
click at [326, 424] on div "rgb(248, 249, 250)" at bounding box center [333, 425] width 14 height 14
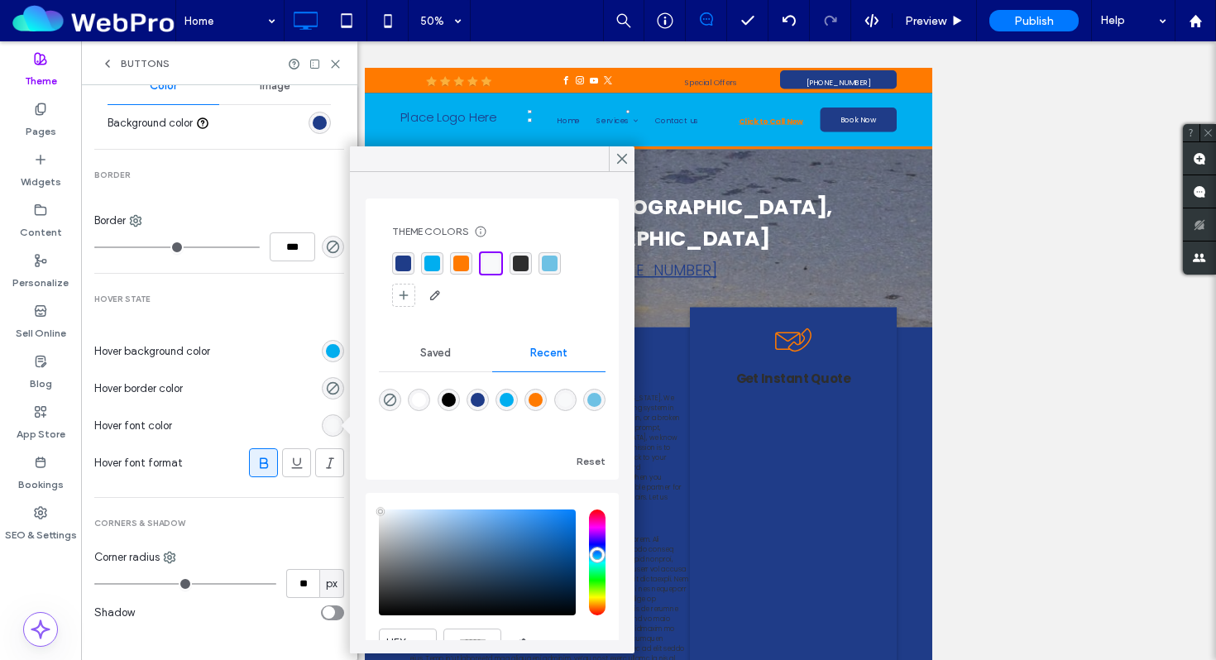
click at [408, 265] on div "rgba(31, 60, 136, 1)" at bounding box center [403, 264] width 16 height 16
click at [432, 263] on div "rgba(0, 174, 239, 1)" at bounding box center [434, 264] width 16 height 16
click at [489, 261] on div "rgba(248, 249, 250, 1)" at bounding box center [492, 264] width 16 height 16
click at [329, 389] on use "rgba(0, 0, 0, 0)" at bounding box center [333, 388] width 12 height 12
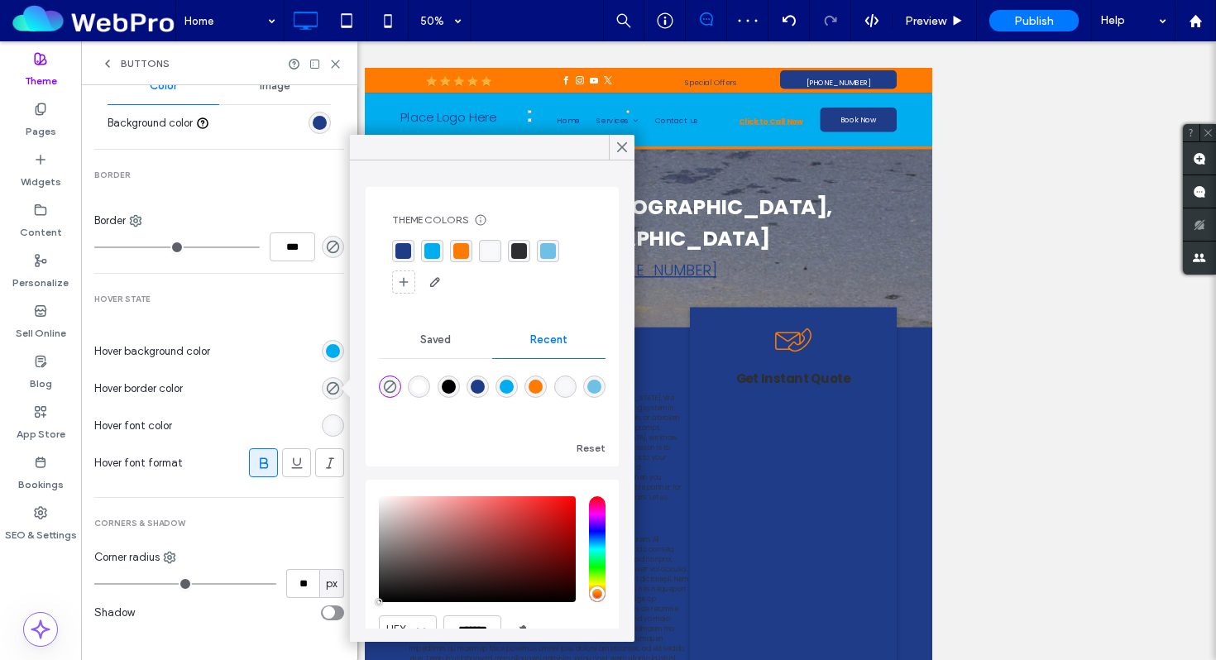
click at [407, 254] on div "rgba(31, 60, 136, 1)" at bounding box center [403, 251] width 16 height 16
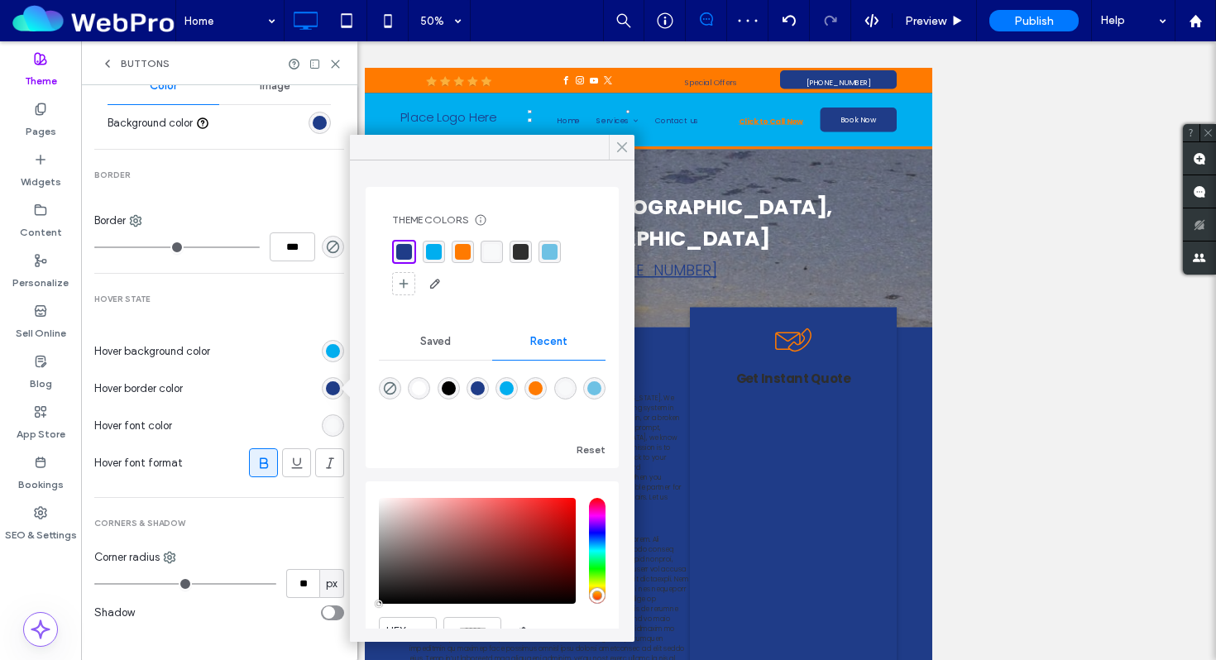
click at [614, 150] on div at bounding box center [622, 147] width 26 height 25
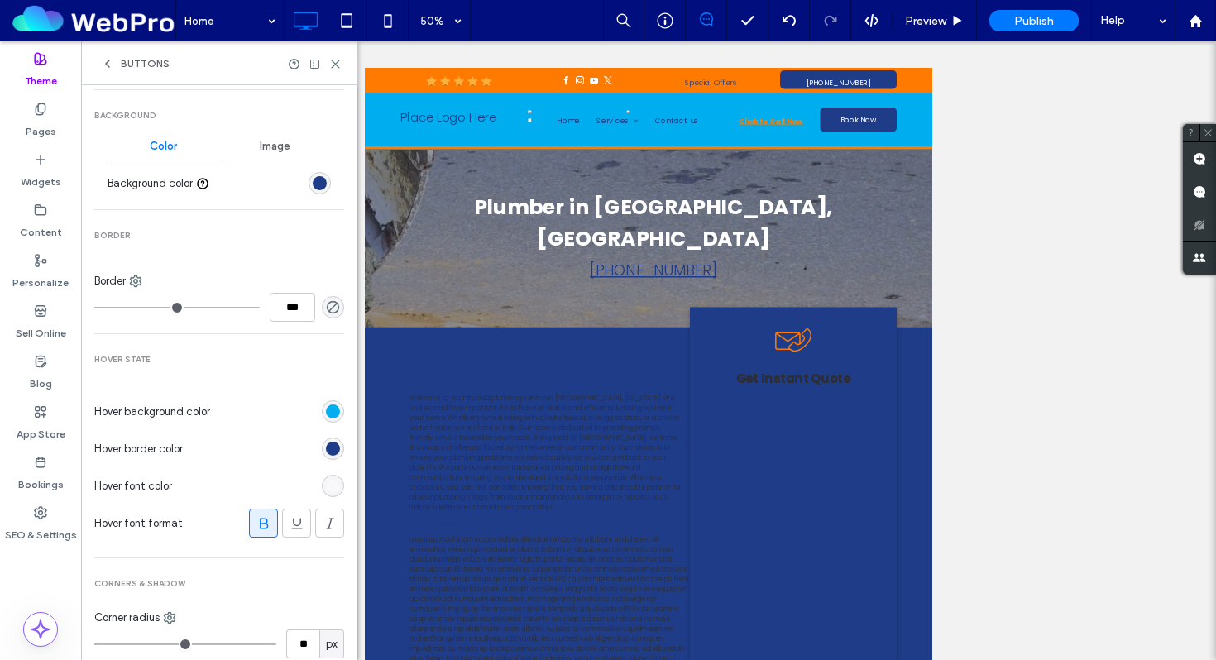
scroll to position [498, 0]
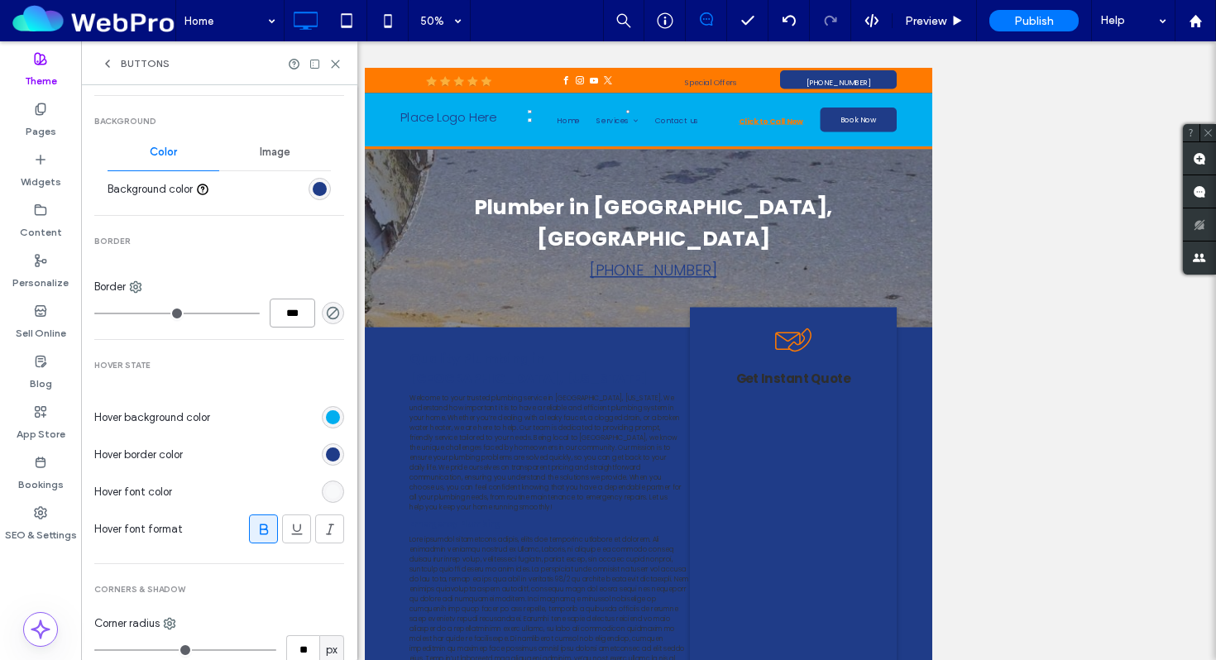
click at [279, 315] on input "***" at bounding box center [292, 313] width 45 height 29
type input "*"
type input "***"
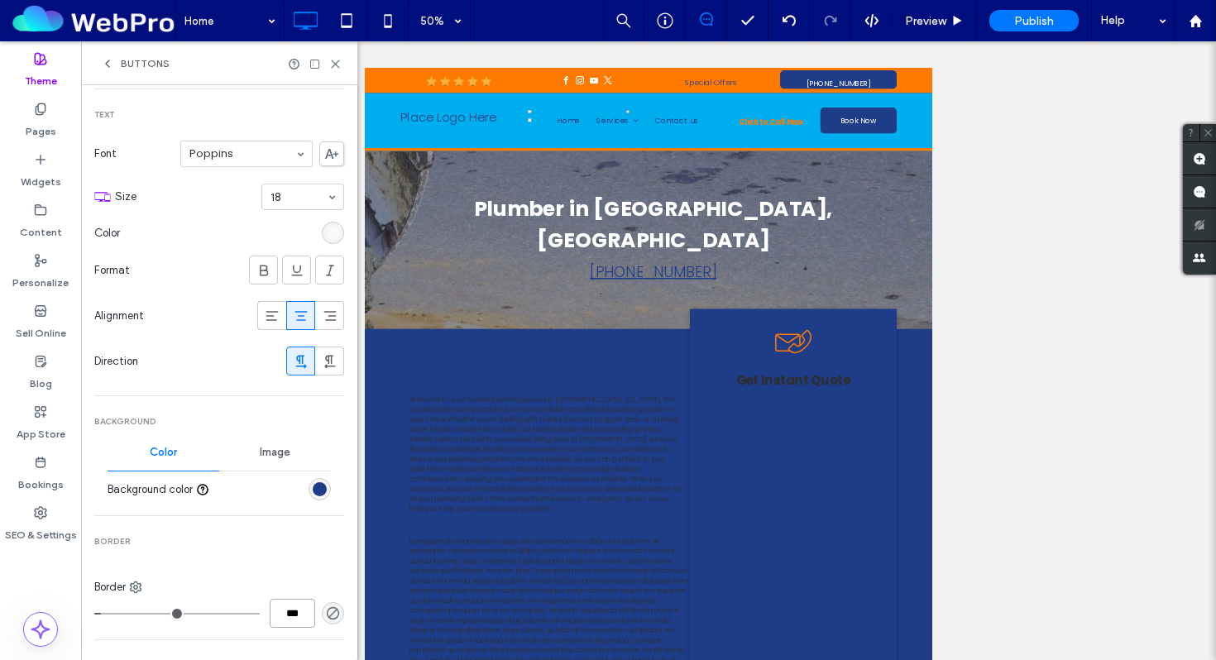
scroll to position [0, 0]
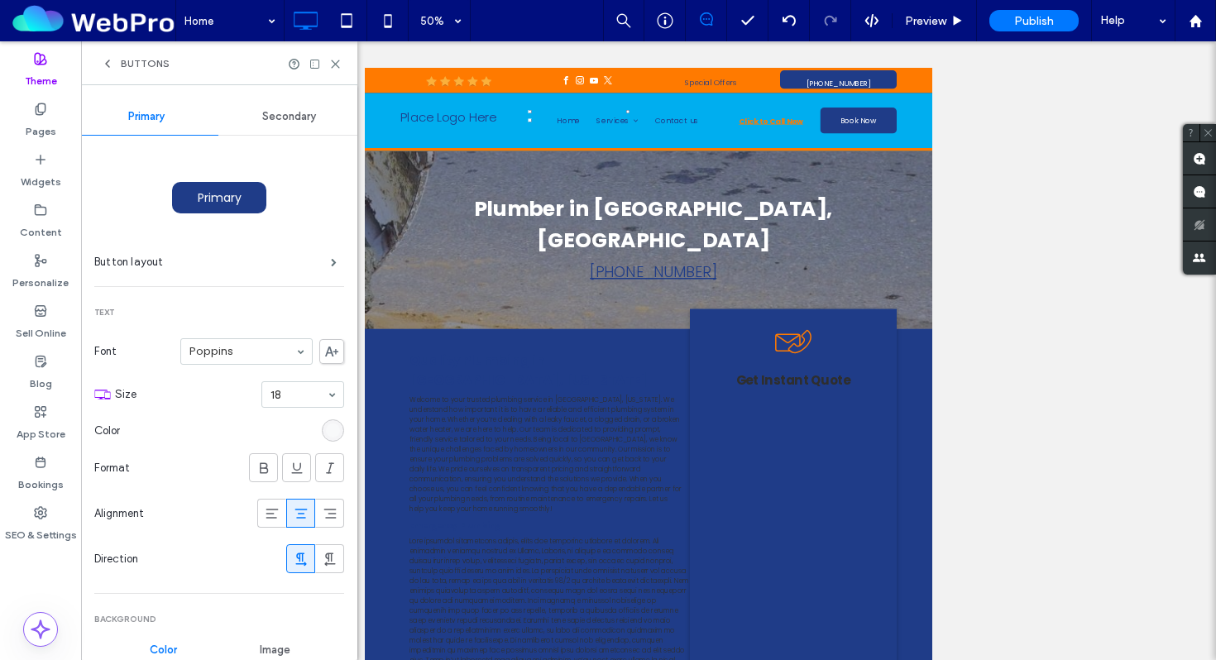
click at [136, 66] on span "Buttons" at bounding box center [145, 63] width 49 height 13
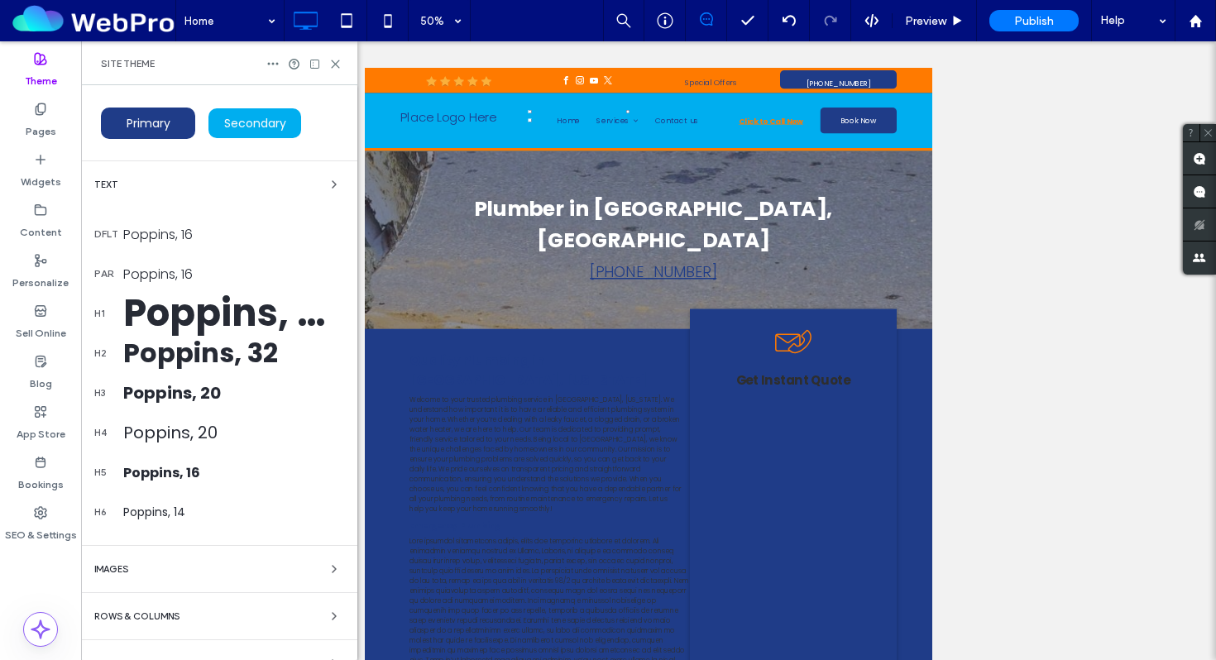
scroll to position [210, 0]
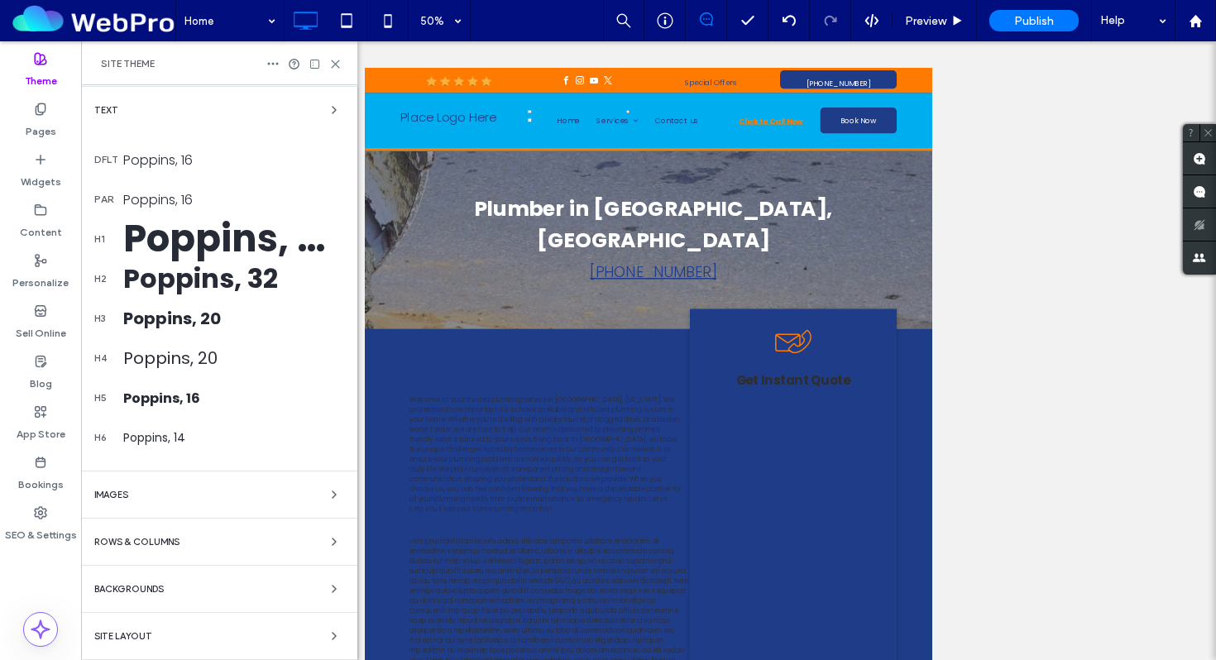
click at [167, 599] on div "Colors Buttons Primary Secondary Text dflt Poppins, 16 par Poppins, 16 h1 Poppi…" at bounding box center [219, 267] width 276 height 785
click at [154, 589] on span "Backgrounds" at bounding box center [128, 589] width 69 height 9
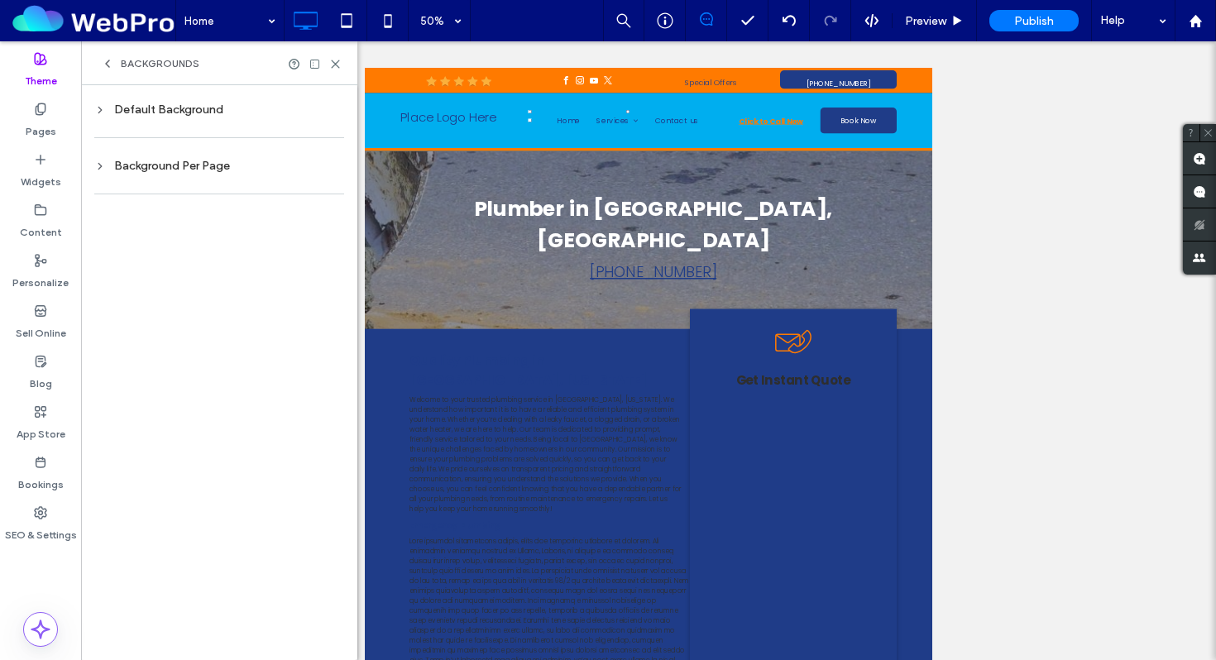
scroll to position [0, 0]
click at [164, 110] on div "Default Background" at bounding box center [219, 110] width 250 height 14
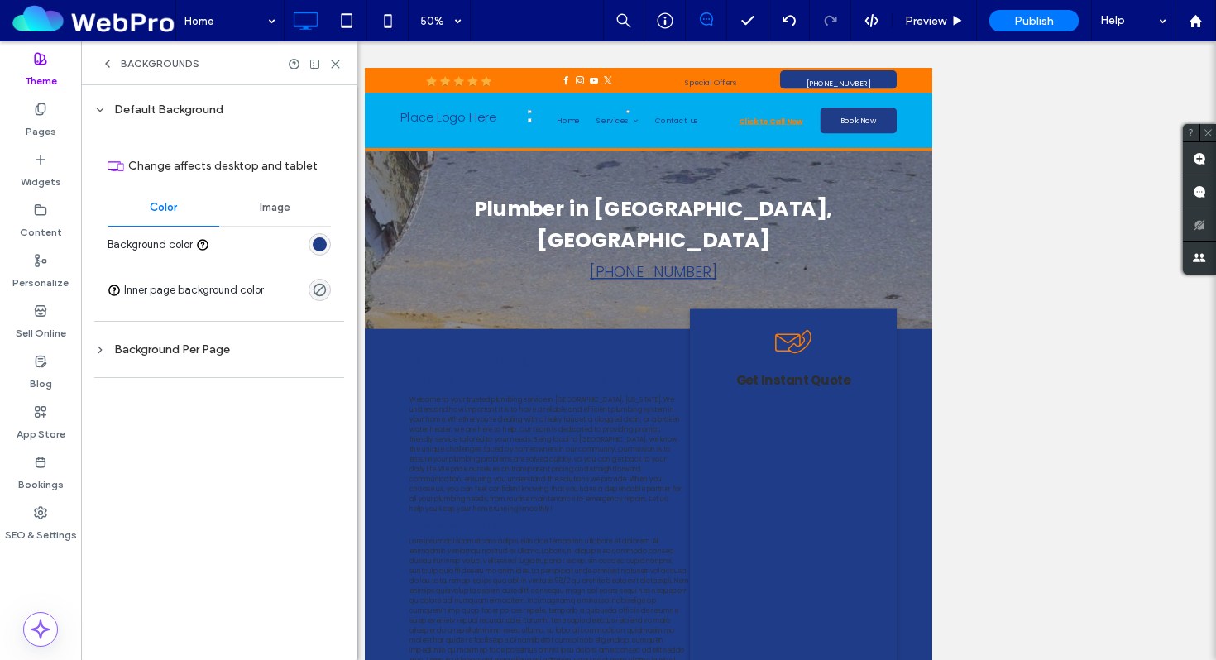
click at [318, 238] on div "rgb(31, 60, 136)" at bounding box center [320, 244] width 14 height 14
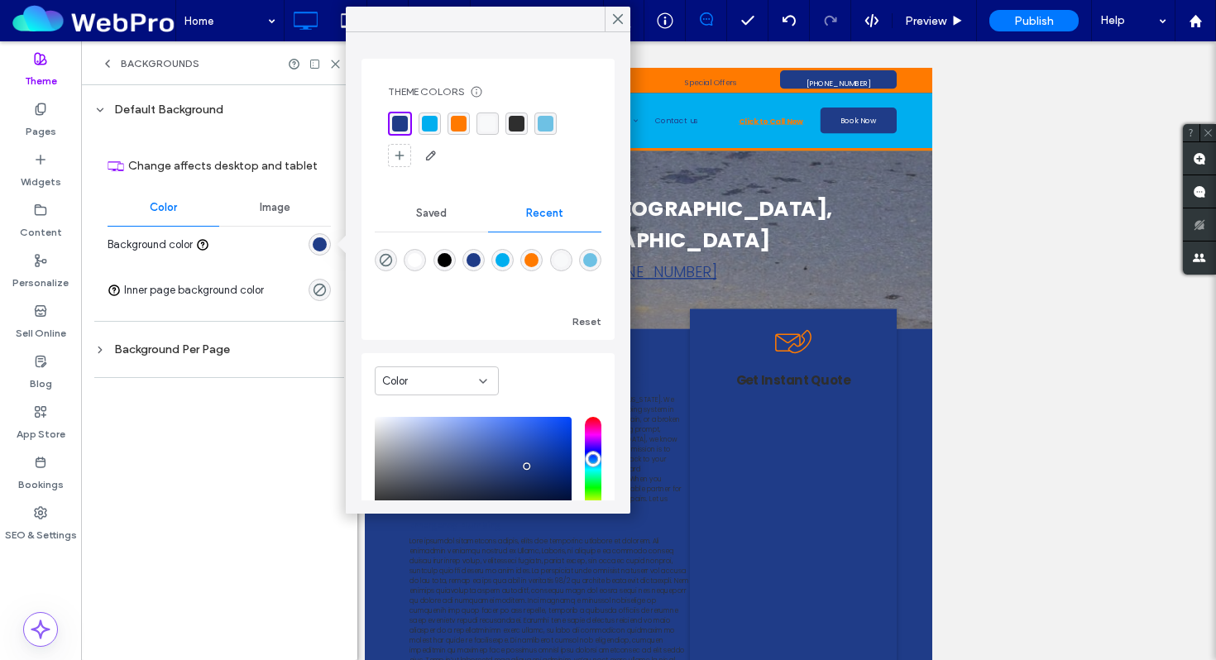
click at [484, 127] on div "rgba(248, 249, 250, 1)" at bounding box center [488, 124] width 16 height 16
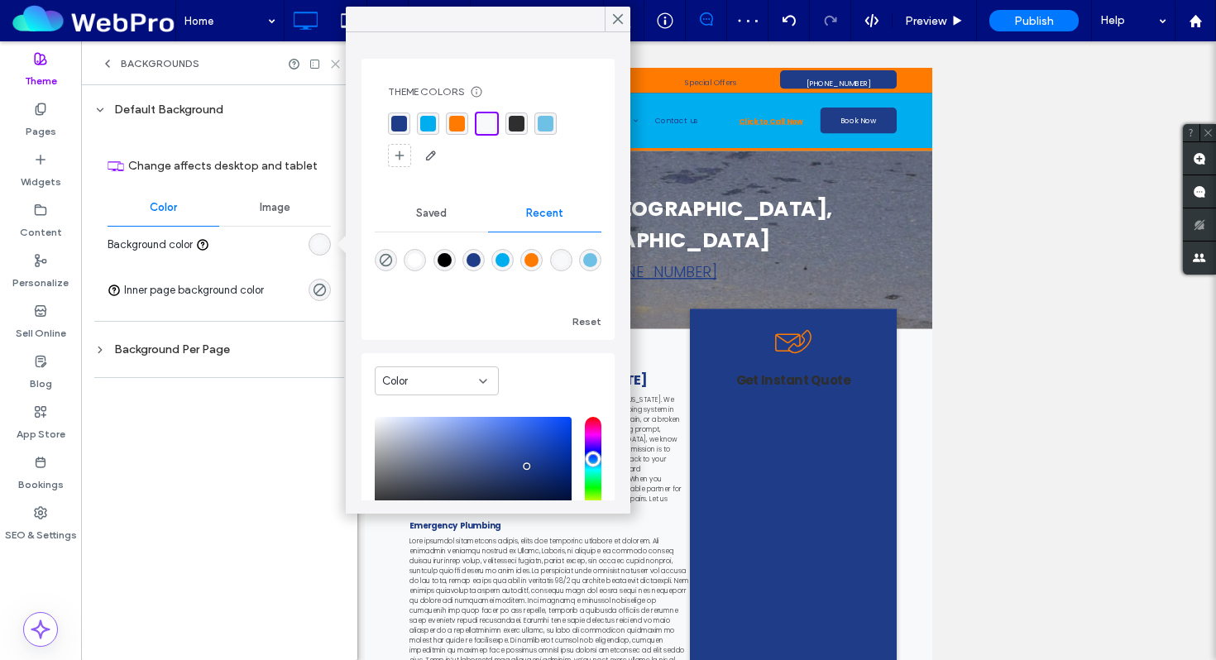
click at [337, 62] on use at bounding box center [335, 63] width 7 height 7
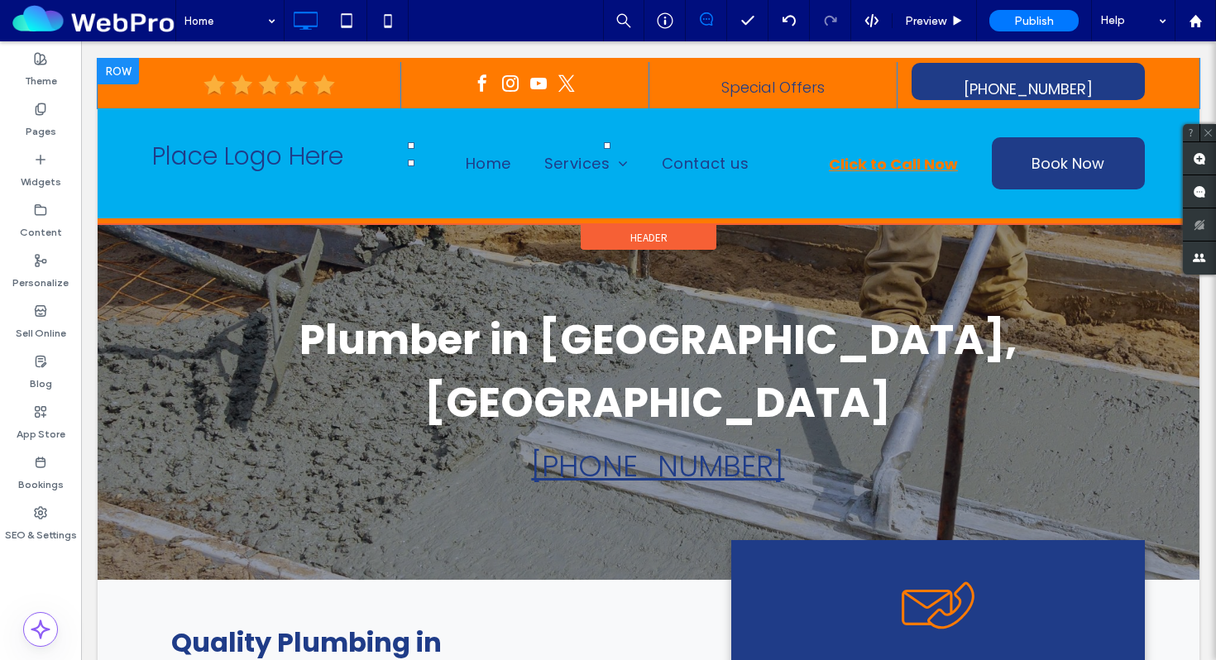
click at [150, 78] on div "Click To Paste Click To Paste Special Offers Click To Paste 229-367-5405 Click …" at bounding box center [648, 83] width 1101 height 50
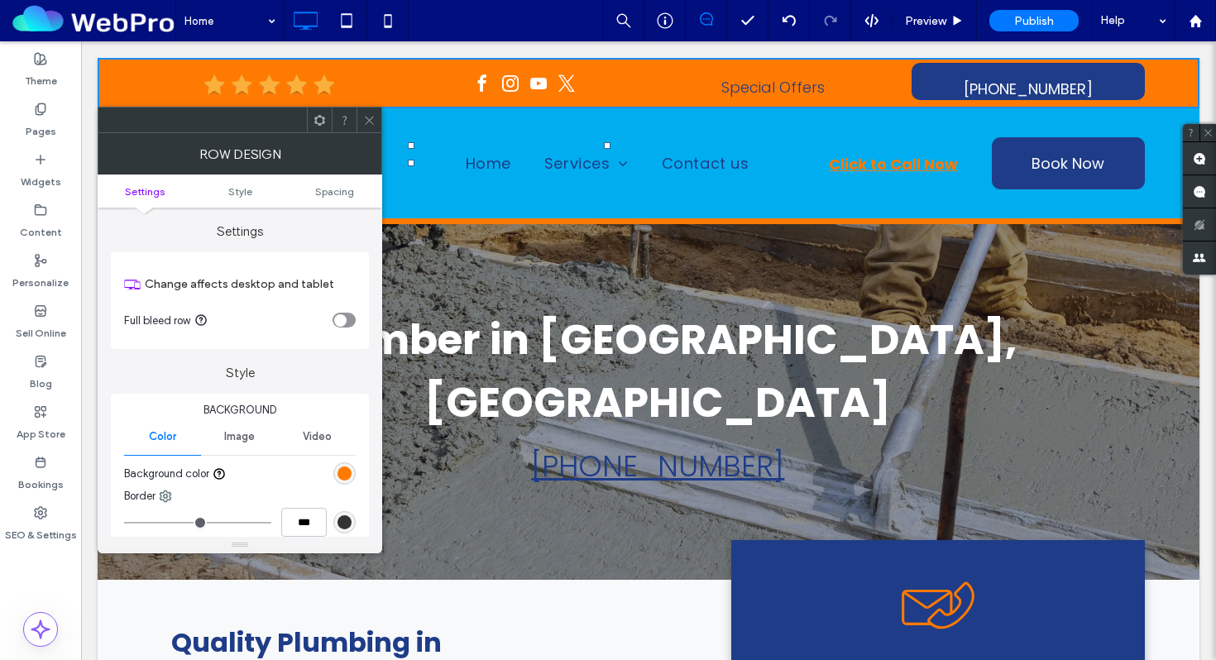
click at [342, 471] on div "rgb(255, 122, 0)" at bounding box center [344, 473] width 14 height 14
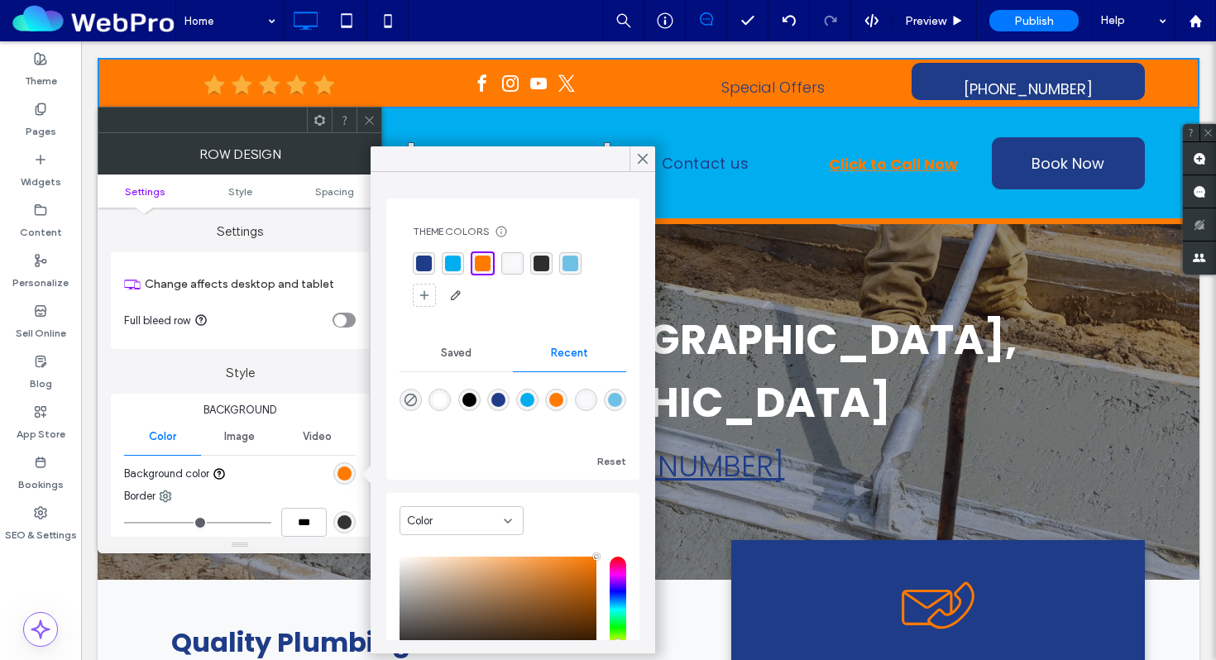
click at [456, 257] on div "rgba(0, 174, 239, 1)" at bounding box center [453, 264] width 16 height 16
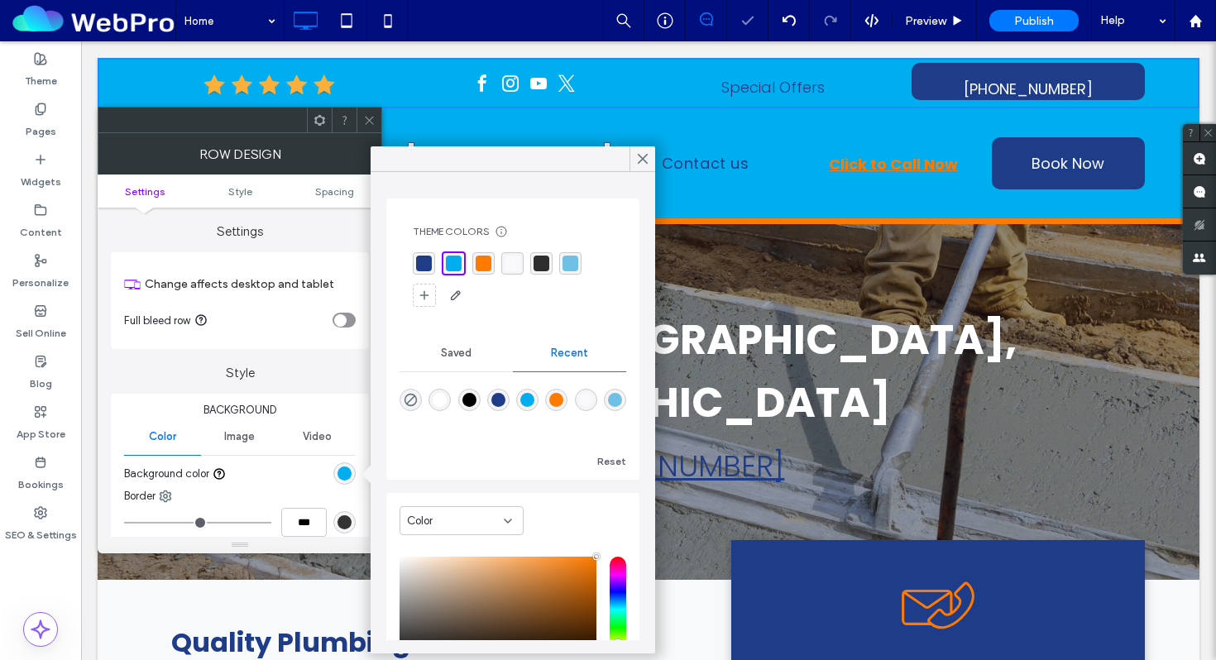
click at [363, 116] on icon at bounding box center [369, 120] width 12 height 12
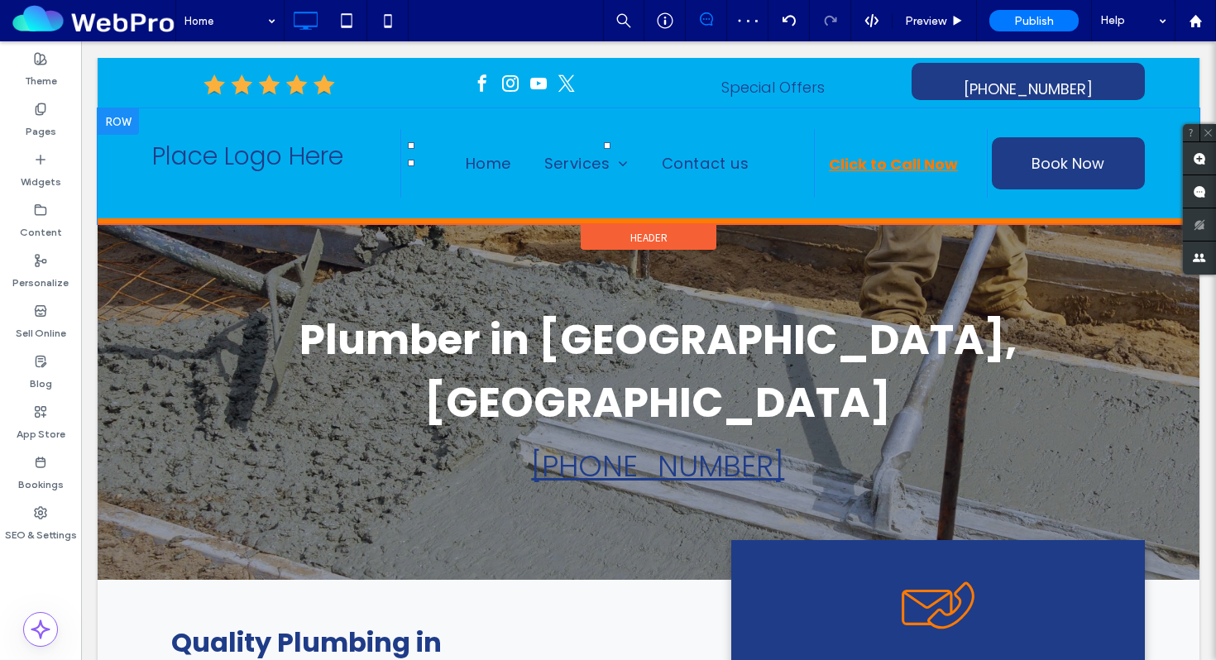
click at [128, 122] on div at bounding box center [118, 121] width 41 height 26
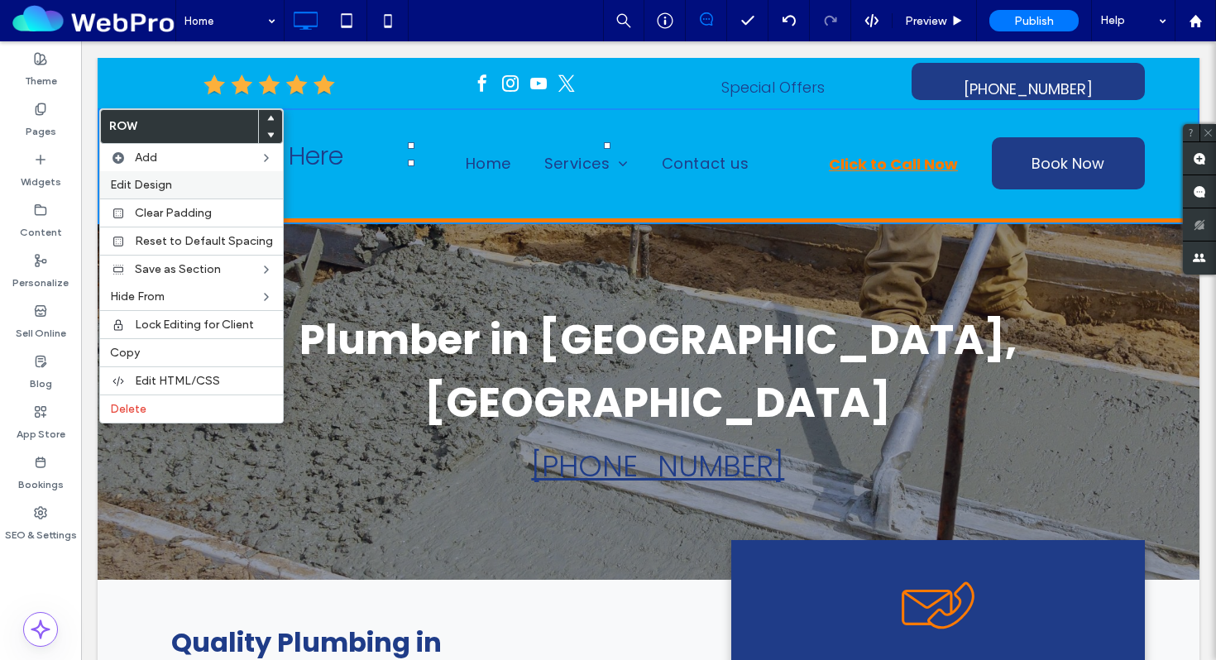
click at [174, 189] on label "Edit Design" at bounding box center [191, 185] width 163 height 14
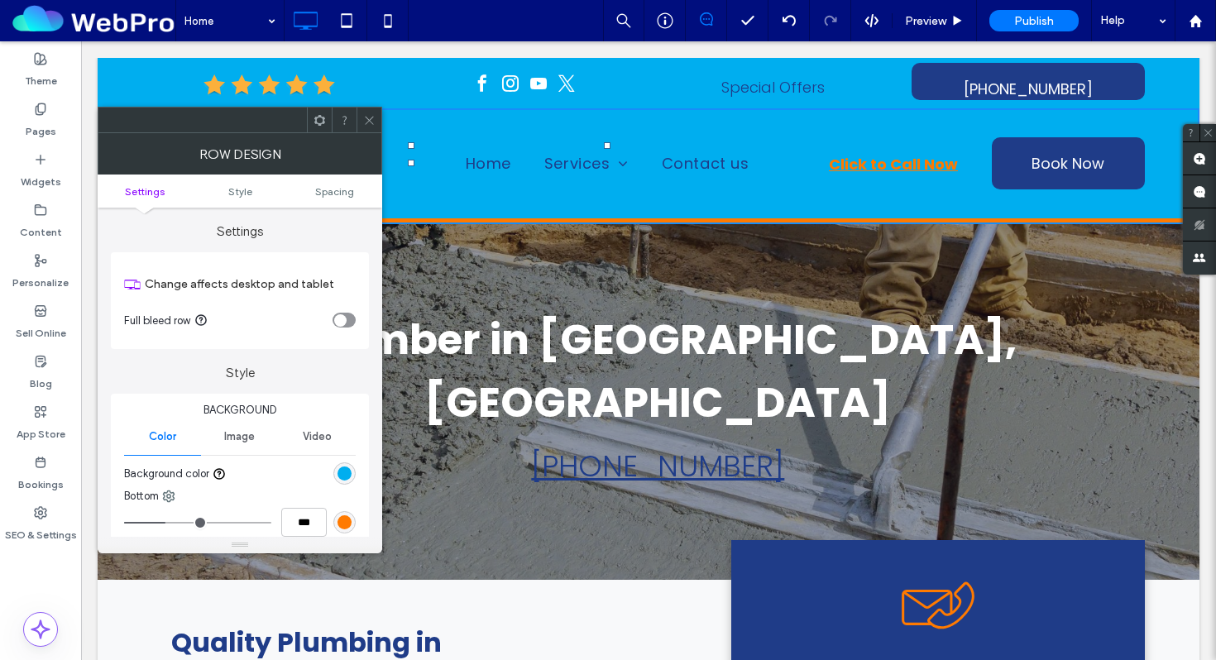
click at [346, 476] on div "rgb(0, 174, 239)" at bounding box center [344, 473] width 14 height 14
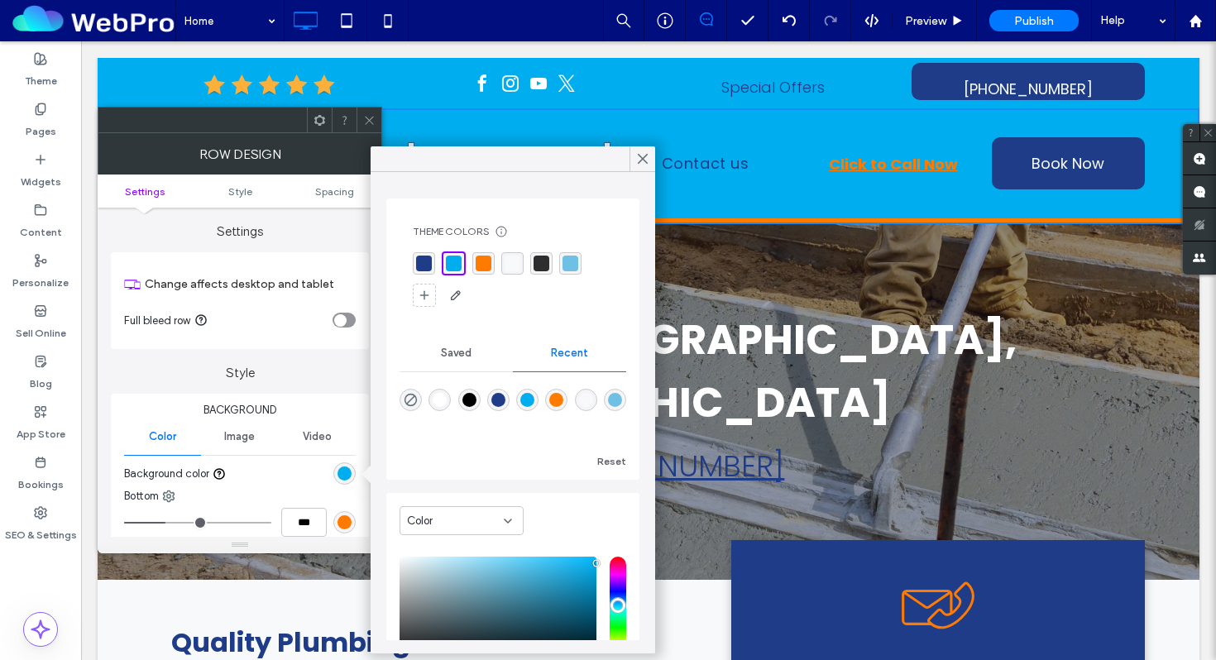
click at [427, 263] on div "rgba(31, 60, 136, 1)" at bounding box center [424, 264] width 16 height 16
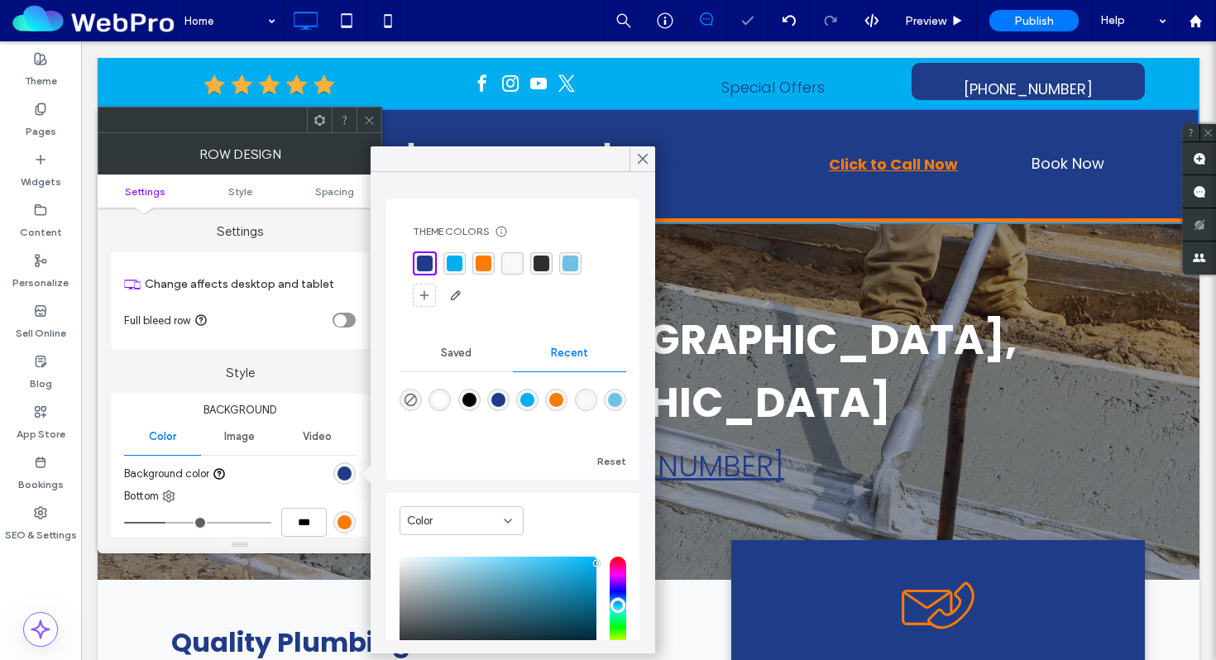
click at [375, 125] on div at bounding box center [368, 119] width 25 height 25
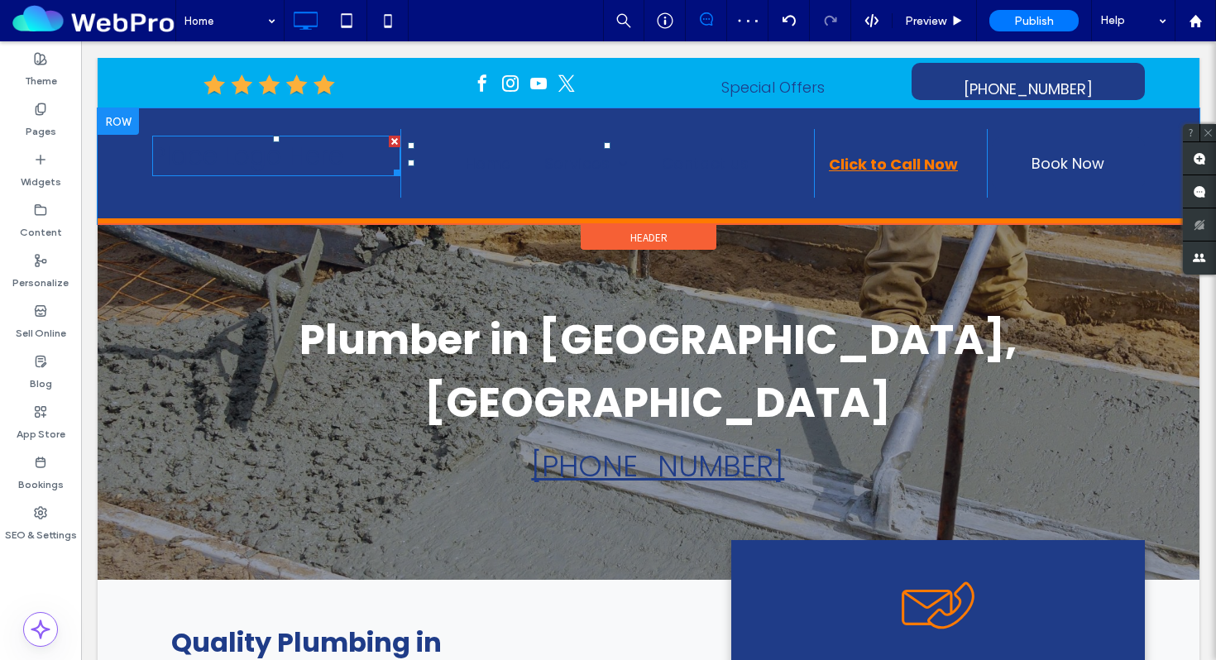
click at [277, 164] on span "Place Logo Here" at bounding box center [247, 156] width 191 height 36
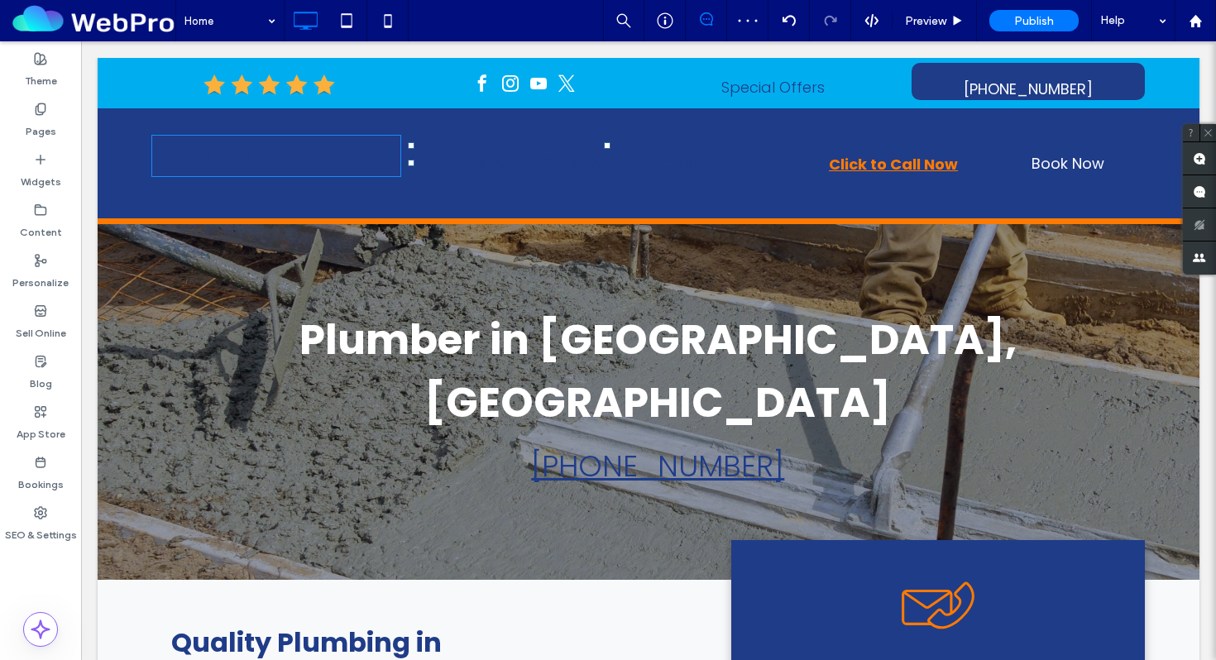
type input "*******"
type input "**"
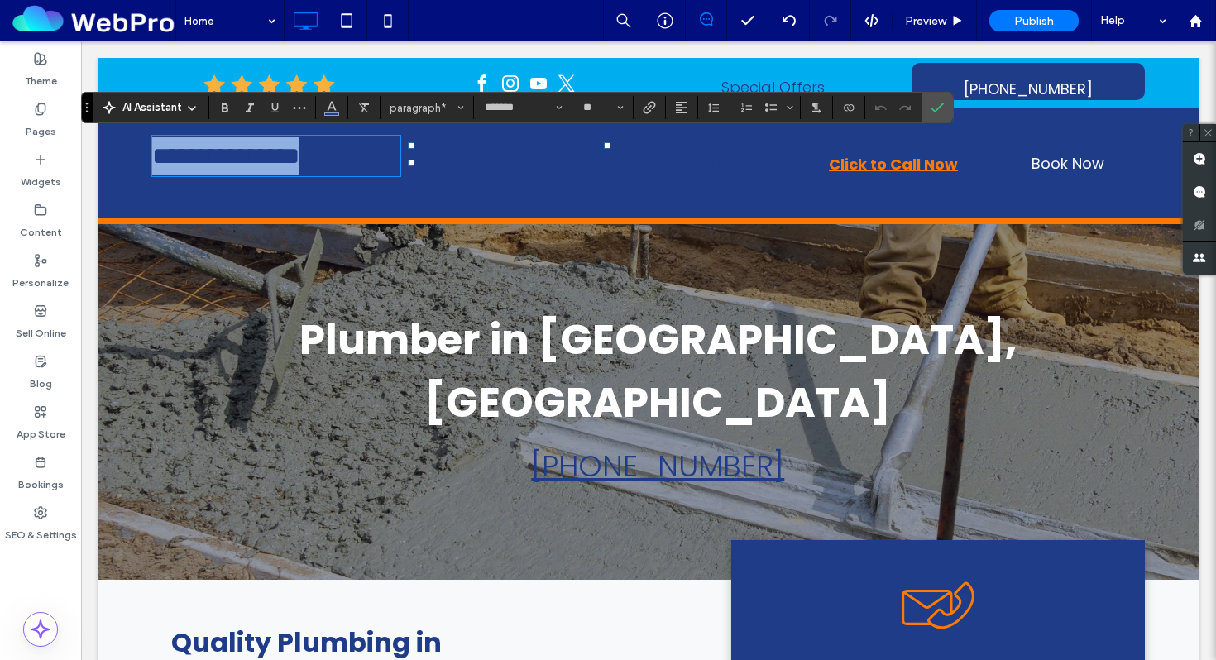
click at [486, 176] on span "Home" at bounding box center [488, 162] width 48 height 31
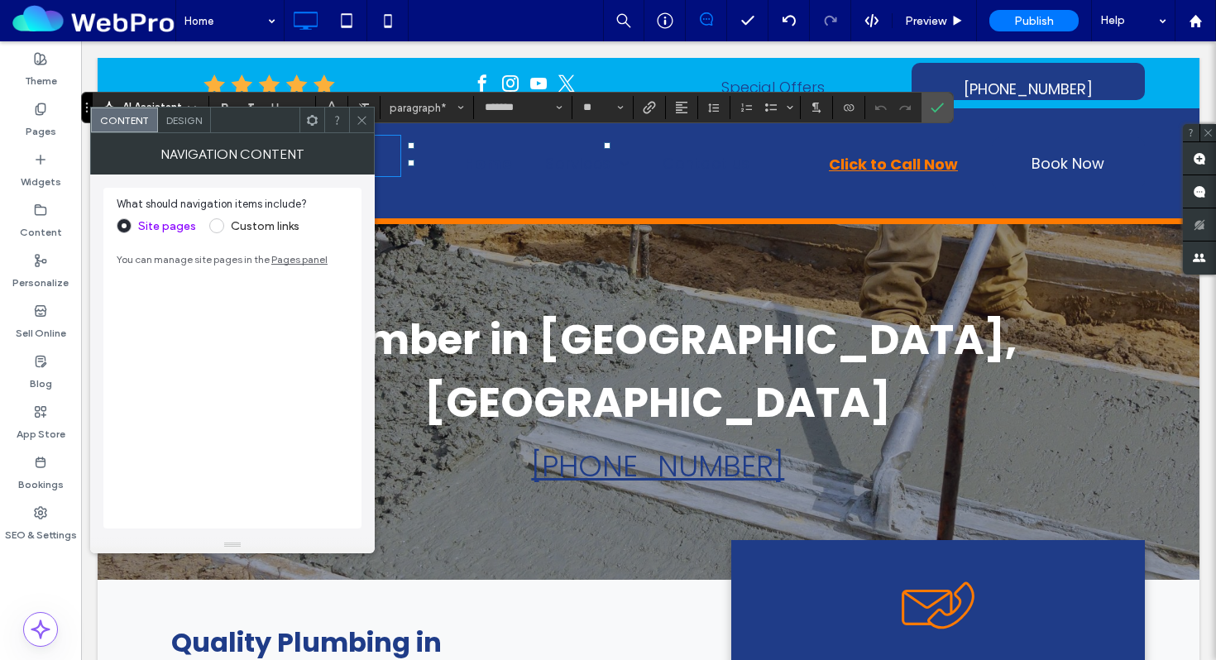
click at [489, 157] on span "Home" at bounding box center [488, 162] width 48 height 31
click at [361, 118] on icon at bounding box center [362, 120] width 12 height 12
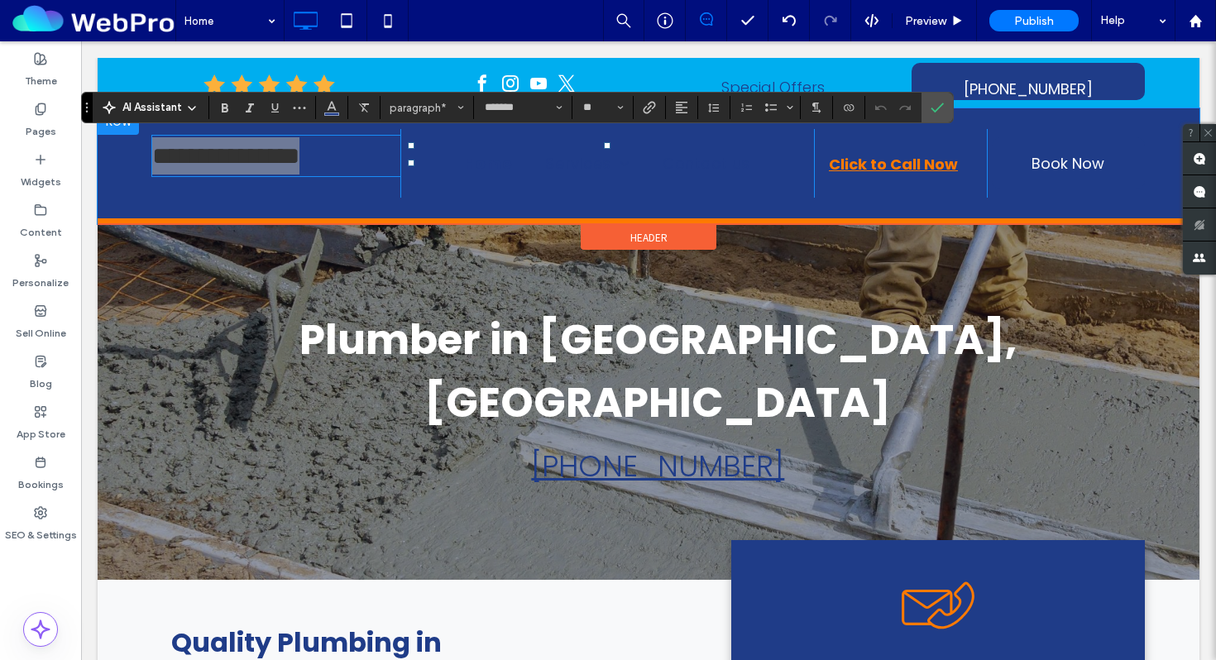
click at [509, 157] on span "Home" at bounding box center [488, 162] width 48 height 31
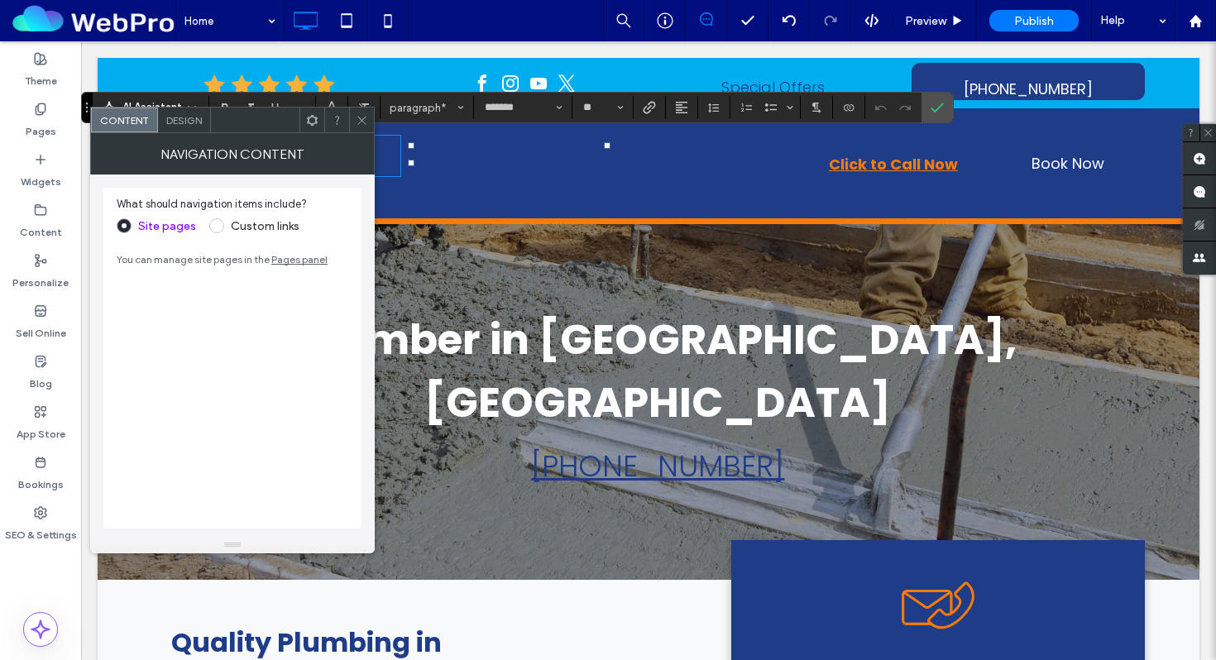
click at [356, 121] on icon at bounding box center [362, 120] width 12 height 12
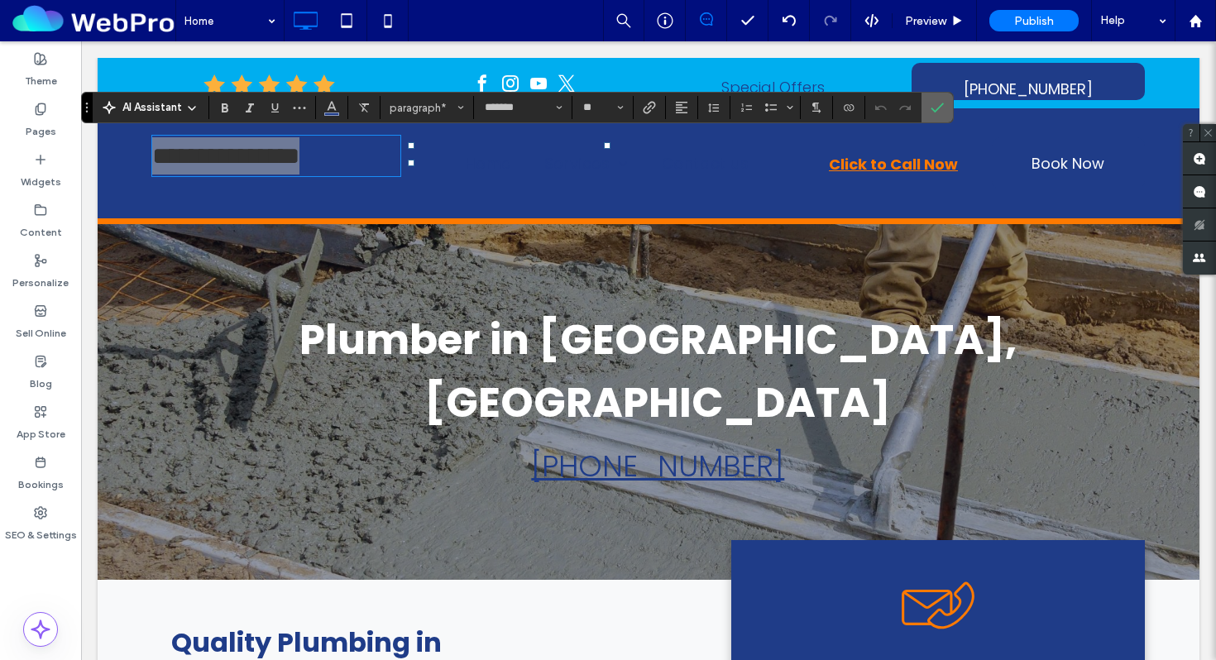
click at [931, 109] on icon "Confirm" at bounding box center [936, 107] width 13 height 13
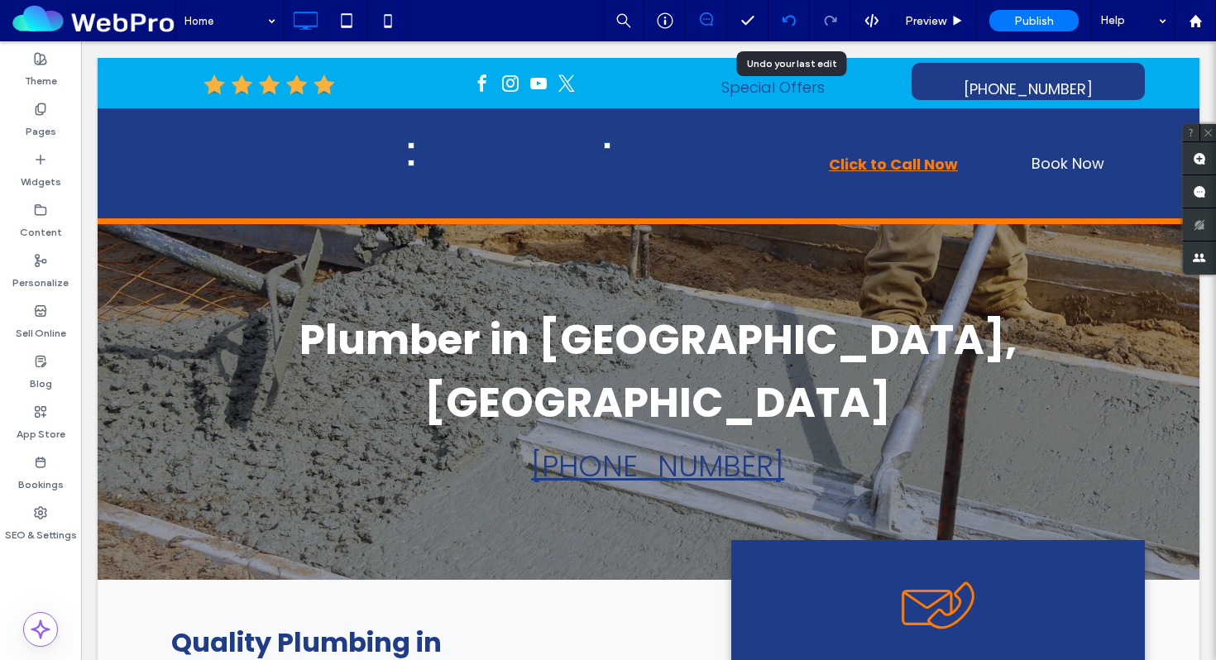
click at [795, 10] on div at bounding box center [788, 20] width 41 height 41
click at [790, 25] on icon at bounding box center [788, 20] width 13 height 13
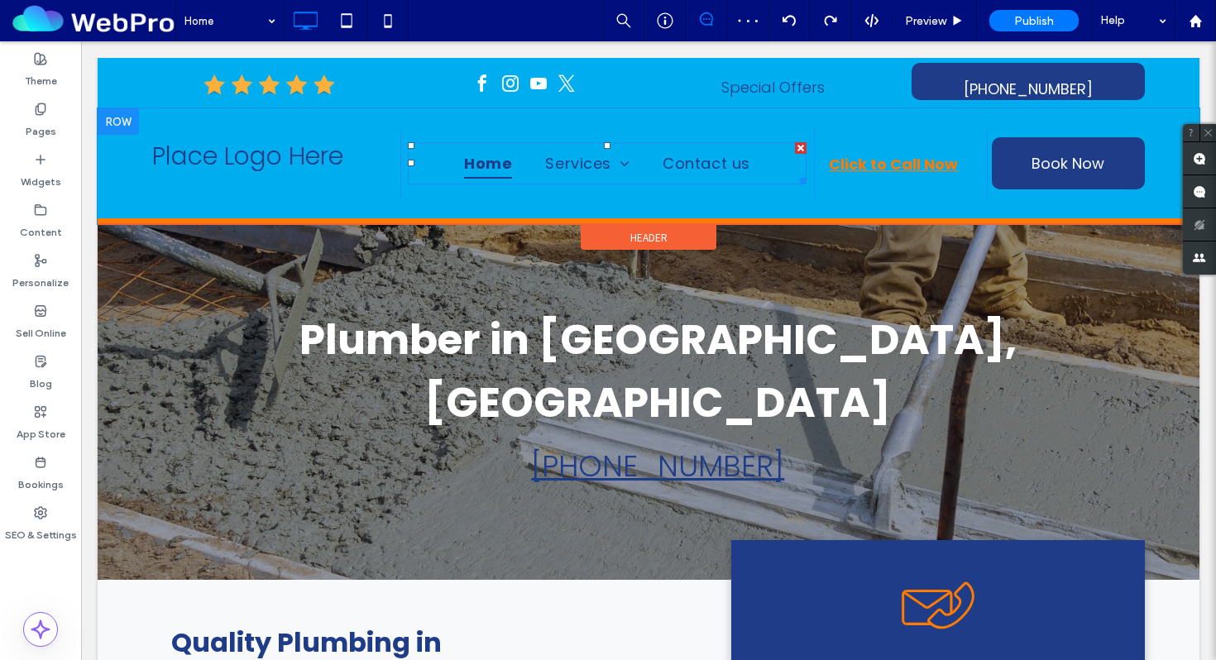
click at [526, 165] on link "Home" at bounding box center [487, 162] width 81 height 31
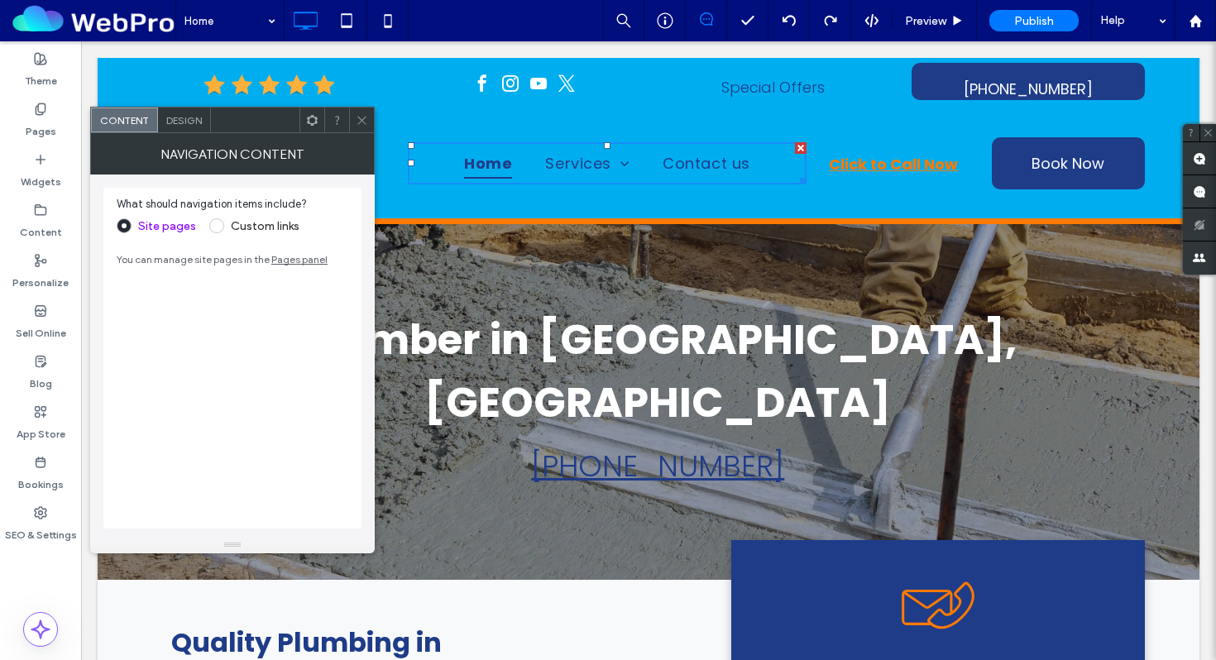
click at [351, 121] on div at bounding box center [361, 119] width 25 height 25
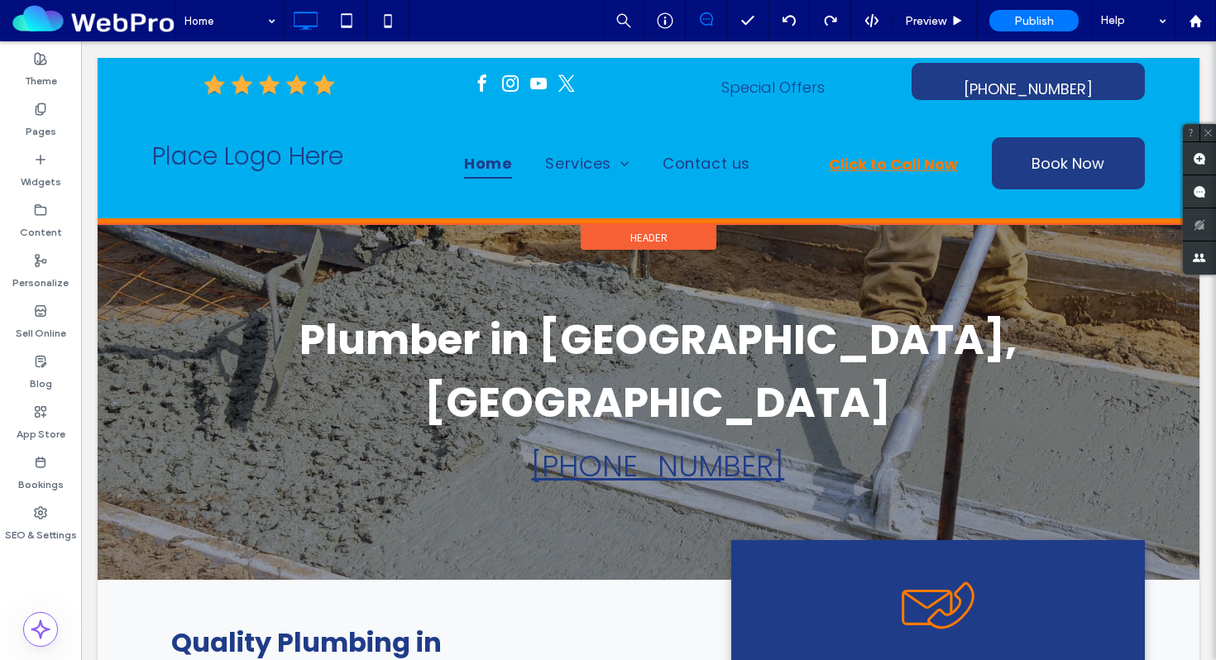
click at [613, 229] on div "Header" at bounding box center [648, 237] width 136 height 25
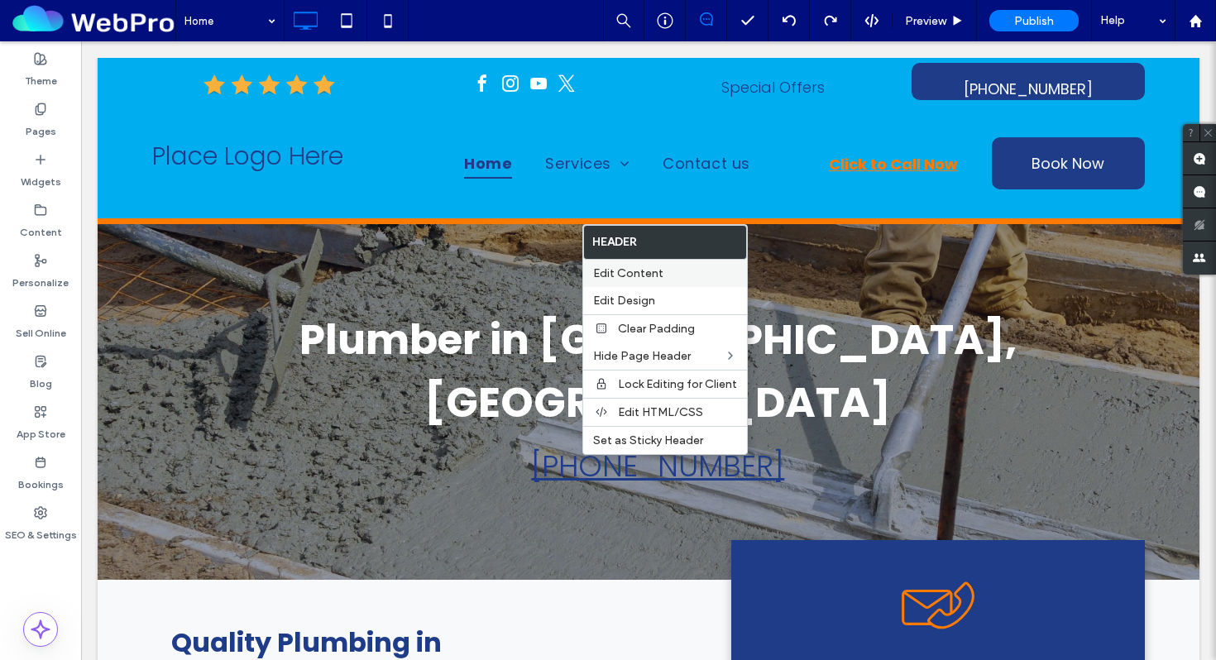
click at [618, 267] on span "Edit Content" at bounding box center [628, 273] width 70 height 14
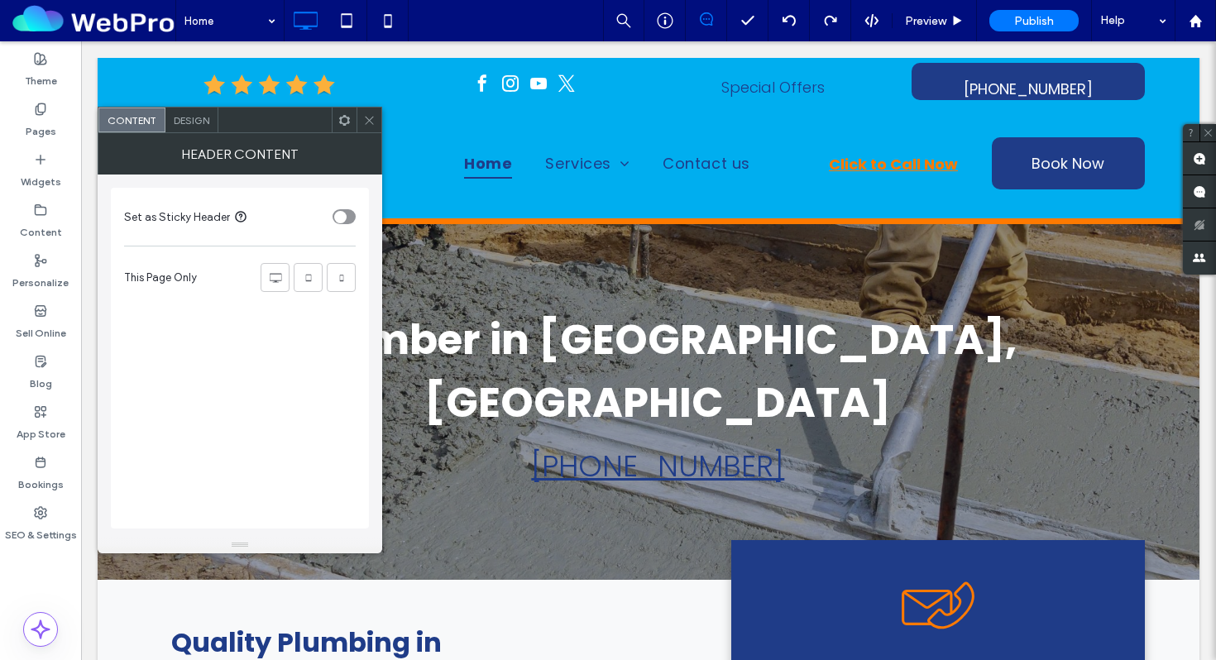
click at [206, 119] on span "Design" at bounding box center [192, 120] width 36 height 12
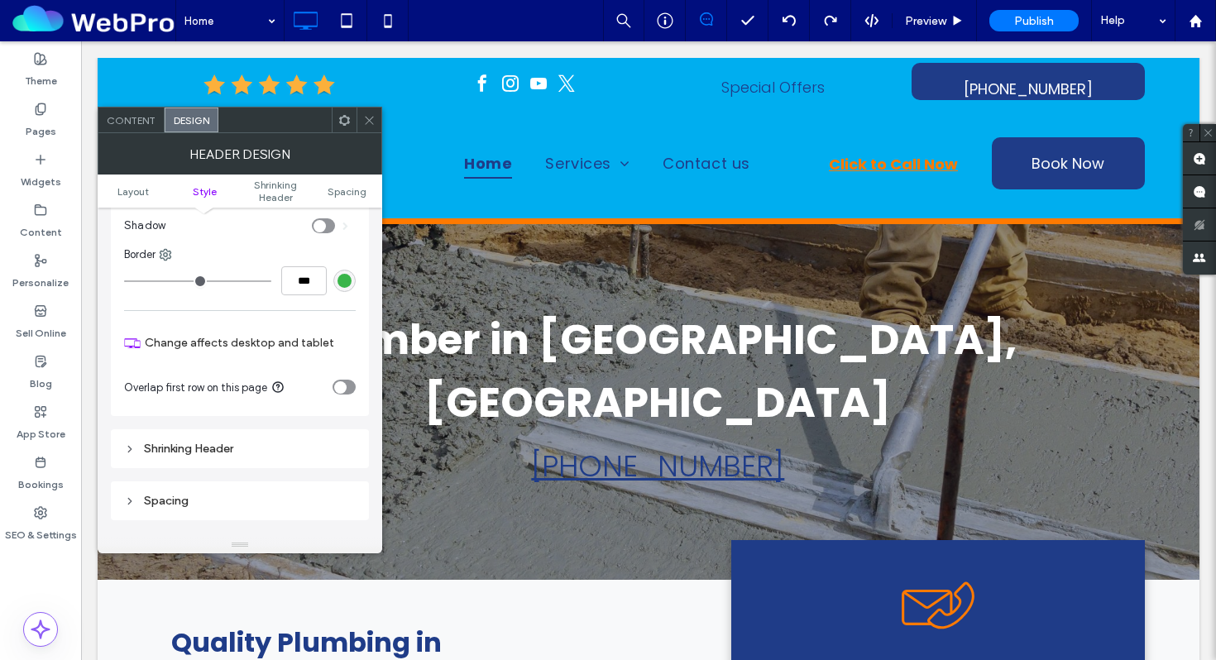
scroll to position [303, 0]
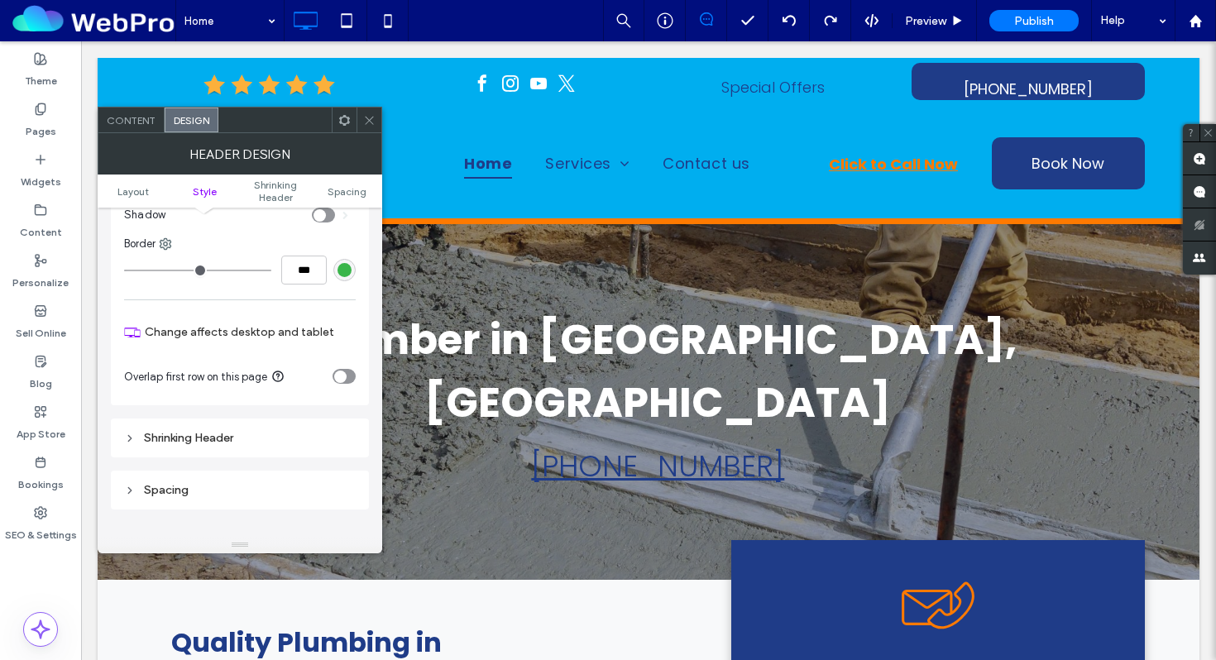
click at [223, 442] on div "Shrinking Header" at bounding box center [240, 438] width 232 height 14
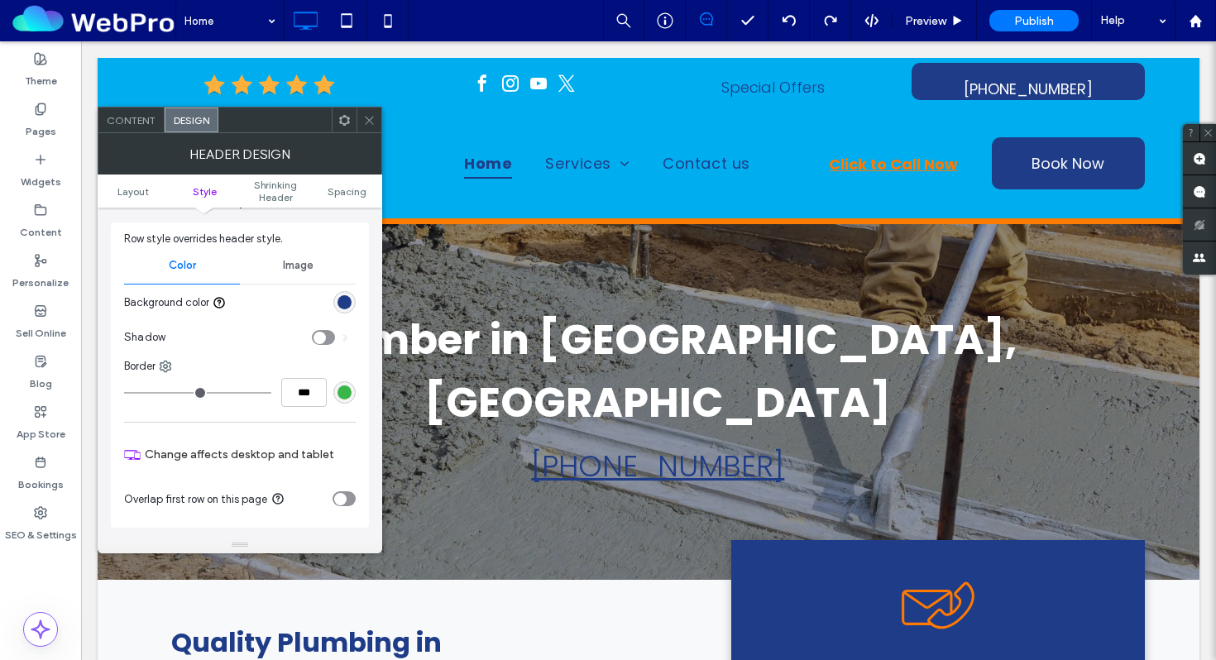
scroll to position [178, 0]
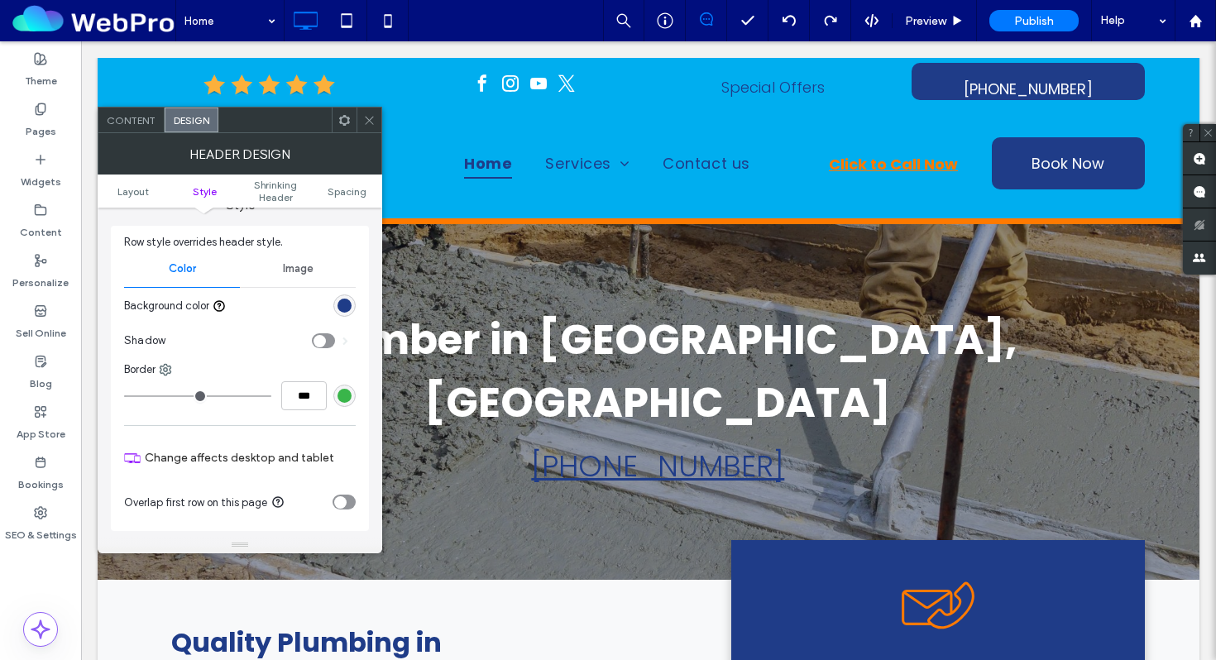
click at [345, 309] on div "rgb(31, 60, 136)" at bounding box center [344, 306] width 14 height 14
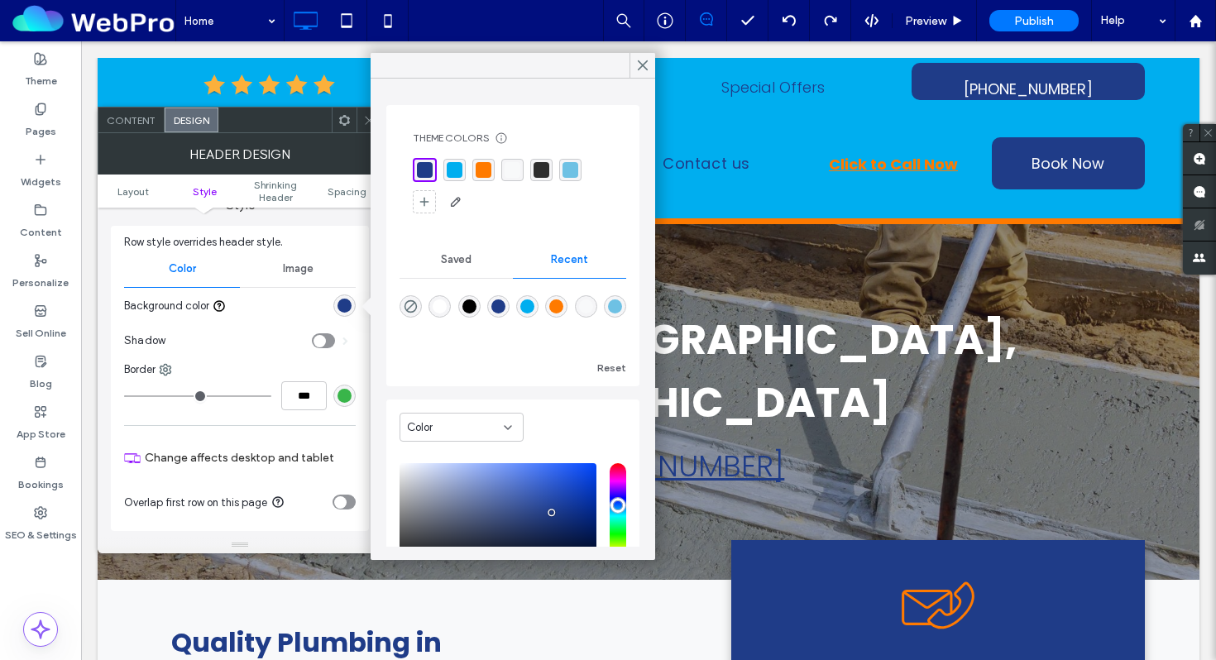
click at [516, 169] on div "rgba(248, 249, 250, 1)" at bounding box center [512, 170] width 16 height 16
click at [361, 122] on div at bounding box center [368, 119] width 25 height 25
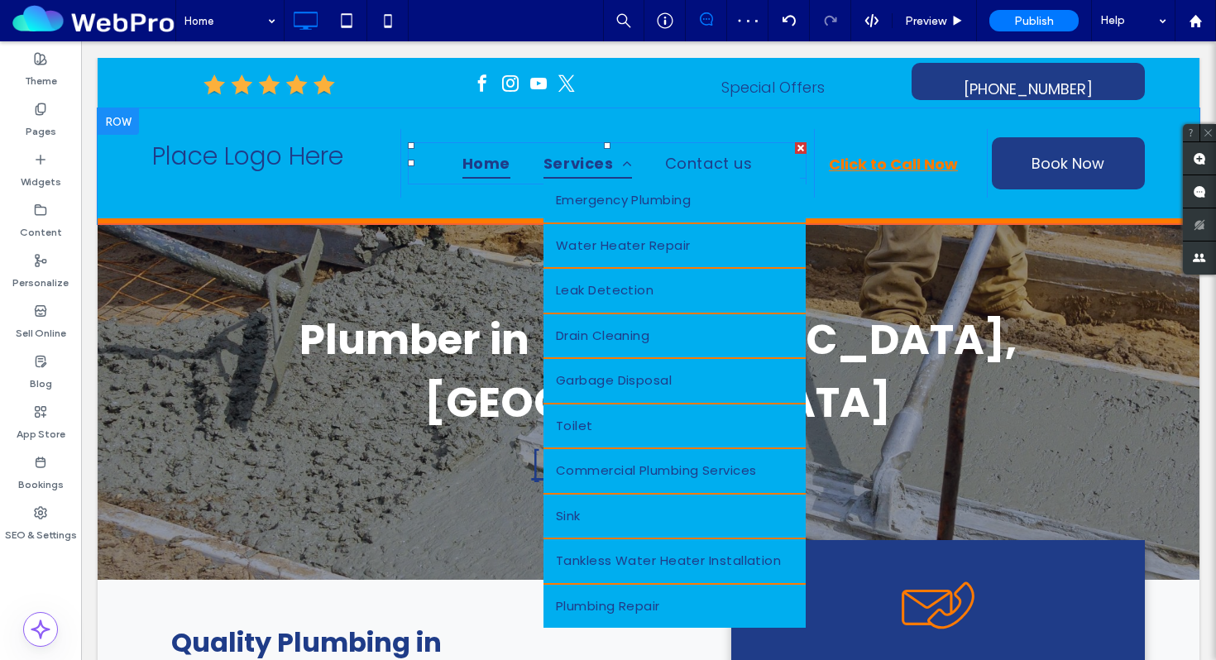
click at [531, 160] on link "Services" at bounding box center [588, 162] width 122 height 31
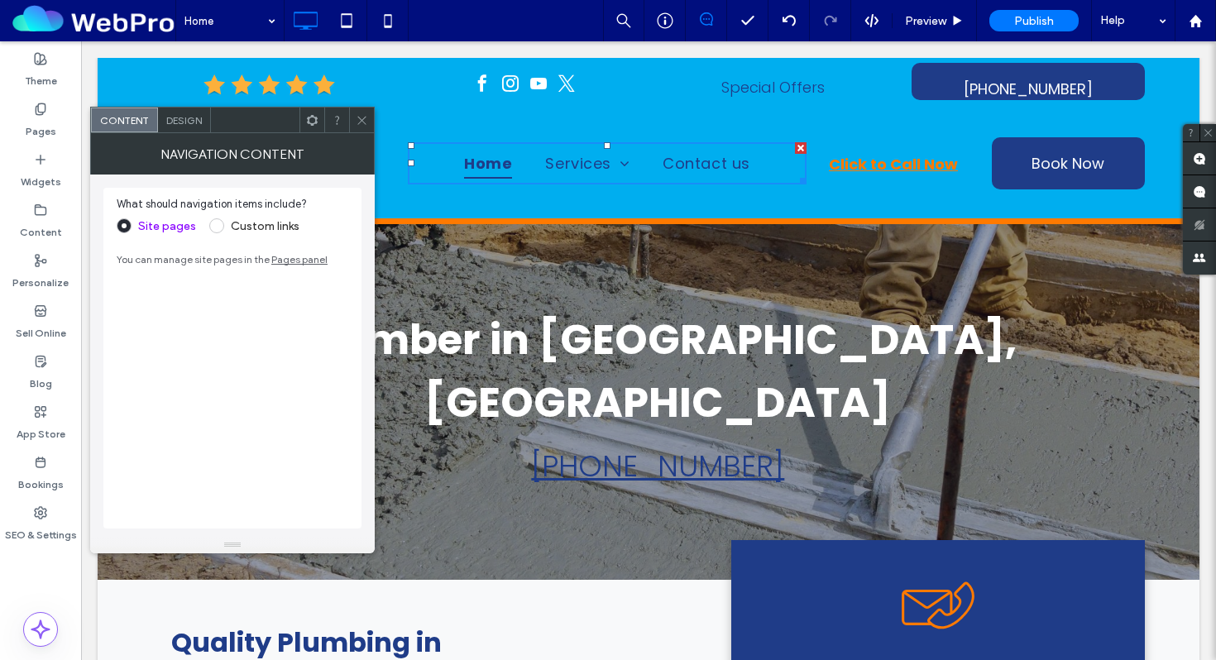
click at [179, 122] on span "Design" at bounding box center [184, 120] width 36 height 12
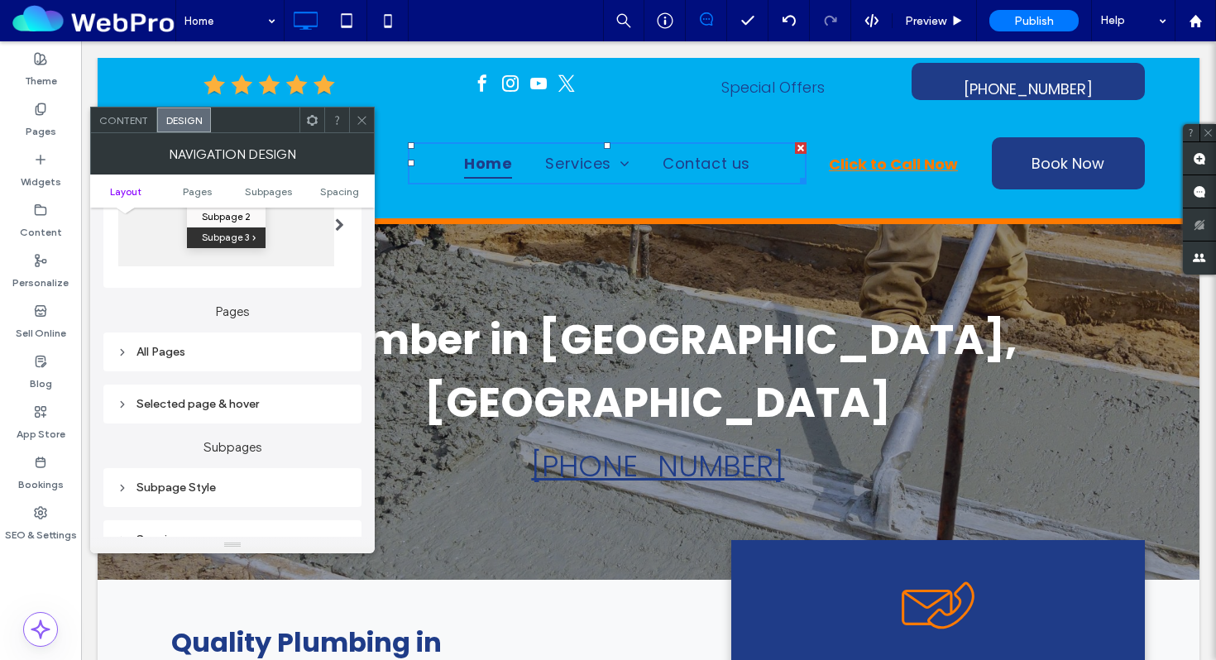
scroll to position [353, 0]
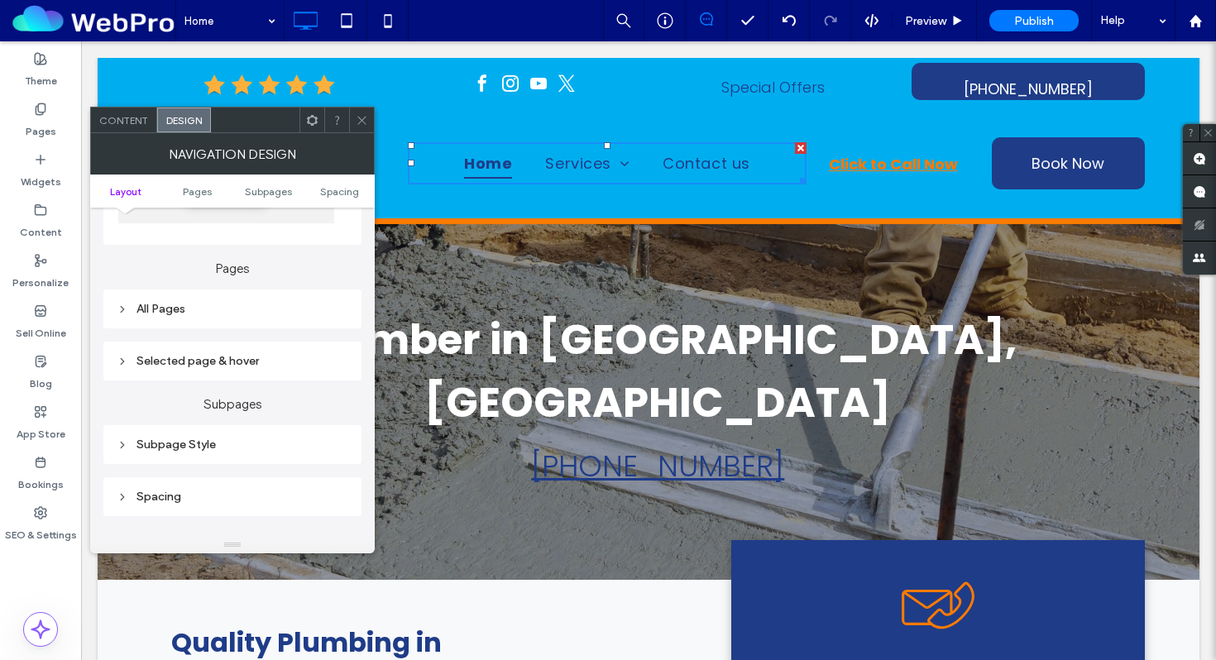
click at [171, 308] on div "All Pages" at bounding box center [233, 309] width 232 height 14
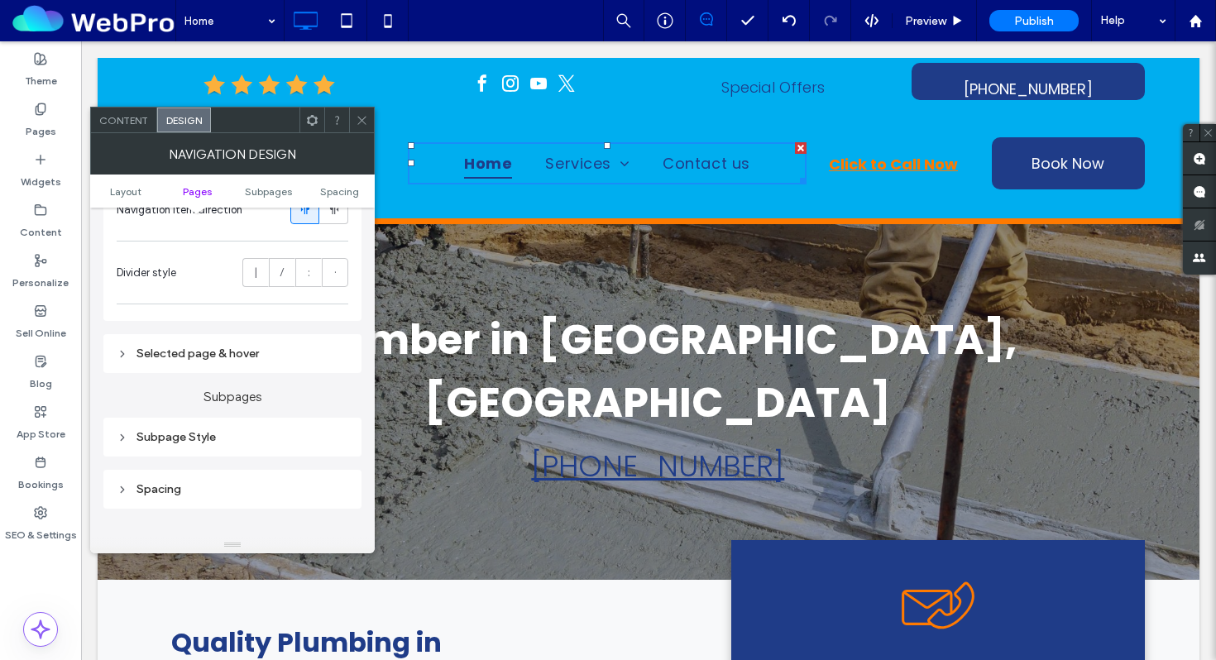
scroll to position [655, 0]
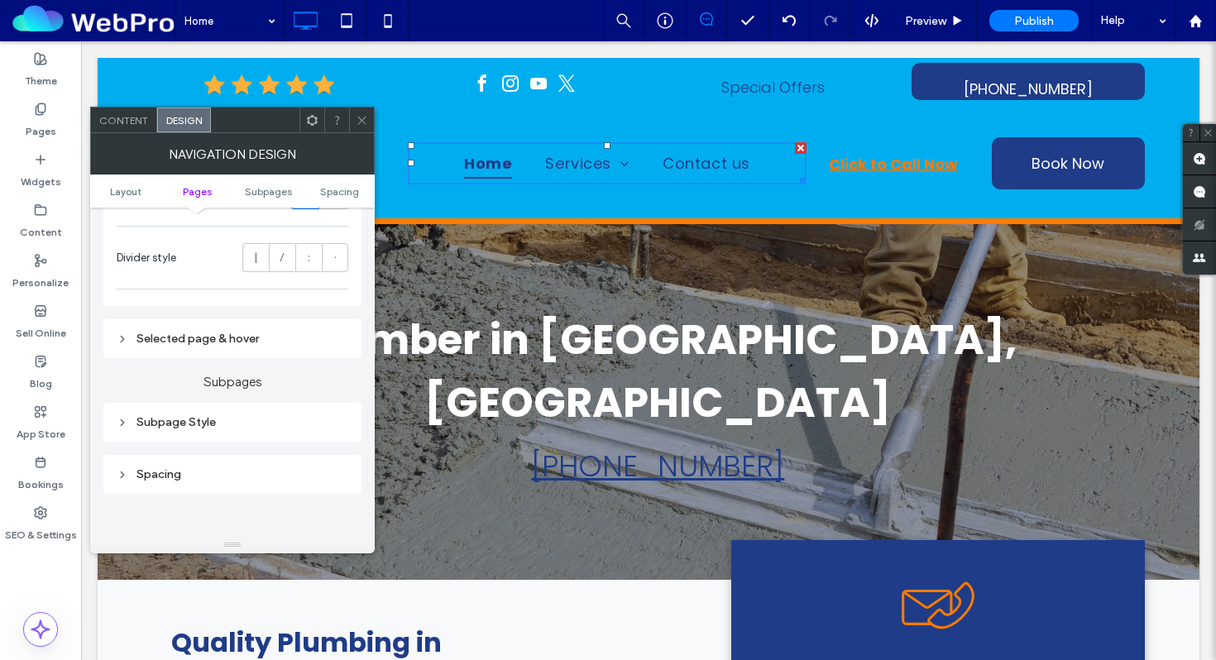
click at [187, 335] on div "Selected page & hover" at bounding box center [233, 339] width 232 height 14
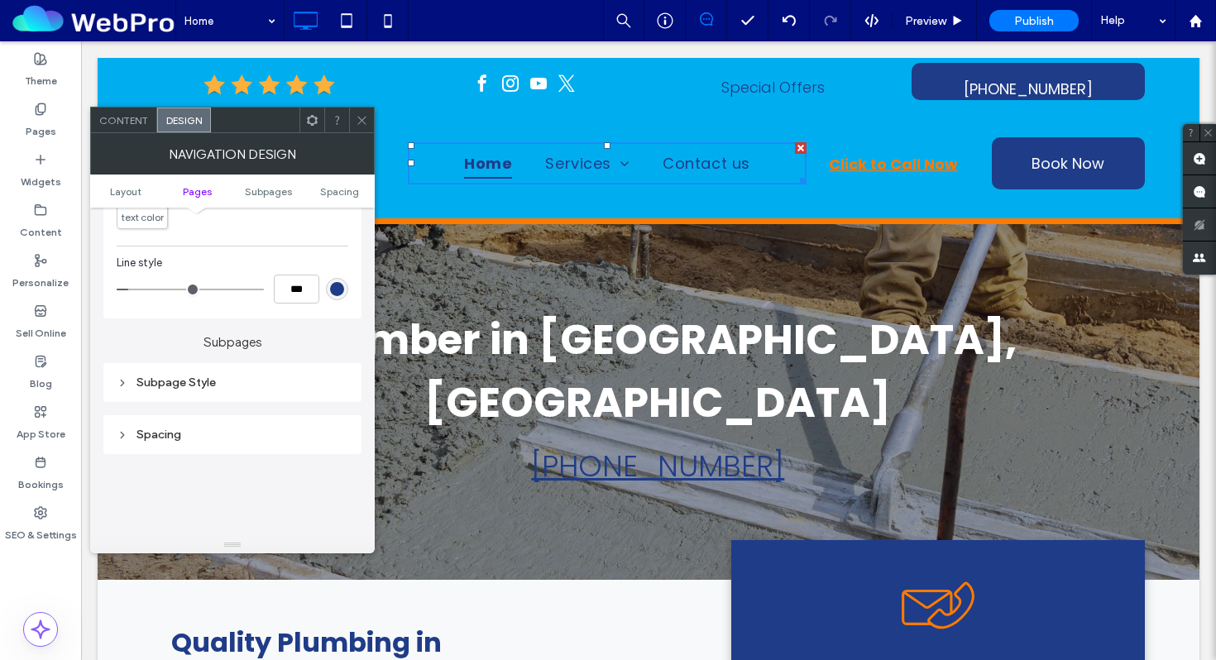
scroll to position [962, 0]
click at [175, 384] on div "Subpage Style" at bounding box center [233, 377] width 232 height 14
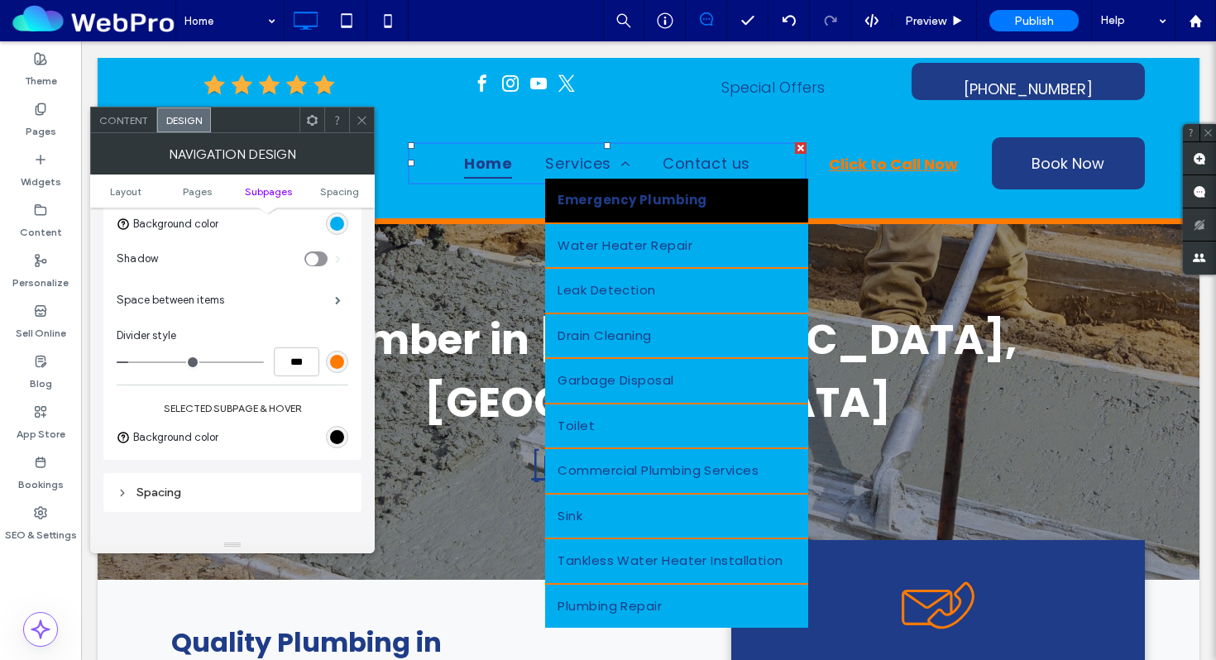
scroll to position [1182, 0]
click at [333, 441] on div "rgb(0, 0, 0)" at bounding box center [337, 436] width 14 height 14
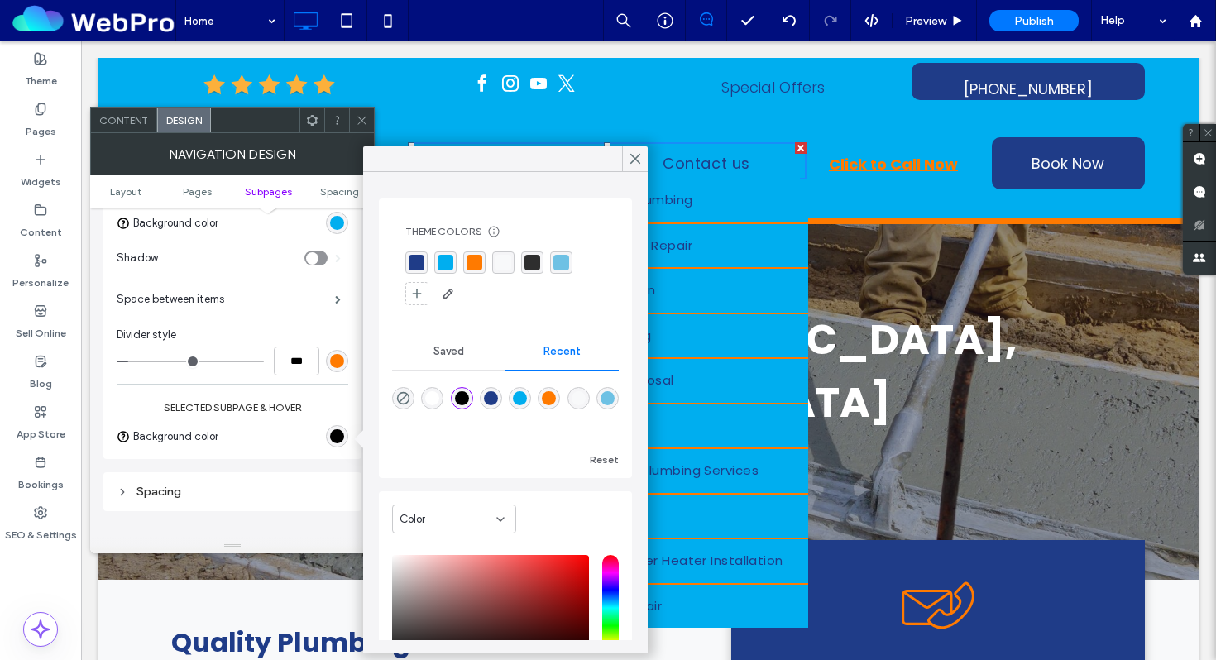
click at [443, 260] on div "rgba(0, 174, 239, 1)" at bounding box center [445, 263] width 16 height 16
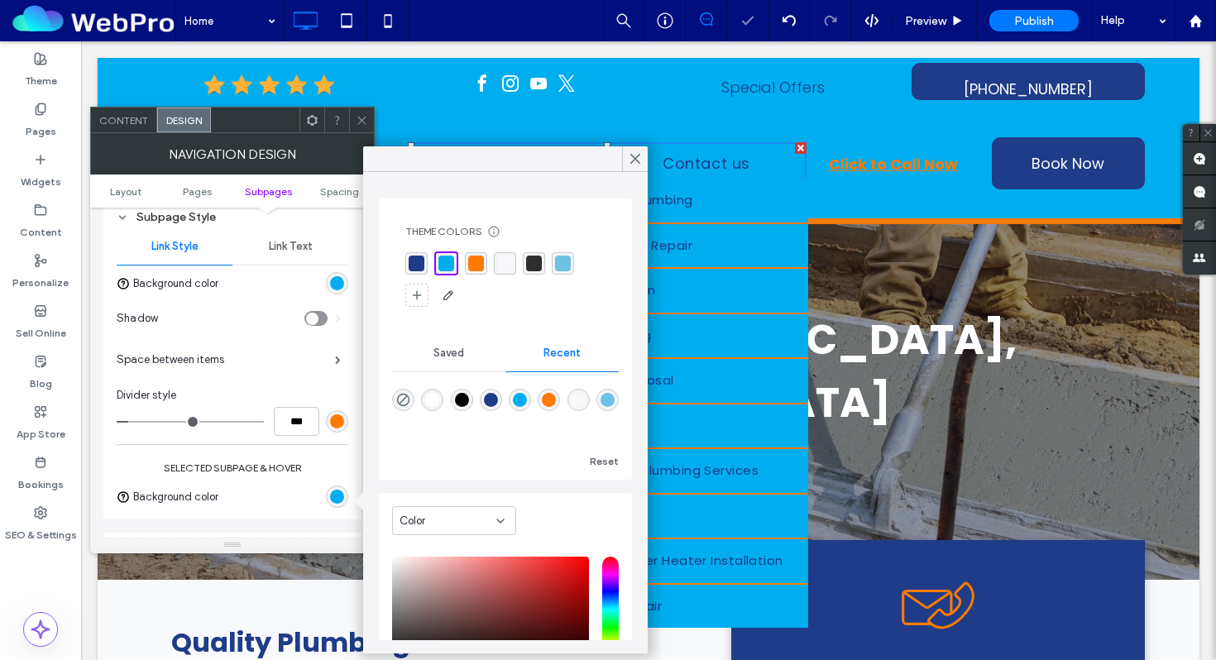
scroll to position [1120, 0]
click at [337, 289] on div "rgb(0, 174, 239)" at bounding box center [337, 285] width 14 height 14
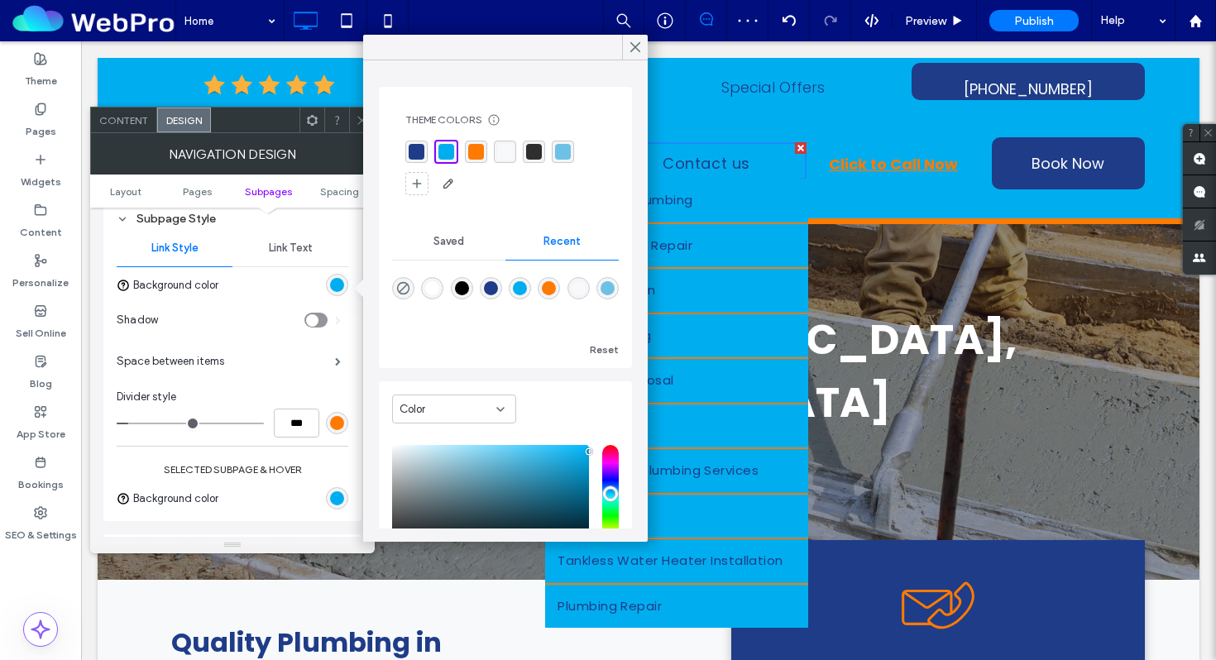
click at [422, 150] on div "rgba(31, 60, 136, 1)" at bounding box center [416, 152] width 16 height 16
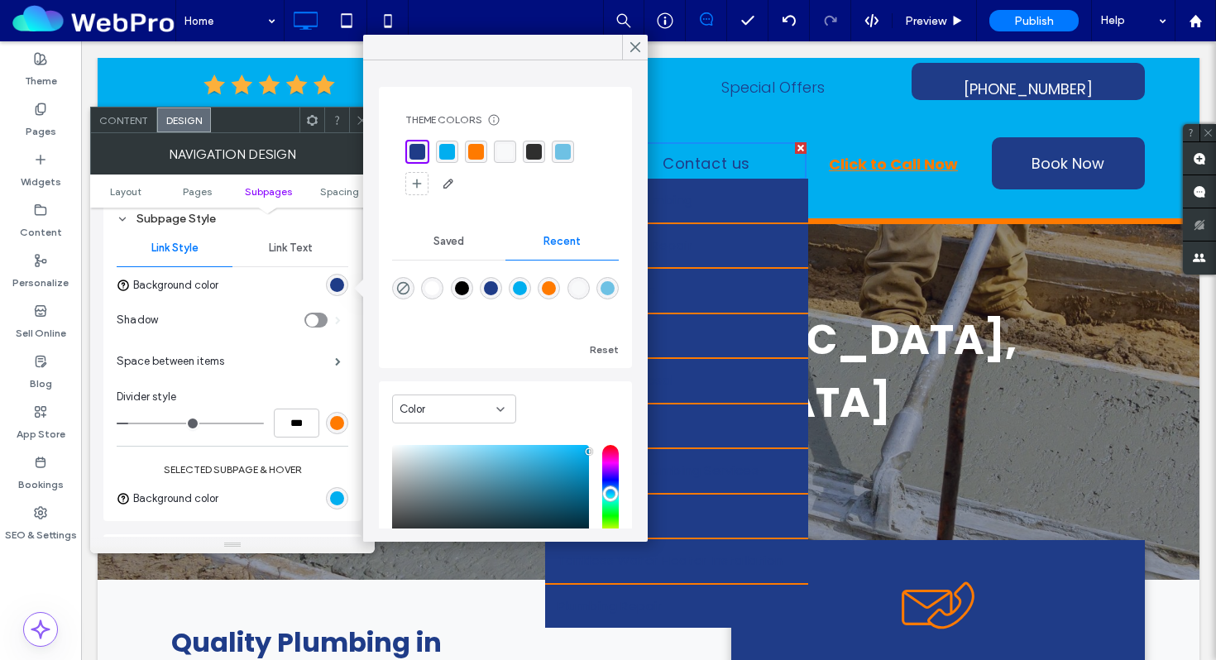
click at [291, 241] on div "Link Text" at bounding box center [290, 248] width 116 height 36
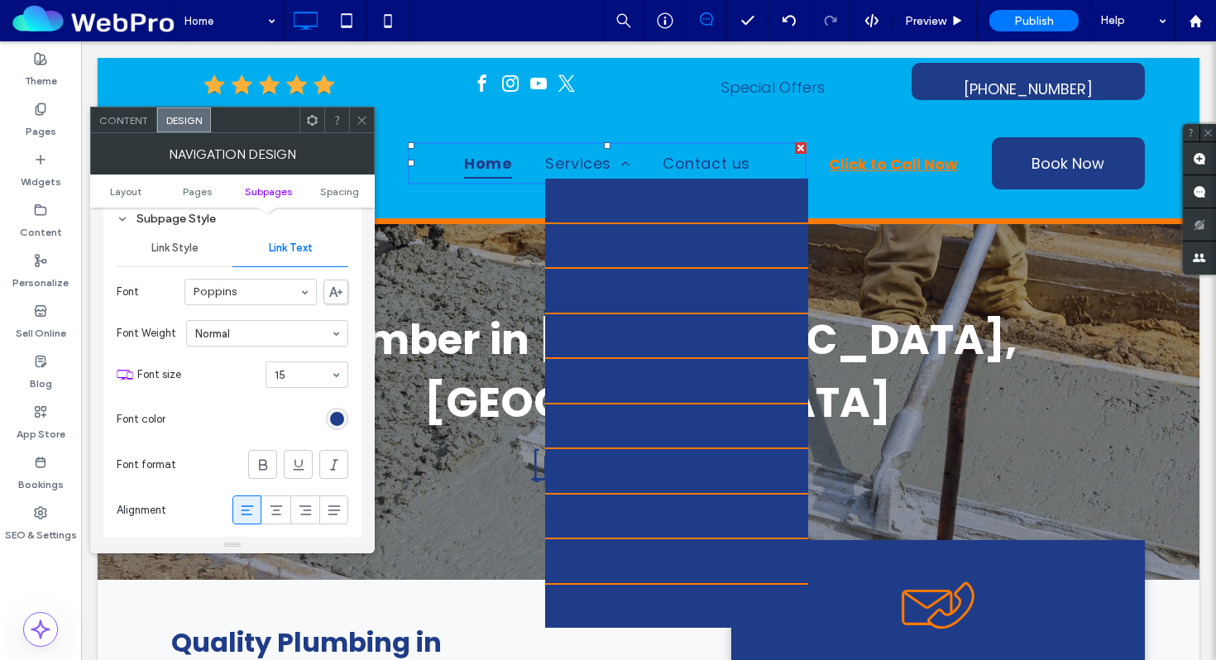
click at [332, 418] on div "rgb(31, 60, 136)" at bounding box center [337, 419] width 14 height 14
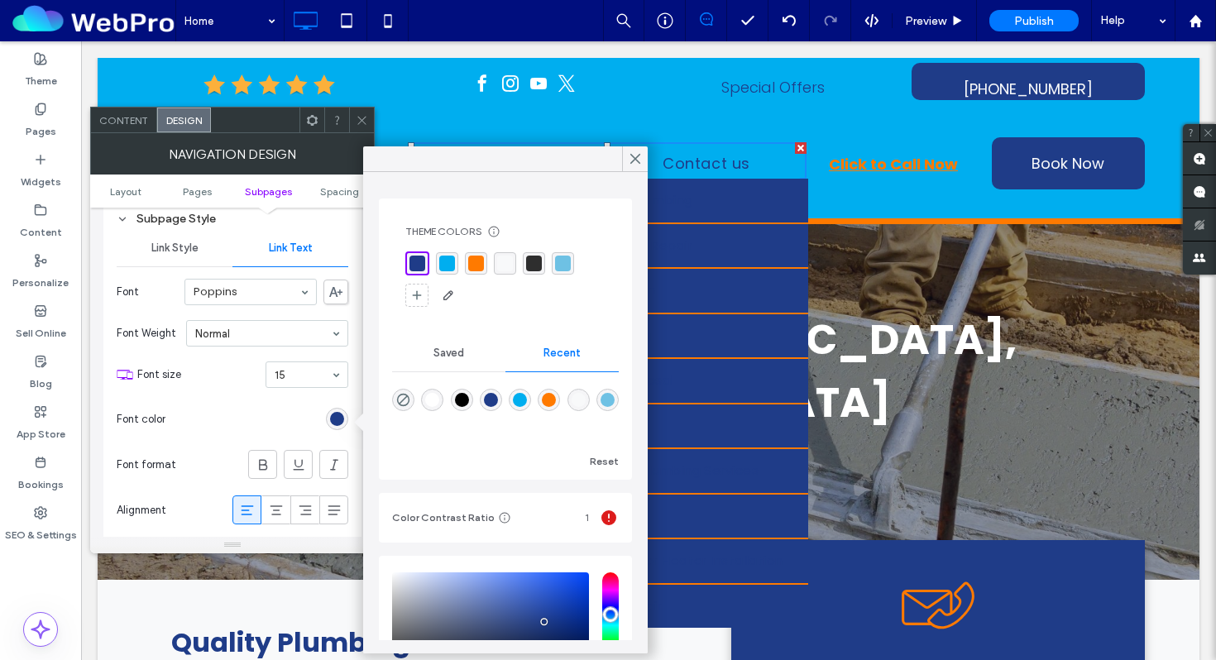
click at [510, 265] on div "rgba(248, 249, 250, 1)" at bounding box center [505, 264] width 16 height 16
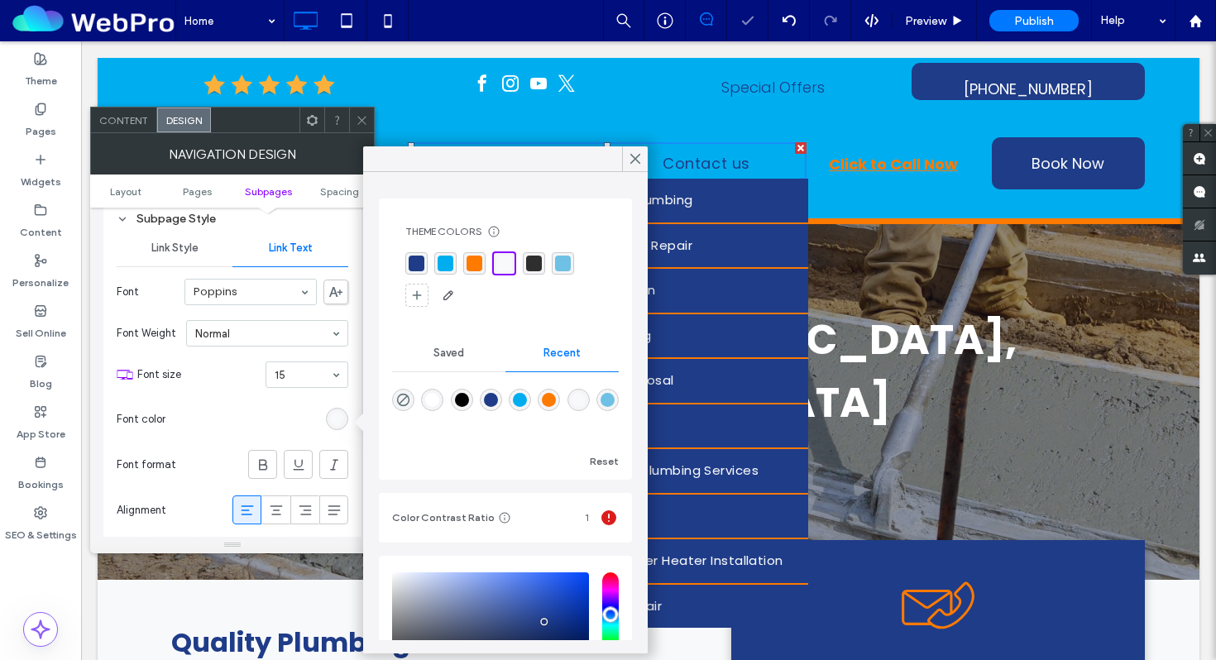
click at [360, 114] on icon at bounding box center [362, 120] width 12 height 12
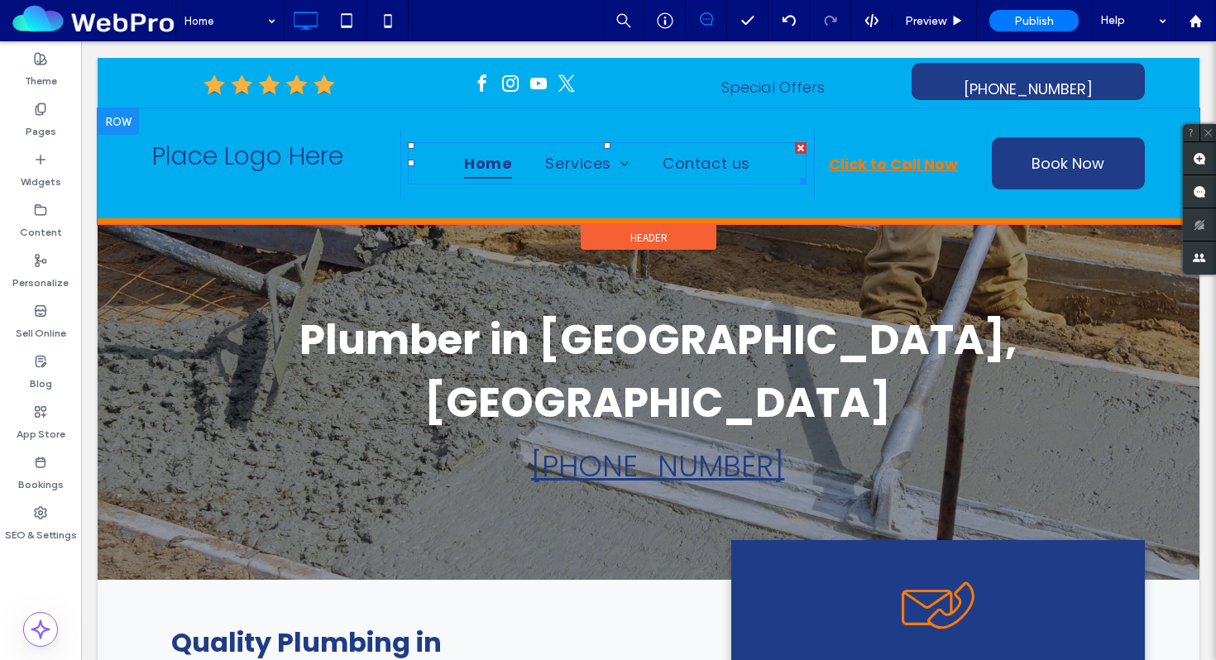
click at [475, 164] on span "Home" at bounding box center [488, 162] width 48 height 31
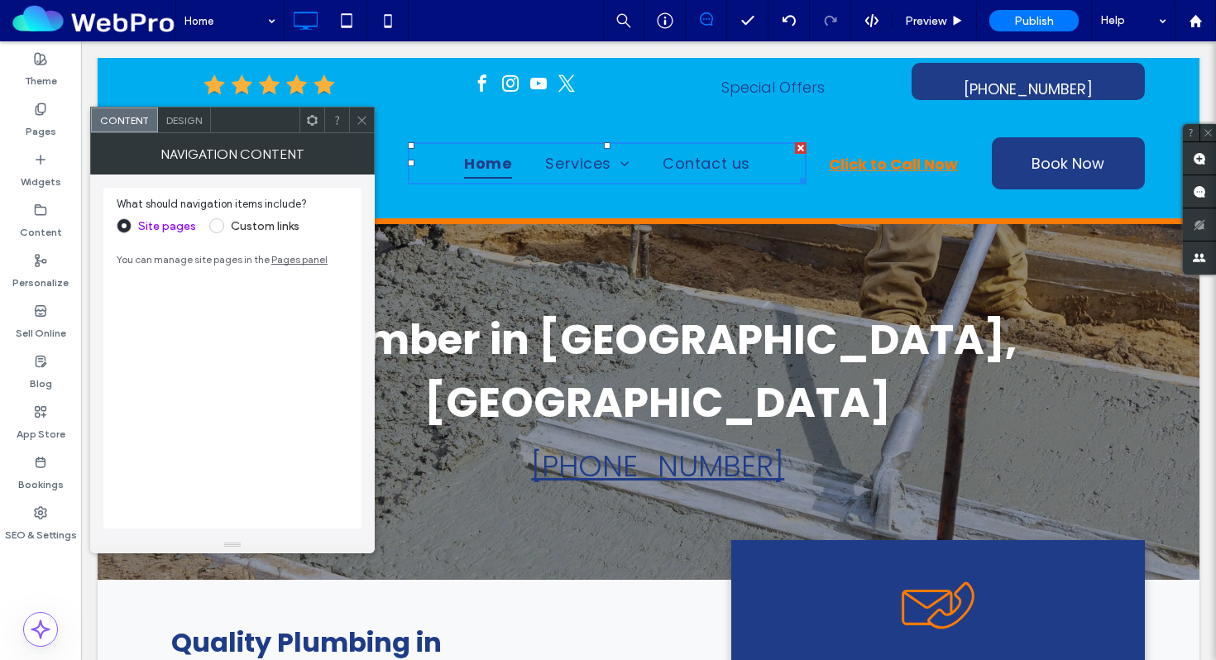
click at [187, 129] on div "Design" at bounding box center [184, 119] width 53 height 25
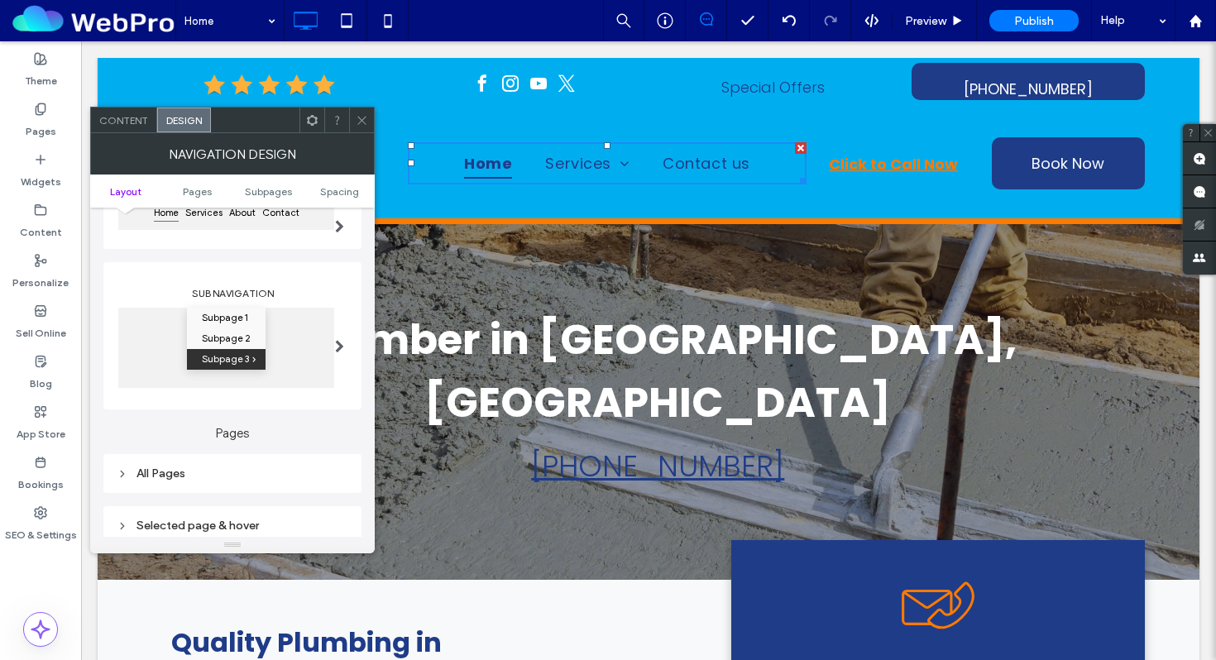
scroll to position [291, 0]
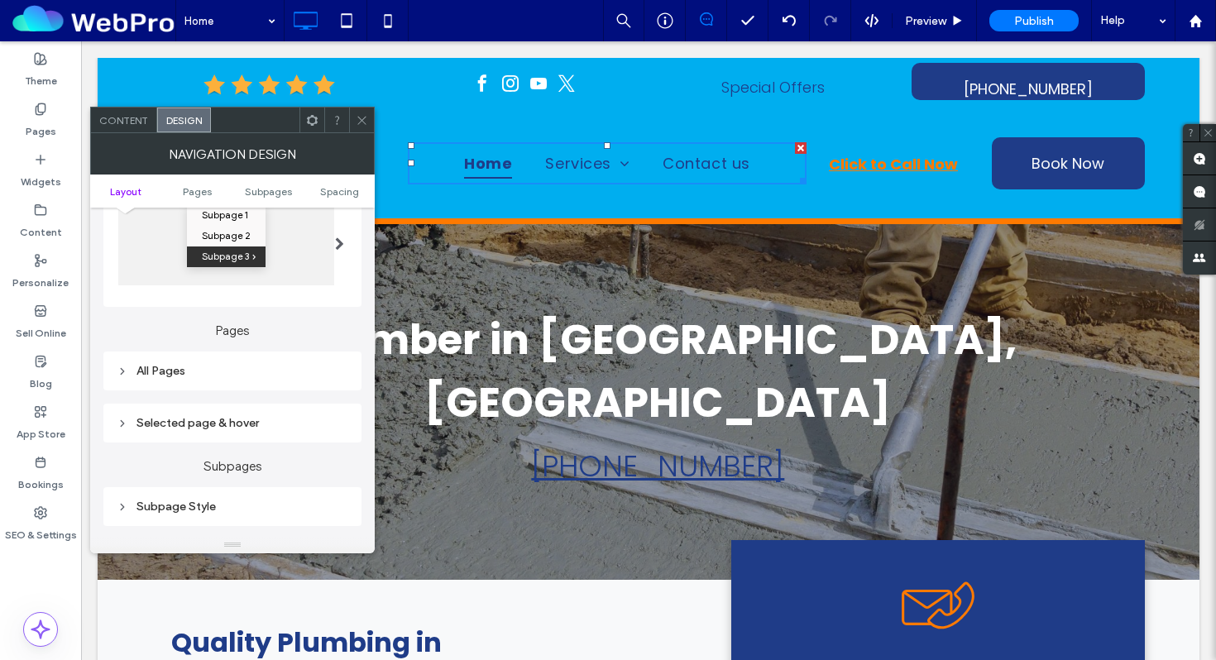
click at [174, 380] on div "All Pages" at bounding box center [233, 371] width 232 height 22
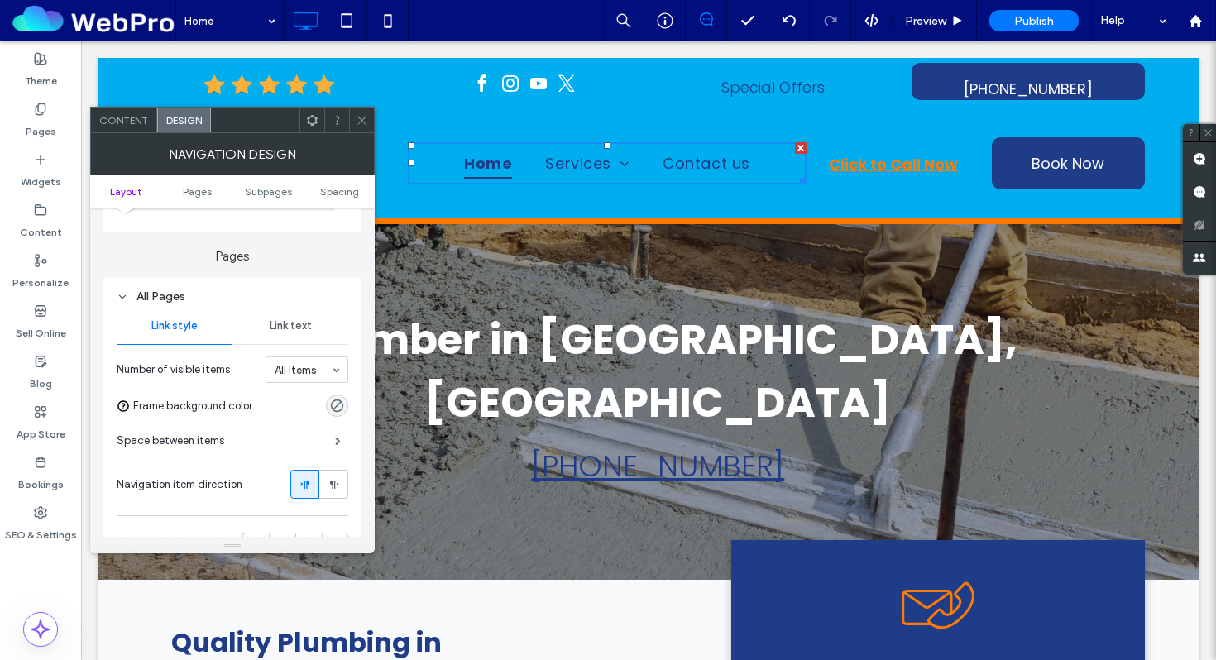
scroll to position [379, 0]
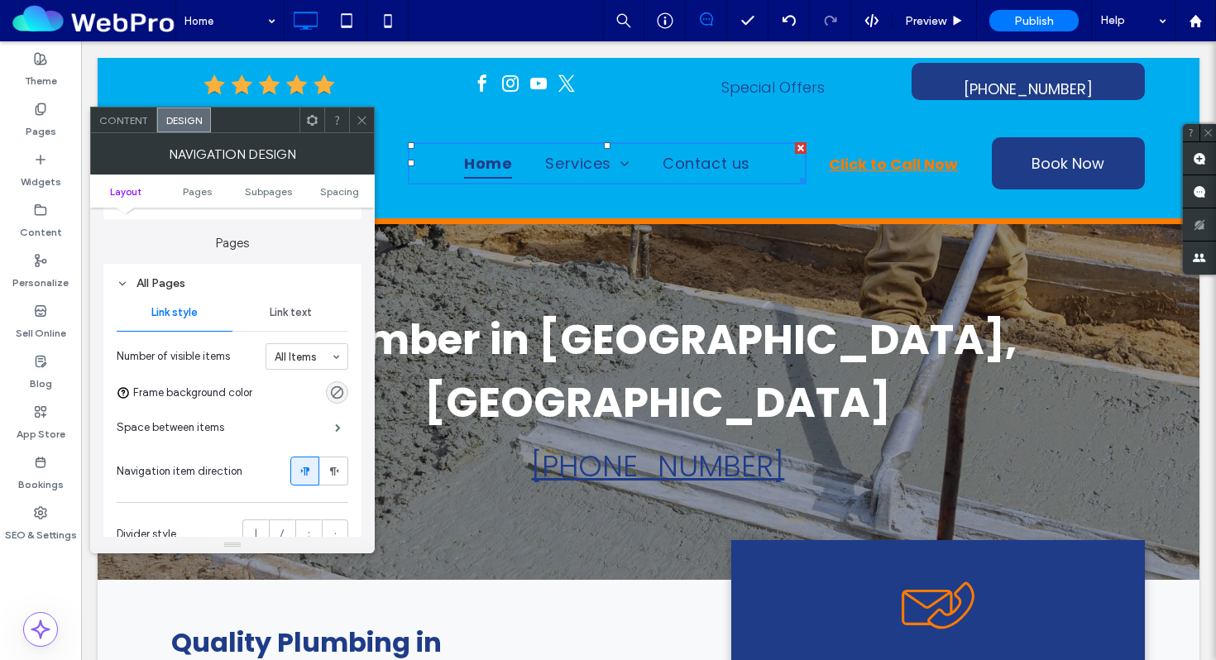
click at [281, 317] on span "Link text" at bounding box center [291, 312] width 42 height 13
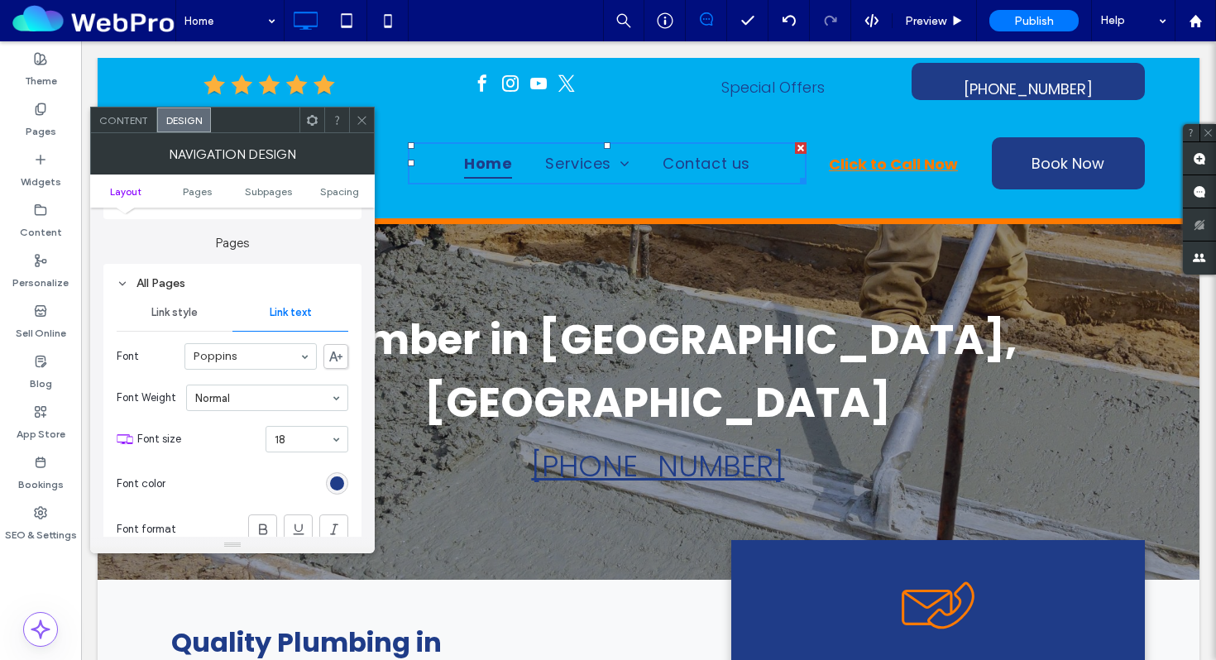
click at [337, 483] on div "rgb(31, 60, 136)" at bounding box center [337, 483] width 14 height 14
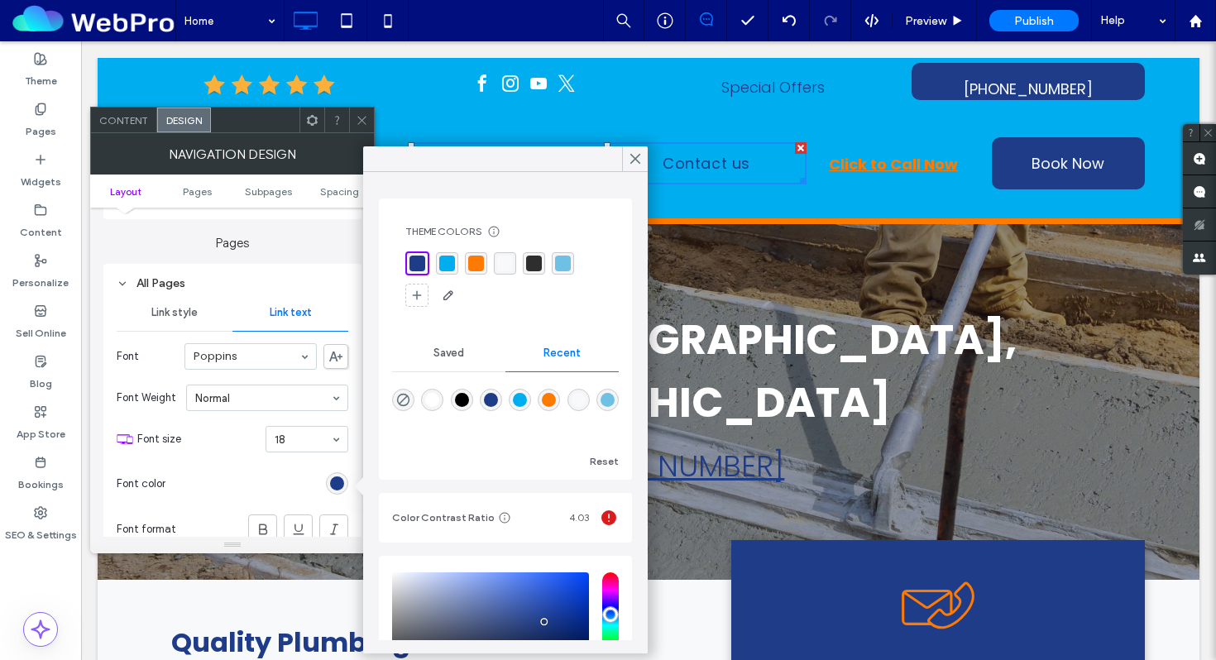
click at [508, 260] on div "rgba(248, 249, 250, 1)" at bounding box center [505, 264] width 16 height 16
click at [354, 116] on div at bounding box center [361, 119] width 25 height 25
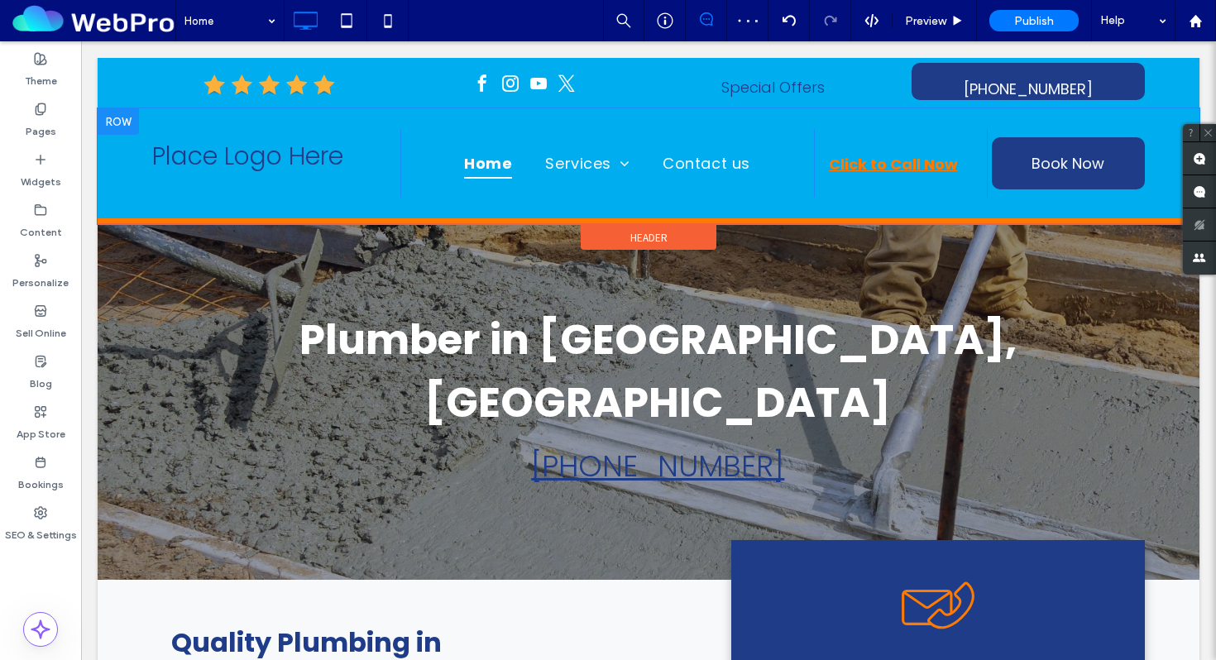
click at [127, 116] on div at bounding box center [118, 121] width 41 height 26
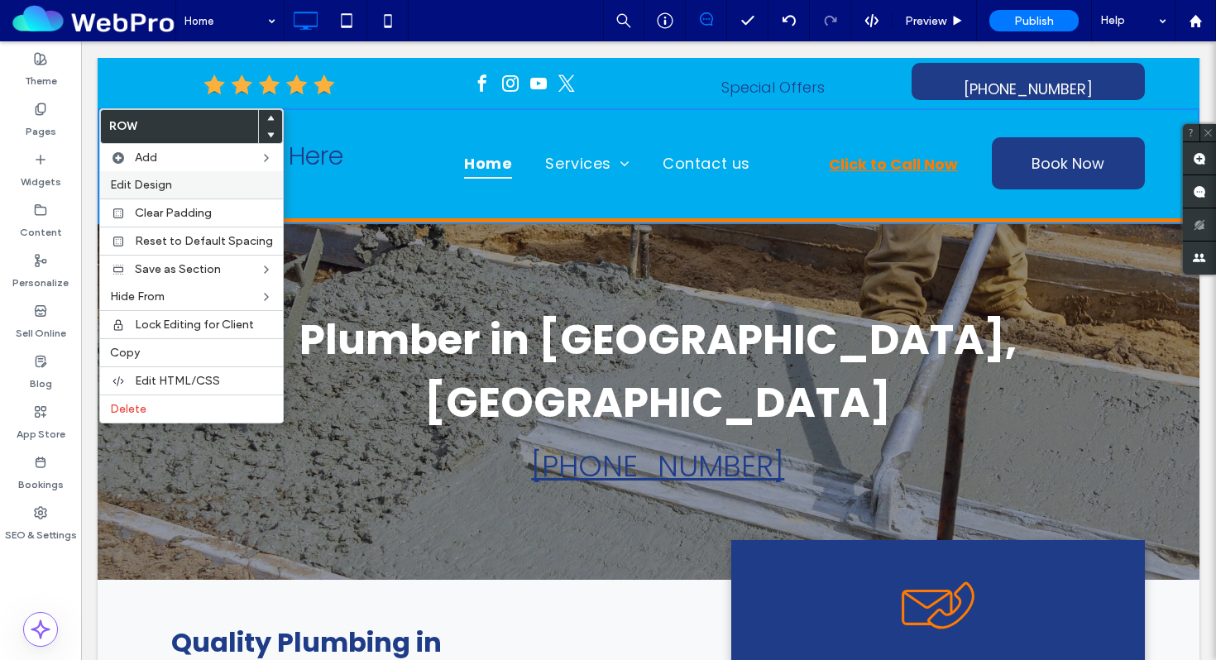
click at [187, 189] on label "Edit Design" at bounding box center [191, 185] width 163 height 14
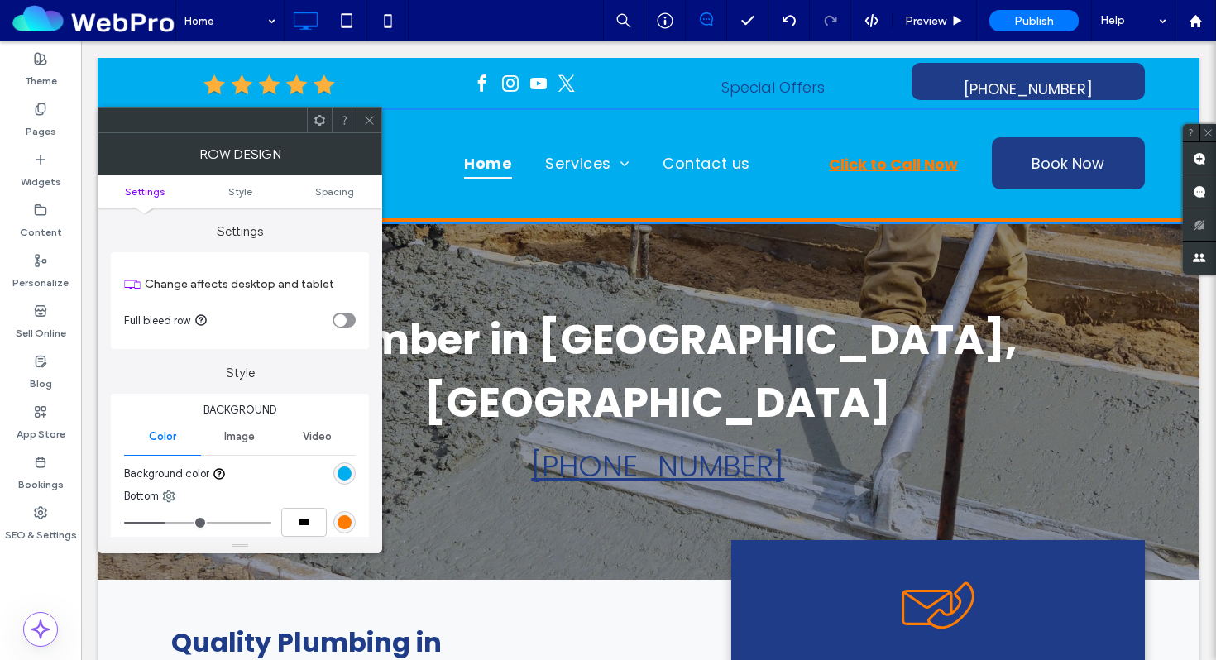
click at [349, 470] on div "rgb(0, 174, 239)" at bounding box center [344, 473] width 14 height 14
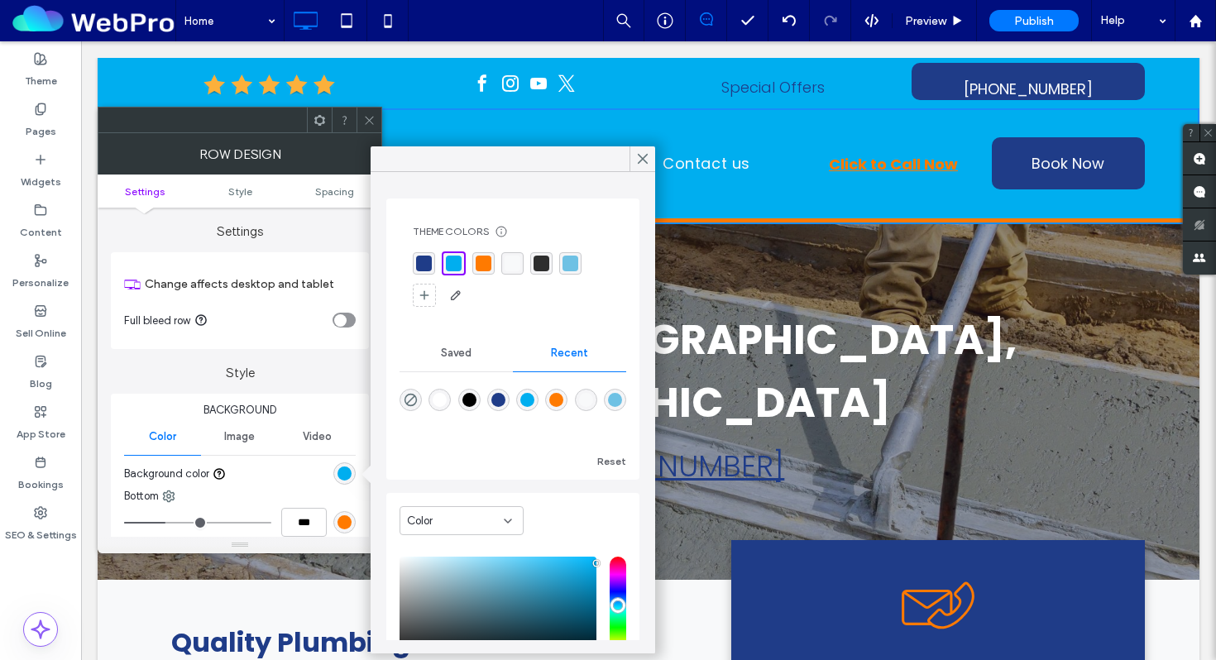
click at [426, 266] on div "rgba(31, 60, 136, 1)" at bounding box center [424, 264] width 16 height 16
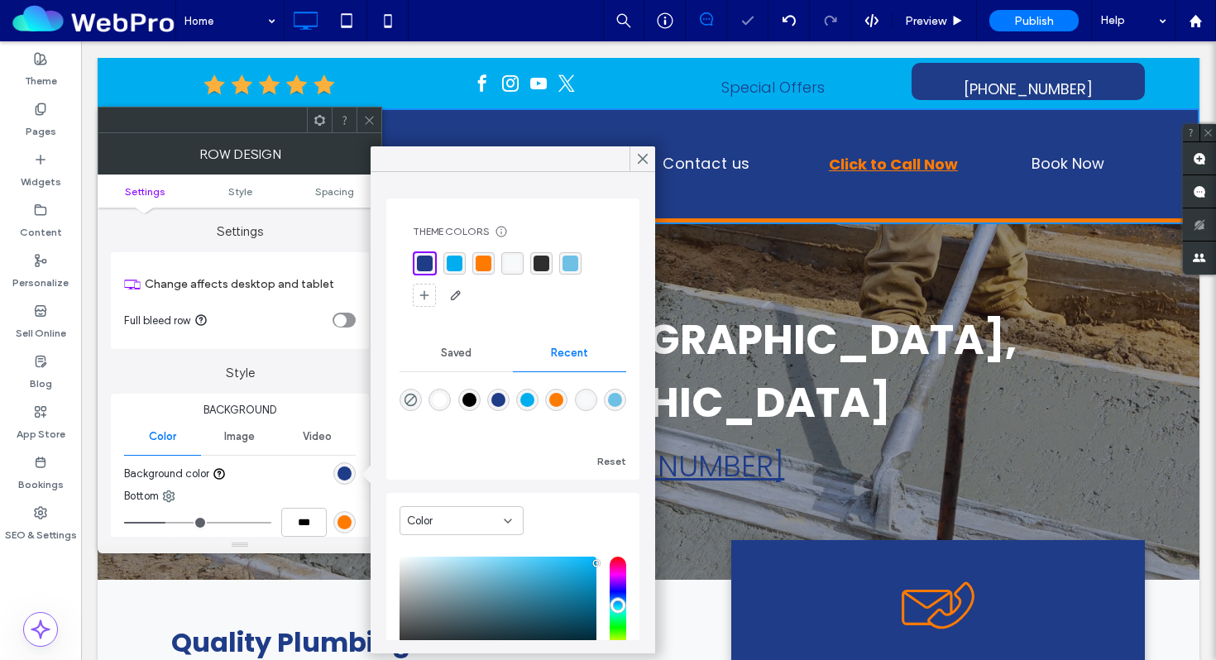
click at [370, 117] on icon at bounding box center [369, 120] width 12 height 12
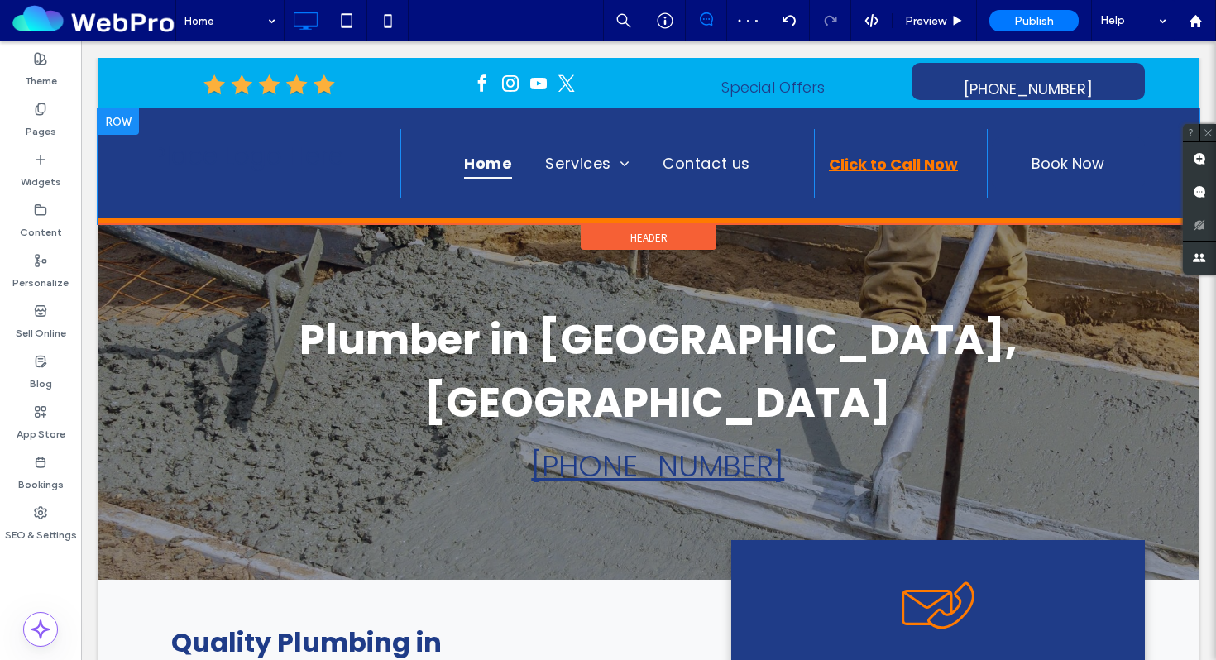
click at [357, 221] on div "Place Logo Here Click To Paste Home Services Emergency Plumbing Water Heater Re…" at bounding box center [648, 166] width 1101 height 116
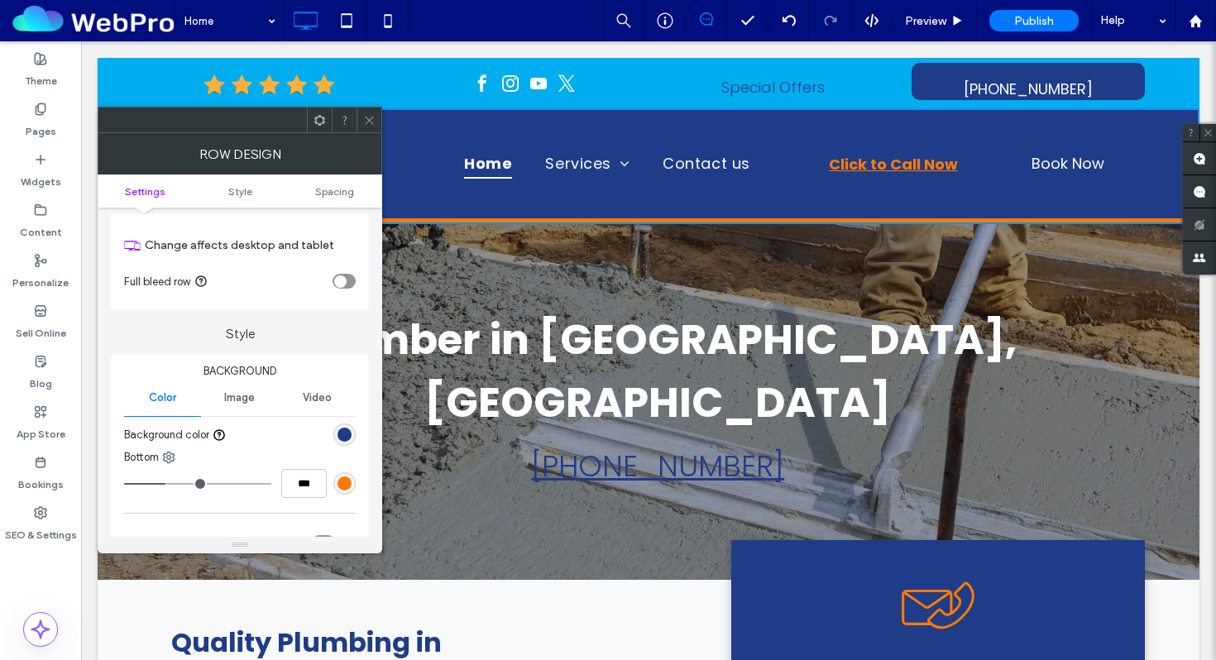
scroll to position [51, 0]
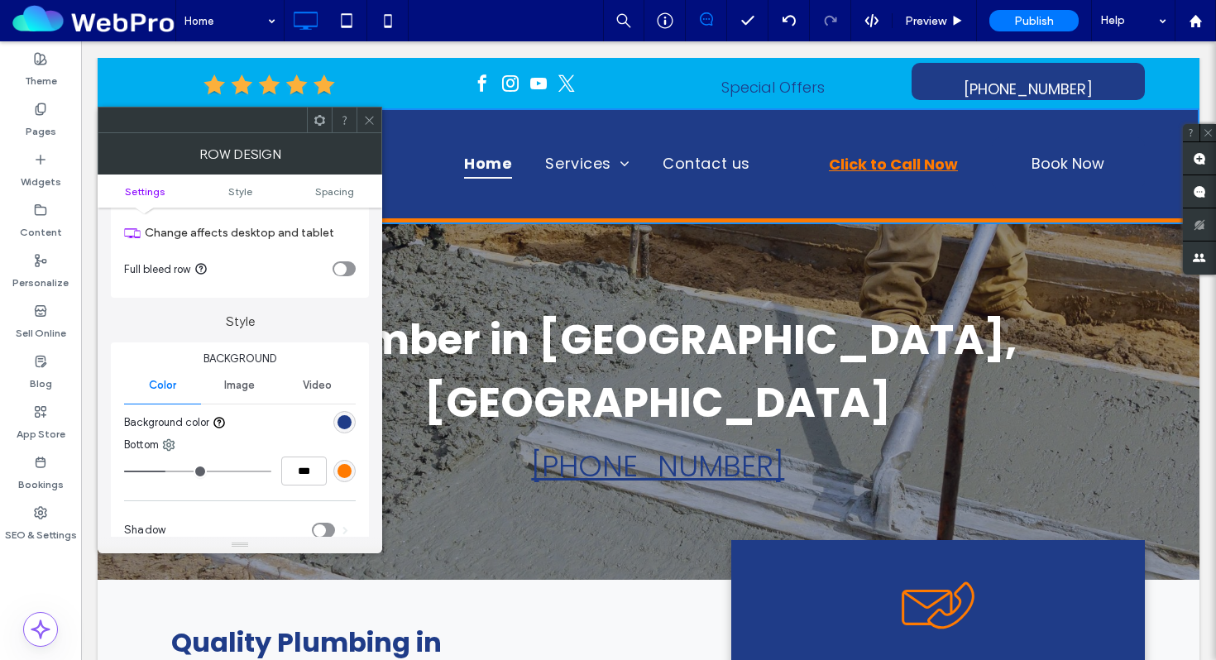
click at [346, 469] on div "rgb(255, 122, 0)" at bounding box center [344, 471] width 14 height 14
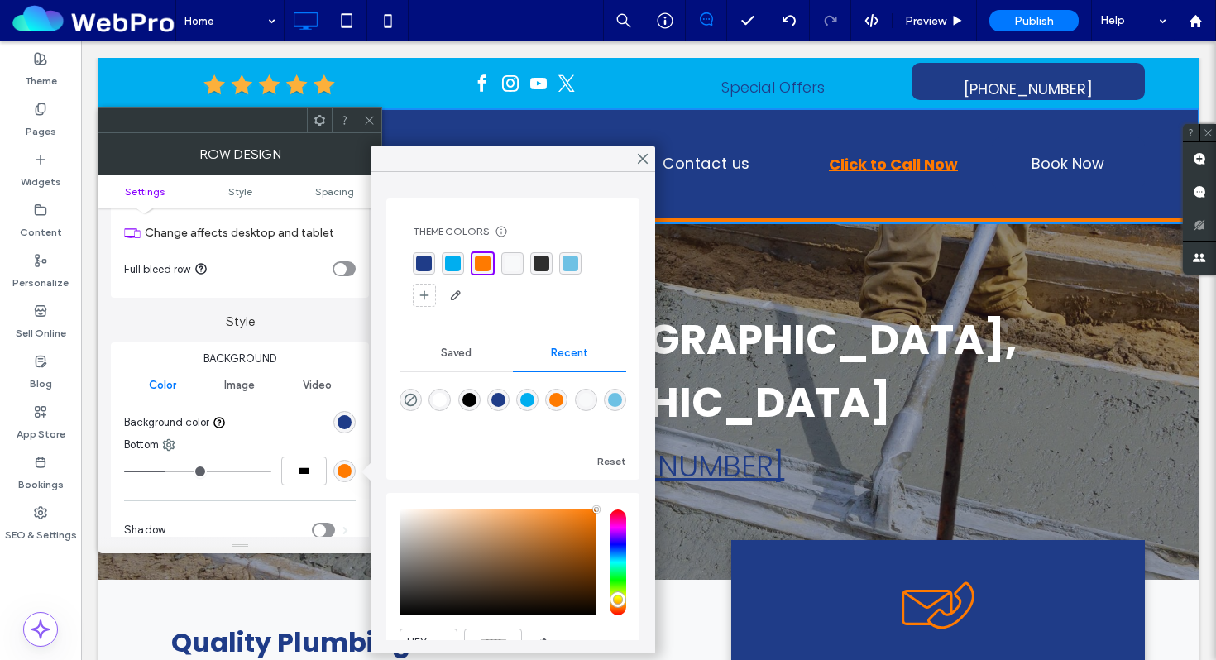
click at [447, 260] on div "rgba(0, 174, 239, 1)" at bounding box center [453, 264] width 16 height 16
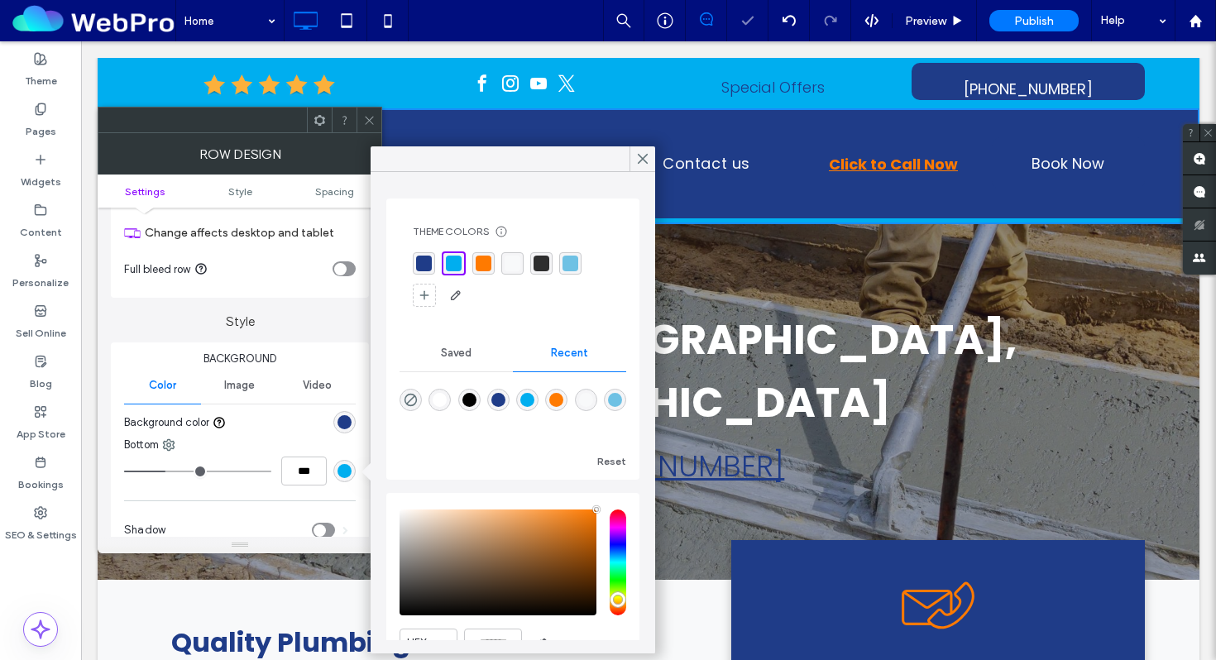
click at [370, 122] on use at bounding box center [369, 120] width 8 height 8
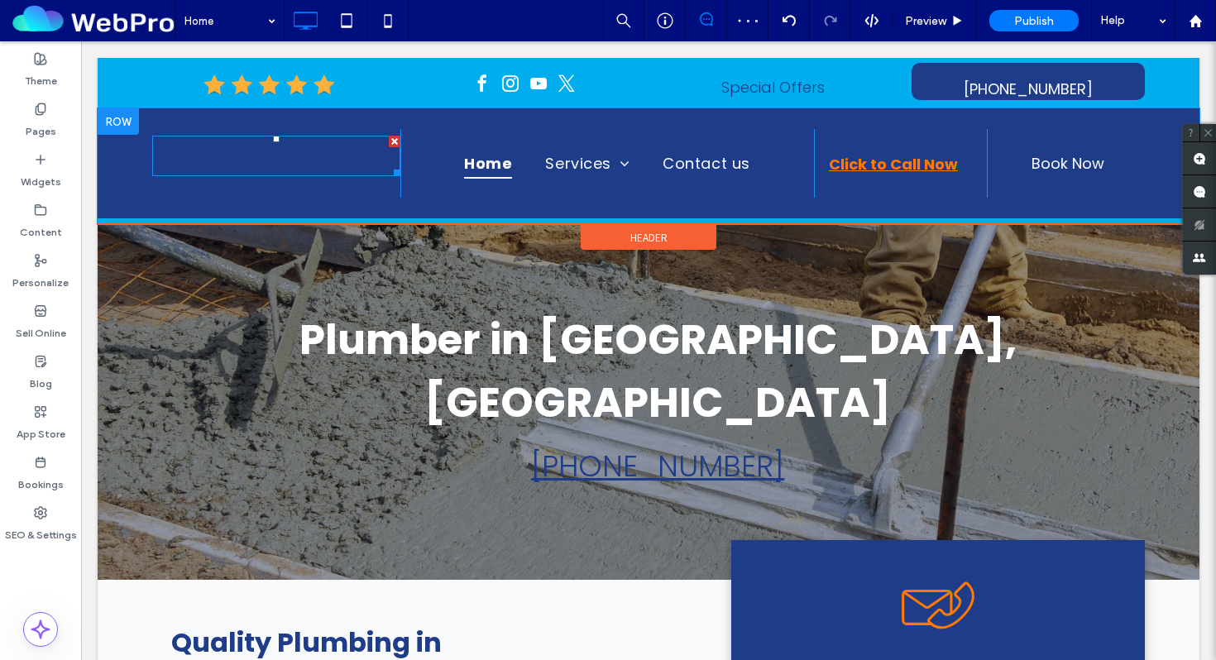
click at [260, 163] on span "Place Logo Here" at bounding box center [247, 156] width 191 height 36
type input "*******"
type input "**"
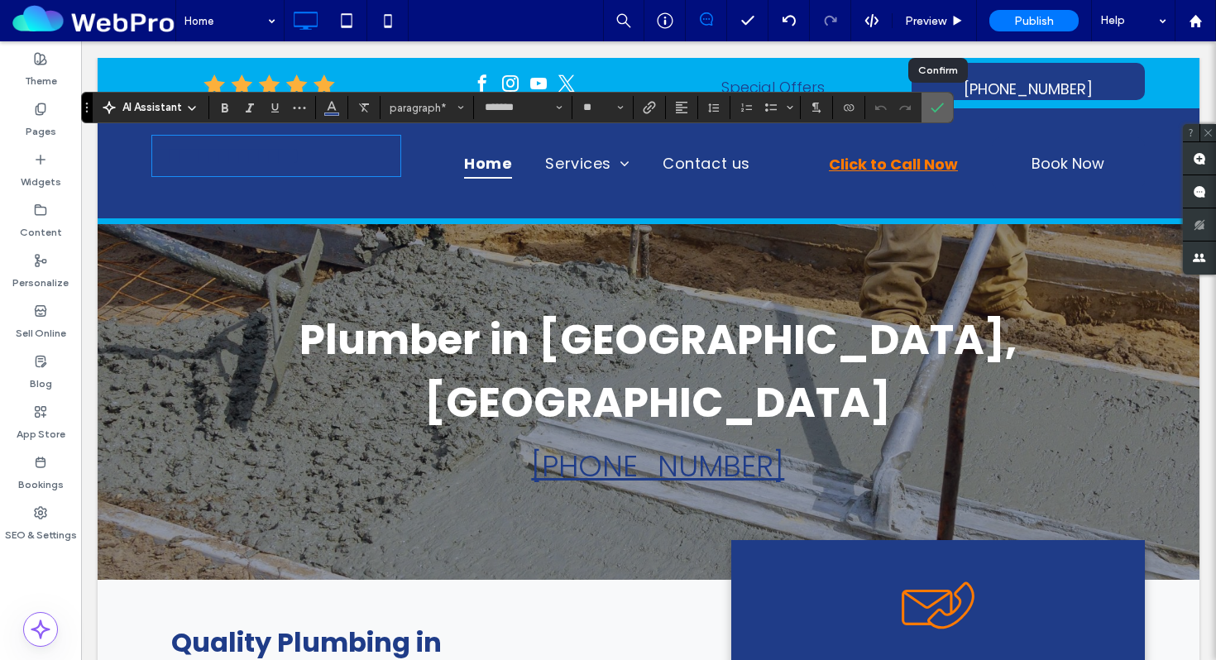
click at [928, 111] on label "Confirm" at bounding box center [936, 108] width 25 height 30
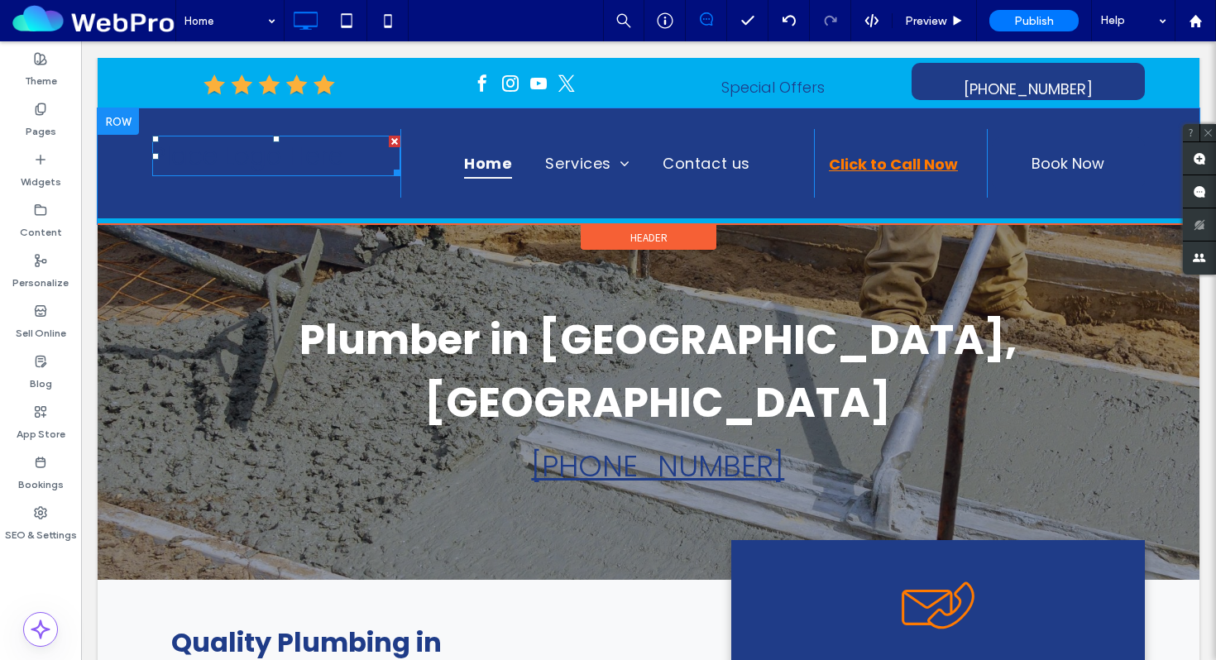
click at [393, 145] on div at bounding box center [395, 142] width 12 height 12
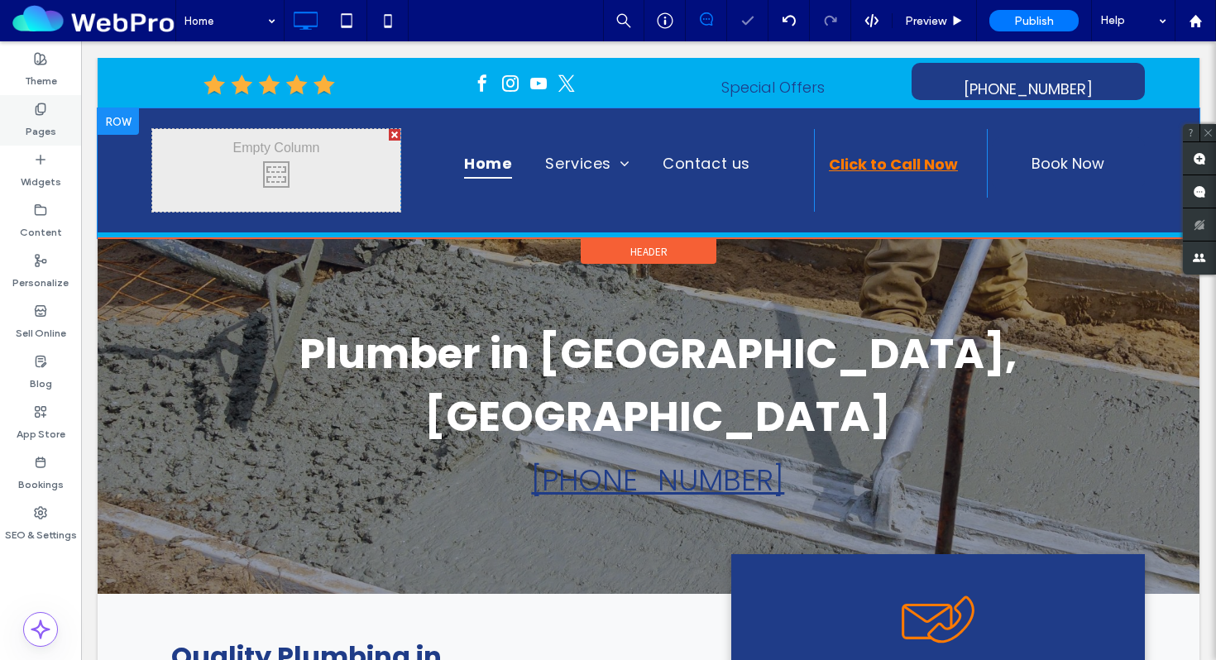
click at [62, 116] on div "Pages" at bounding box center [40, 120] width 81 height 50
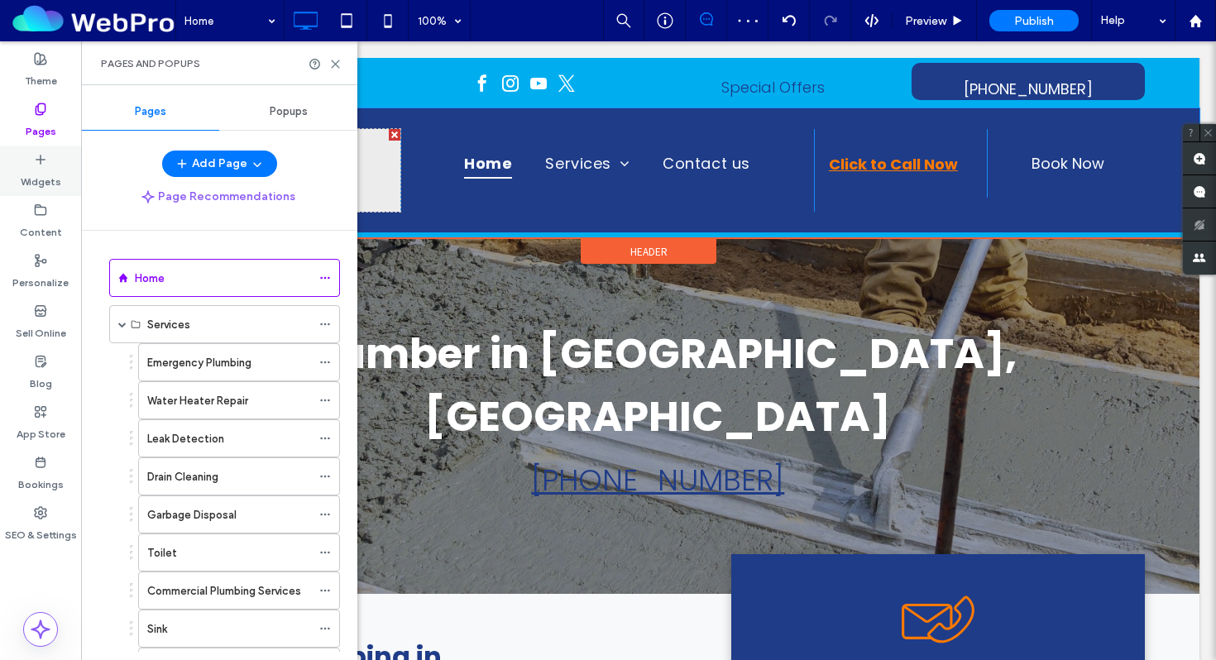
click at [40, 159] on use at bounding box center [40, 159] width 8 height 8
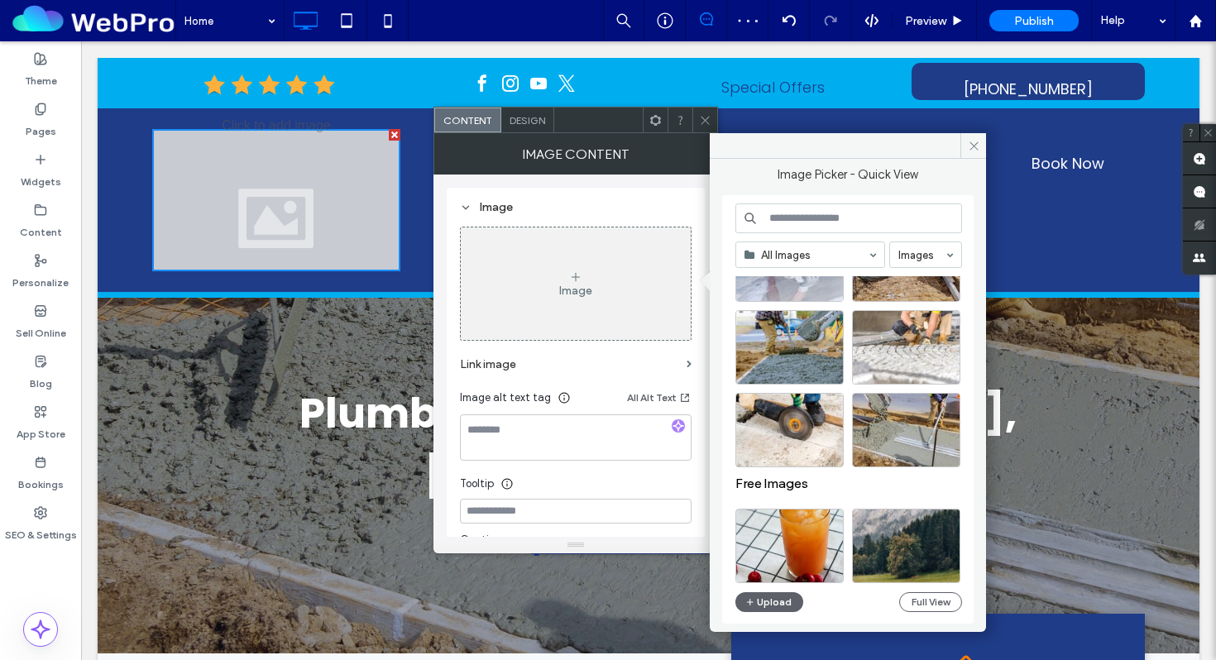
scroll to position [0, 0]
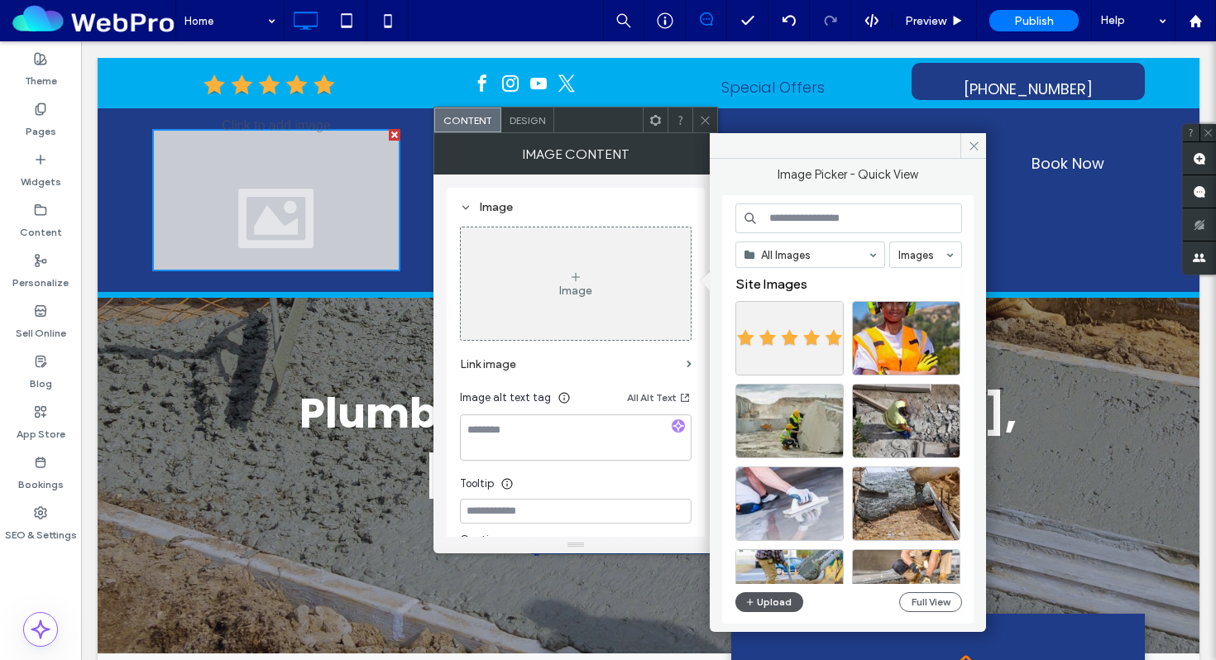
click at [773, 605] on button "Upload" at bounding box center [769, 602] width 68 height 20
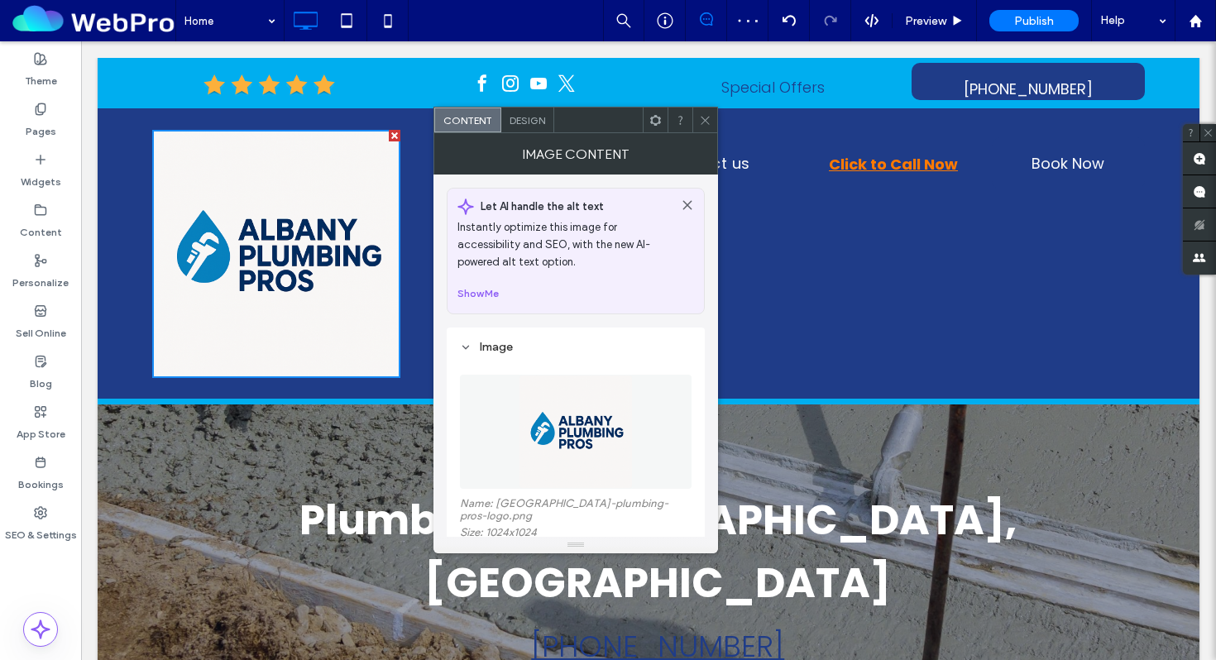
click at [703, 108] on span at bounding box center [705, 119] width 12 height 25
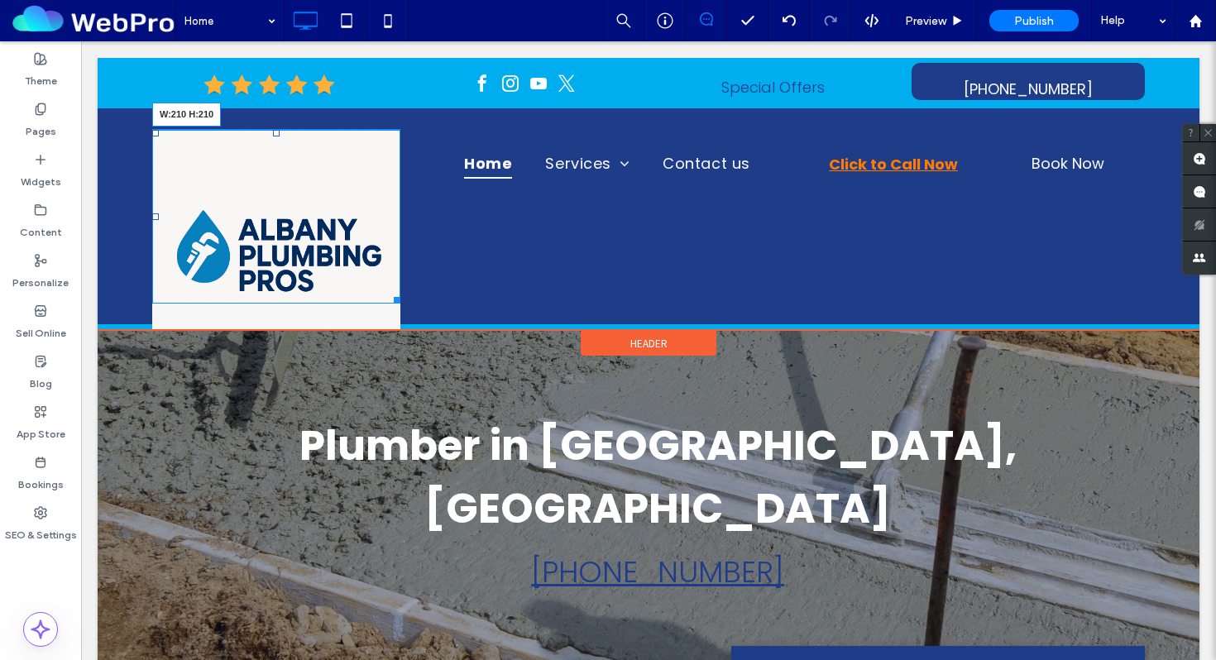
drag, startPoint x: 396, startPoint y: 371, endPoint x: 358, endPoint y: 227, distance: 148.8
click at [358, 227] on div "W:210 H:210" at bounding box center [276, 217] width 248 height 174
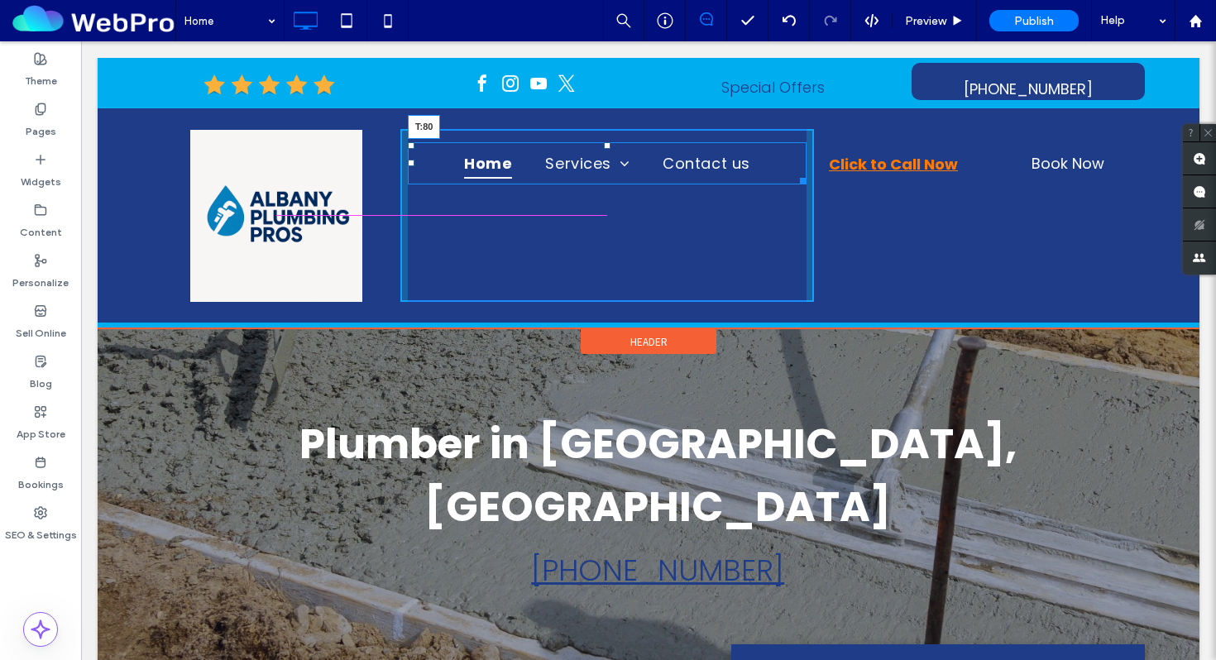
drag, startPoint x: 606, startPoint y: 143, endPoint x: 610, endPoint y: 192, distance: 49.0
click at [610, 184] on nav "Home Services Emergency Plumbing Water Heater Repair Leak Detection Drain Clean…" at bounding box center [607, 163] width 399 height 42
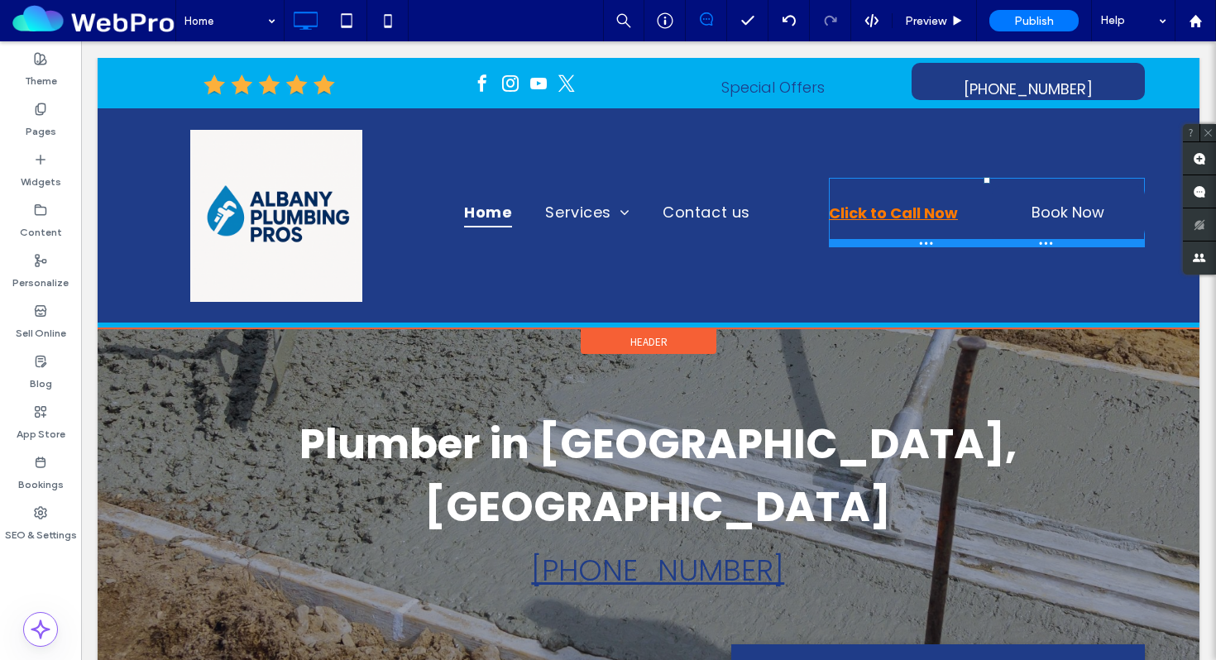
drag, startPoint x: 987, startPoint y: 128, endPoint x: 986, endPoint y: 177, distance: 48.8
click at [986, 177] on div at bounding box center [986, 180] width 7 height 7
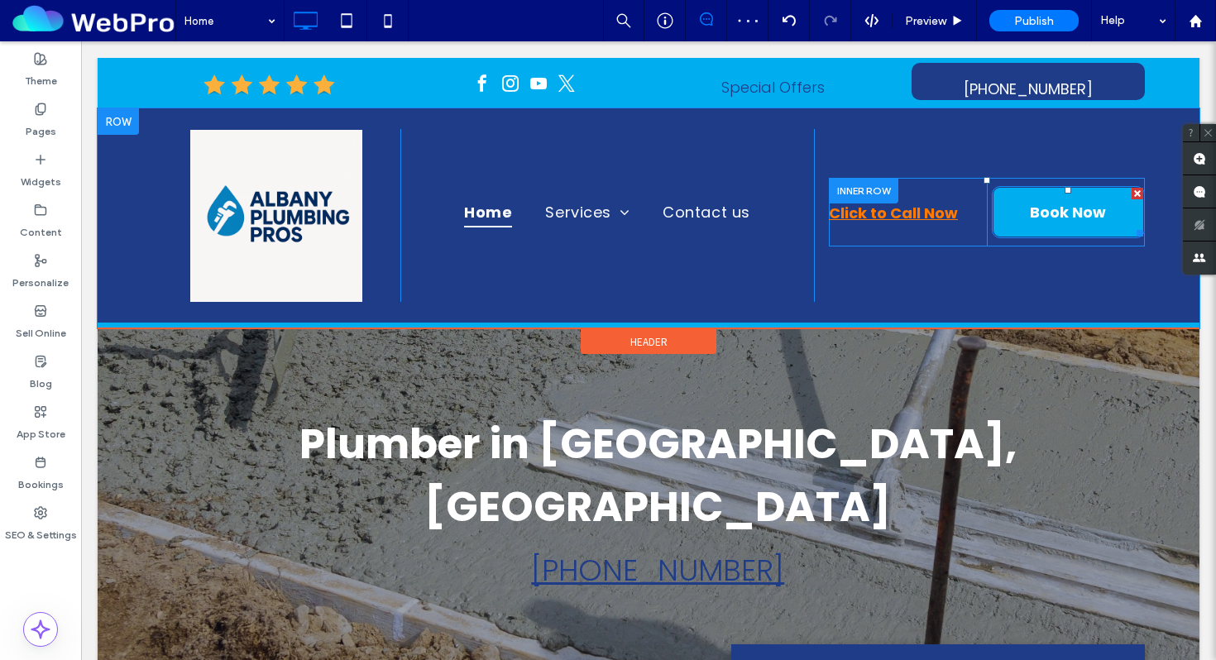
click at [1048, 209] on span "Book Now" at bounding box center [1067, 212] width 76 height 49
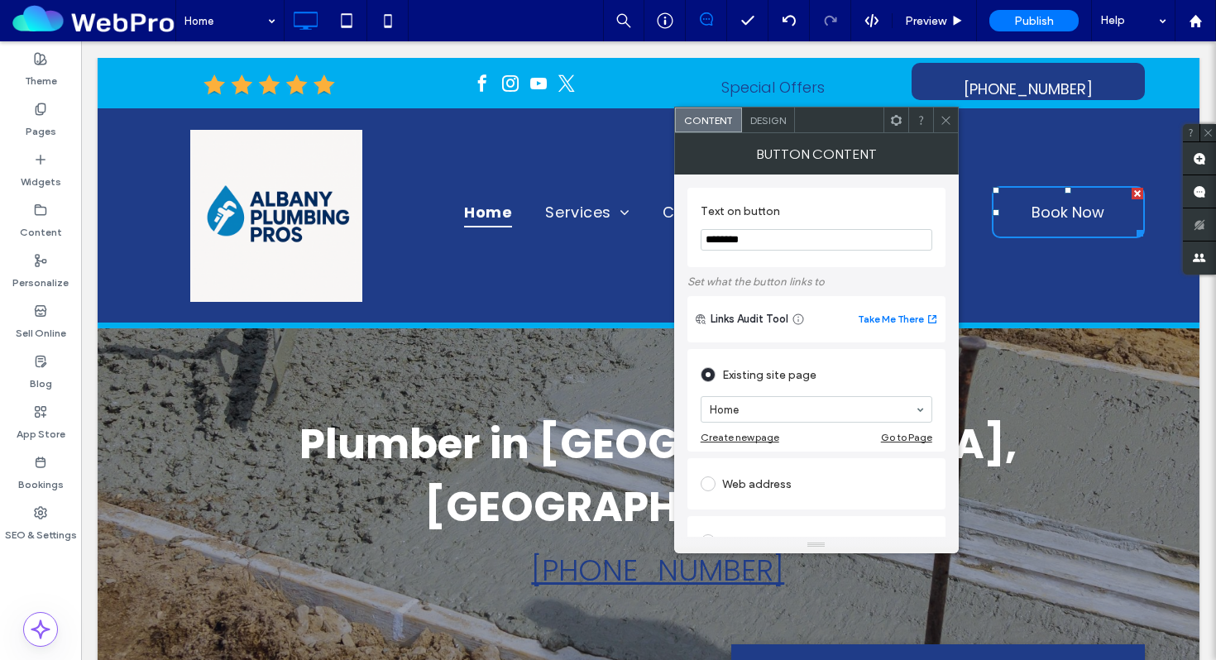
click at [766, 114] on span "Design" at bounding box center [768, 120] width 36 height 12
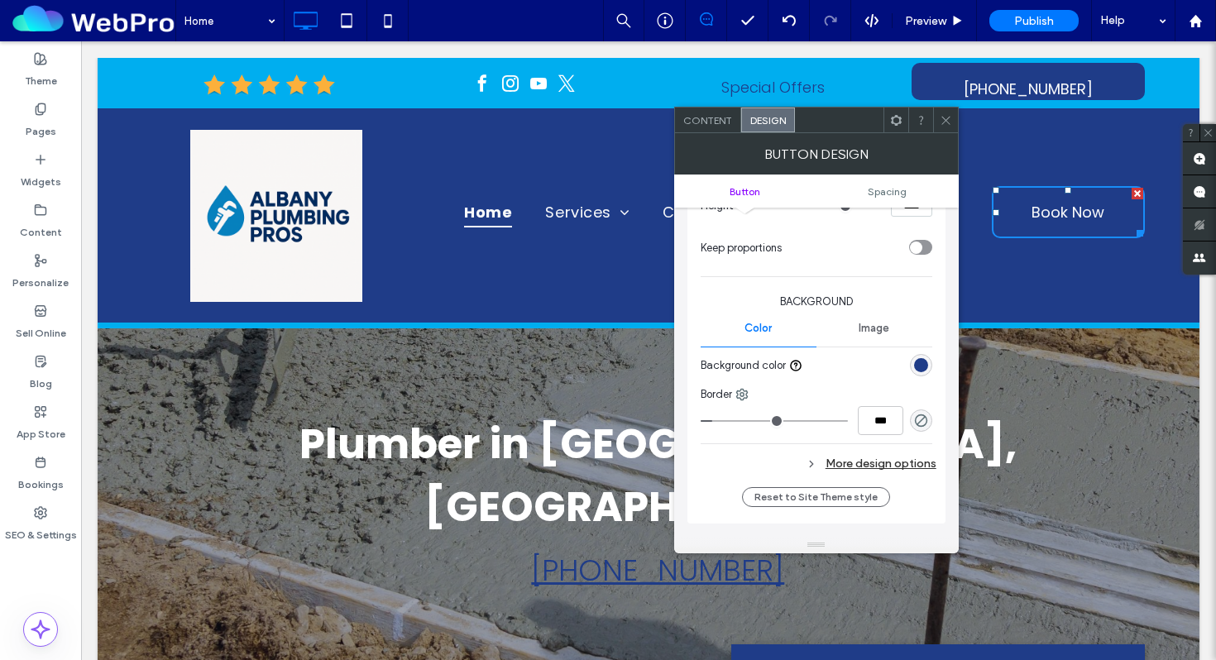
scroll to position [328, 0]
click at [838, 461] on div "More design options" at bounding box center [818, 460] width 236 height 22
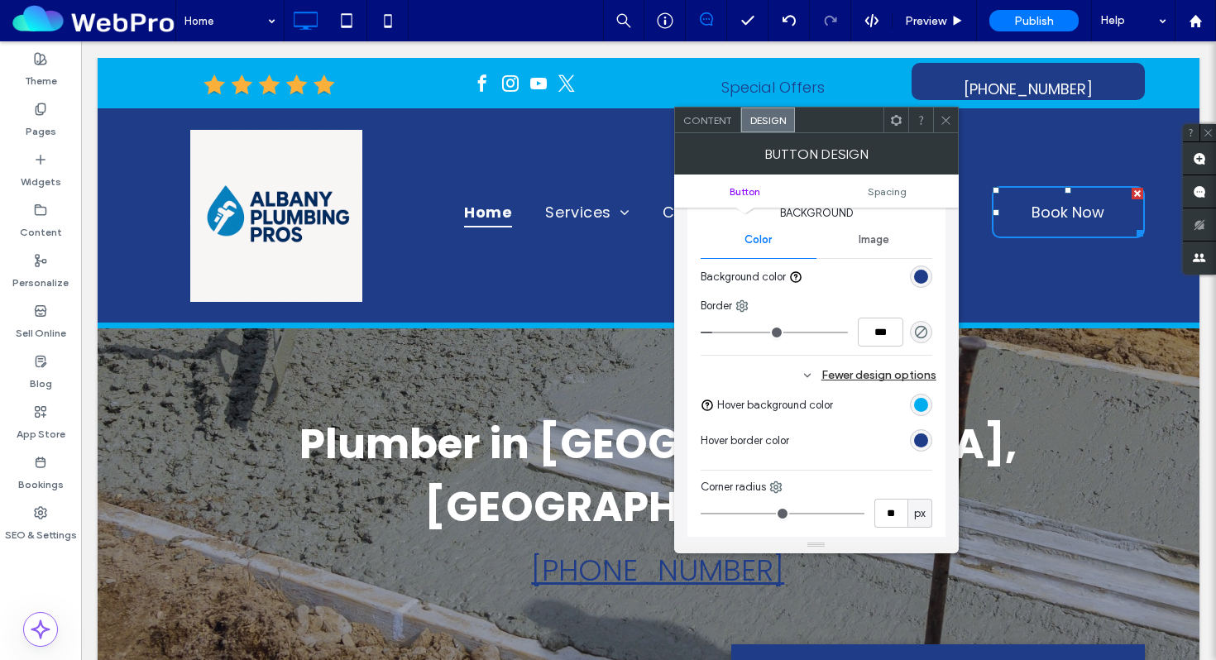
scroll to position [411, 0]
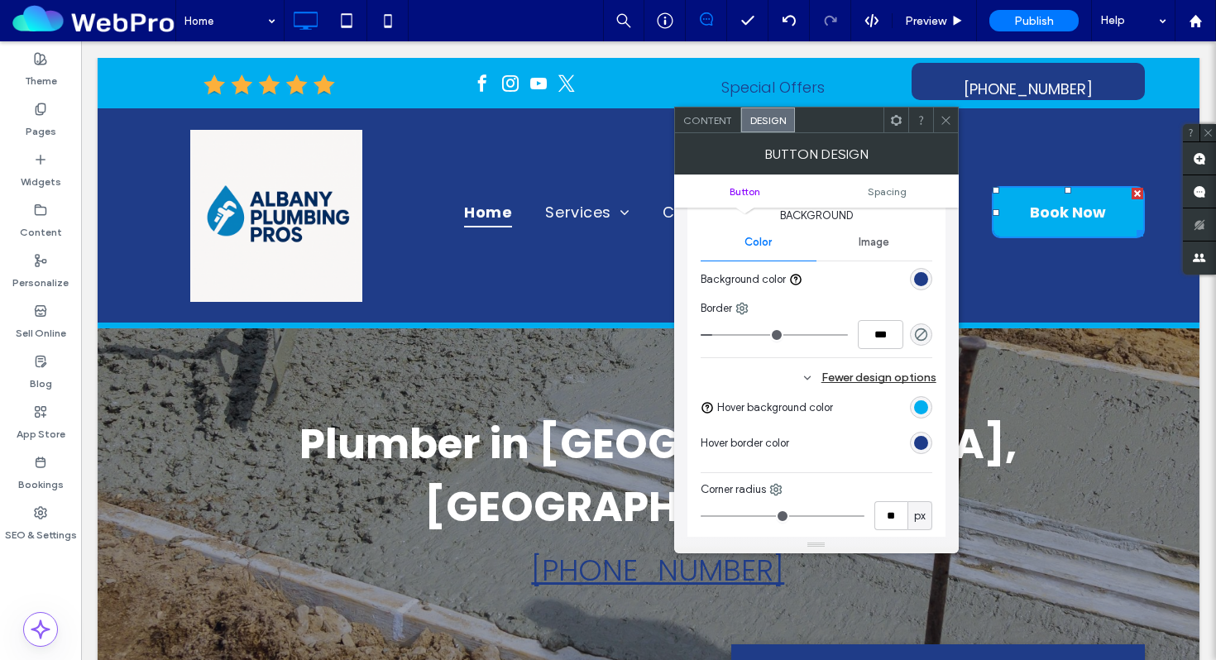
click at [923, 440] on div "rgb(31, 60, 136)" at bounding box center [921, 443] width 14 height 14
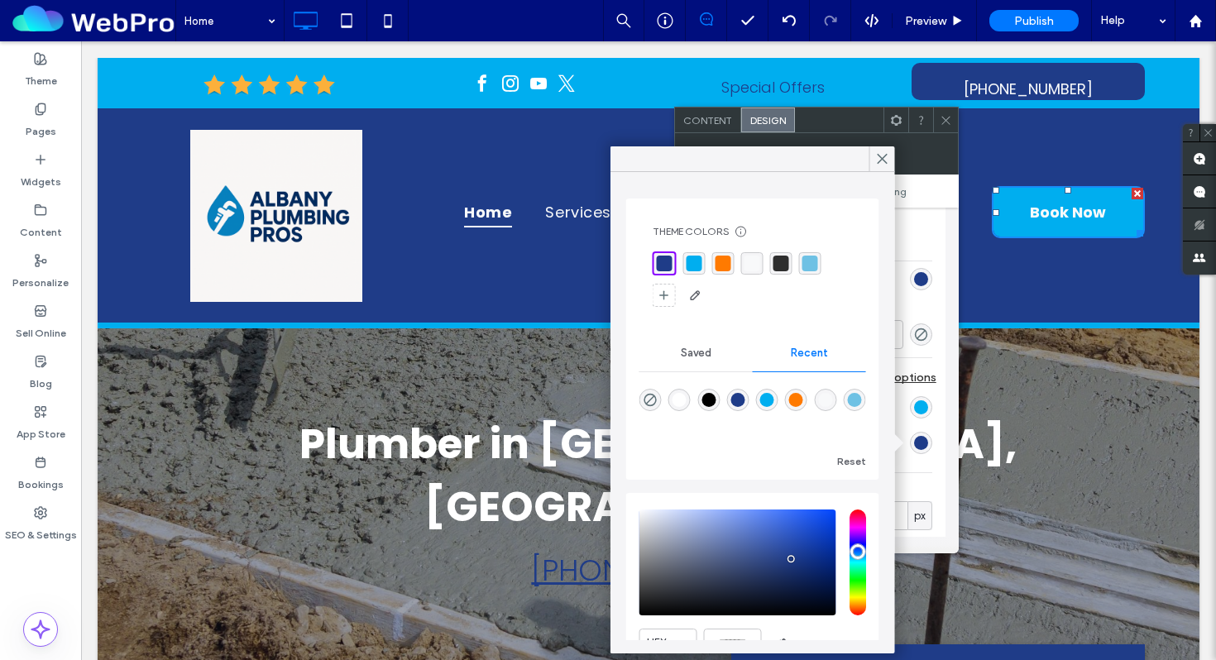
click at [757, 264] on div "rgba(248, 249, 250, 1)" at bounding box center [752, 264] width 16 height 16
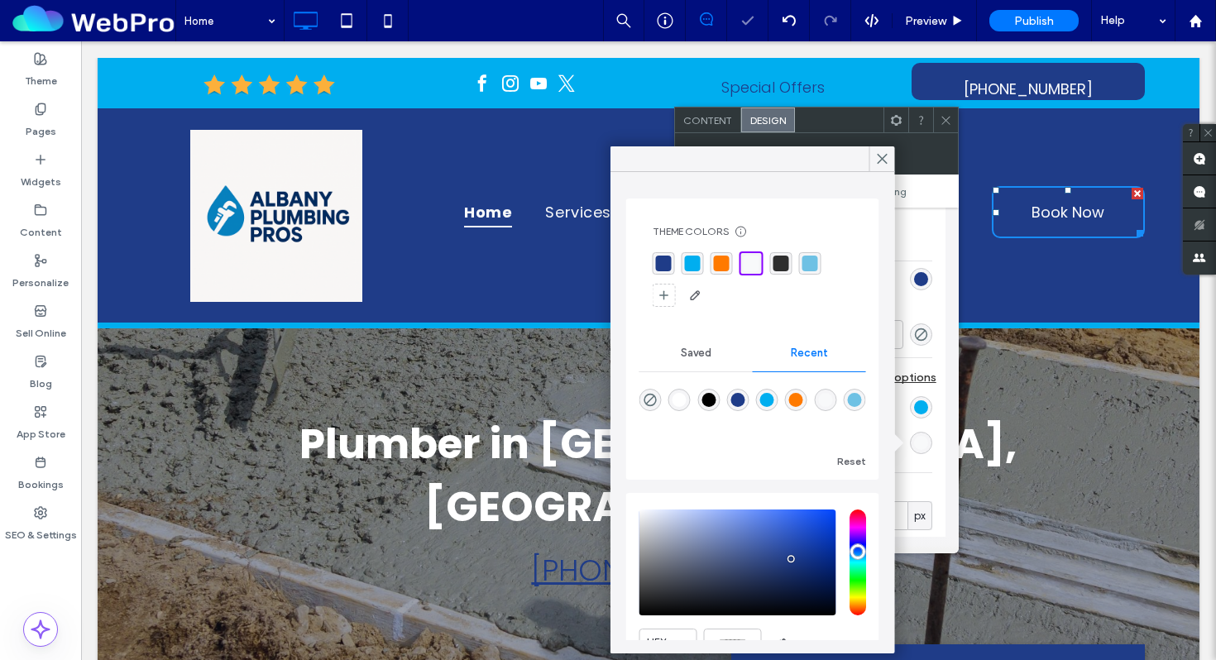
click at [884, 146] on div "BUTTON DESIGN" at bounding box center [816, 153] width 284 height 41
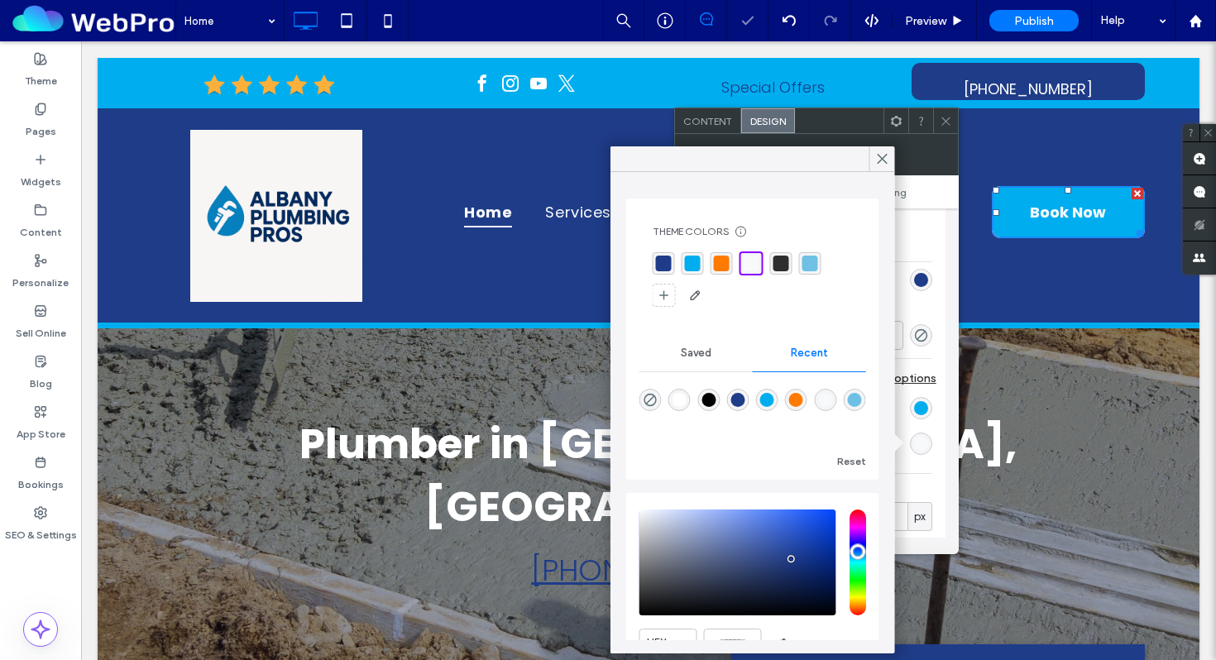
click at [884, 160] on use at bounding box center [881, 159] width 8 height 9
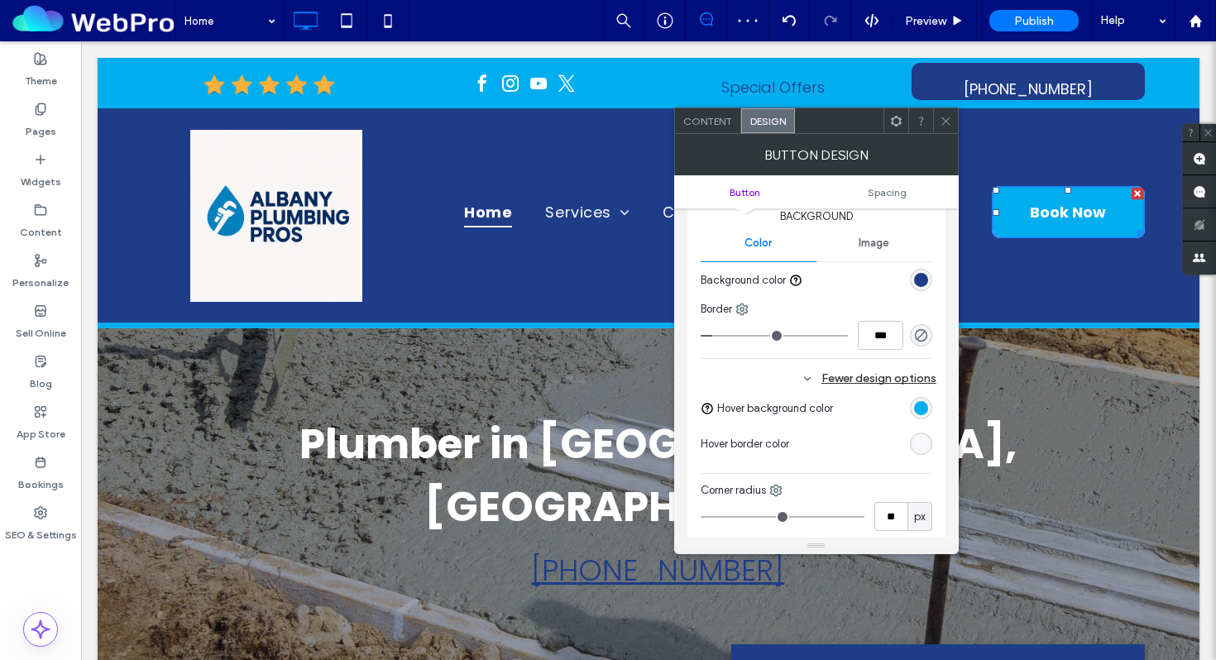
click at [942, 131] on span at bounding box center [945, 120] width 12 height 25
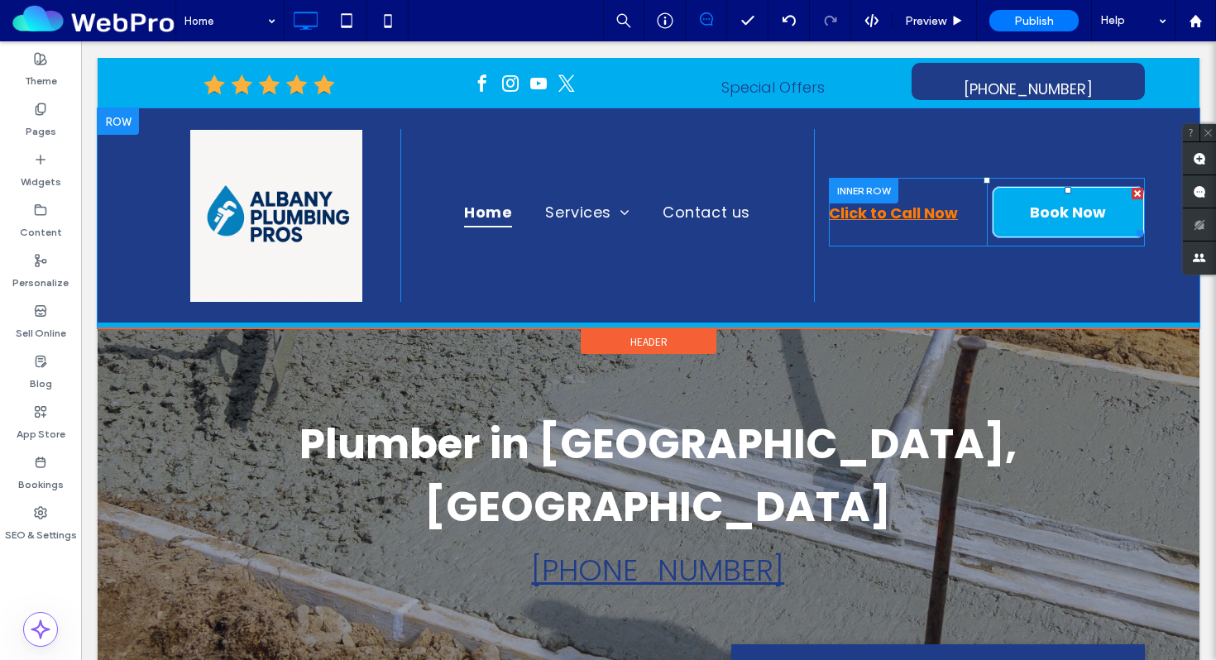
click at [1056, 214] on span "Book Now" at bounding box center [1067, 212] width 76 height 49
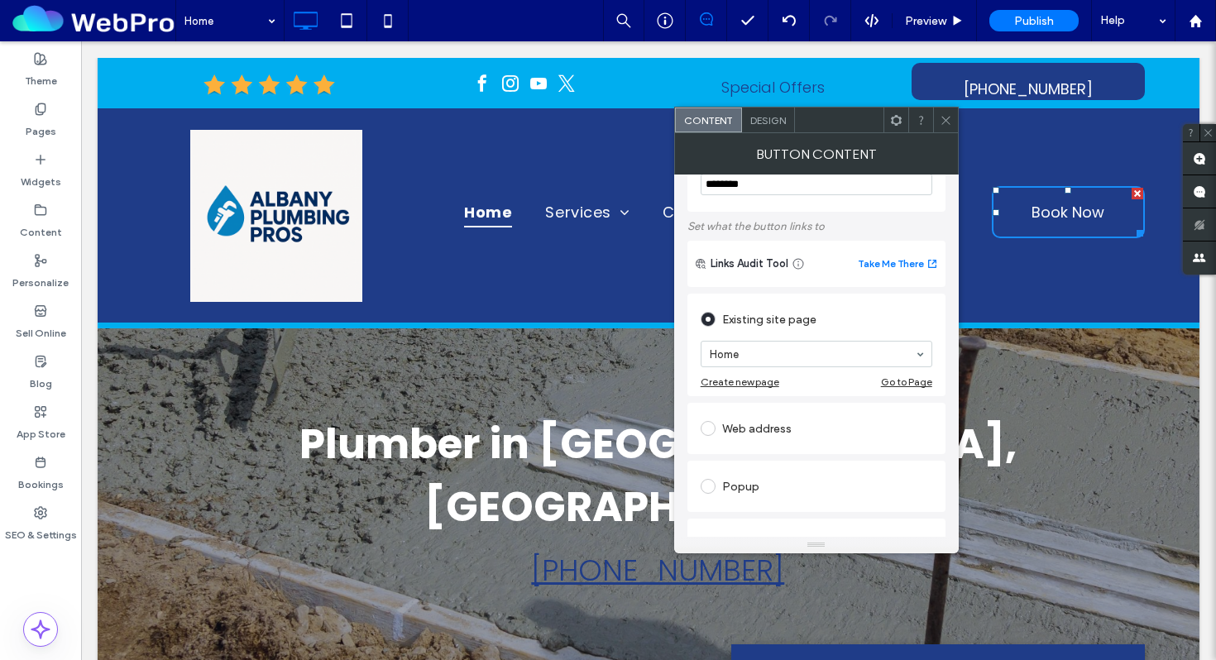
scroll to position [0, 0]
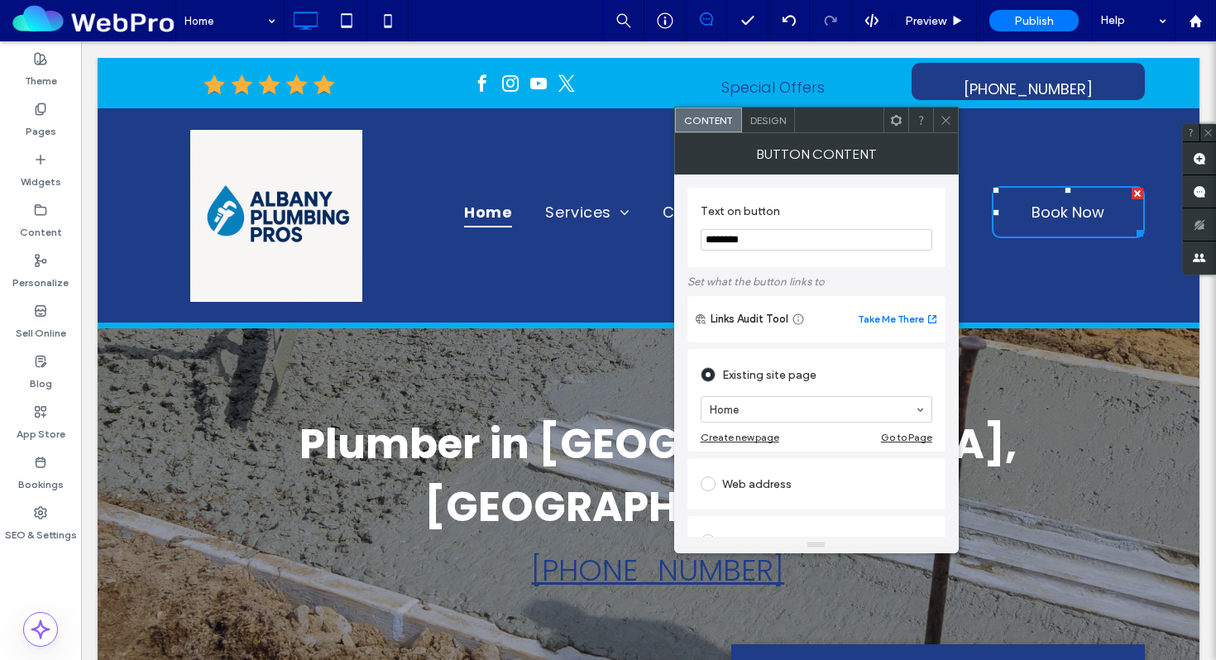
click at [762, 119] on span "Design" at bounding box center [768, 120] width 36 height 12
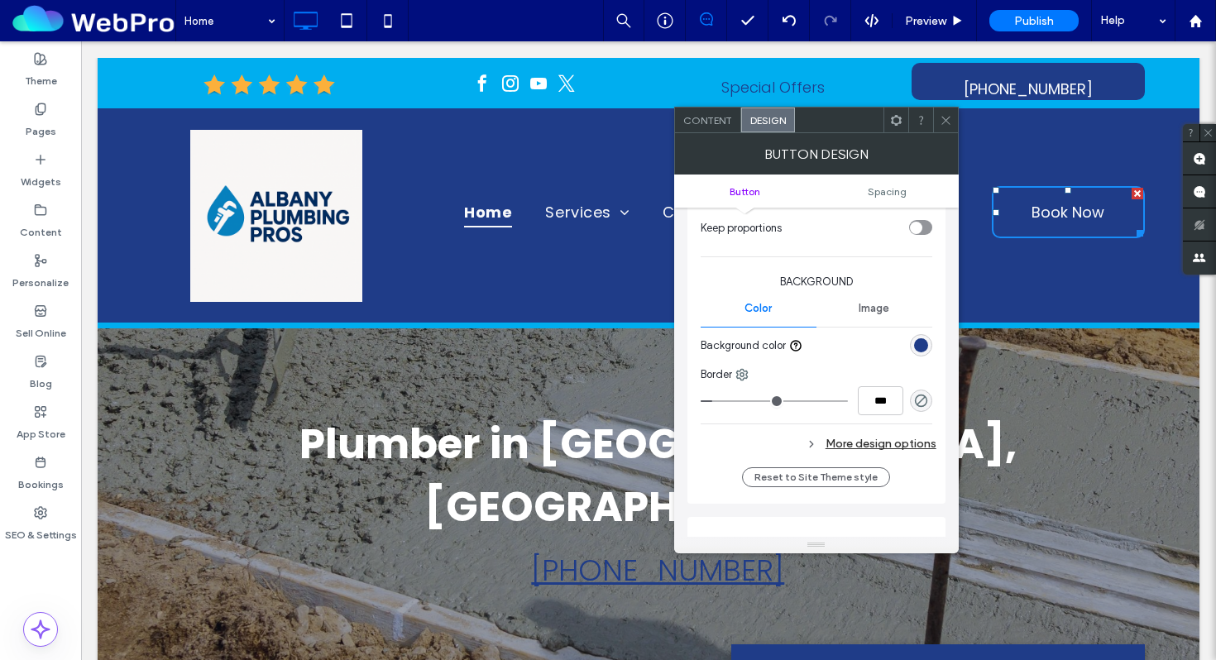
scroll to position [364, 0]
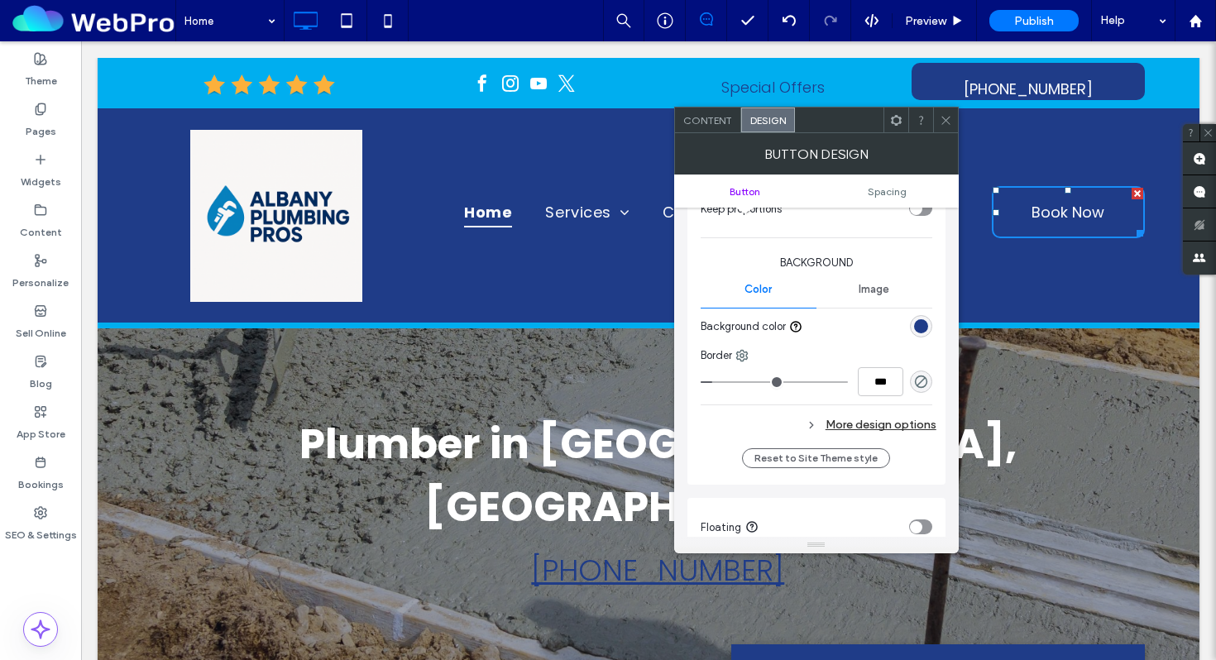
click at [815, 422] on icon at bounding box center [811, 425] width 12 height 12
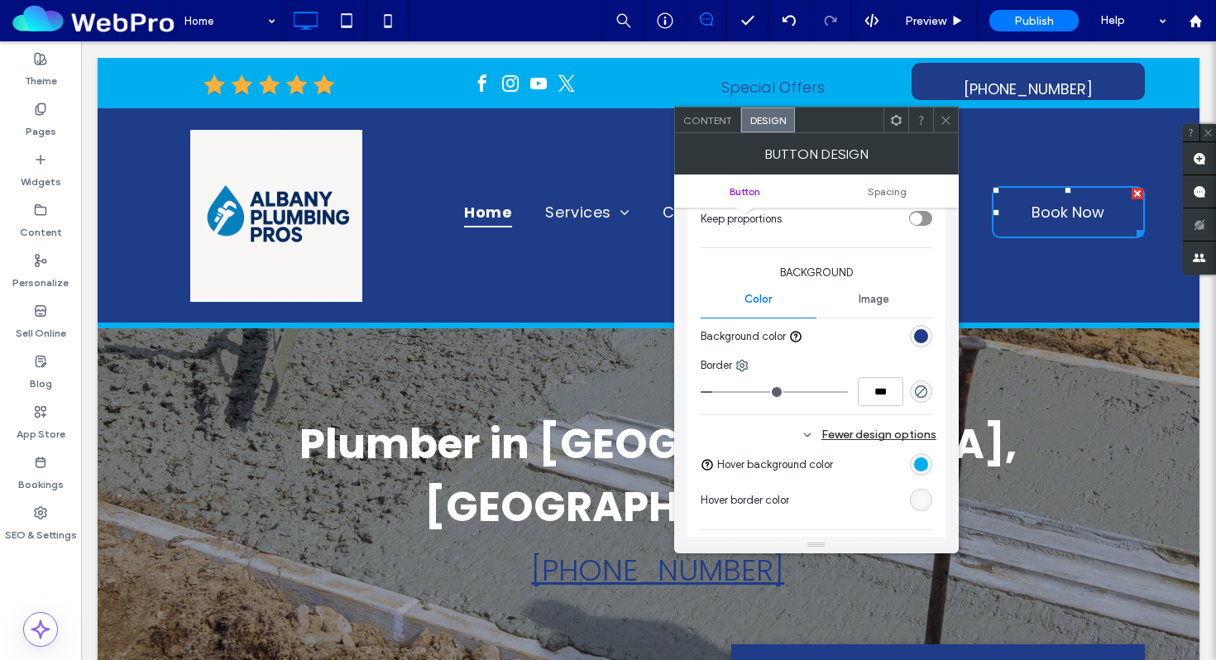
scroll to position [341, 0]
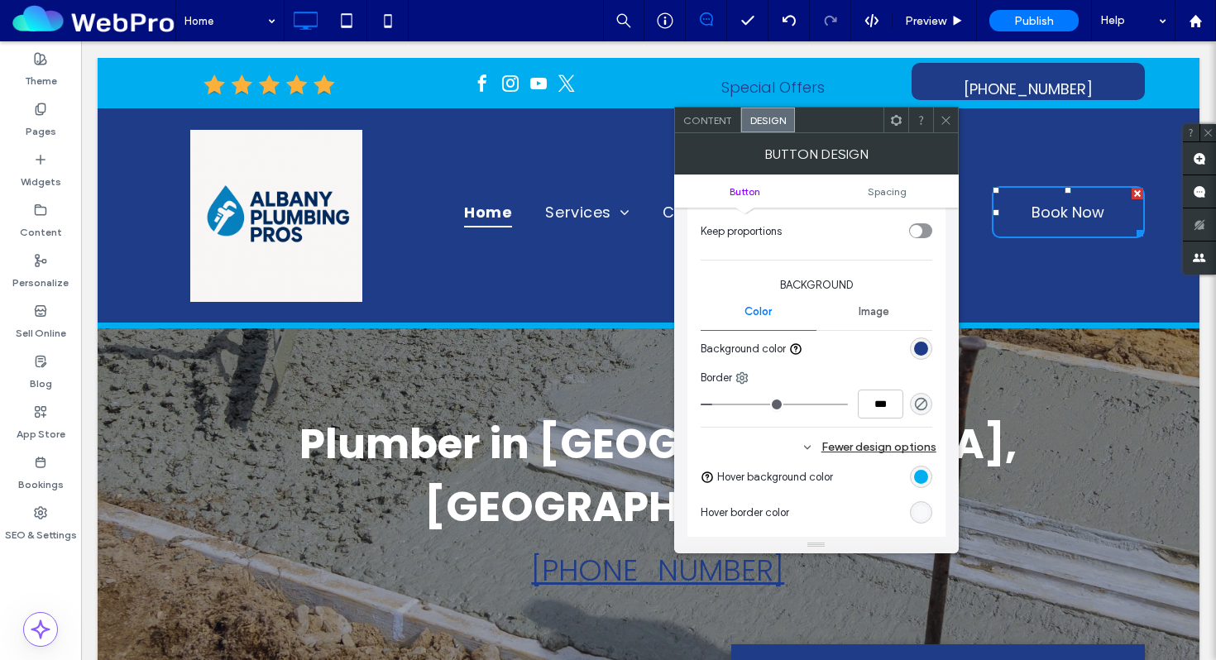
click at [943, 117] on use at bounding box center [945, 120] width 8 height 8
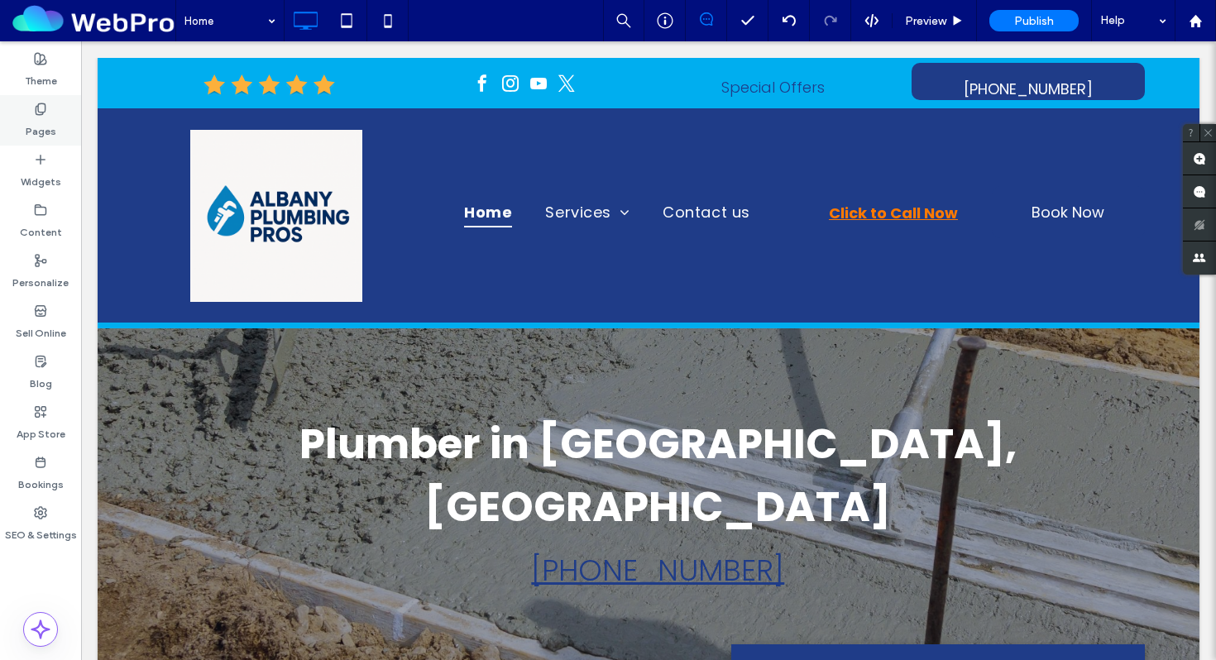
click at [48, 130] on label "Pages" at bounding box center [41, 127] width 31 height 23
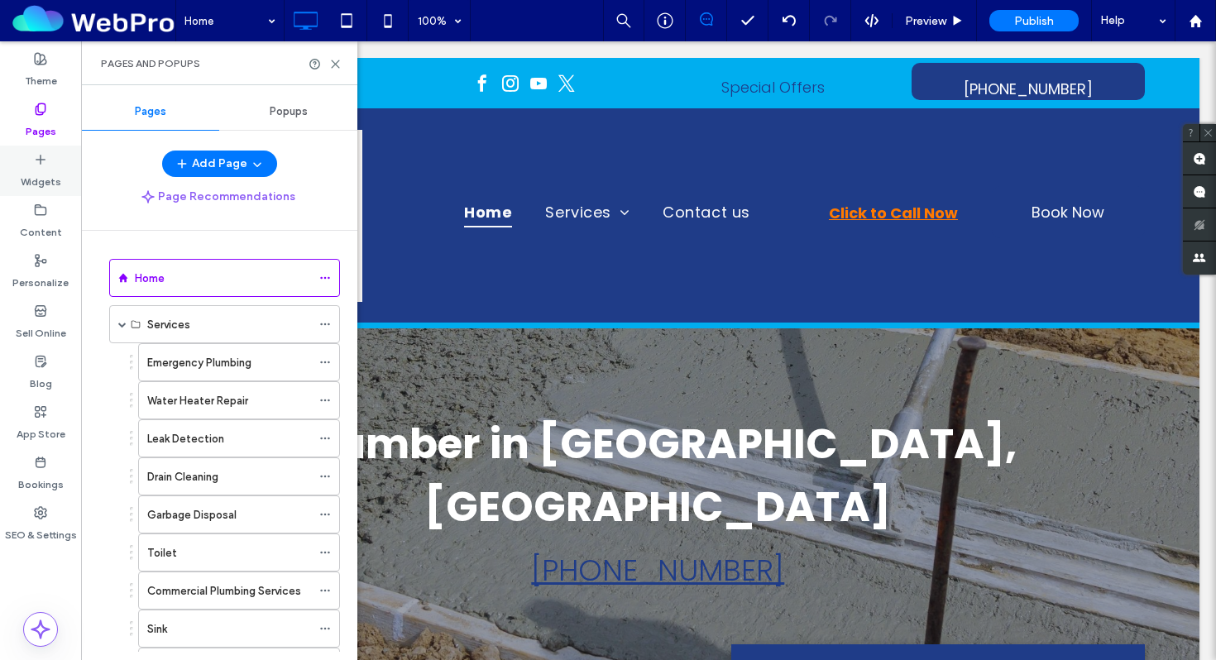
click at [45, 172] on label "Widgets" at bounding box center [41, 177] width 41 height 23
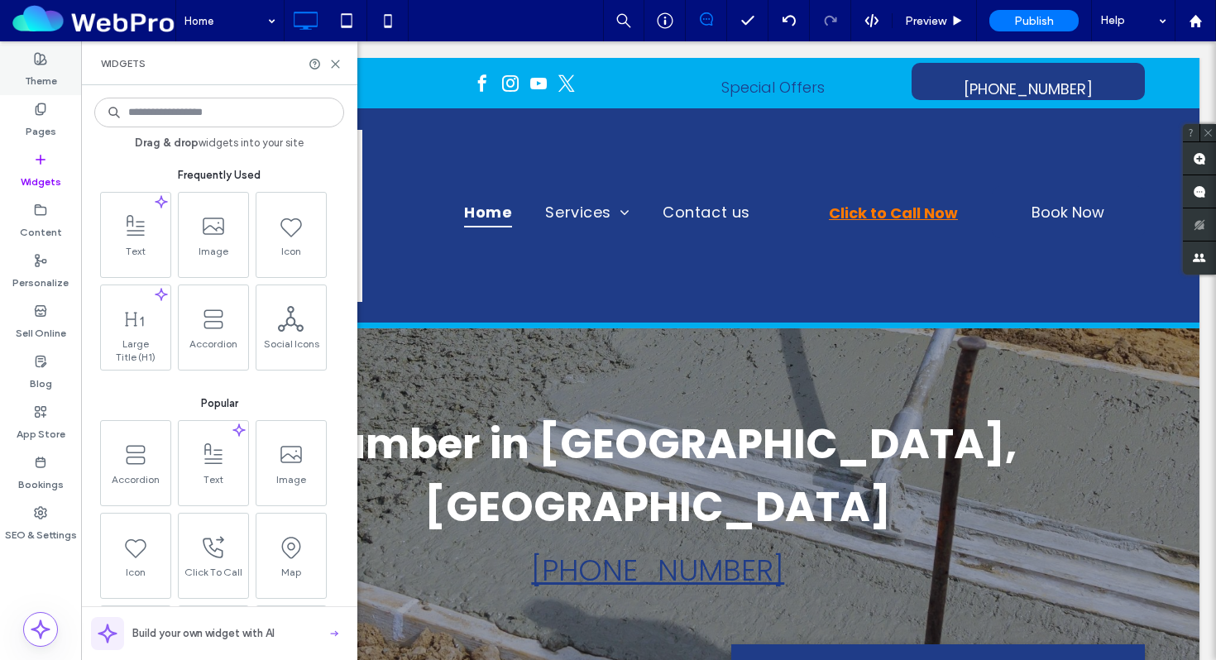
click at [44, 69] on label "Theme" at bounding box center [41, 76] width 32 height 23
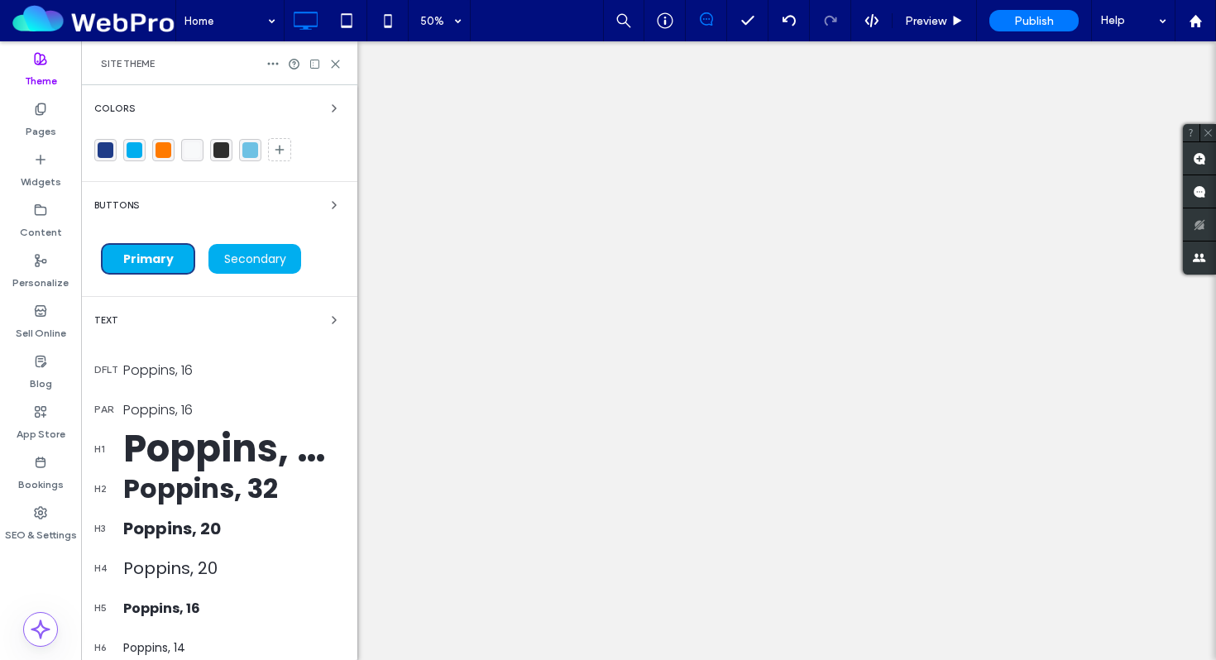
click at [168, 271] on div "Primary" at bounding box center [148, 258] width 94 height 31
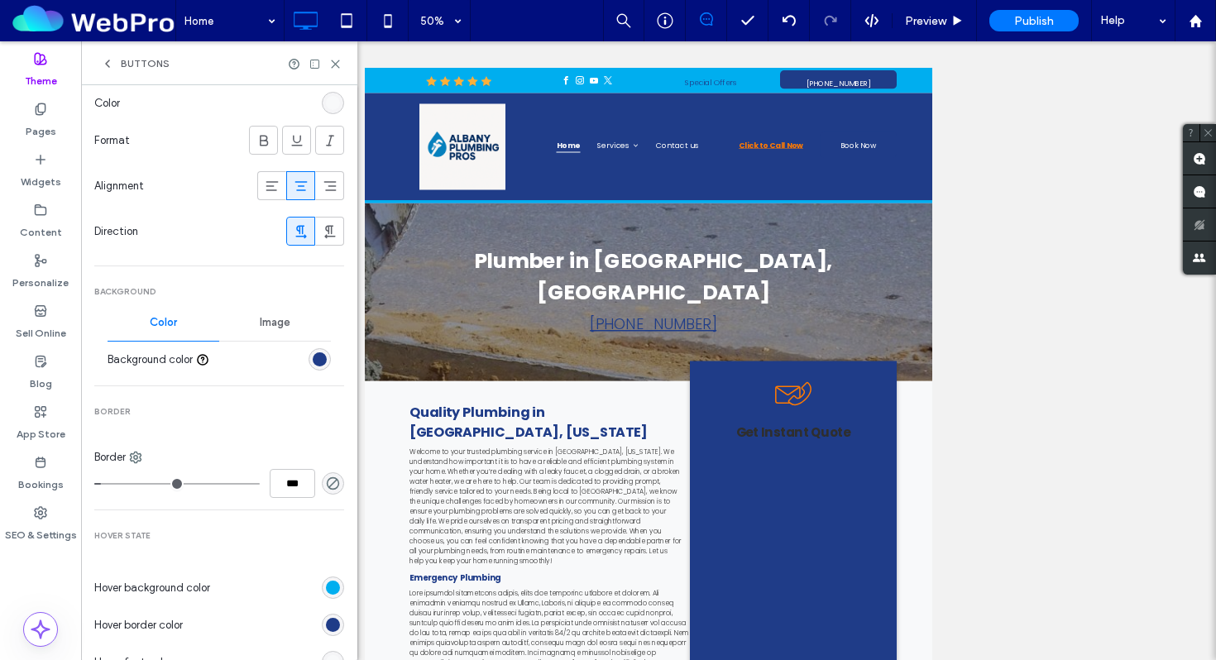
scroll to position [329, 0]
click at [327, 485] on icon "rgba(31, 31, 31, 0)" at bounding box center [333, 482] width 14 height 14
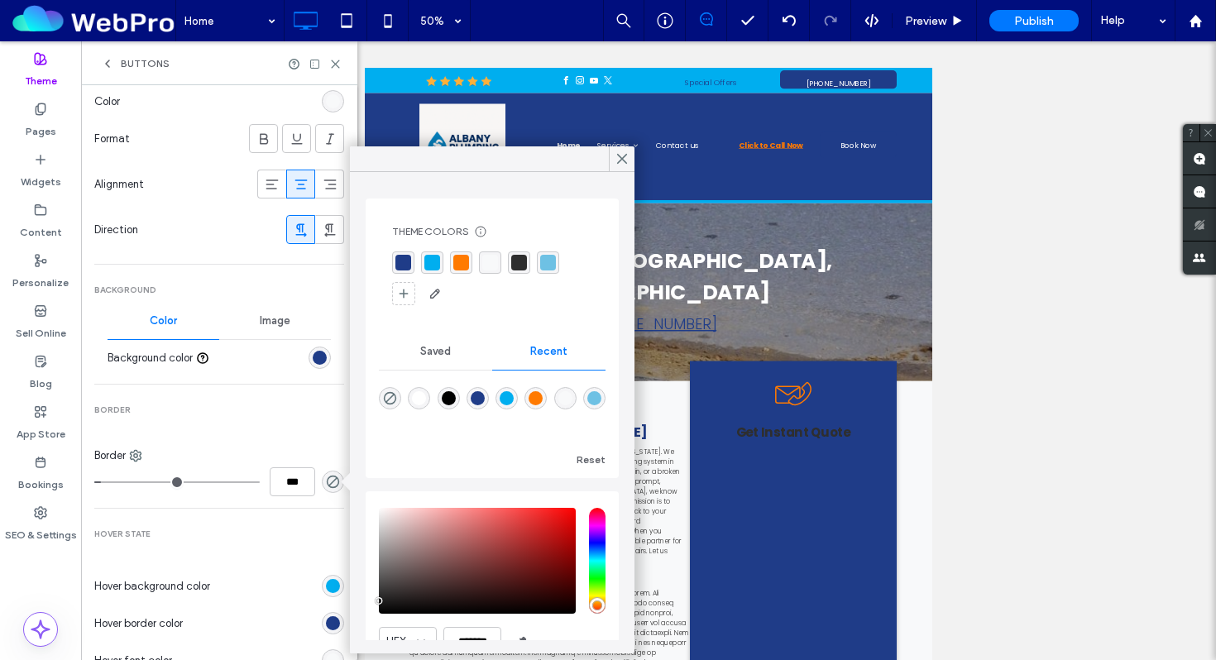
click at [486, 256] on div "rgba(248, 249, 250, 1)" at bounding box center [490, 263] width 16 height 16
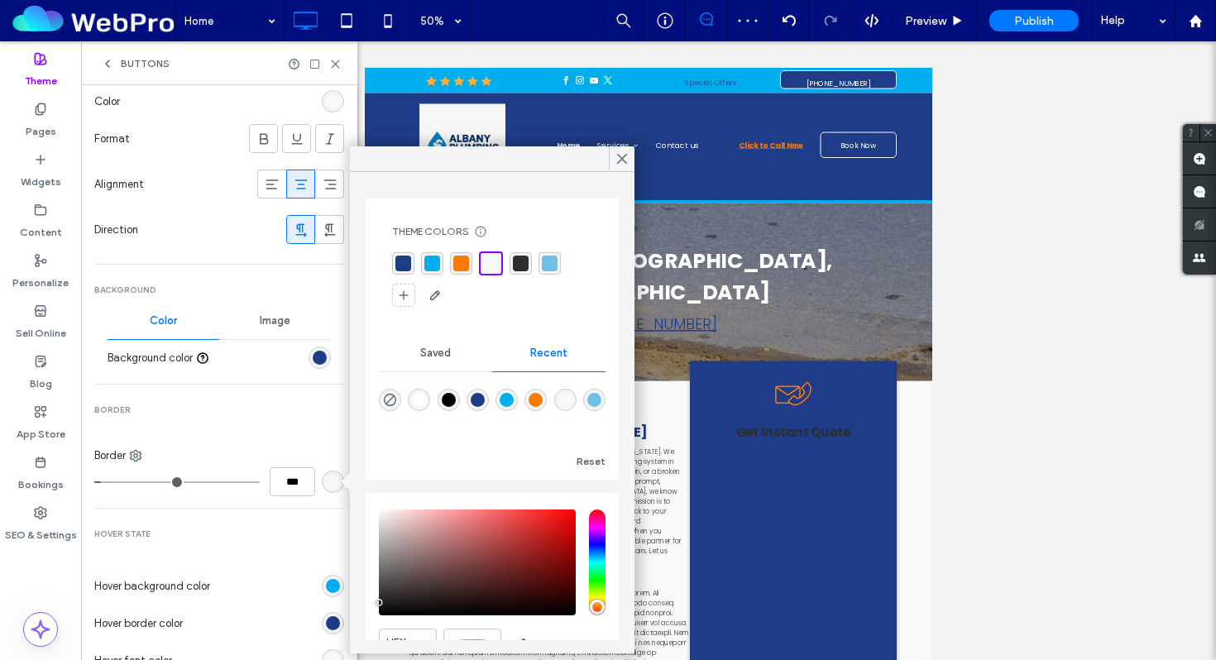
click at [437, 266] on div "rgba(0, 174, 239, 1)" at bounding box center [432, 264] width 16 height 16
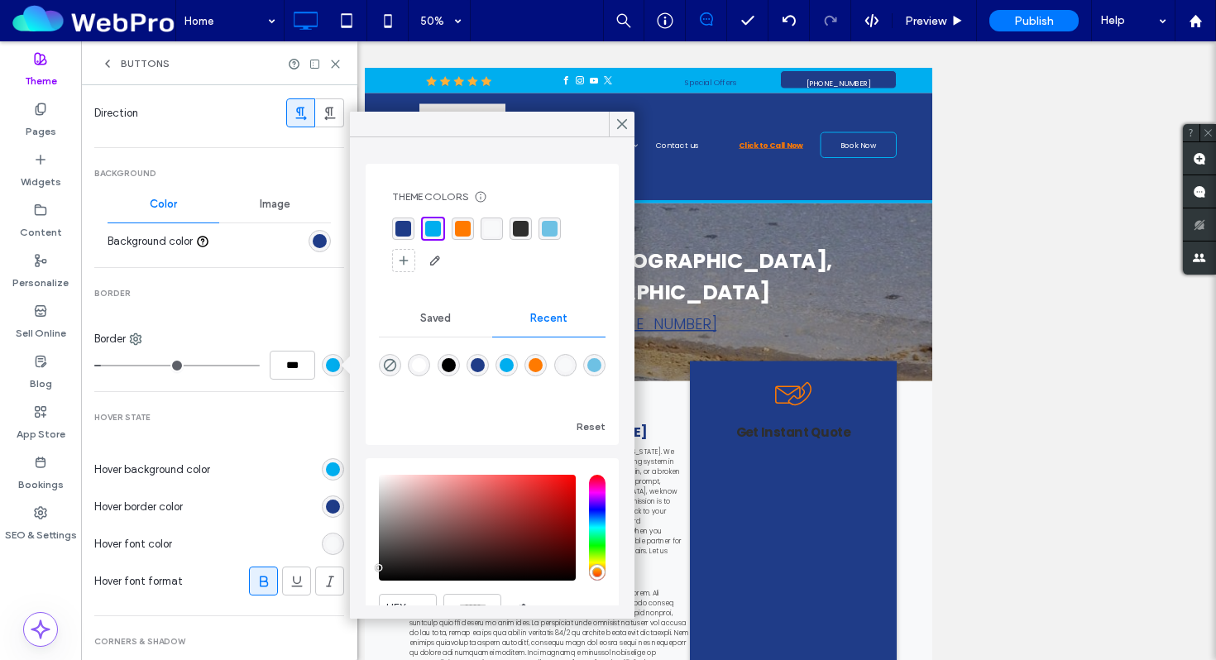
scroll to position [447, 0]
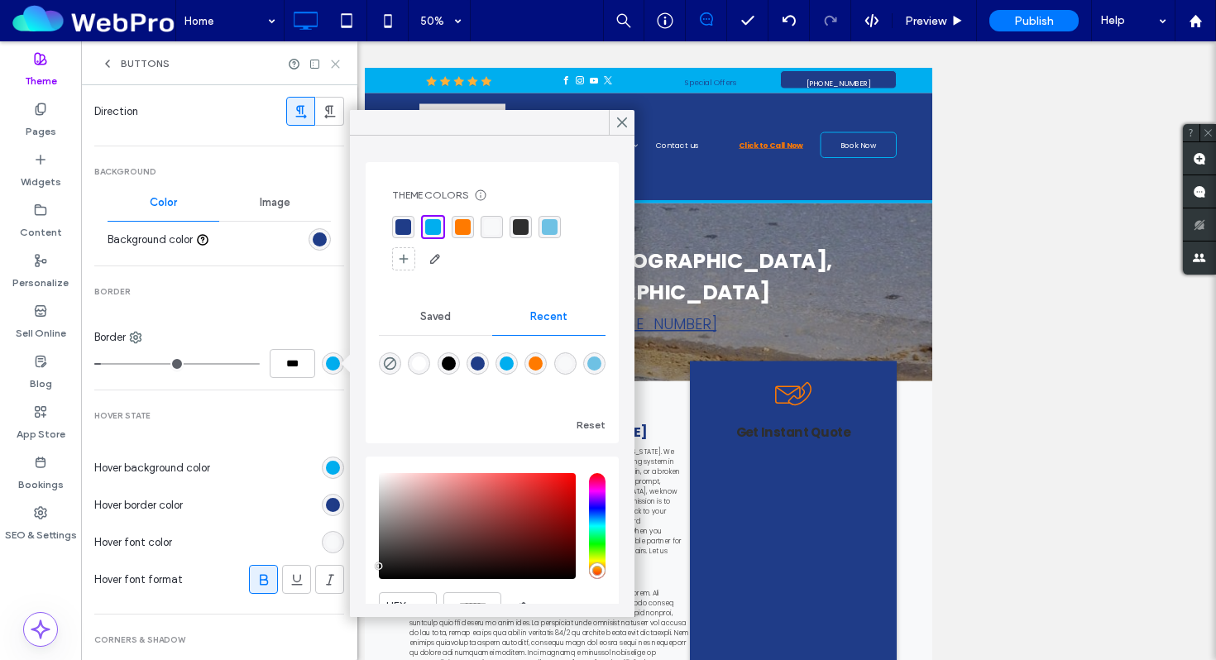
click at [332, 68] on icon at bounding box center [335, 64] width 12 height 12
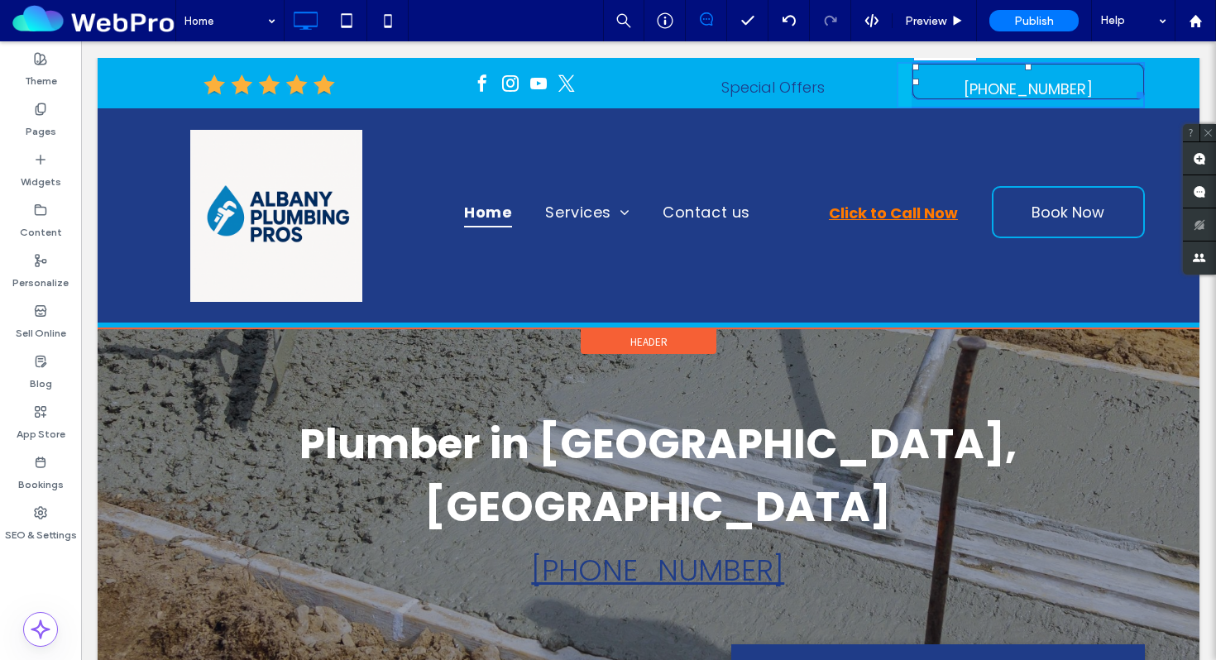
drag, startPoint x: 1139, startPoint y: 95, endPoint x: 1143, endPoint y: 103, distance: 8.9
click at [1143, 103] on div "[PHONE_NUMBER] W:282 H:55 Click To Paste" at bounding box center [1020, 85] width 248 height 46
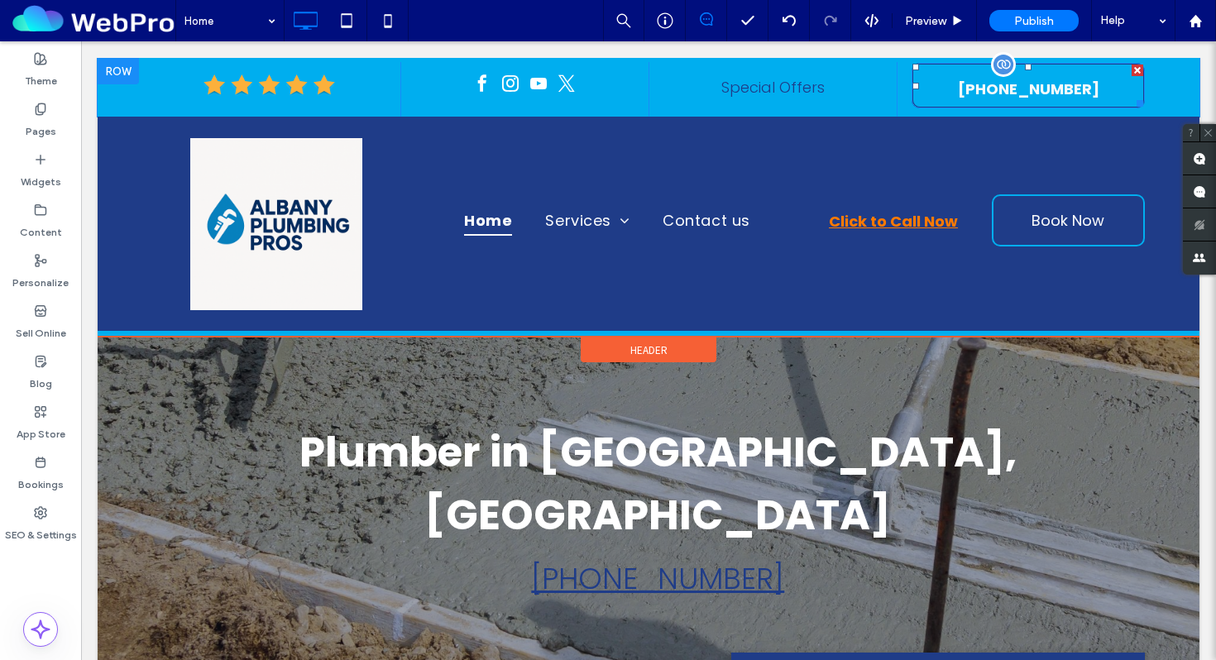
click at [993, 86] on span "[PHONE_NUMBER]" at bounding box center [1028, 88] width 141 height 49
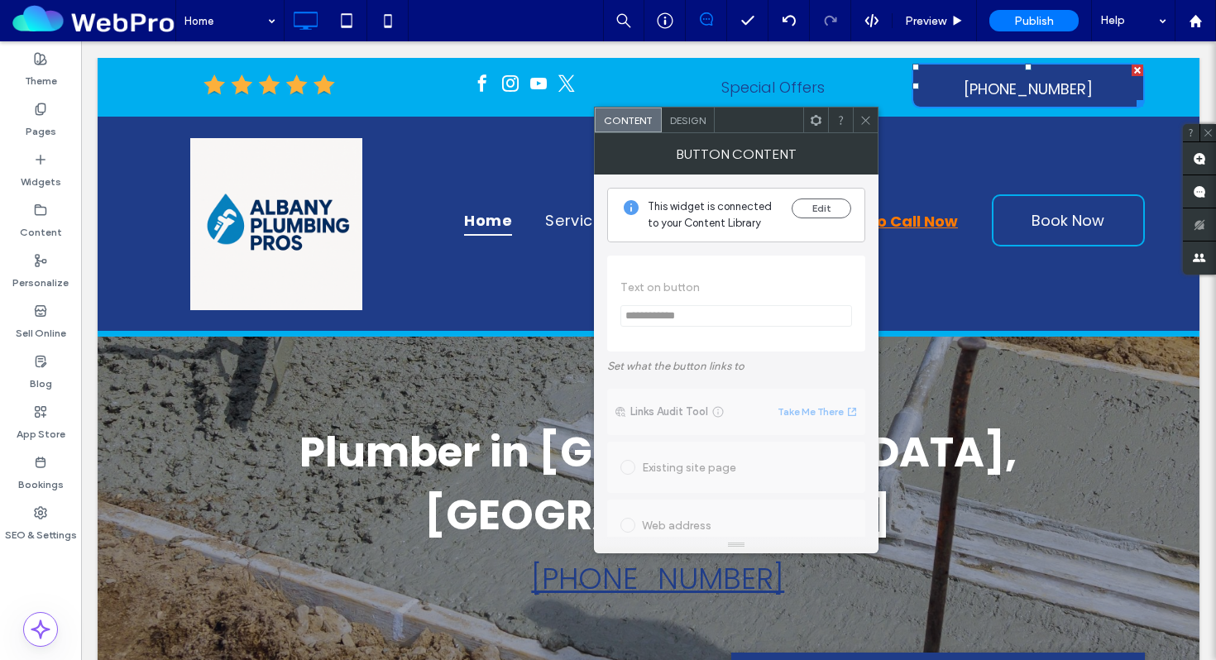
click at [685, 129] on div "Design" at bounding box center [687, 119] width 53 height 25
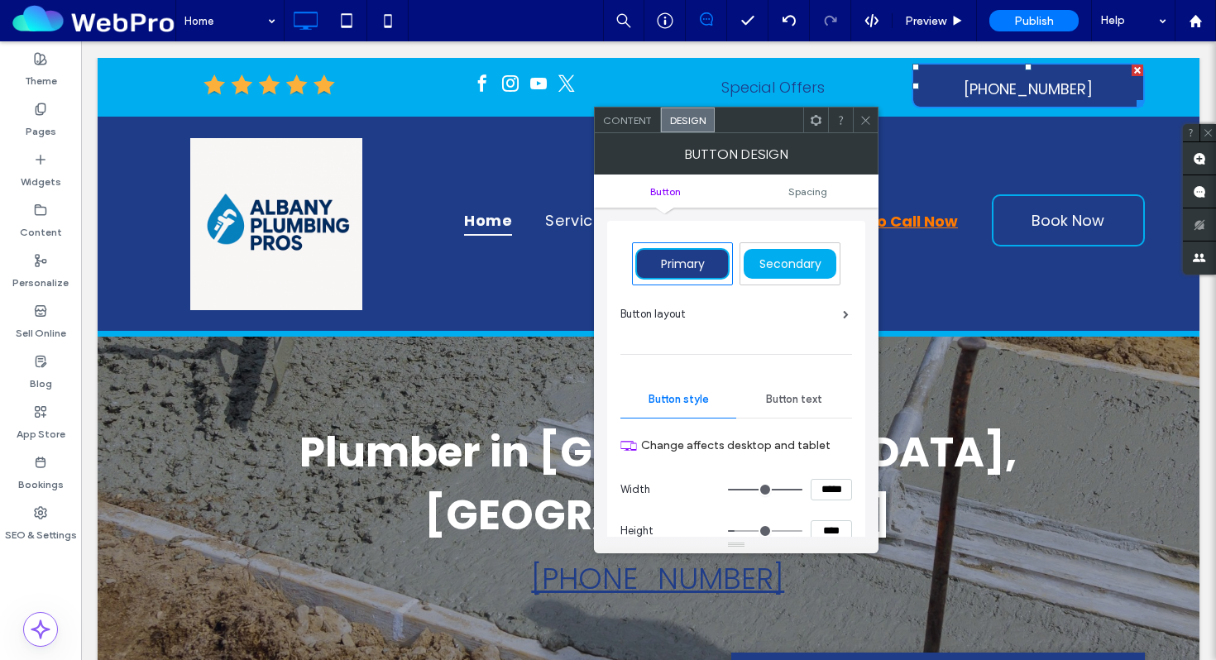
click at [785, 404] on span "Button text" at bounding box center [794, 399] width 56 height 13
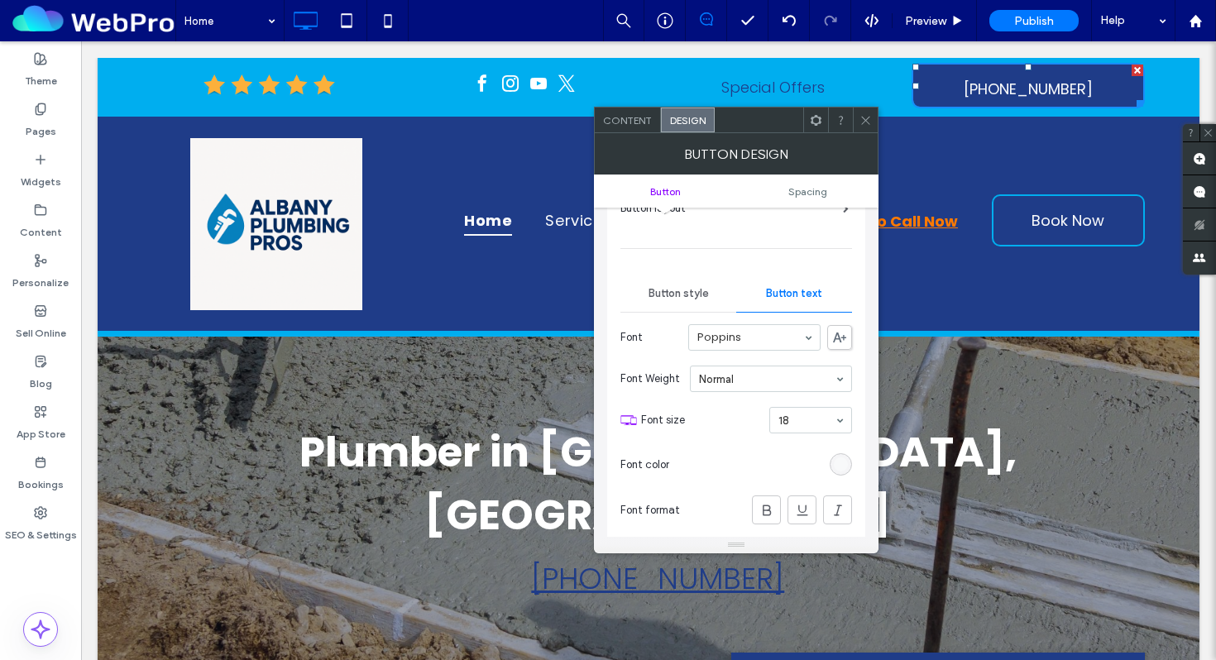
scroll to position [105, 0]
click at [769, 505] on icon at bounding box center [766, 511] width 17 height 17
click at [864, 117] on icon at bounding box center [865, 120] width 12 height 12
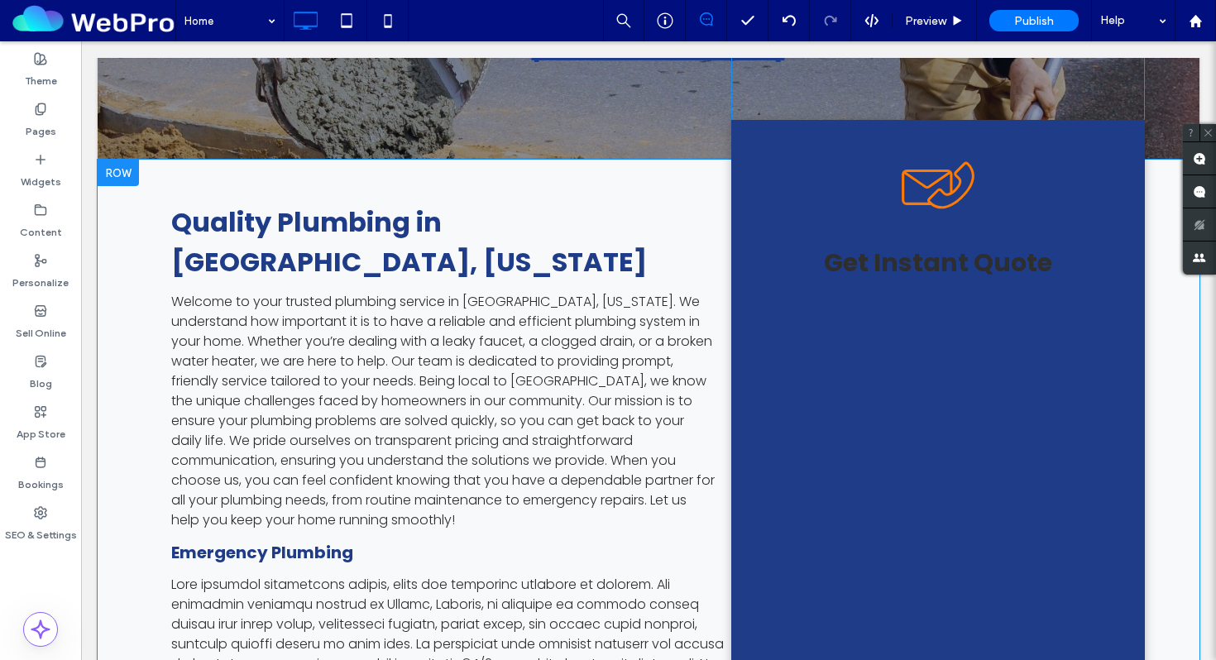
scroll to position [448, 0]
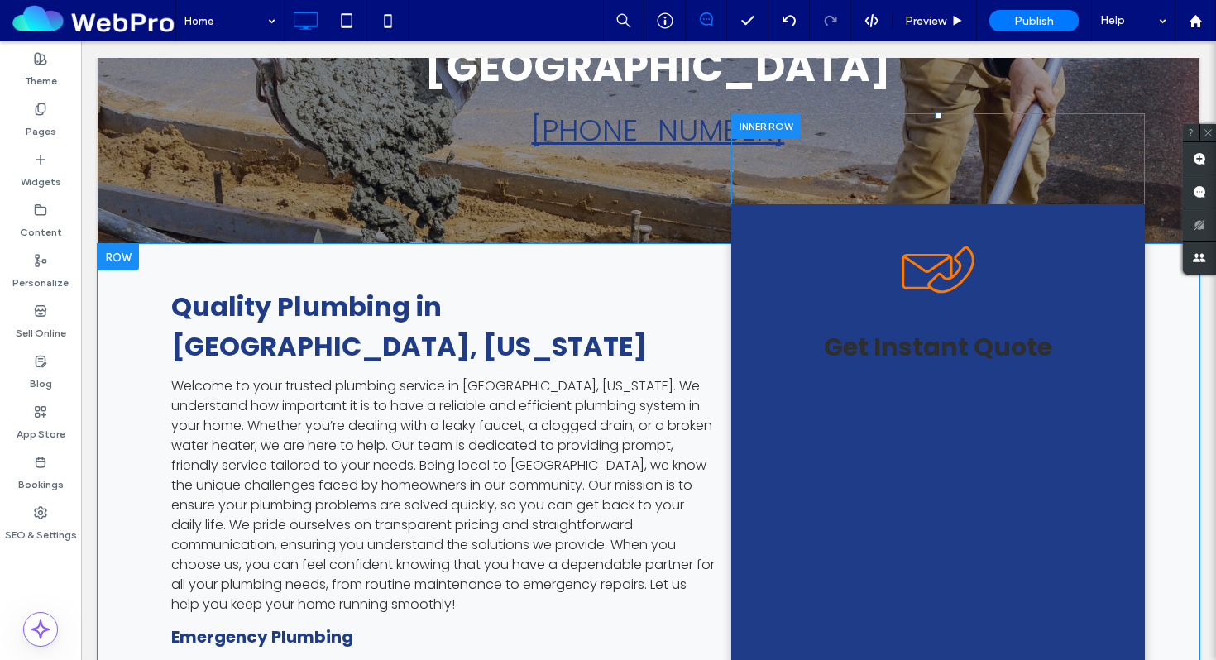
click at [798, 214] on div "Get Instant Quote Click To Paste" at bounding box center [937, 661] width 413 height 915
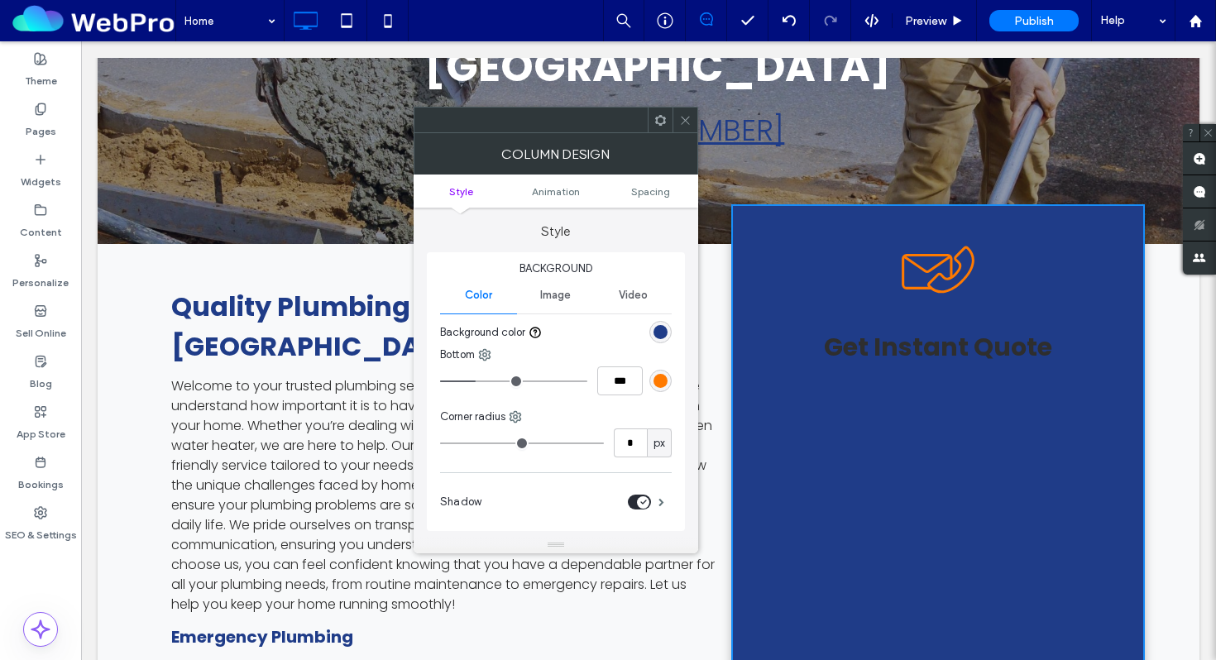
click at [933, 221] on icon at bounding box center [937, 270] width 169 height 98
click at [675, 112] on div at bounding box center [684, 119] width 25 height 25
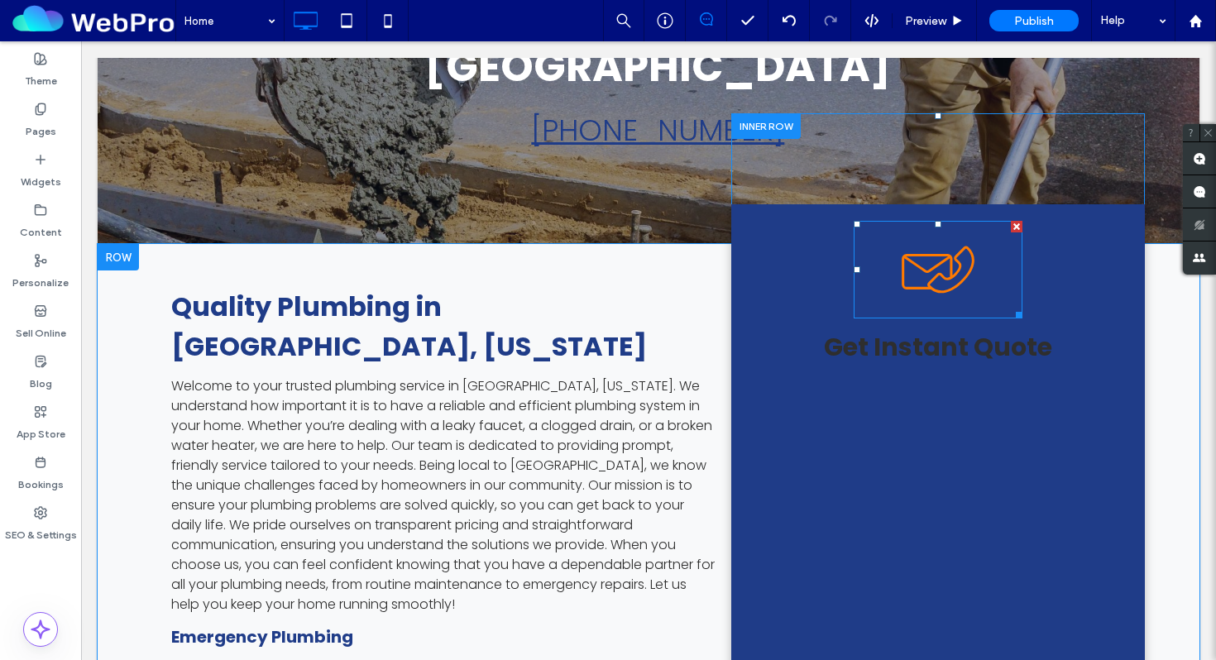
click at [933, 246] on icon at bounding box center [937, 269] width 73 height 47
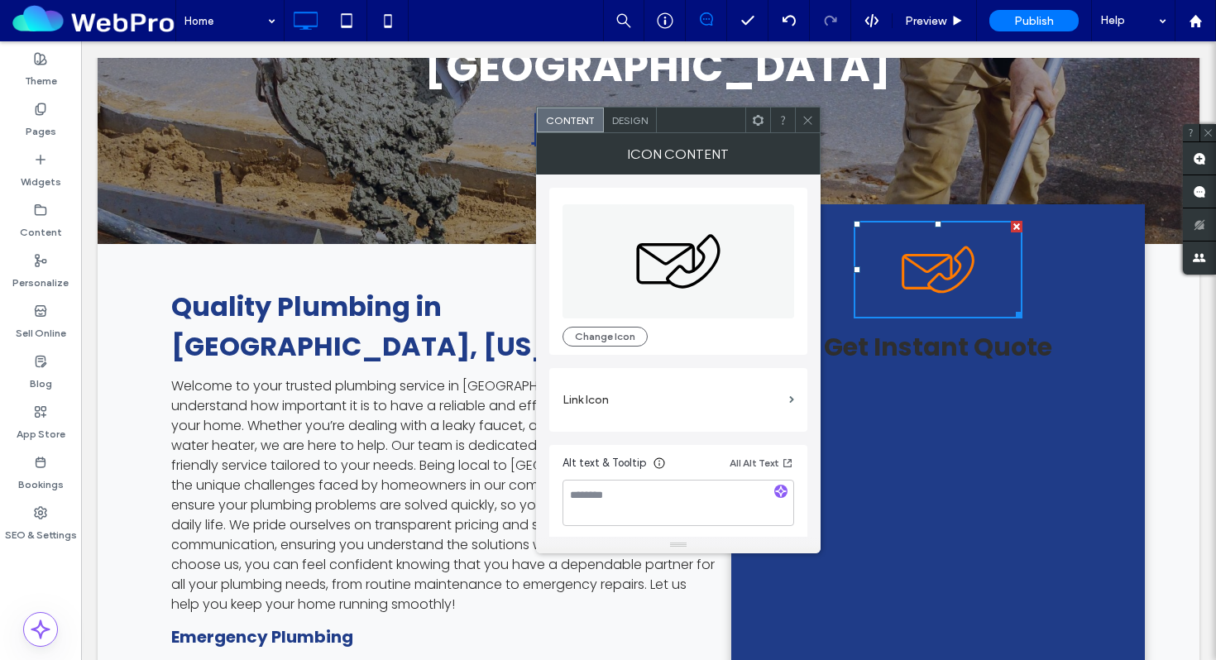
scroll to position [4, 0]
click at [642, 130] on div "Design" at bounding box center [630, 119] width 53 height 25
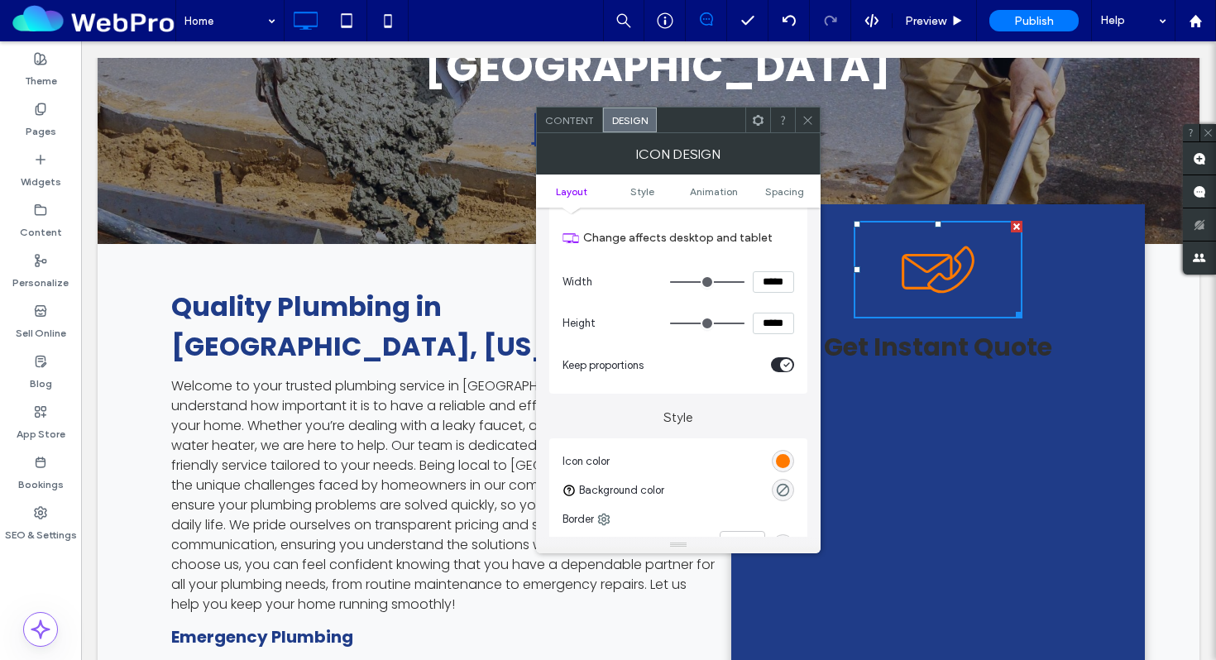
scroll to position [165, 0]
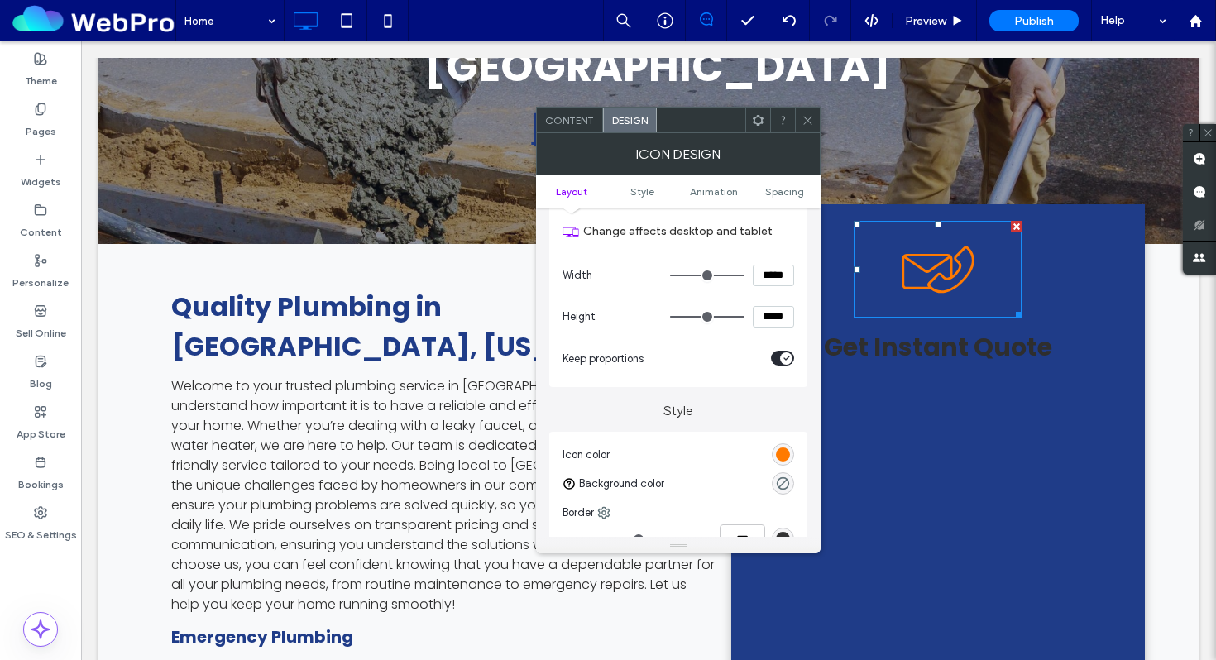
click at [780, 457] on div "rgb(255, 122, 0)" at bounding box center [783, 454] width 14 height 14
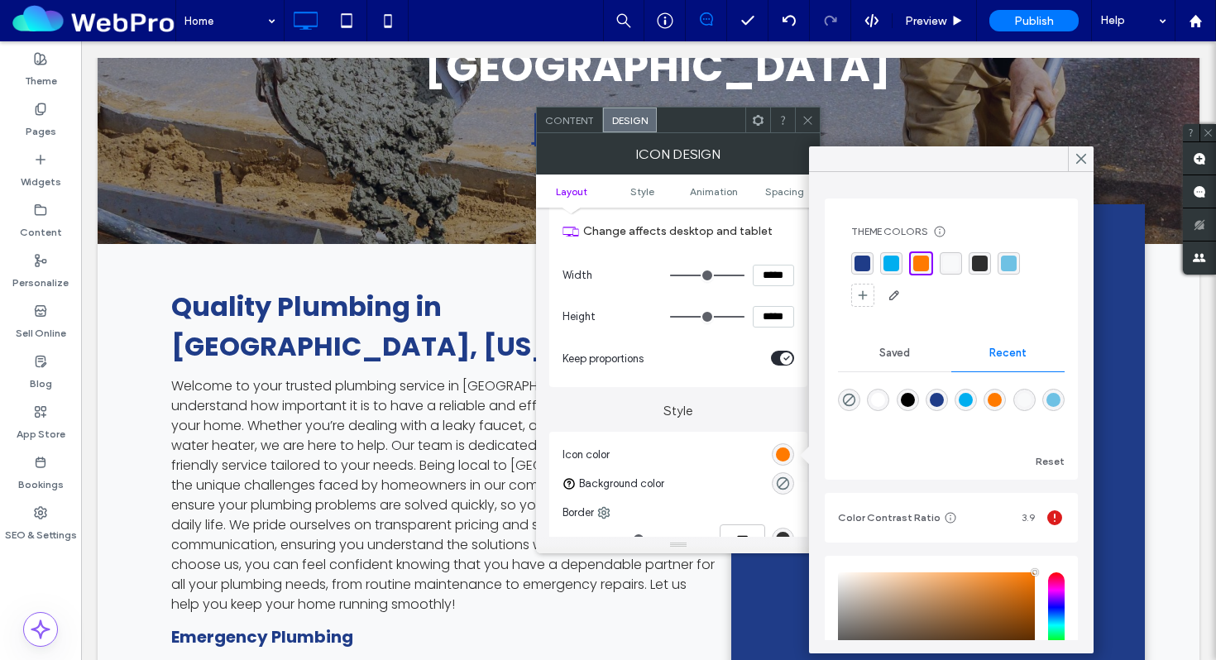
click at [895, 257] on div "rgba(0, 174, 239, 1)" at bounding box center [891, 264] width 16 height 16
click at [805, 119] on icon at bounding box center [807, 120] width 12 height 12
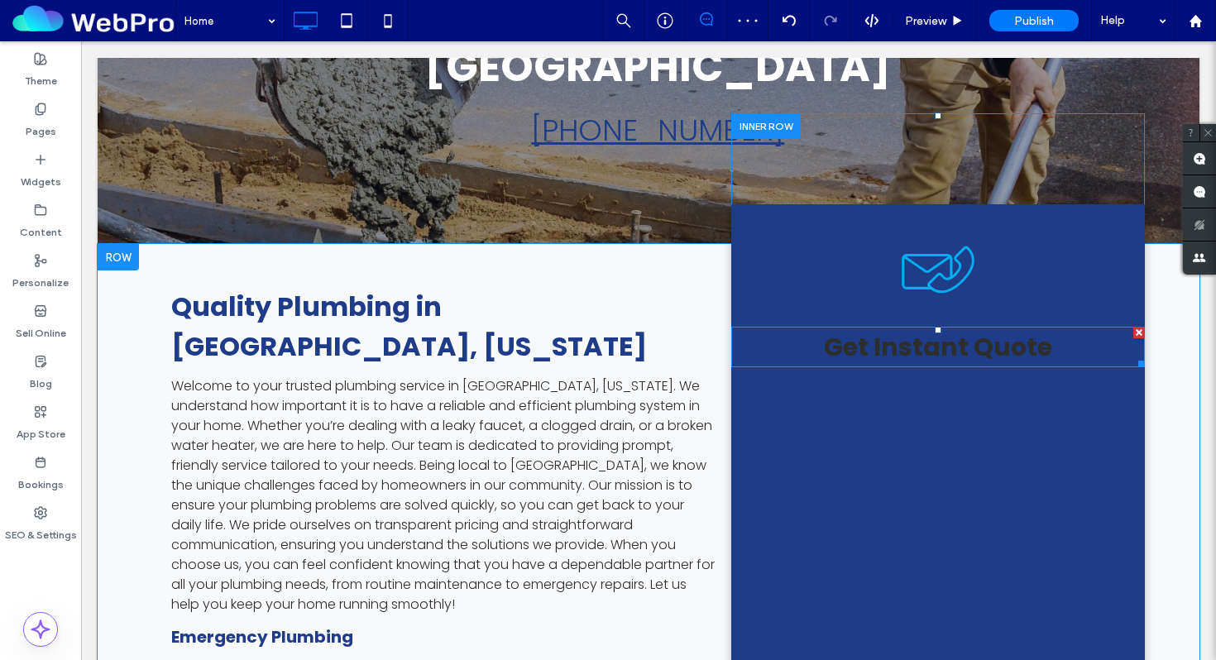
click at [890, 329] on span "Get Instant Quote" at bounding box center [938, 347] width 228 height 36
type input "*******"
type input "**"
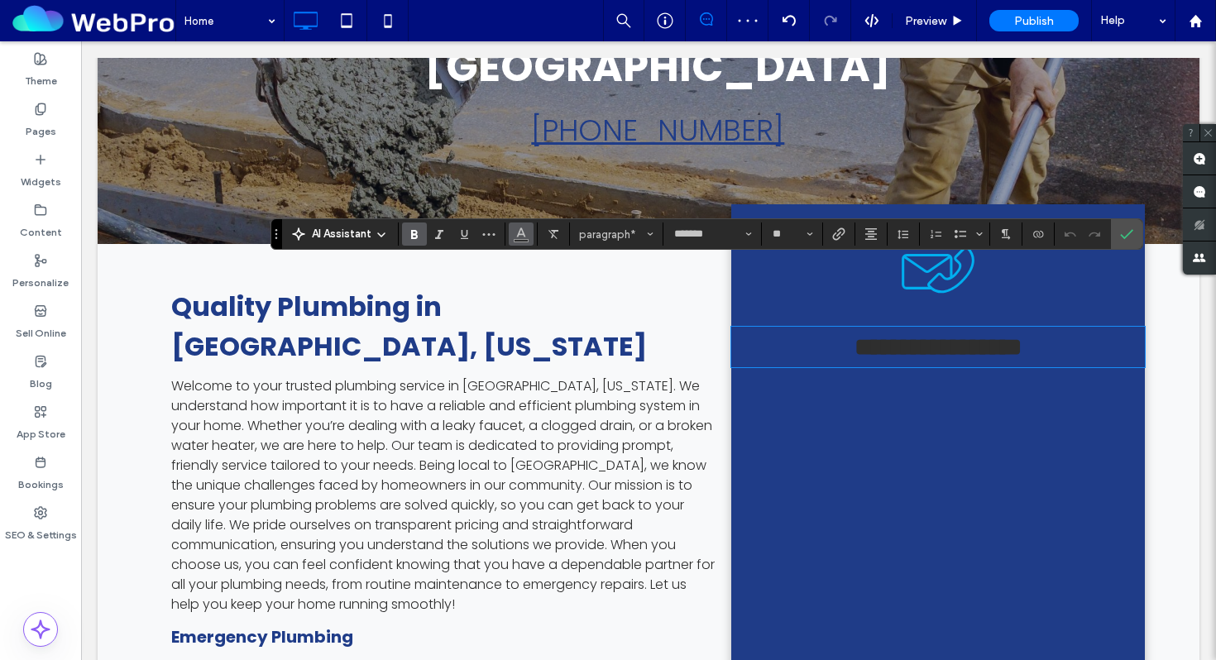
click at [526, 230] on icon "Color" at bounding box center [520, 232] width 13 height 13
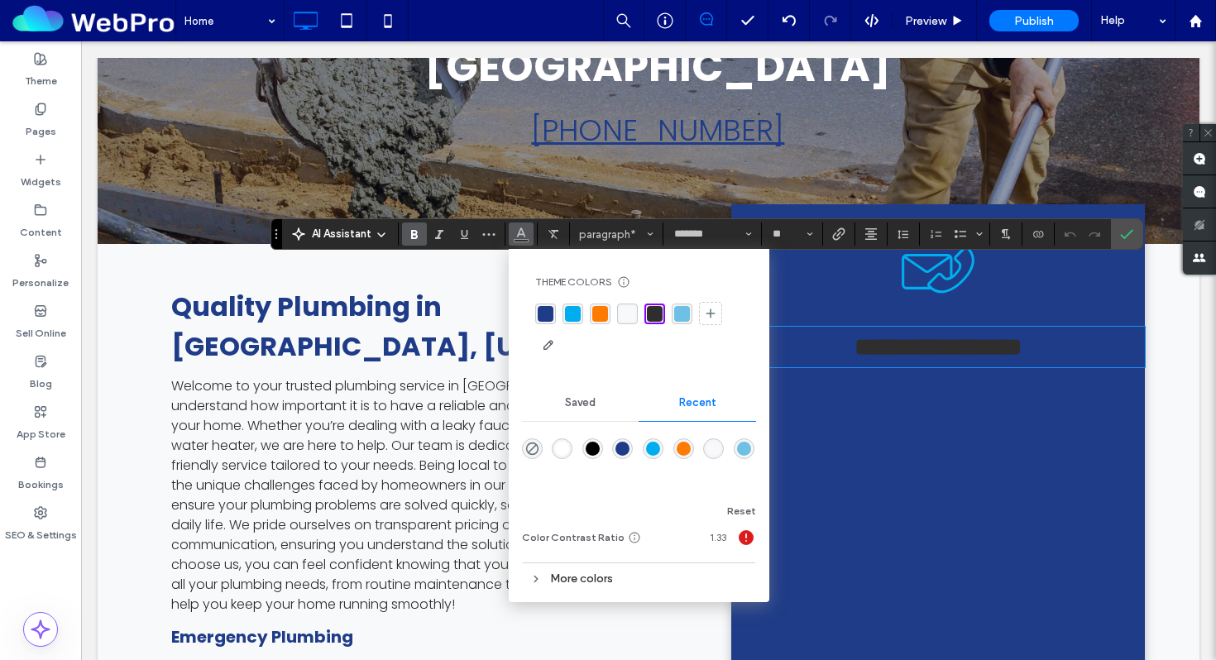
click at [630, 313] on div "rgba(248, 249, 250, 1)" at bounding box center [627, 314] width 16 height 16
click at [1138, 235] on label "Confirm" at bounding box center [1126, 234] width 25 height 30
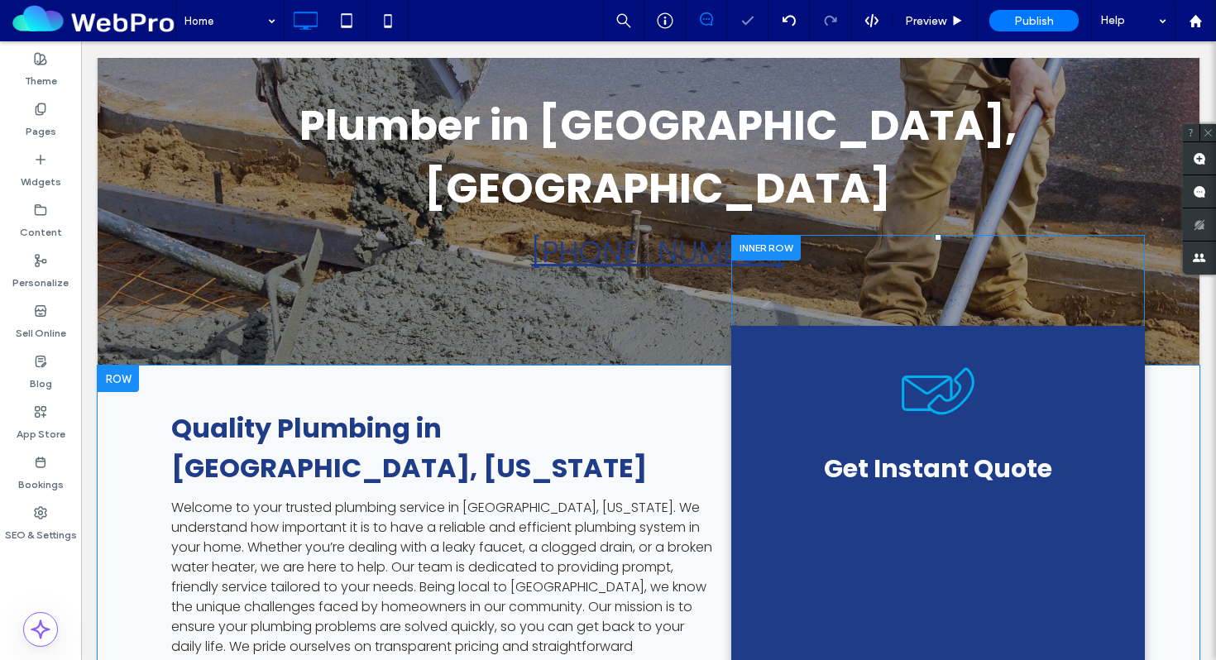
scroll to position [325, 0]
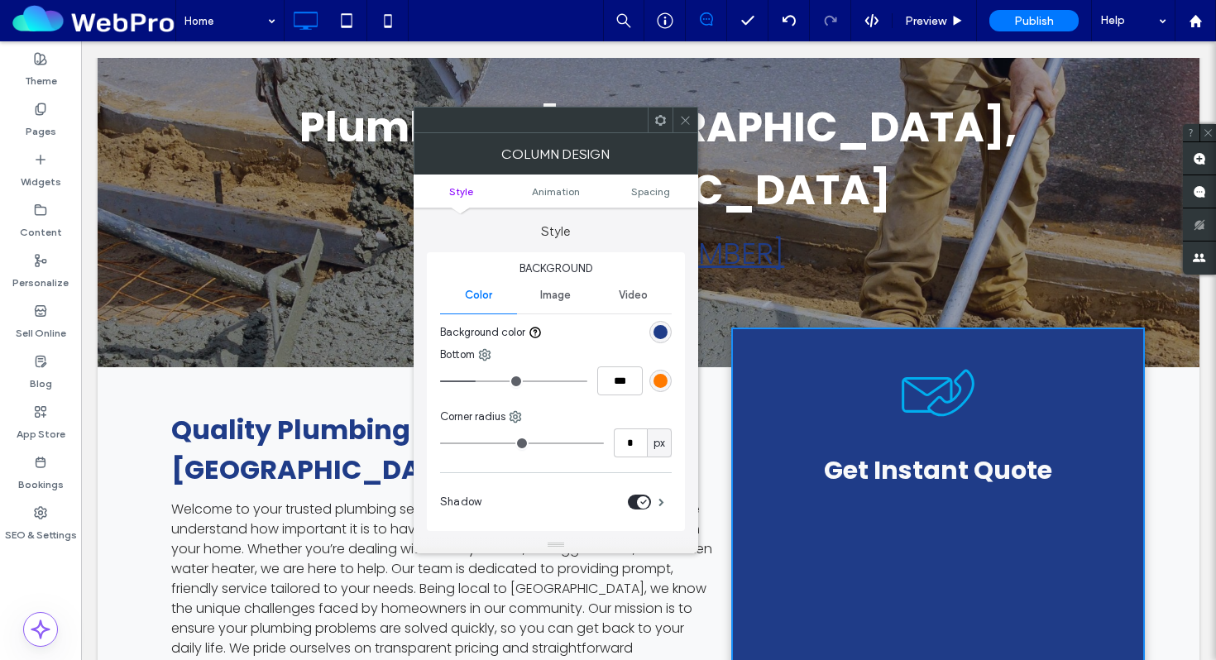
click at [654, 331] on div "rgb(31, 60, 136)" at bounding box center [660, 332] width 14 height 14
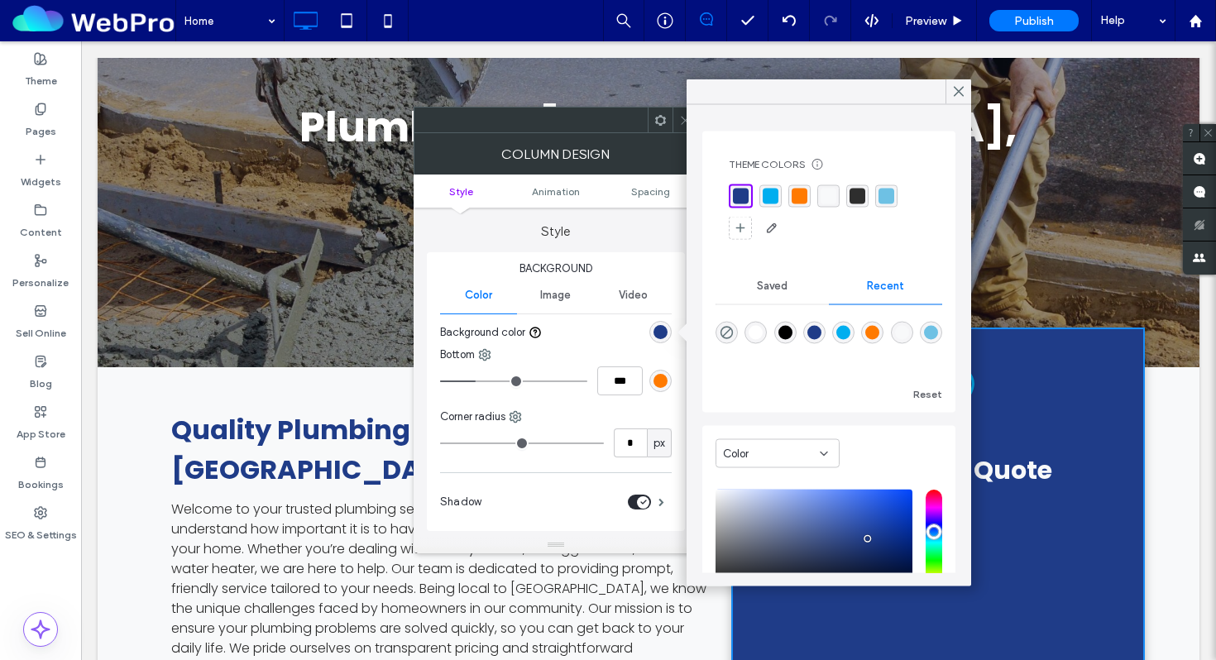
click at [767, 190] on div "rgba(0, 174, 239, 1)" at bounding box center [770, 197] width 16 height 16
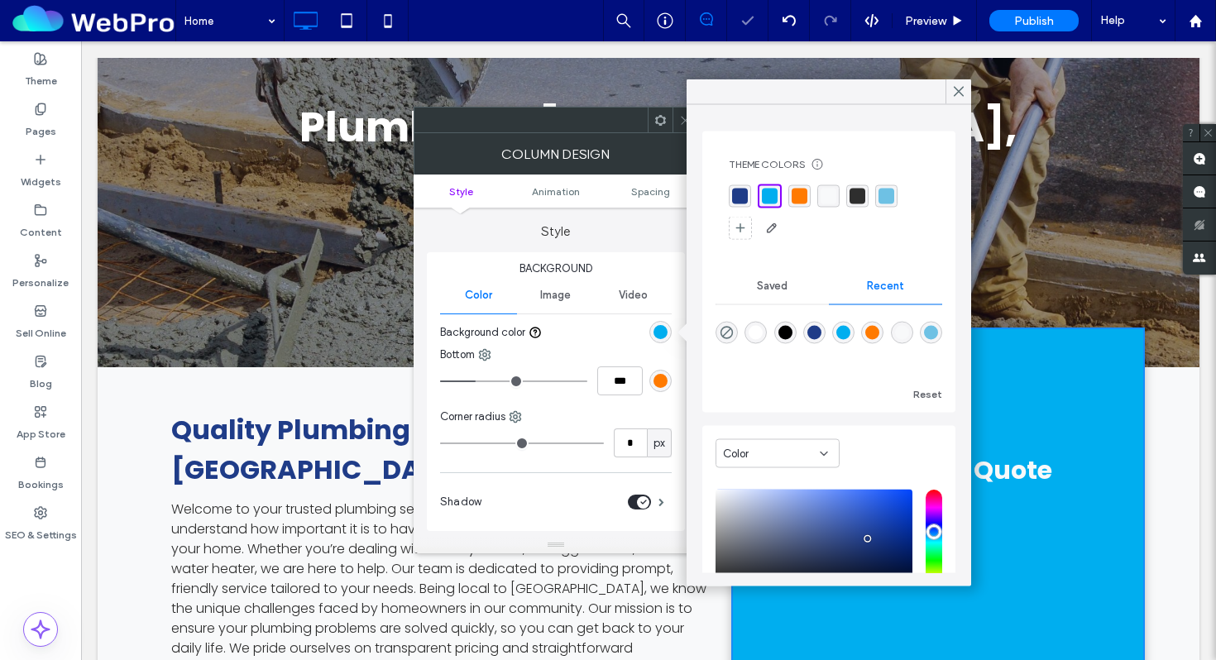
click at [680, 122] on icon at bounding box center [685, 120] width 12 height 12
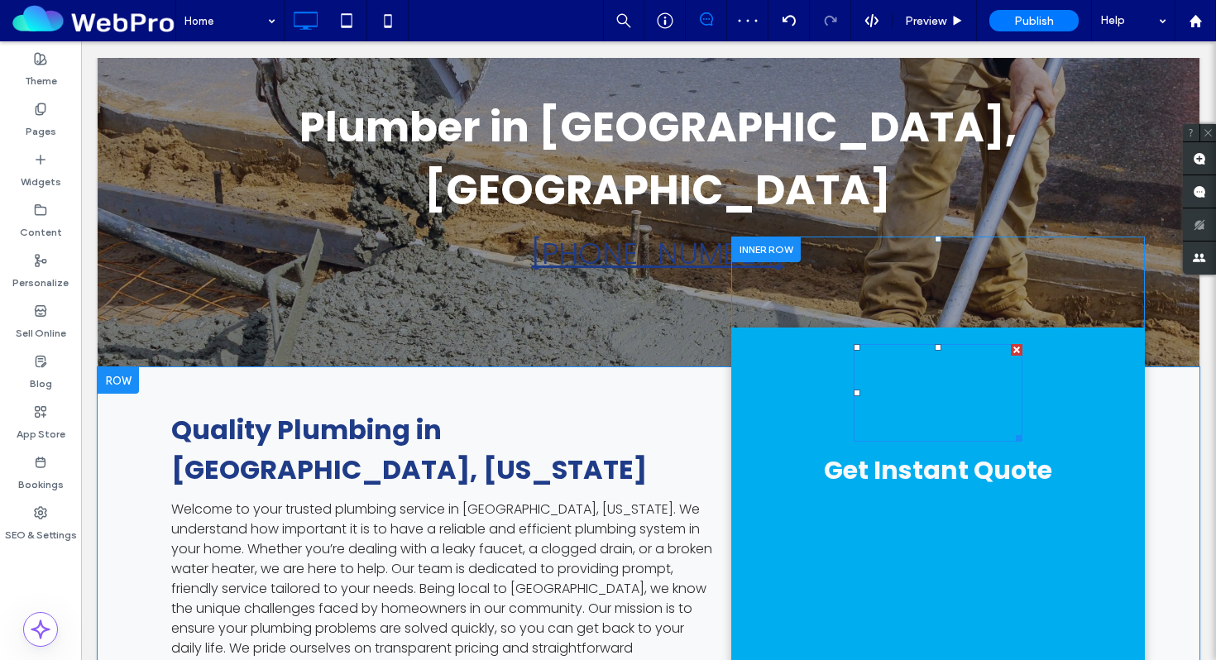
click at [925, 344] on icon at bounding box center [937, 393] width 169 height 98
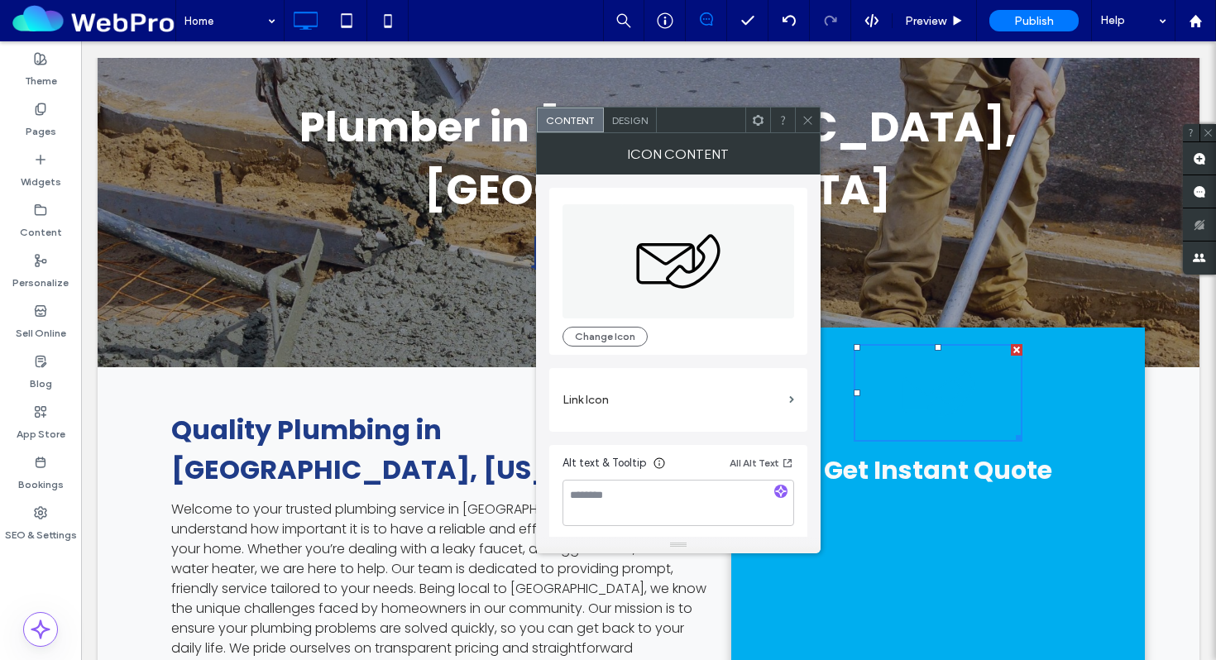
click at [631, 120] on span "Design" at bounding box center [630, 120] width 36 height 12
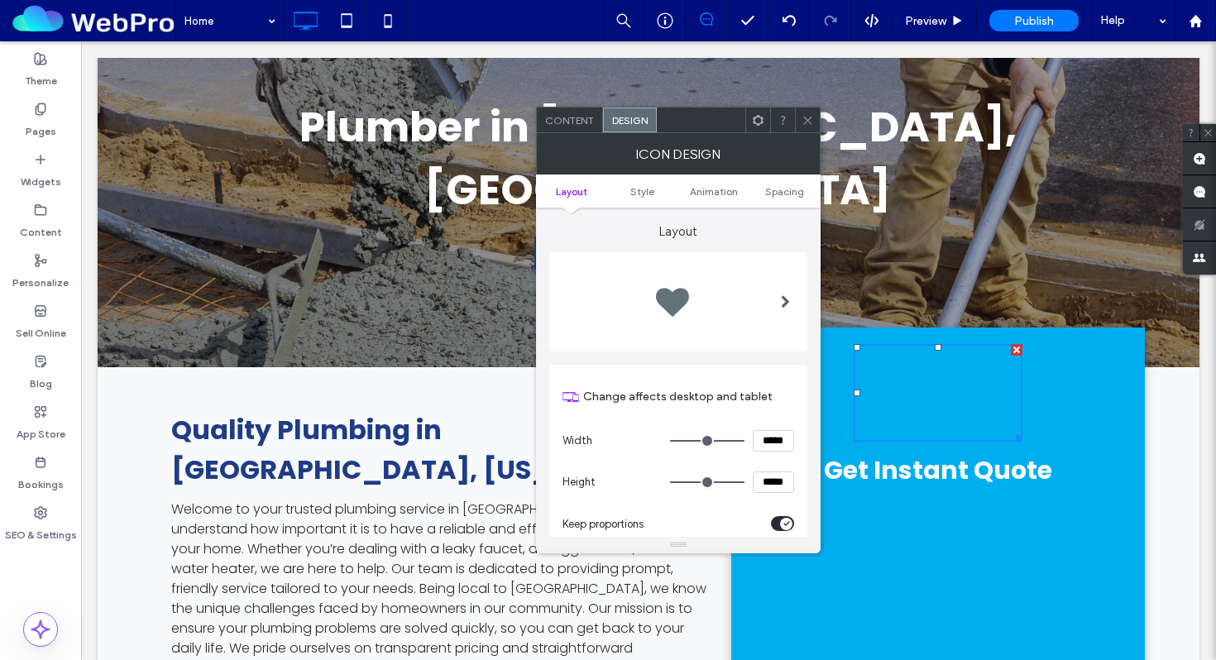
scroll to position [326, 0]
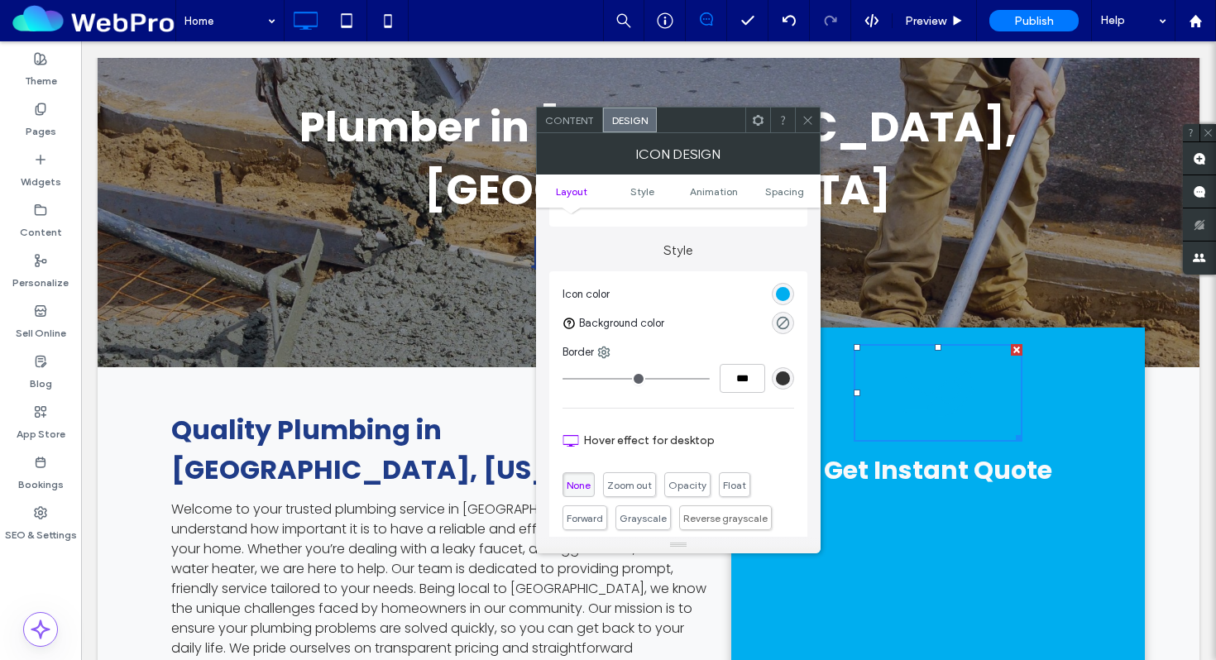
click at [778, 297] on div "rgb(0, 174, 239)" at bounding box center [783, 294] width 14 height 14
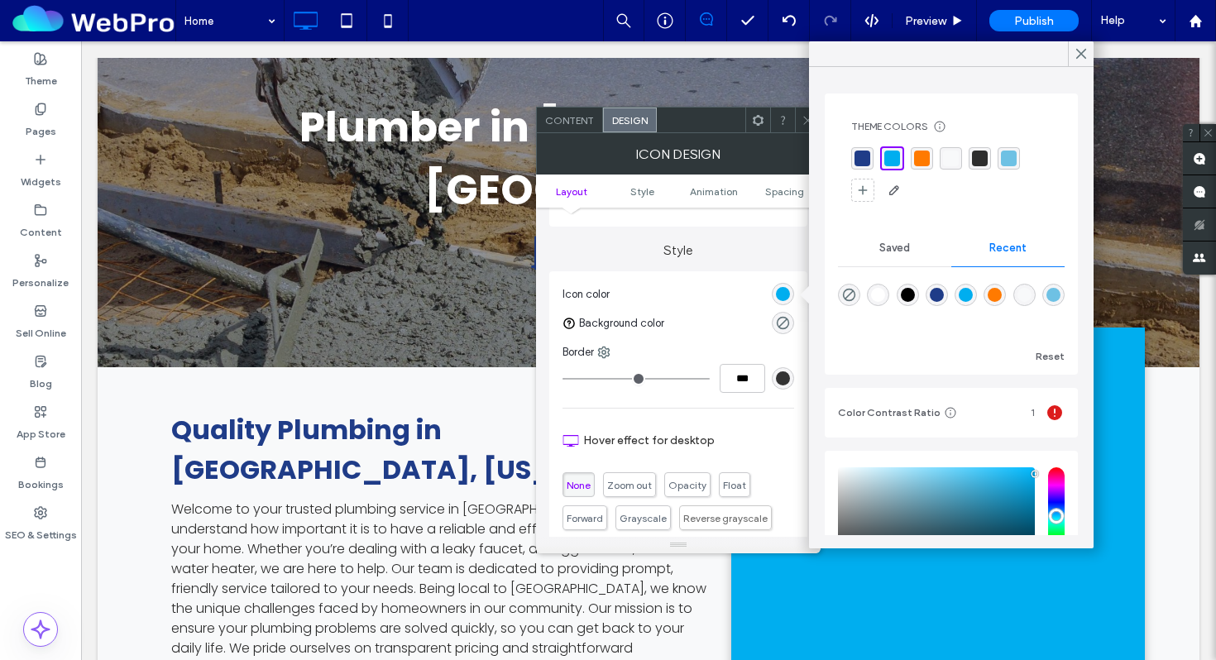
click at [861, 165] on div "rgba(31, 60, 136, 1)" at bounding box center [862, 158] width 16 height 16
click at [809, 120] on div "Theme Colors Save time with Theme Colors Create a color palette to instantly ad…" at bounding box center [951, 307] width 284 height 481
click at [799, 120] on div at bounding box center [807, 119] width 25 height 25
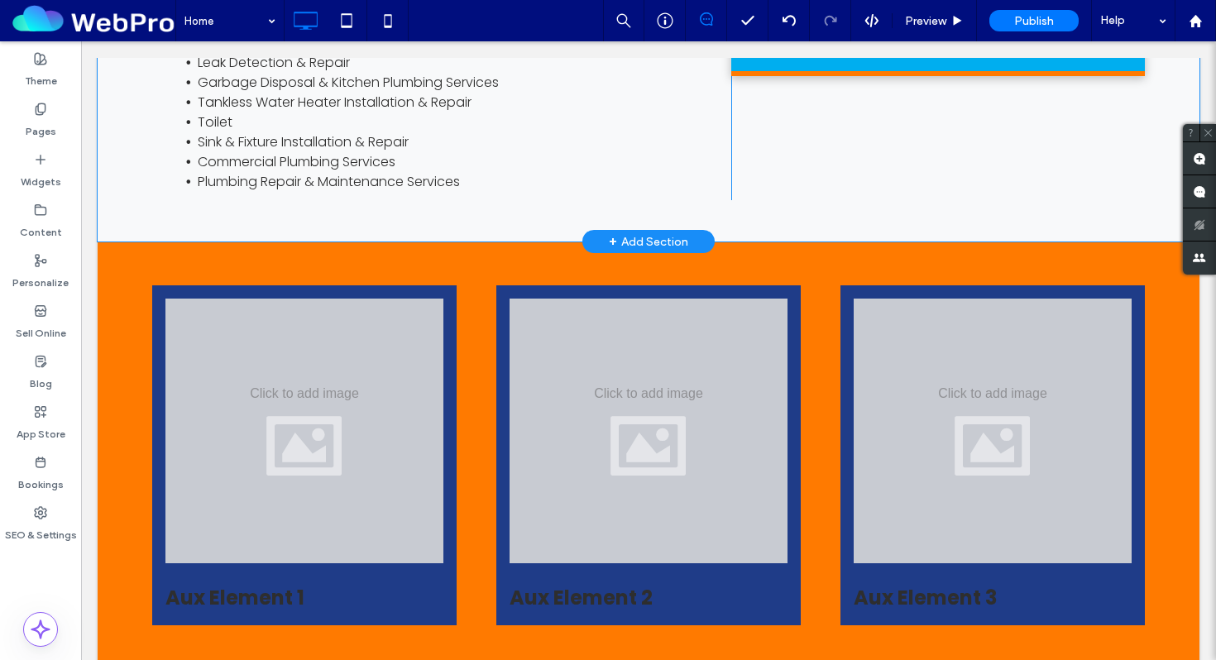
scroll to position [1497, 0]
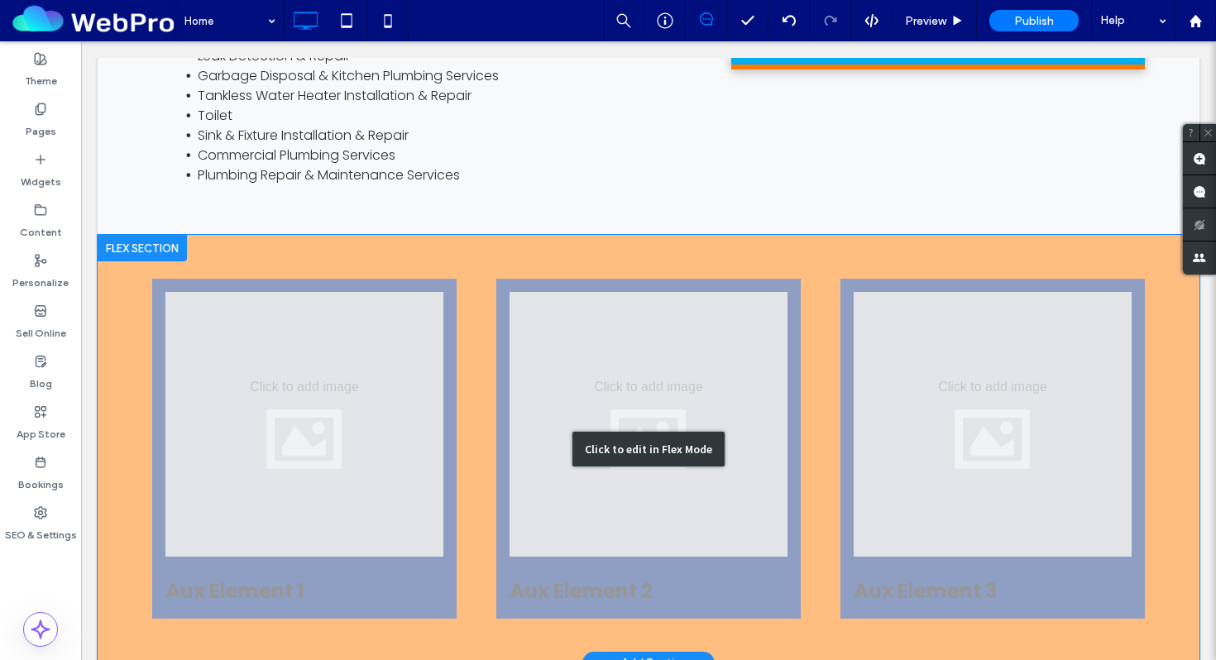
click at [122, 235] on div "Click to edit in Flex Mode" at bounding box center [648, 449] width 1101 height 428
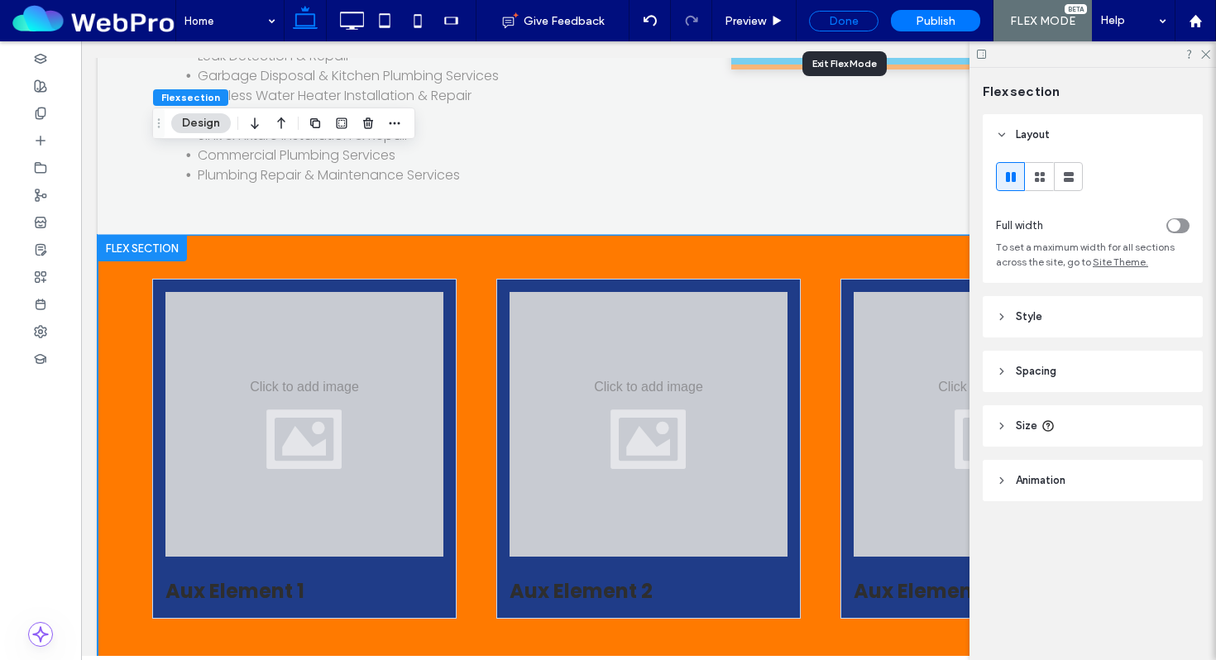
drag, startPoint x: 850, startPoint y: 18, endPoint x: 709, endPoint y: 64, distance: 148.8
click at [850, 18] on div "Done" at bounding box center [843, 21] width 69 height 21
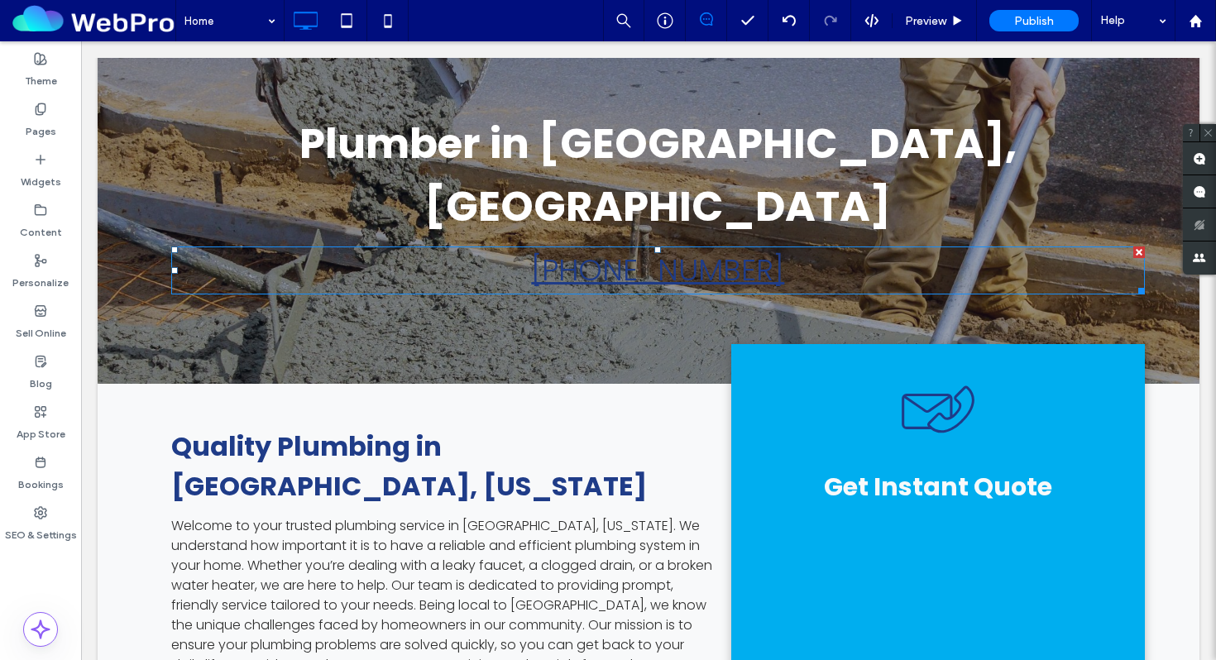
scroll to position [0, 0]
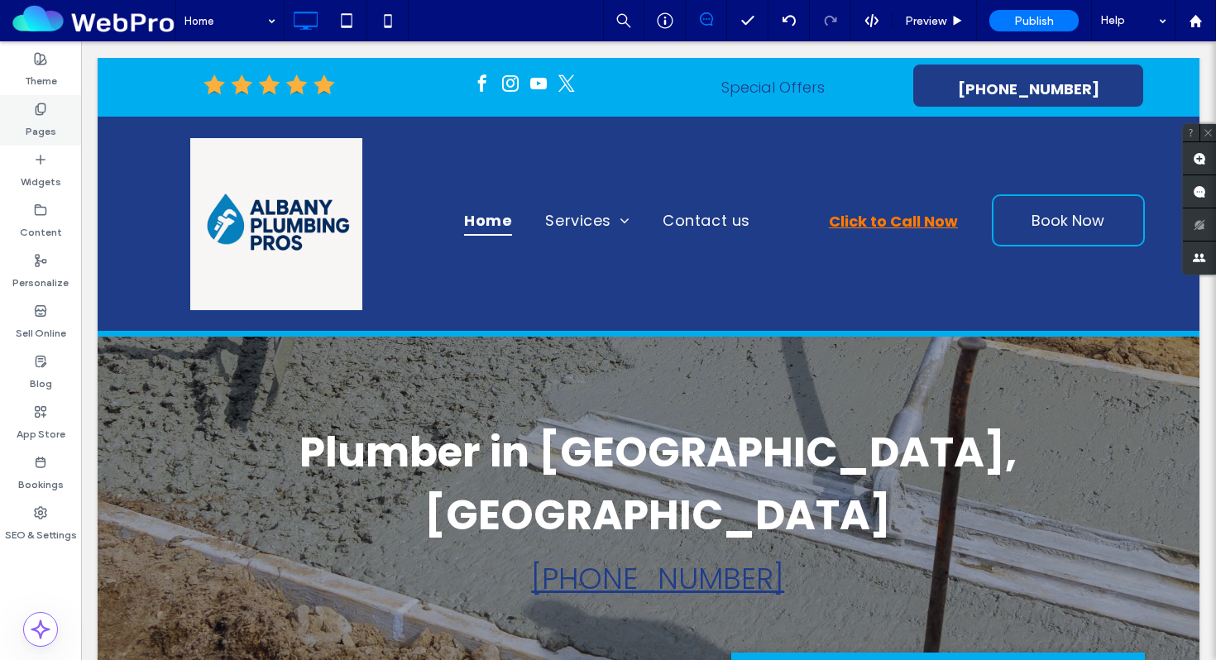
click at [30, 117] on label "Pages" at bounding box center [41, 127] width 31 height 23
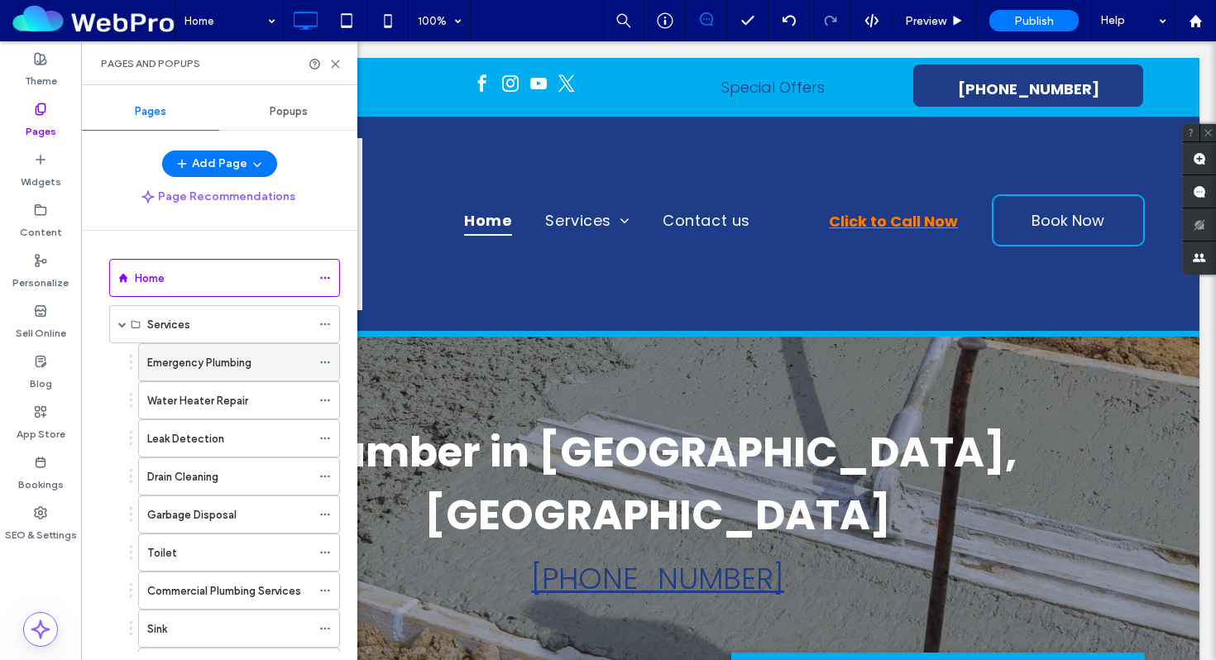
click at [190, 356] on label "Emergency Plumbing" at bounding box center [199, 362] width 104 height 29
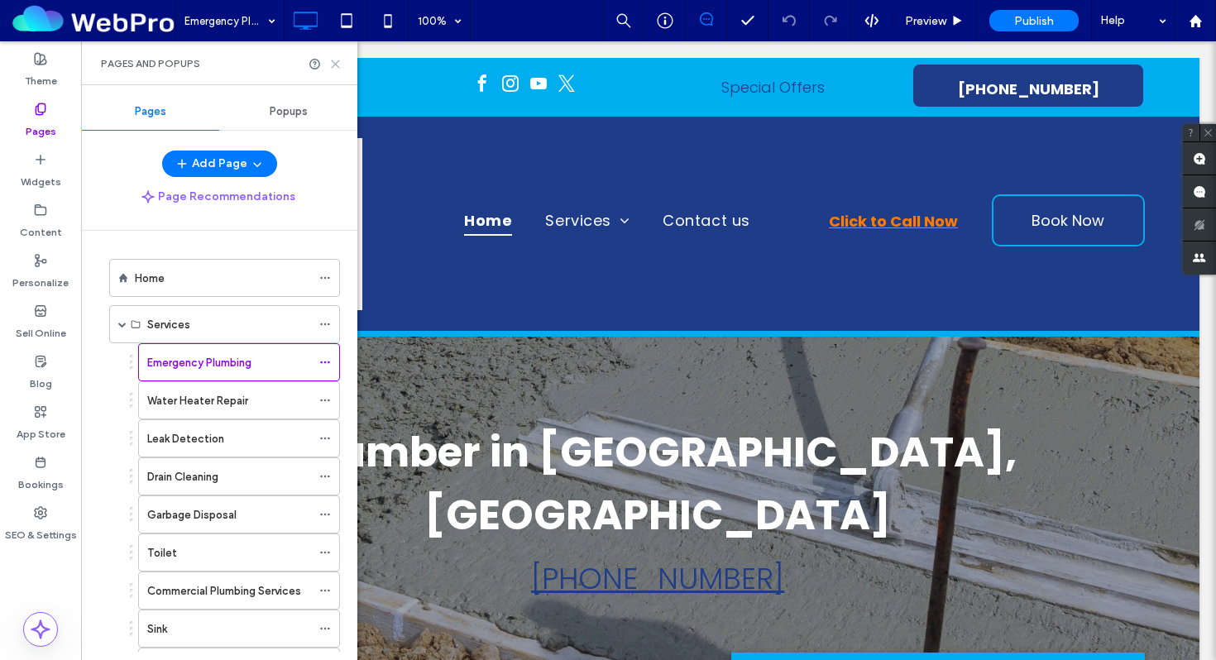
click at [335, 64] on icon at bounding box center [335, 64] width 12 height 12
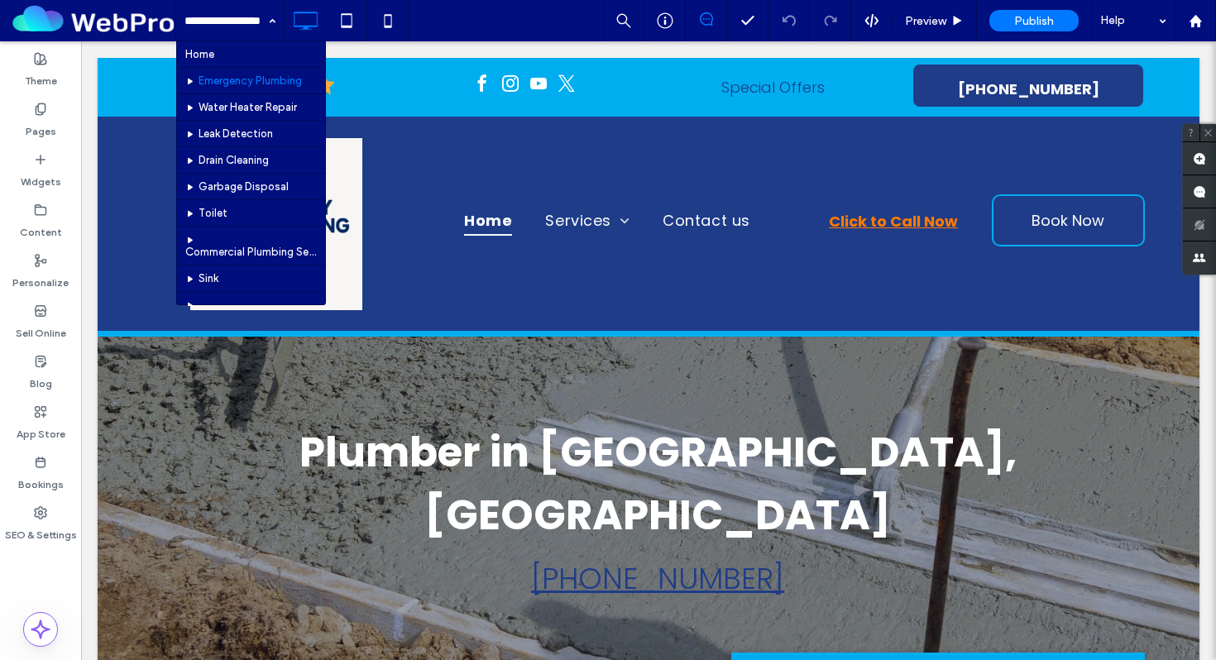
drag, startPoint x: 220, startPoint y: 47, endPoint x: 241, endPoint y: 54, distance: 22.5
click at [272, 26] on div "Home Emergency Plumbing Water Heater Repair Leak Detection Drain Cleaning Garba…" at bounding box center [229, 20] width 107 height 41
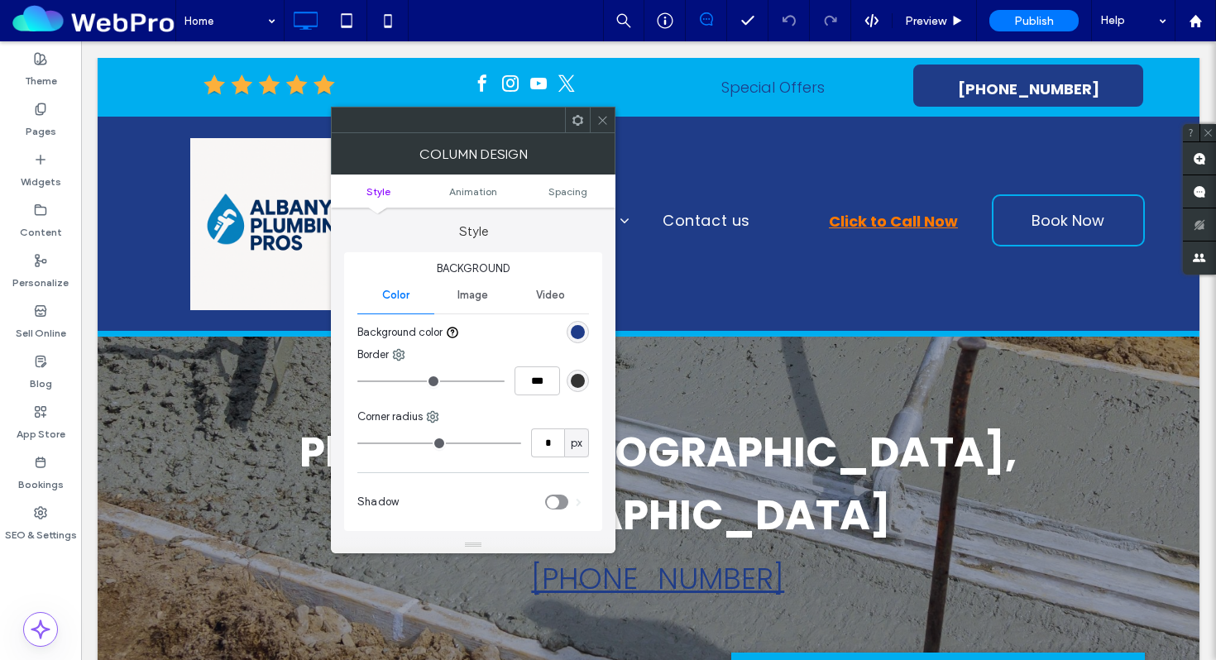
click at [592, 107] on div at bounding box center [602, 119] width 25 height 25
click at [574, 331] on div "rgb(31, 60, 136)" at bounding box center [578, 332] width 14 height 14
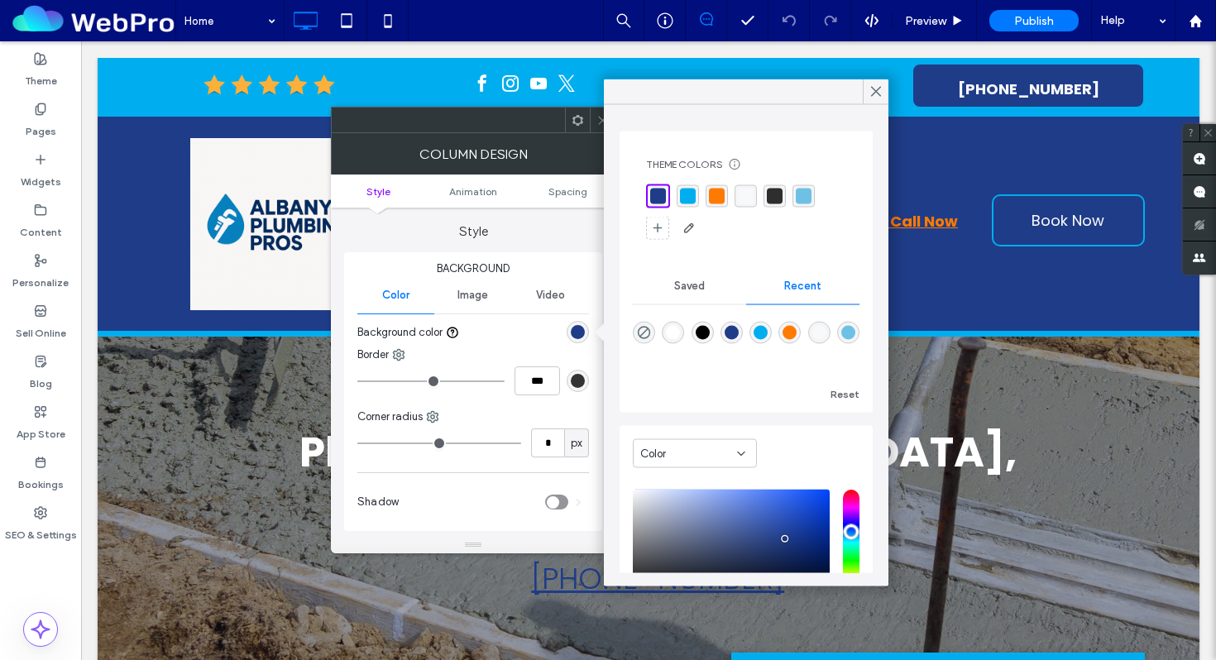
click at [596, 121] on icon at bounding box center [602, 120] width 12 height 12
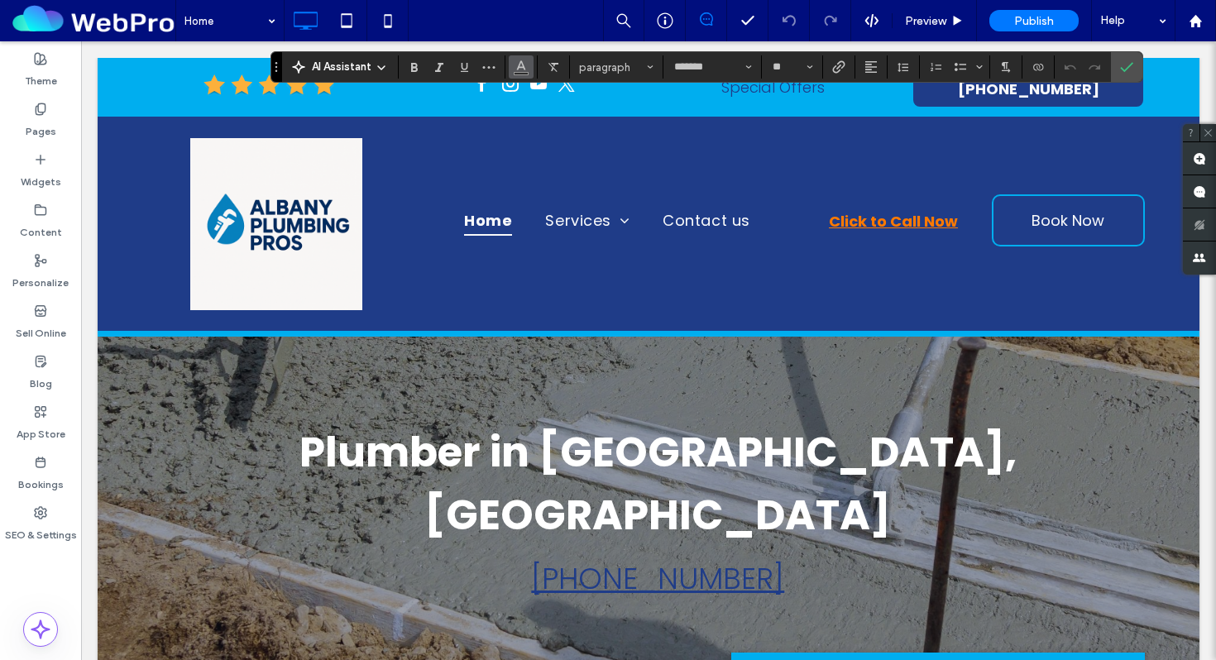
click at [524, 68] on icon "Color" at bounding box center [520, 65] width 13 height 13
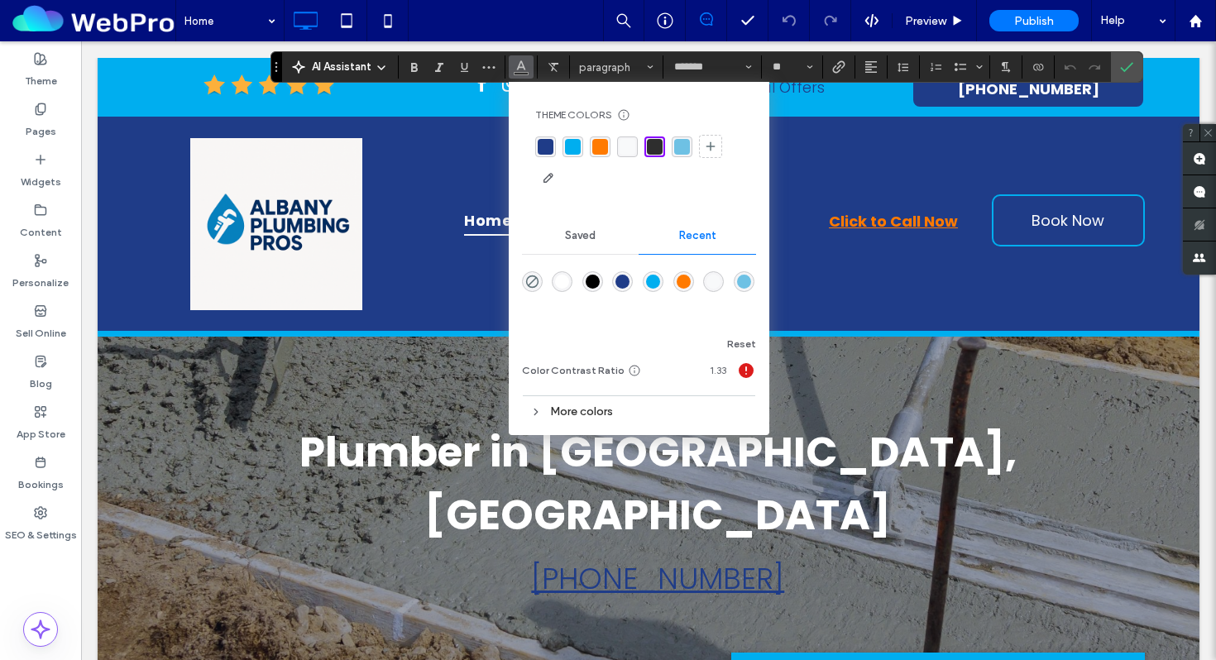
click at [623, 148] on div "rgba(248, 249, 250, 1)" at bounding box center [627, 147] width 16 height 16
click at [1132, 69] on label "Confirm" at bounding box center [1126, 67] width 25 height 30
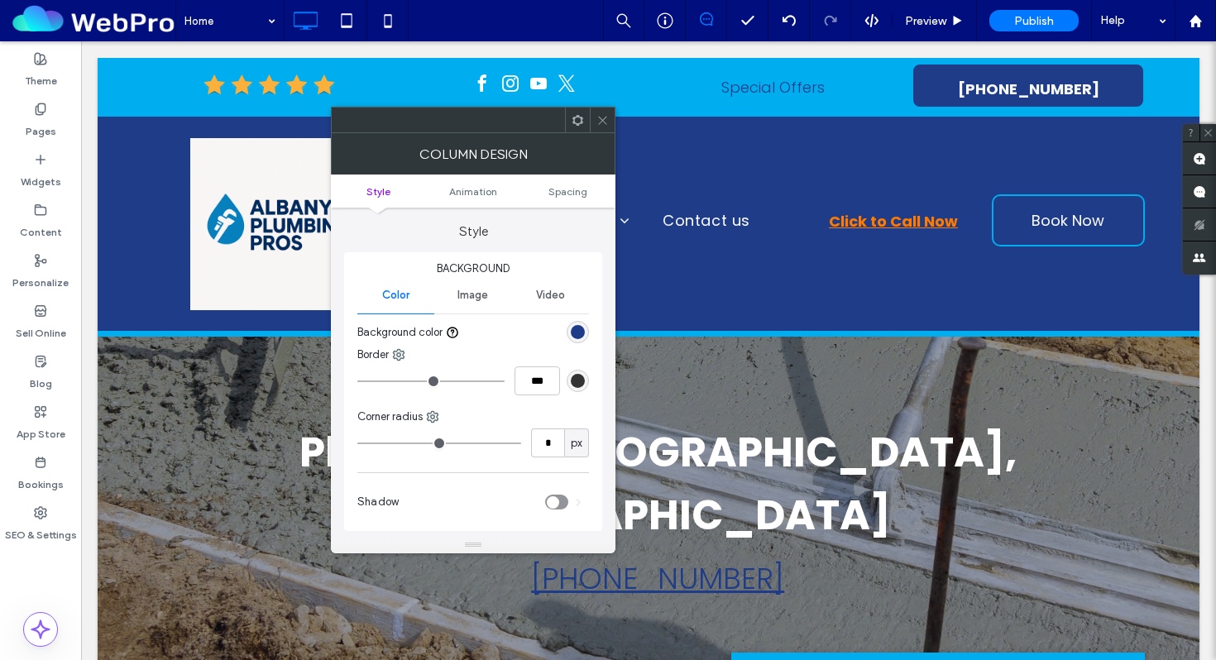
click at [595, 118] on div at bounding box center [602, 119] width 25 height 25
click at [582, 329] on div "rgb(31, 60, 136)" at bounding box center [578, 332] width 14 height 14
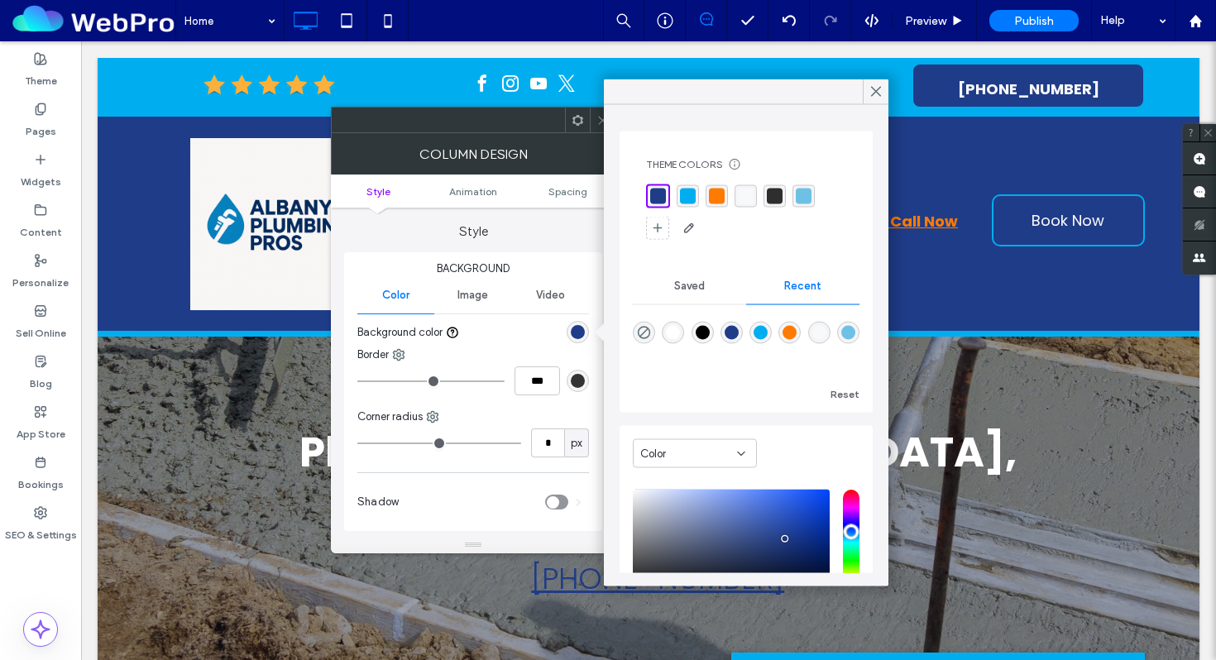
click at [750, 198] on div "rgba(248, 249, 250, 1)" at bounding box center [746, 197] width 16 height 16
click at [867, 88] on div at bounding box center [875, 91] width 26 height 25
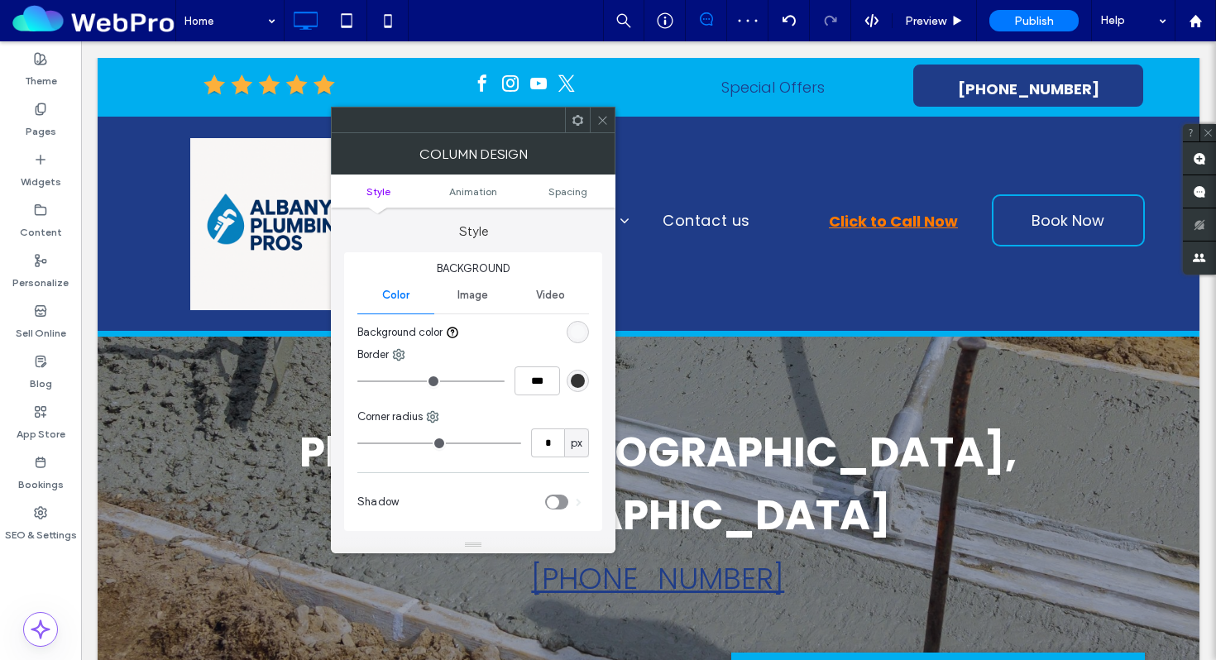
click at [595, 122] on div at bounding box center [602, 119] width 25 height 25
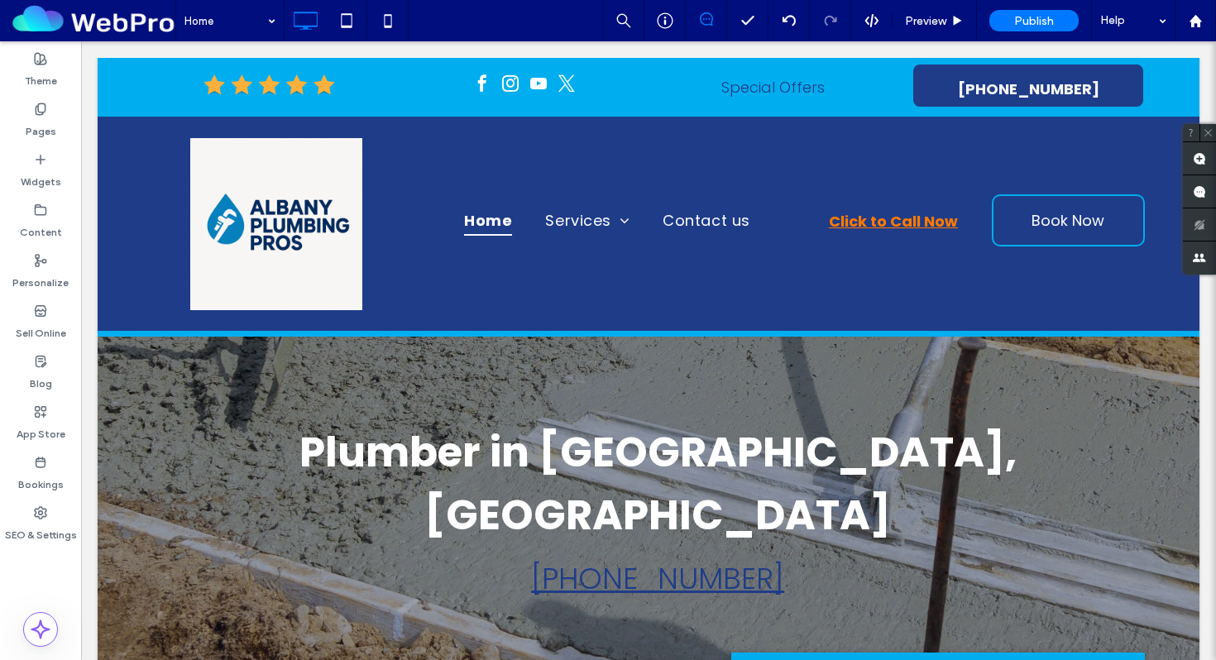
type input "*******"
type input "**"
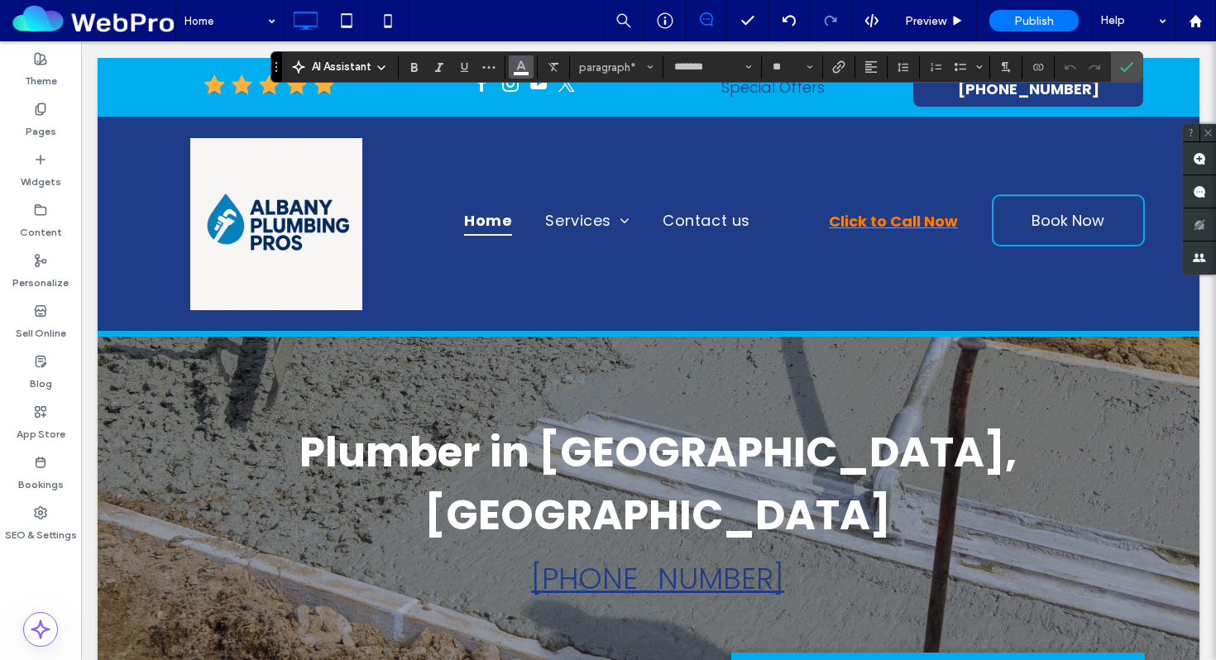
click at [517, 63] on icon "Color" at bounding box center [520, 65] width 13 height 13
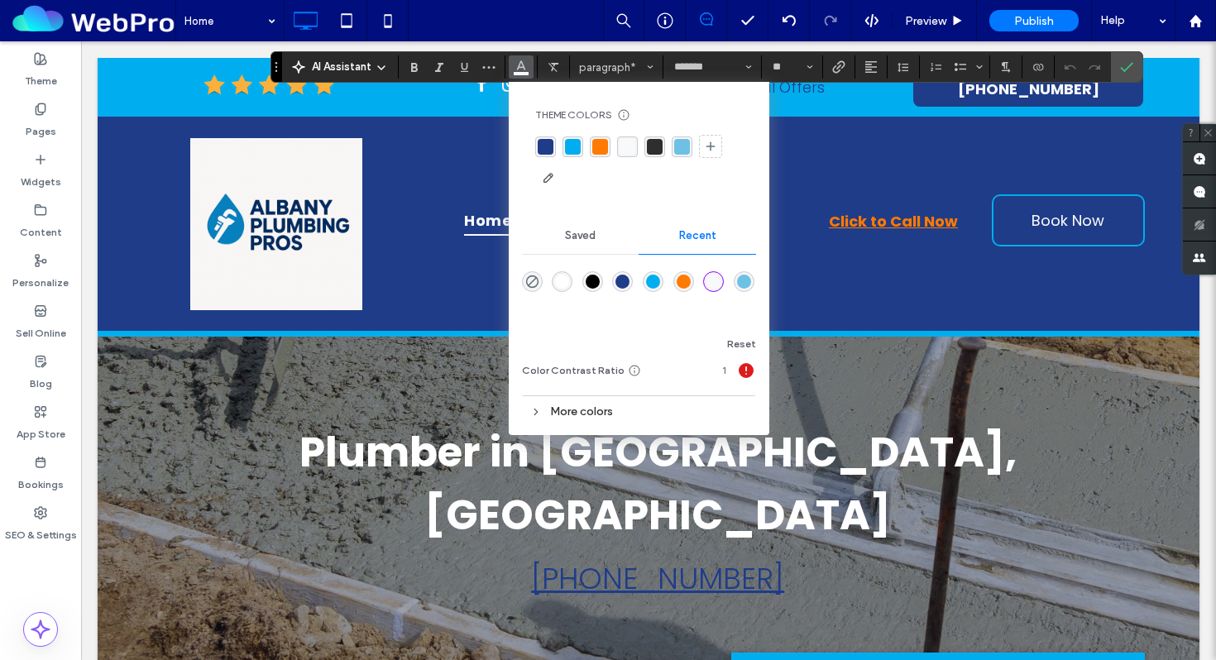
click at [539, 149] on div "rgba(31, 60, 136, 1)" at bounding box center [545, 147] width 16 height 16
click at [1128, 75] on span "Confirm" at bounding box center [1126, 67] width 13 height 28
